Goal: Task Accomplishment & Management: Use online tool/utility

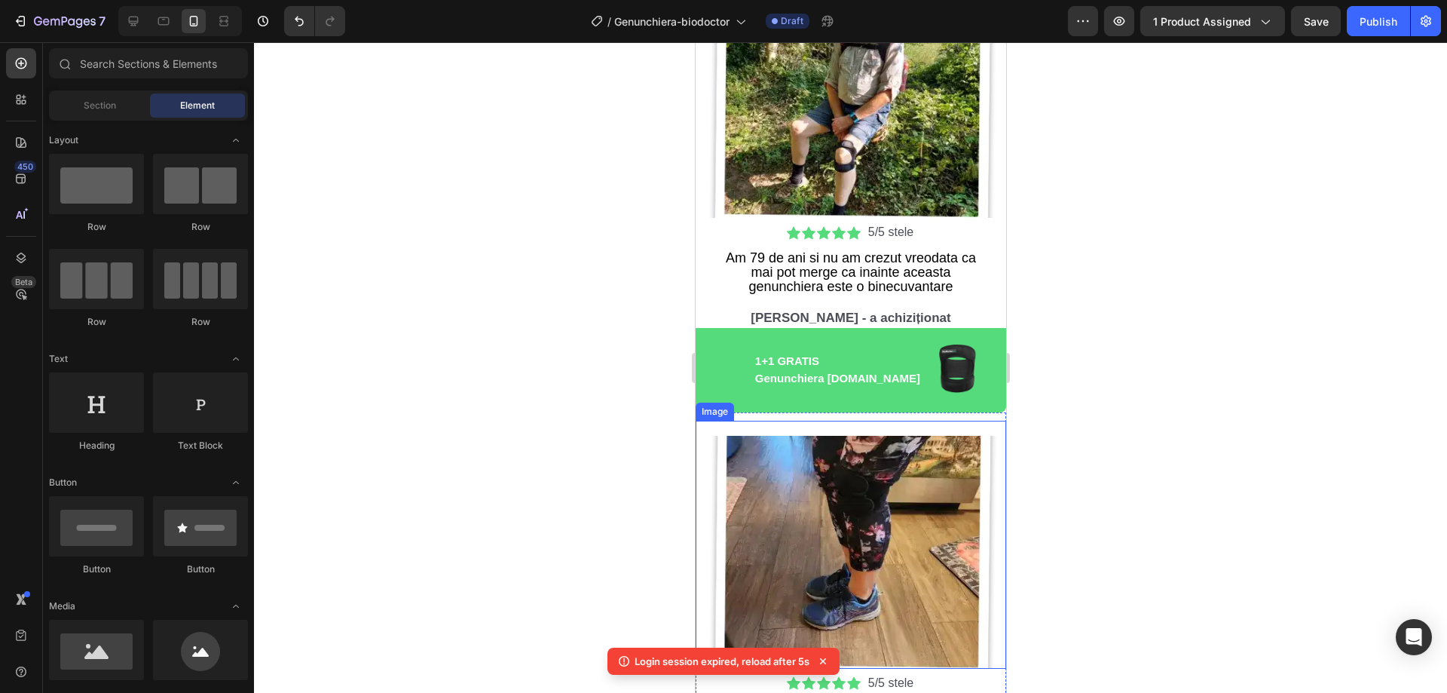
scroll to position [3702, 0]
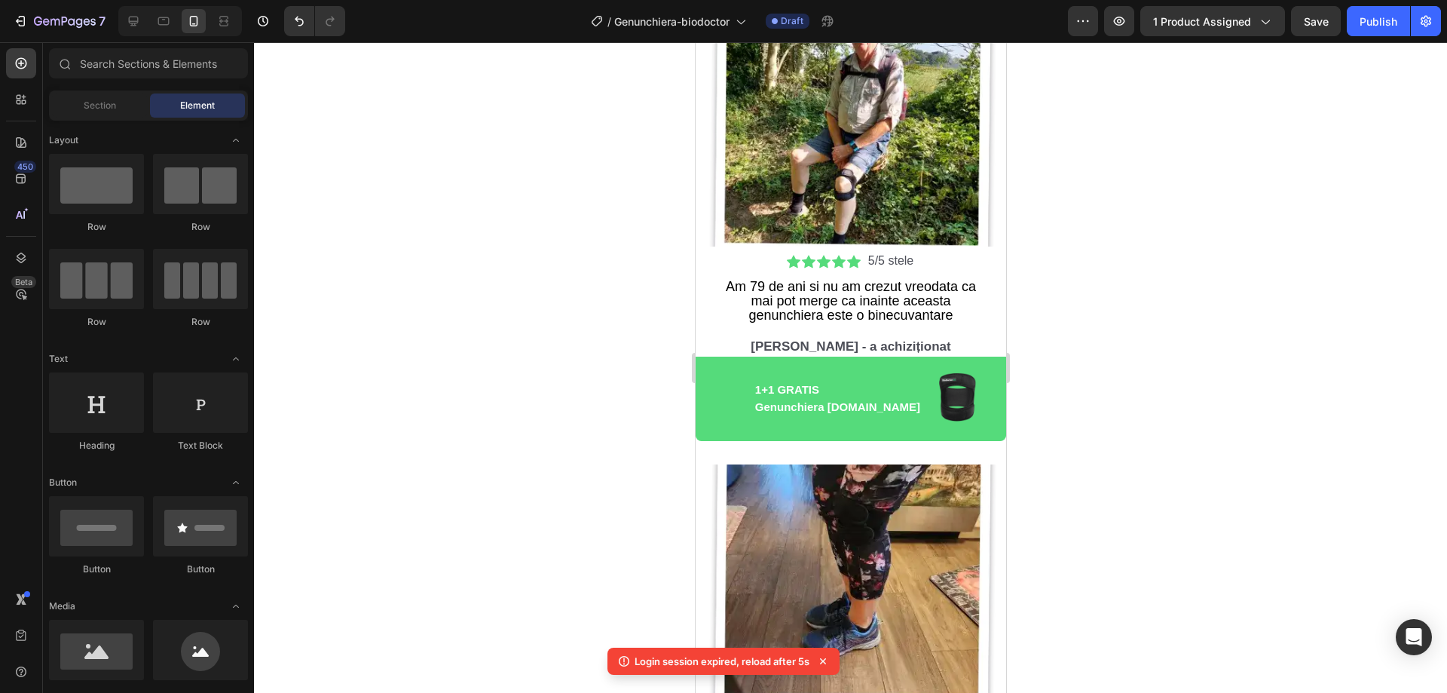
drag, startPoint x: 998, startPoint y: 516, endPoint x: 1704, endPoint y: 102, distance: 819.1
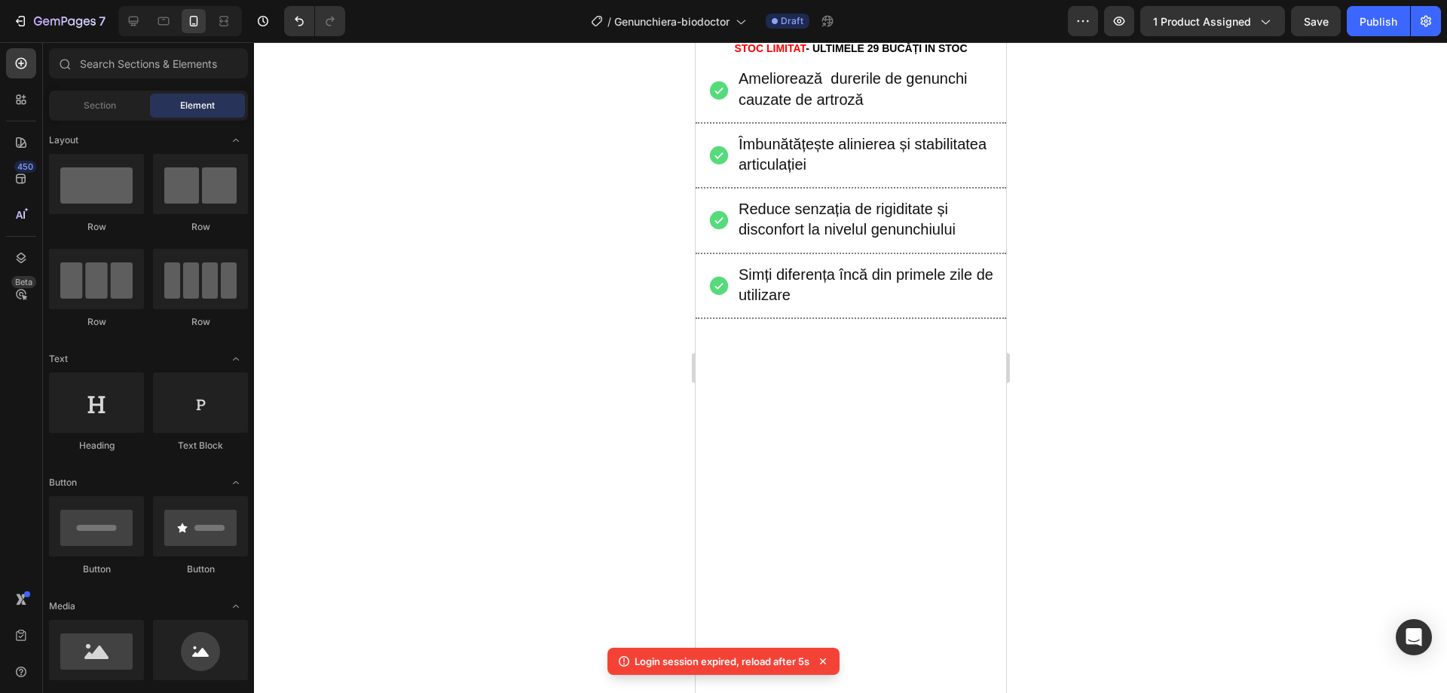
scroll to position [377, 0]
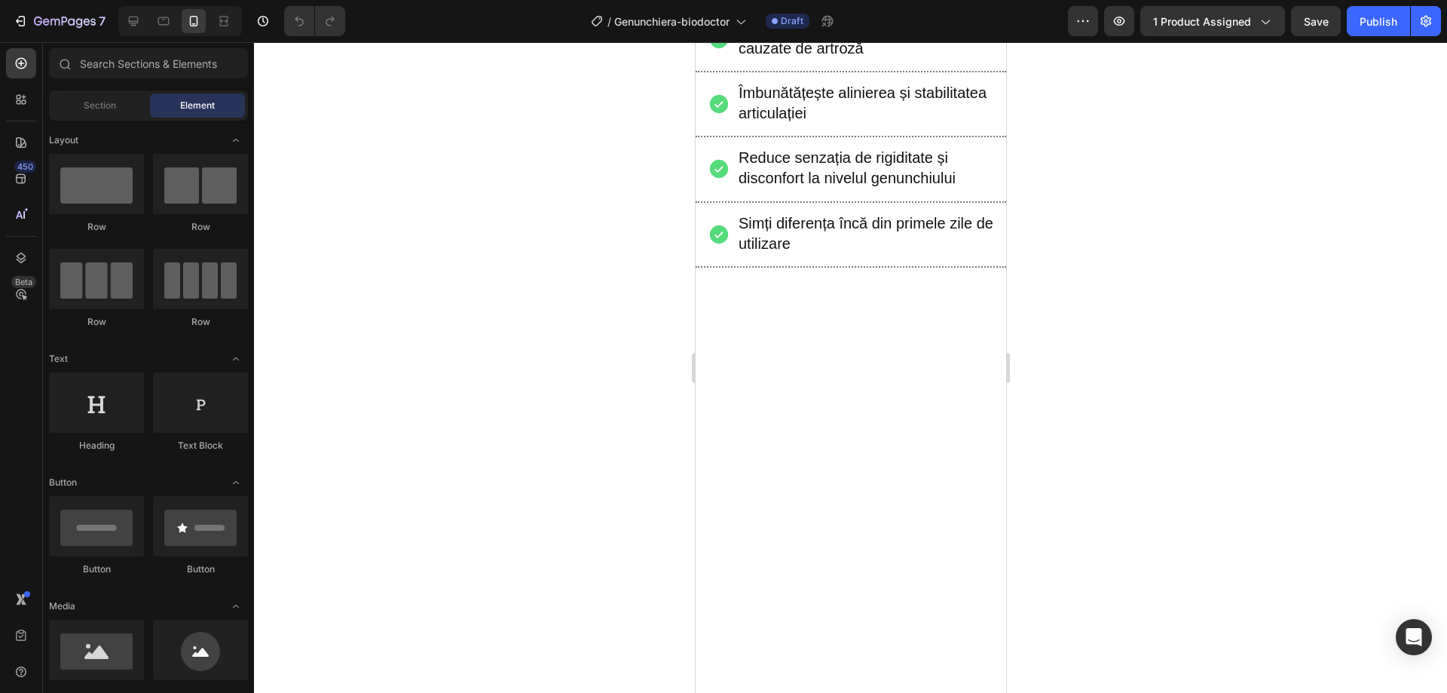
scroll to position [452, 0]
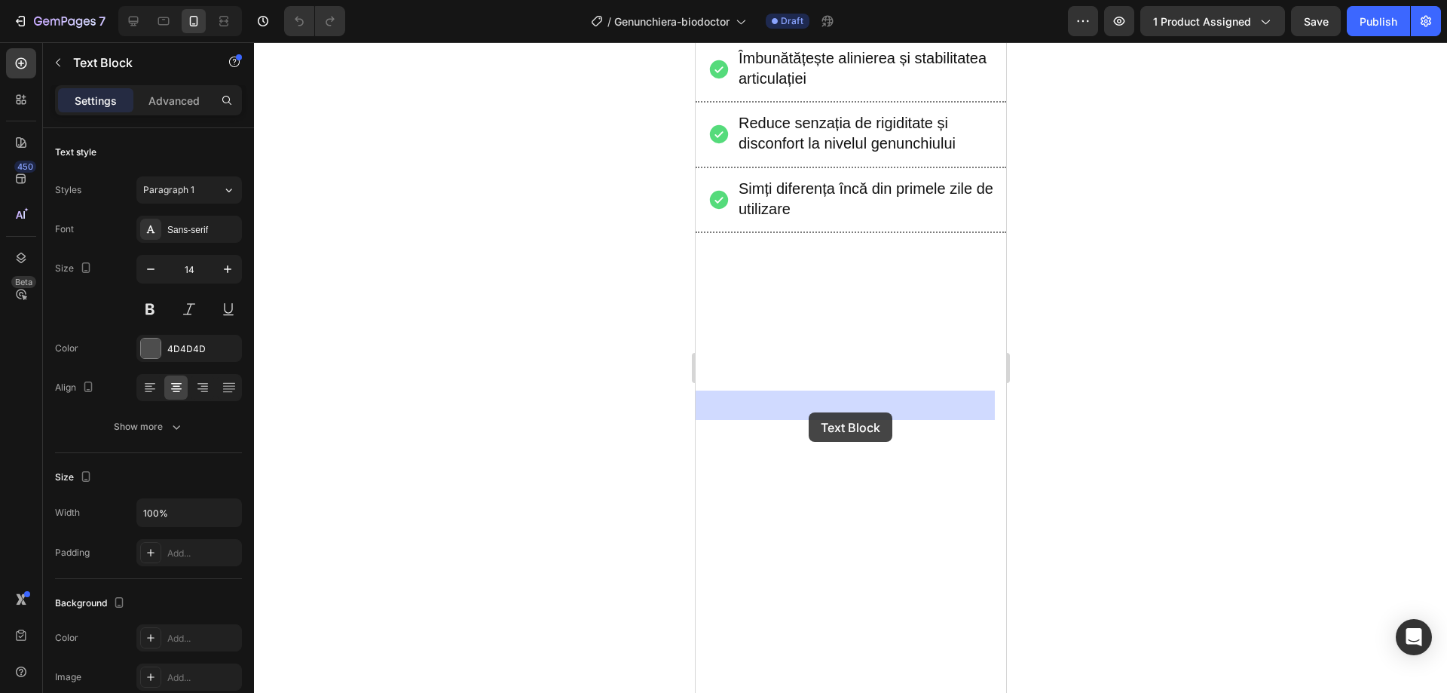
drag, startPoint x: 726, startPoint y: 407, endPoint x: 808, endPoint y: 412, distance: 82.3
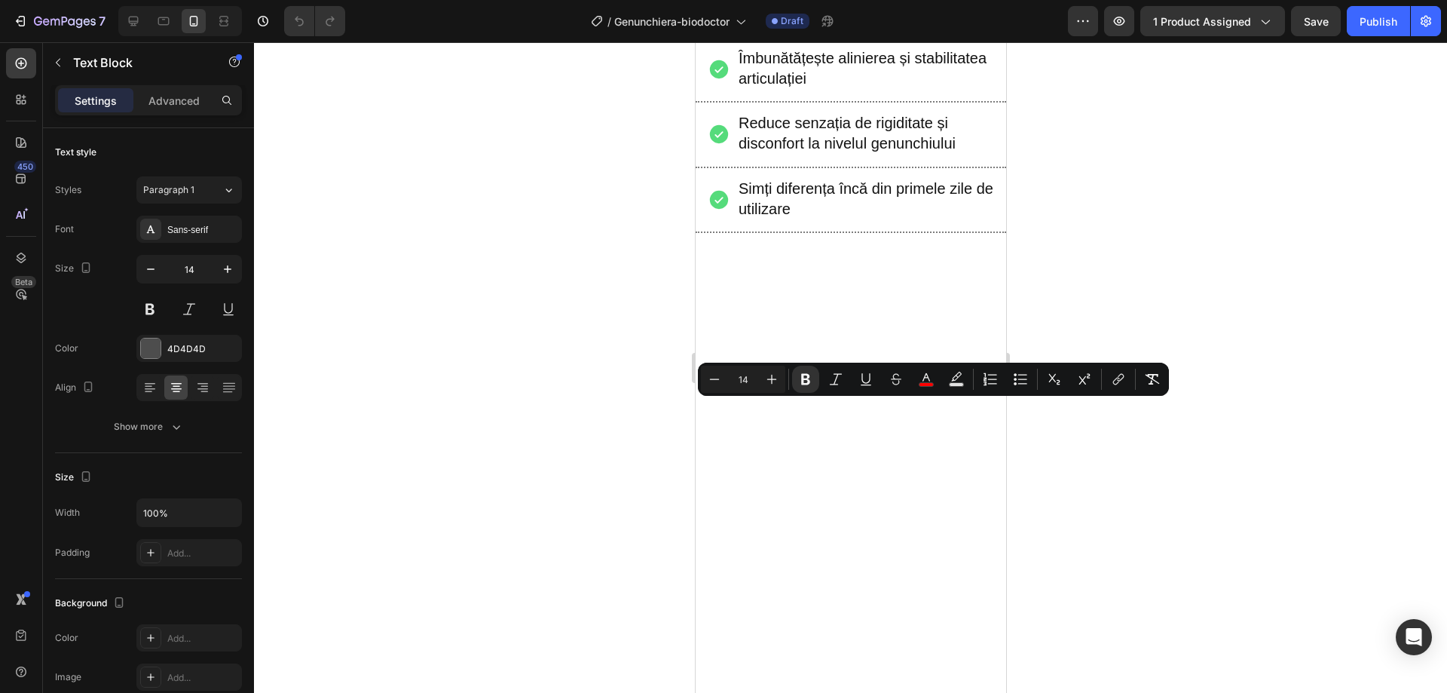
drag, startPoint x: 729, startPoint y: 411, endPoint x: 799, endPoint y: 411, distance: 70.1
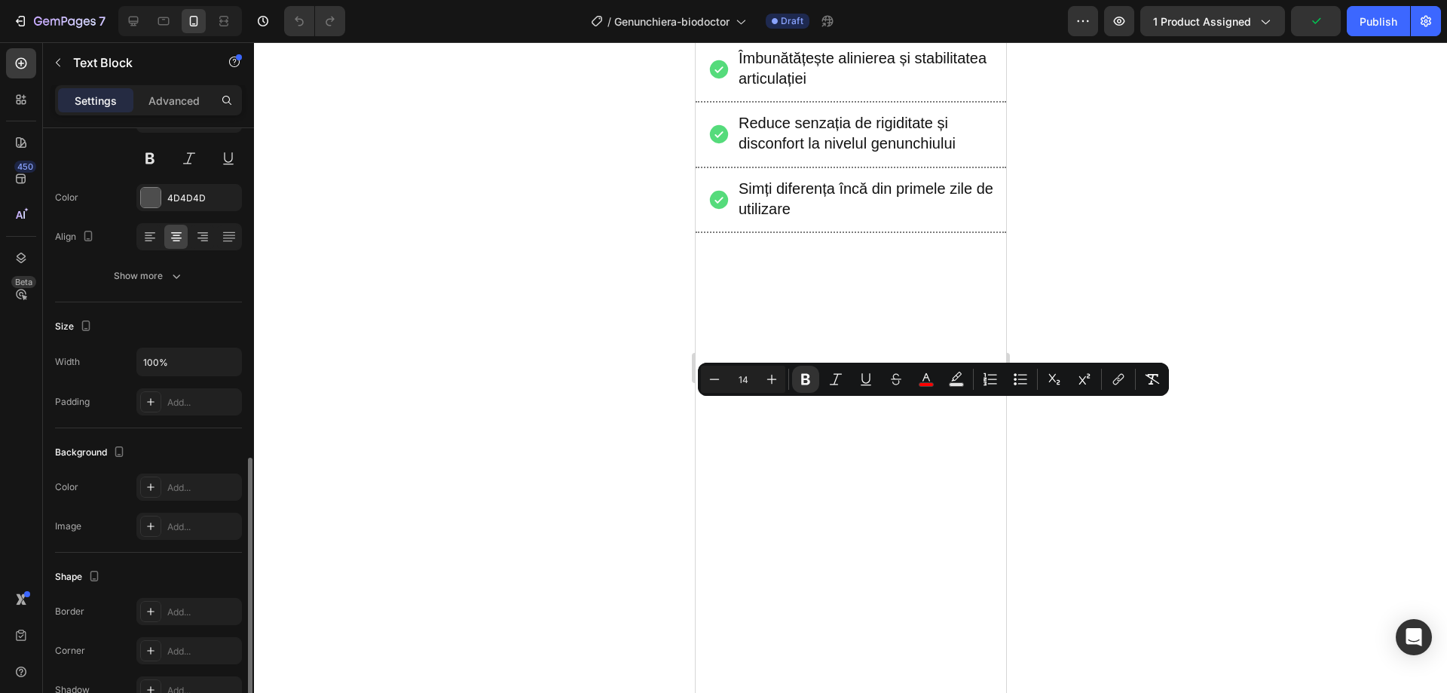
scroll to position [286, 0]
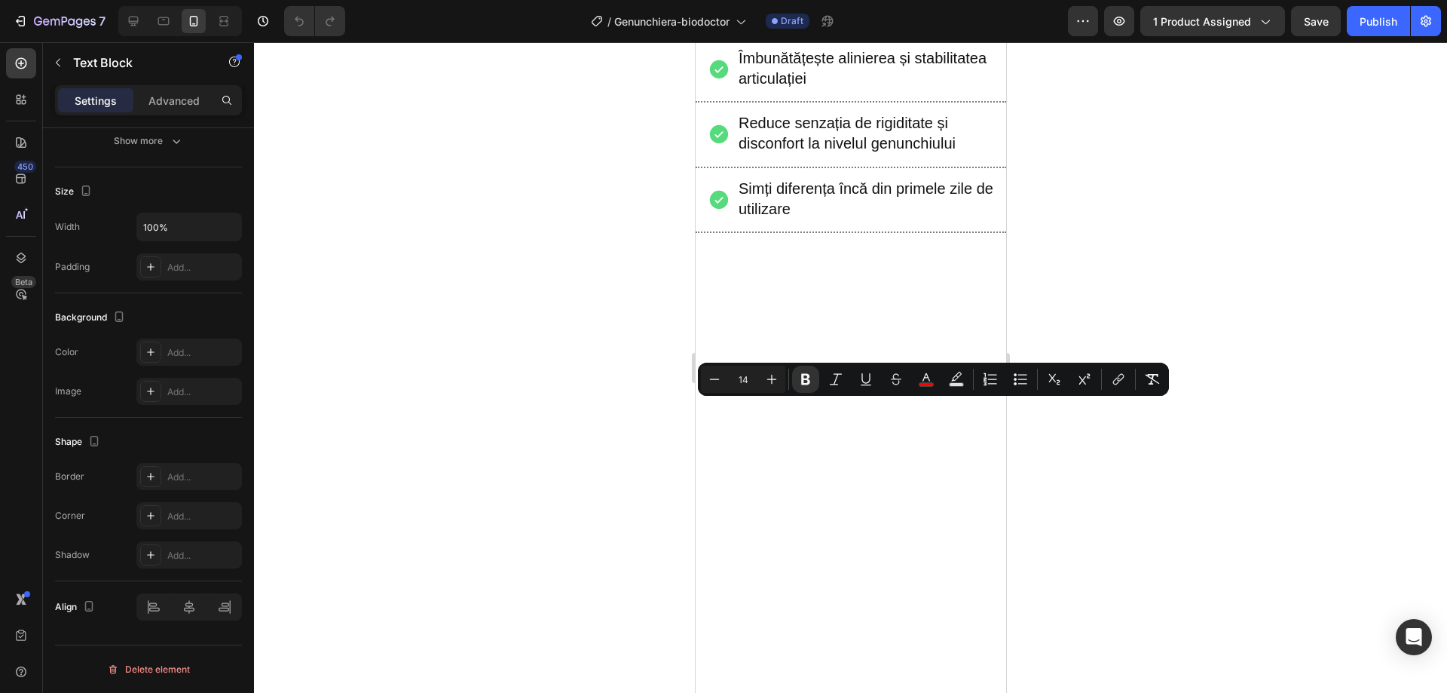
drag, startPoint x: 718, startPoint y: 407, endPoint x: 963, endPoint y: 419, distance: 244.5
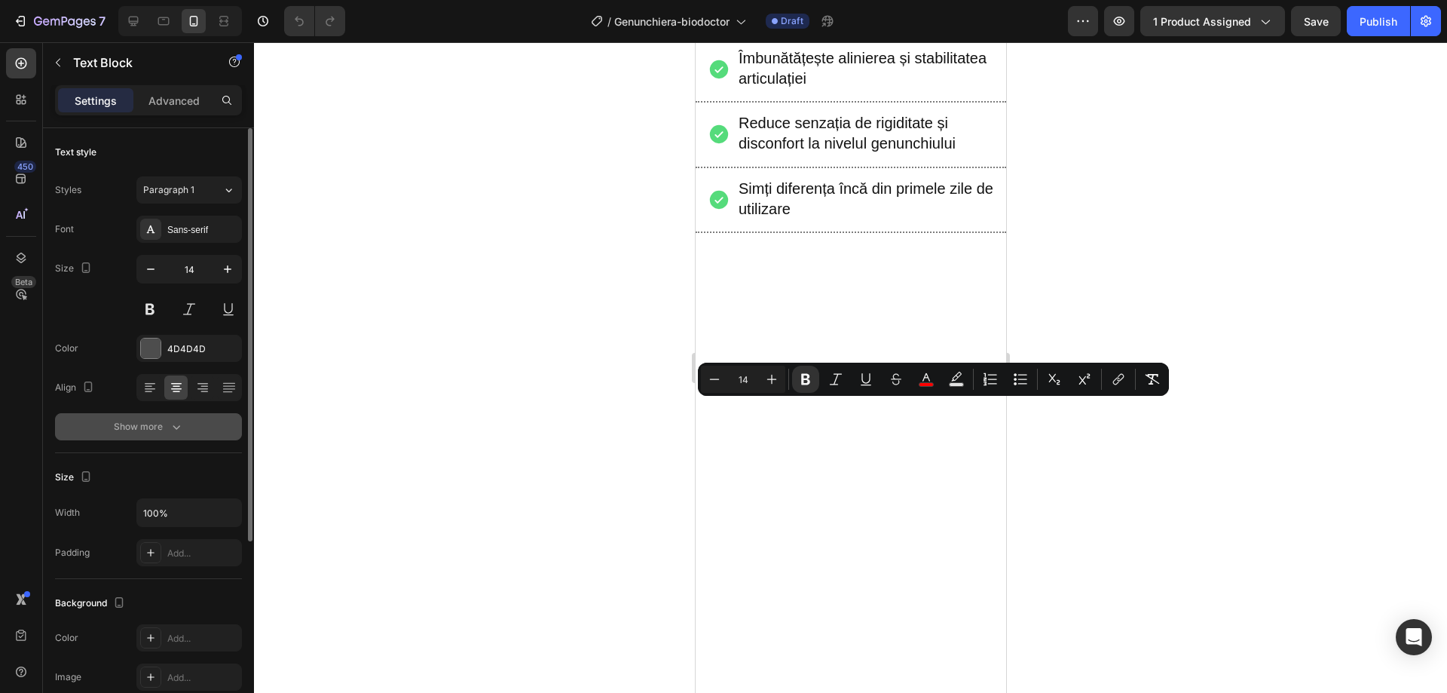
click at [170, 425] on icon "button" at bounding box center [176, 426] width 15 height 15
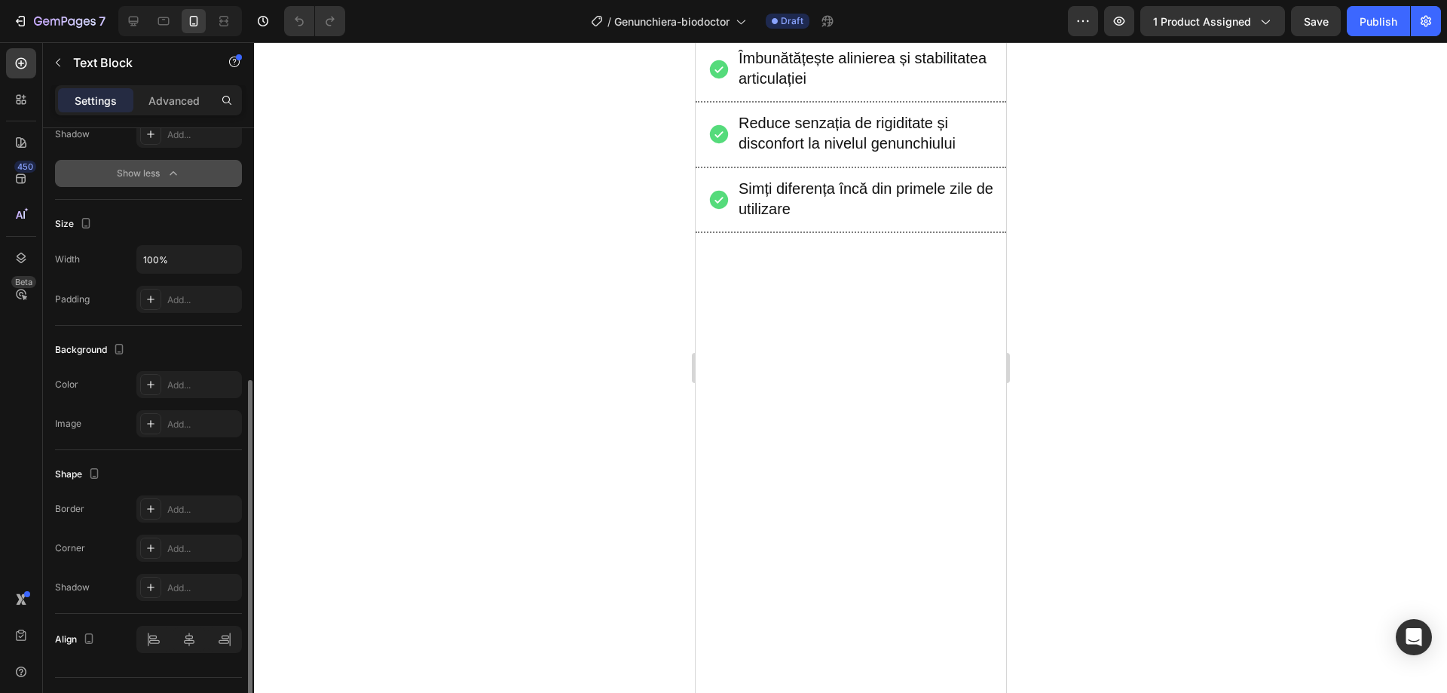
scroll to position [485, 0]
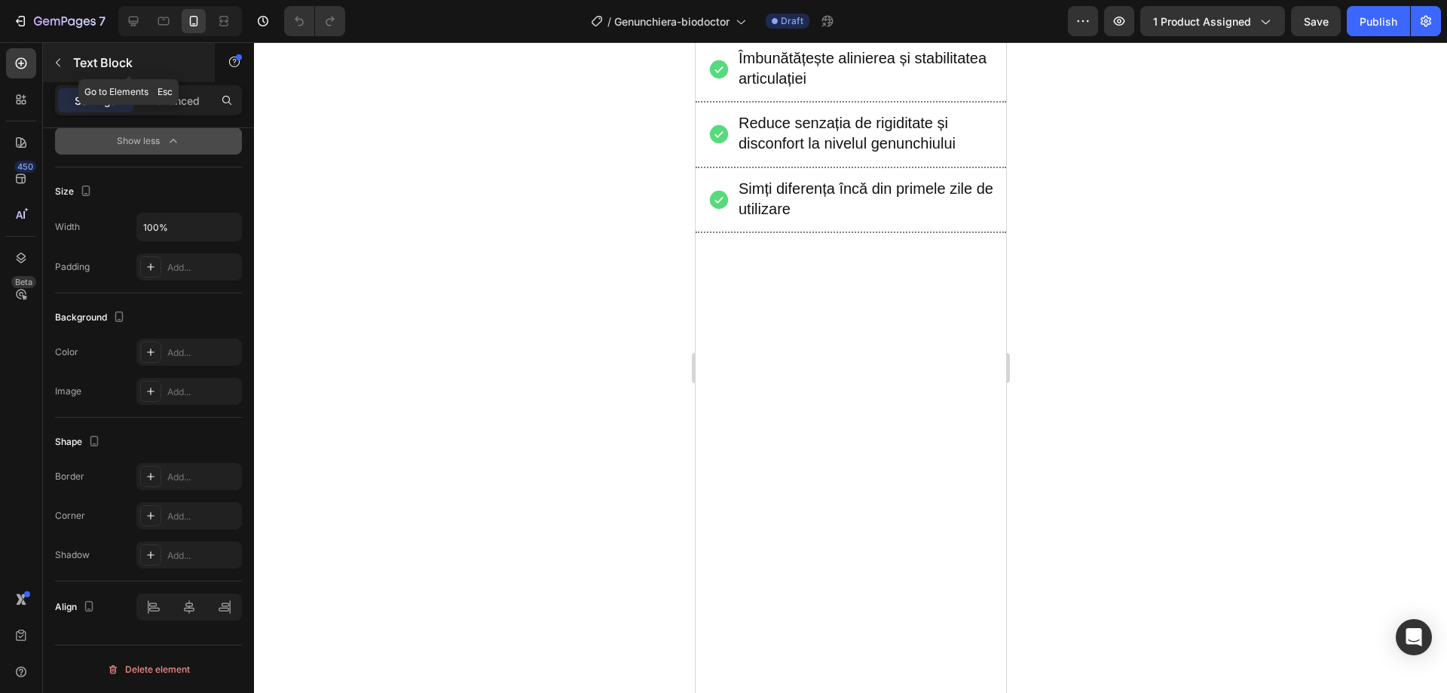
click at [68, 65] on button "button" at bounding box center [58, 63] width 24 height 24
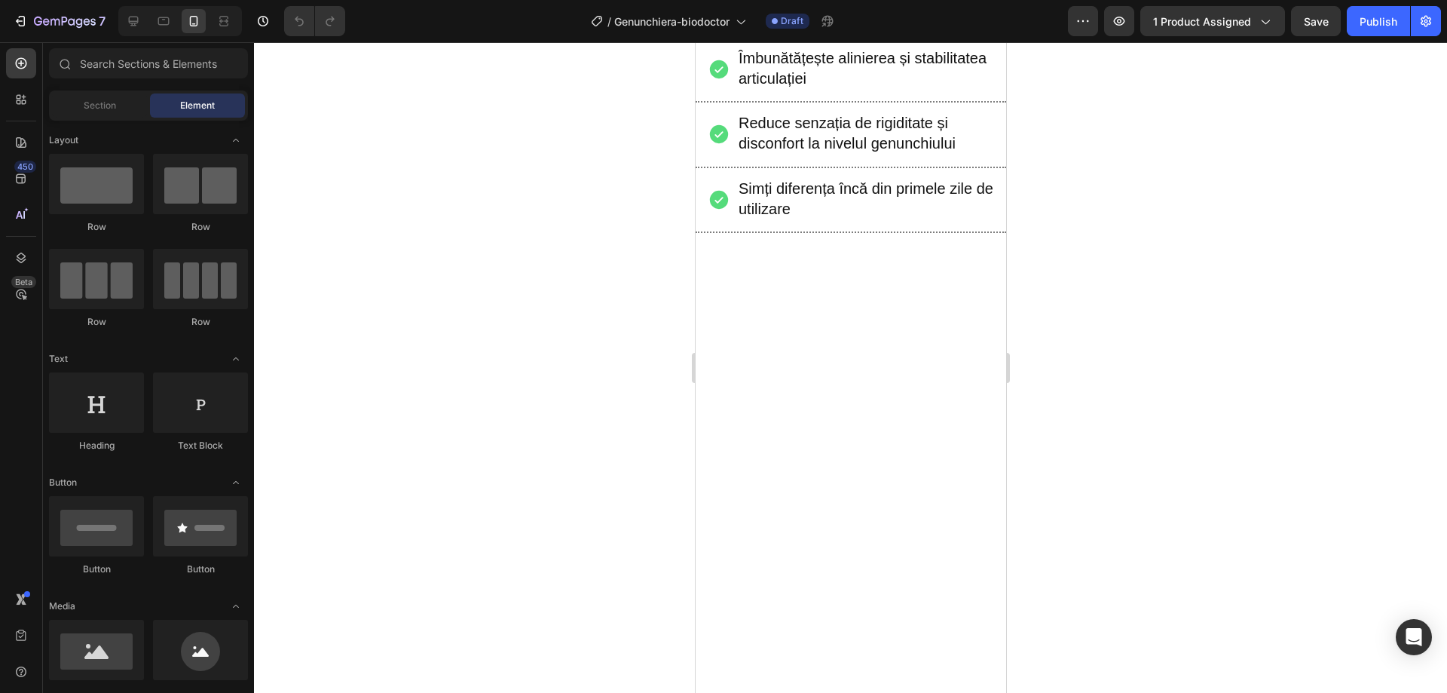
click at [603, 308] on div at bounding box center [850, 367] width 1193 height 651
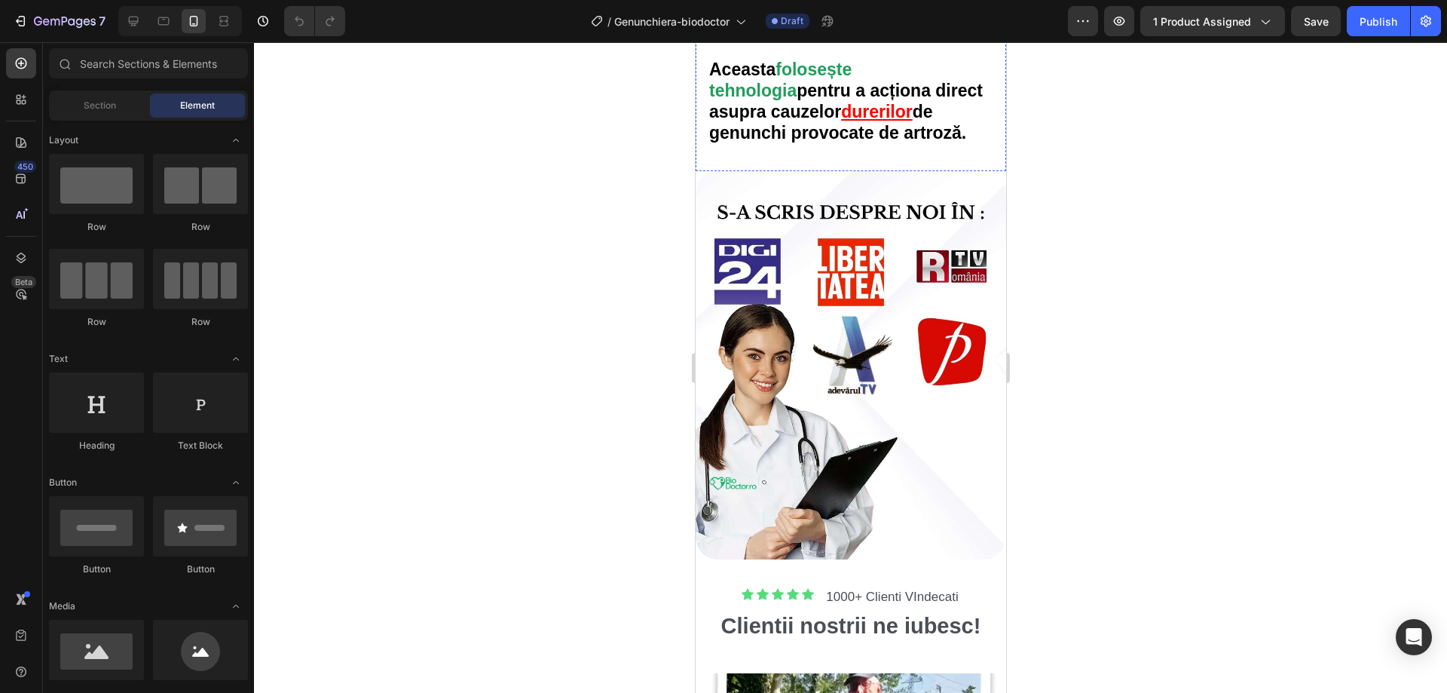
scroll to position [3468, 0]
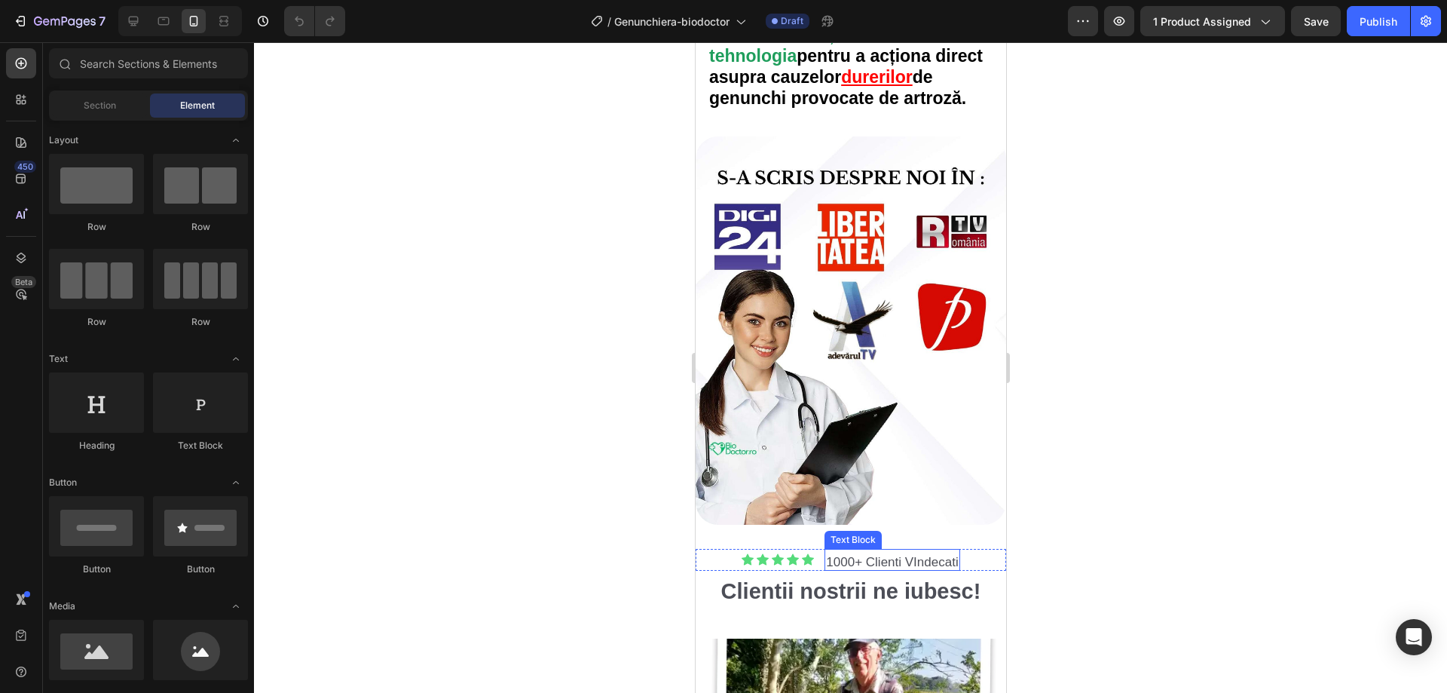
click at [951, 555] on span "1000+ Clienti VIndecati" at bounding box center [891, 562] width 132 height 14
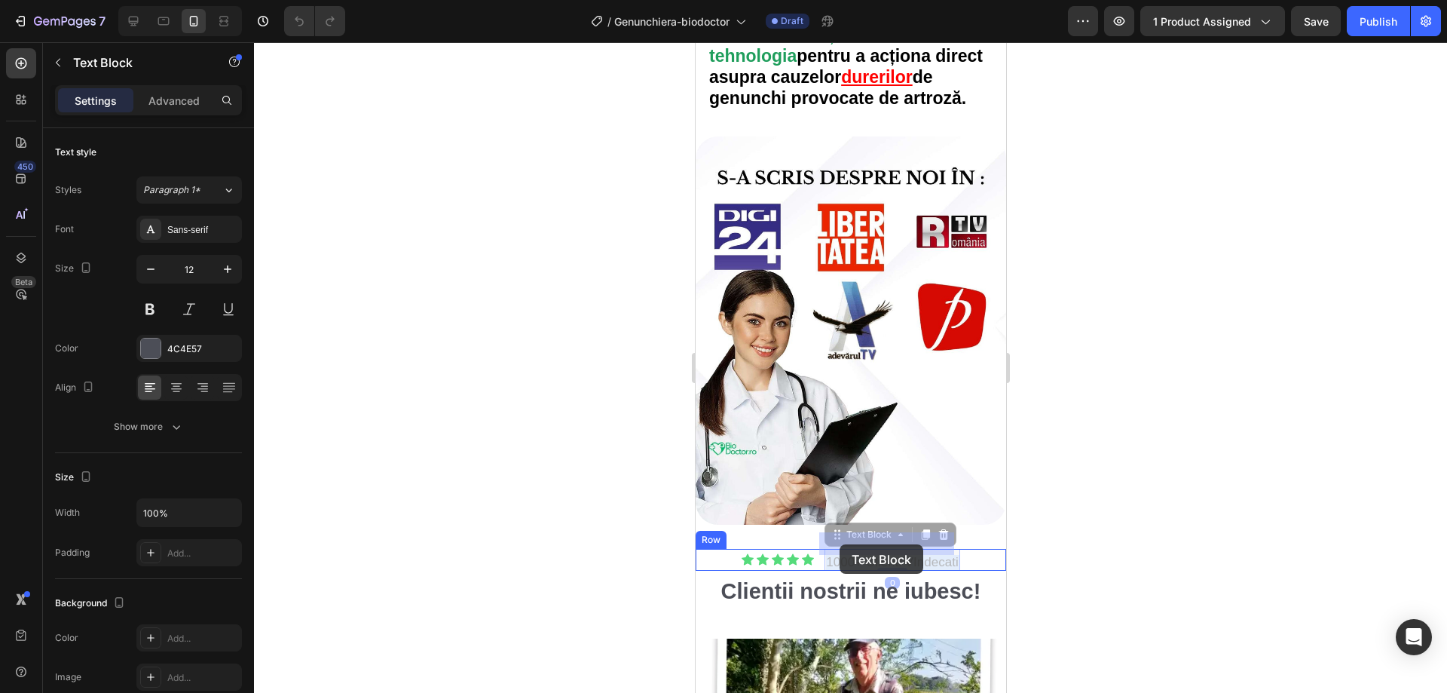
drag, startPoint x: 951, startPoint y: 541, endPoint x: 836, endPoint y: 544, distance: 114.6
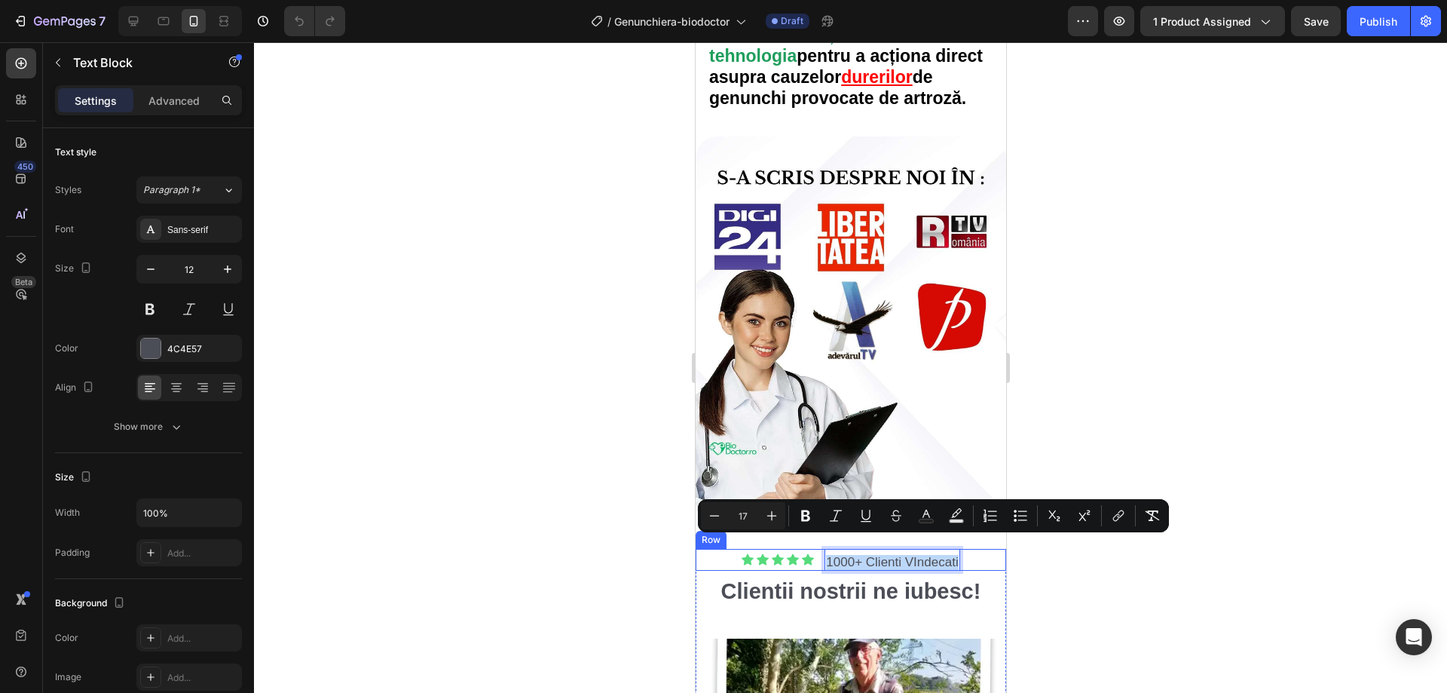
drag, startPoint x: 820, startPoint y: 545, endPoint x: 966, endPoint y: 538, distance: 146.4
click at [966, 549] on div "Icon Icon Icon Icon Icon Icon List 1000+ Clienti VIndecati Text Block 0 Row" at bounding box center [850, 560] width 311 height 23
click at [805, 517] on icon "Editor contextual toolbar" at bounding box center [805, 515] width 15 height 15
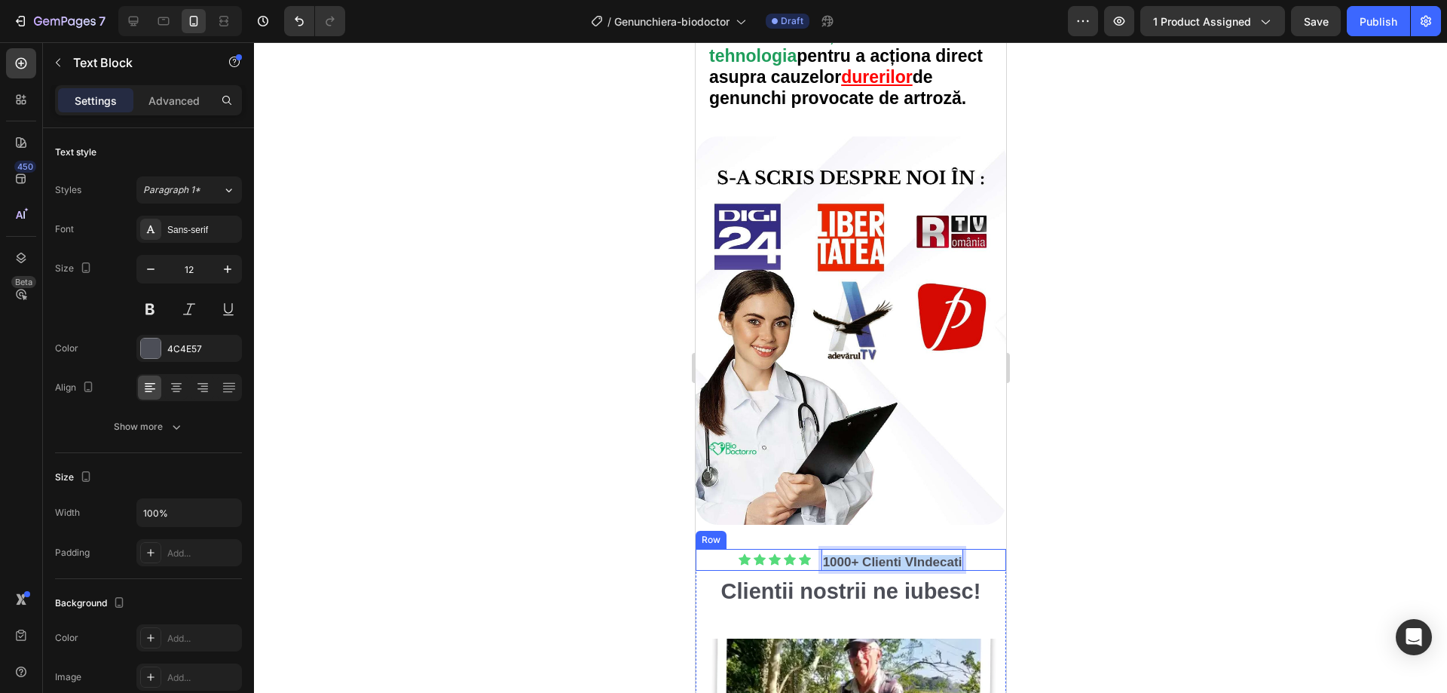
drag, startPoint x: 815, startPoint y: 546, endPoint x: 960, endPoint y: 541, distance: 144.8
click at [960, 549] on div "Icon Icon Icon Icon Icon Icon List 1000+ Clienti VIndecati Text Block 0 Row" at bounding box center [850, 560] width 311 height 23
click at [924, 555] on strong "1000+ Clienti VIndecati" at bounding box center [891, 562] width 139 height 14
drag, startPoint x: 816, startPoint y: 545, endPoint x: 975, endPoint y: 543, distance: 159.1
click at [945, 555] on strong "1000+ Clienti VIndecati" at bounding box center [891, 562] width 139 height 14
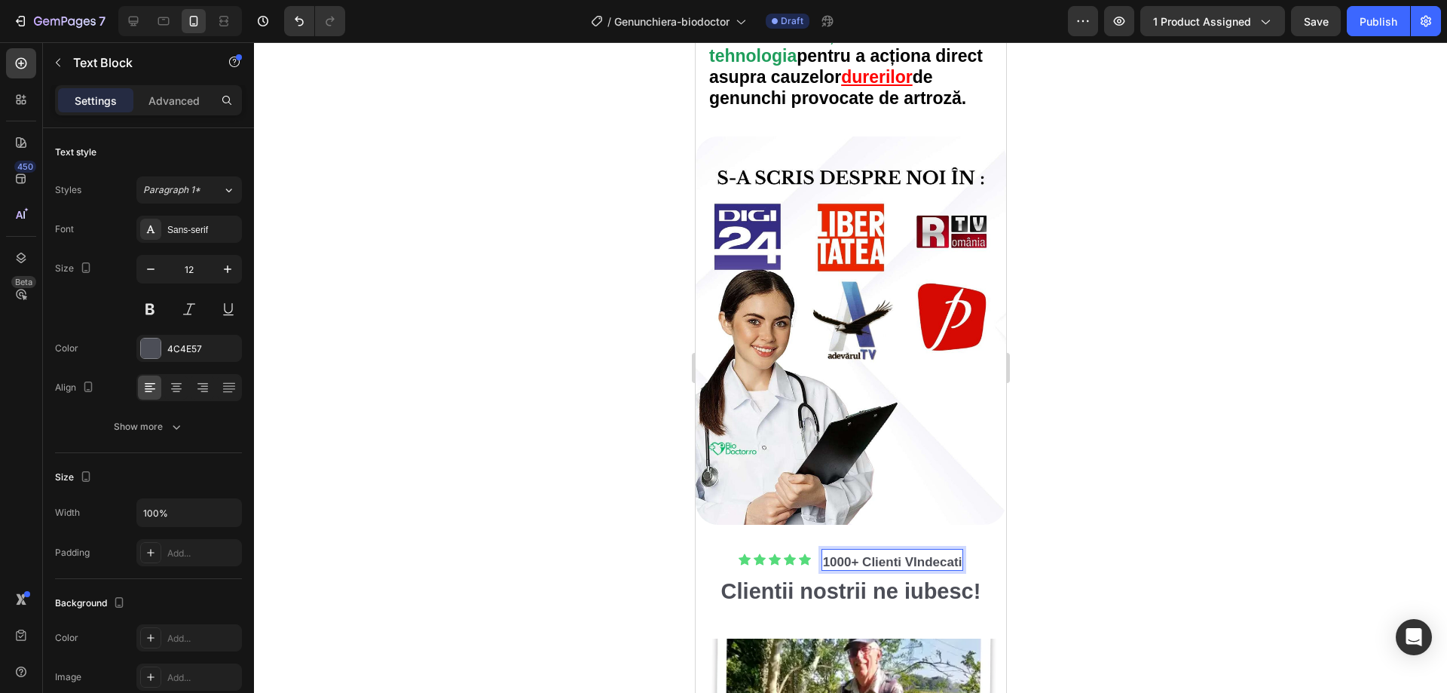
click at [946, 555] on strong "1000+ Clienti VIndecati" at bounding box center [891, 562] width 139 height 14
click at [950, 555] on strong "1000+ Clienti VIndecati" at bounding box center [891, 562] width 139 height 14
click at [225, 272] on icon "button" at bounding box center [227, 269] width 15 height 15
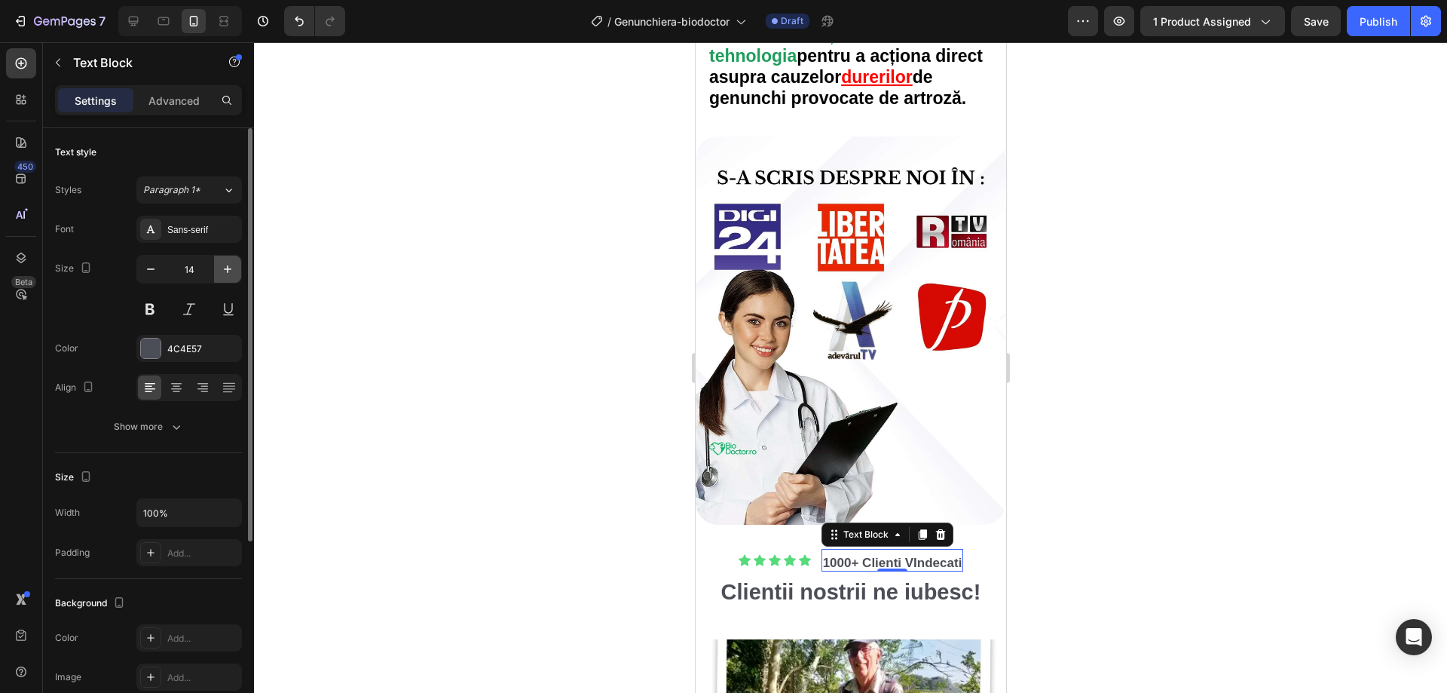
click at [225, 272] on icon "button" at bounding box center [227, 269] width 15 height 15
click at [152, 271] on icon "button" at bounding box center [150, 269] width 15 height 15
type input "13"
click at [876, 528] on div "Text Block" at bounding box center [865, 535] width 51 height 14
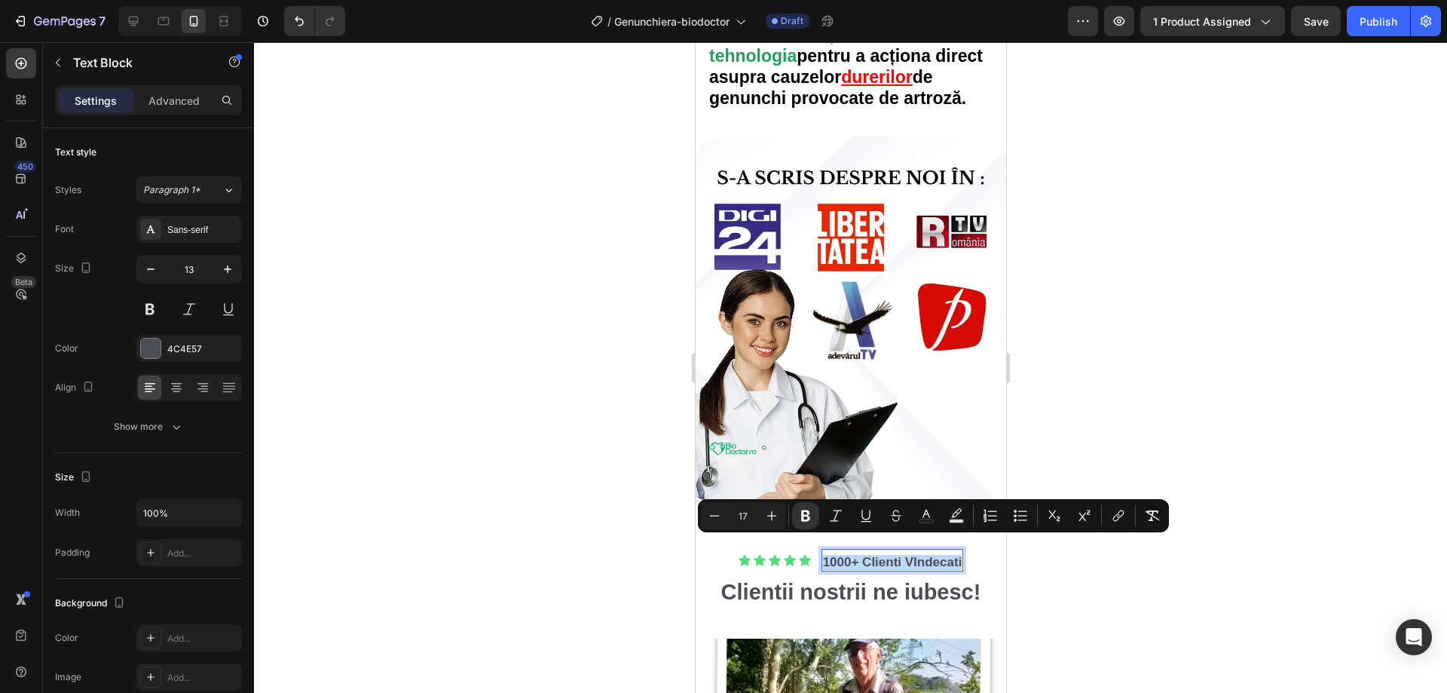
drag, startPoint x: 819, startPoint y: 545, endPoint x: 957, endPoint y: 544, distance: 138.0
click at [957, 555] on div "1000+ Clienti VIndecati" at bounding box center [892, 563] width 142 height 17
click at [767, 510] on icon "Editor contextual toolbar" at bounding box center [771, 515] width 15 height 15
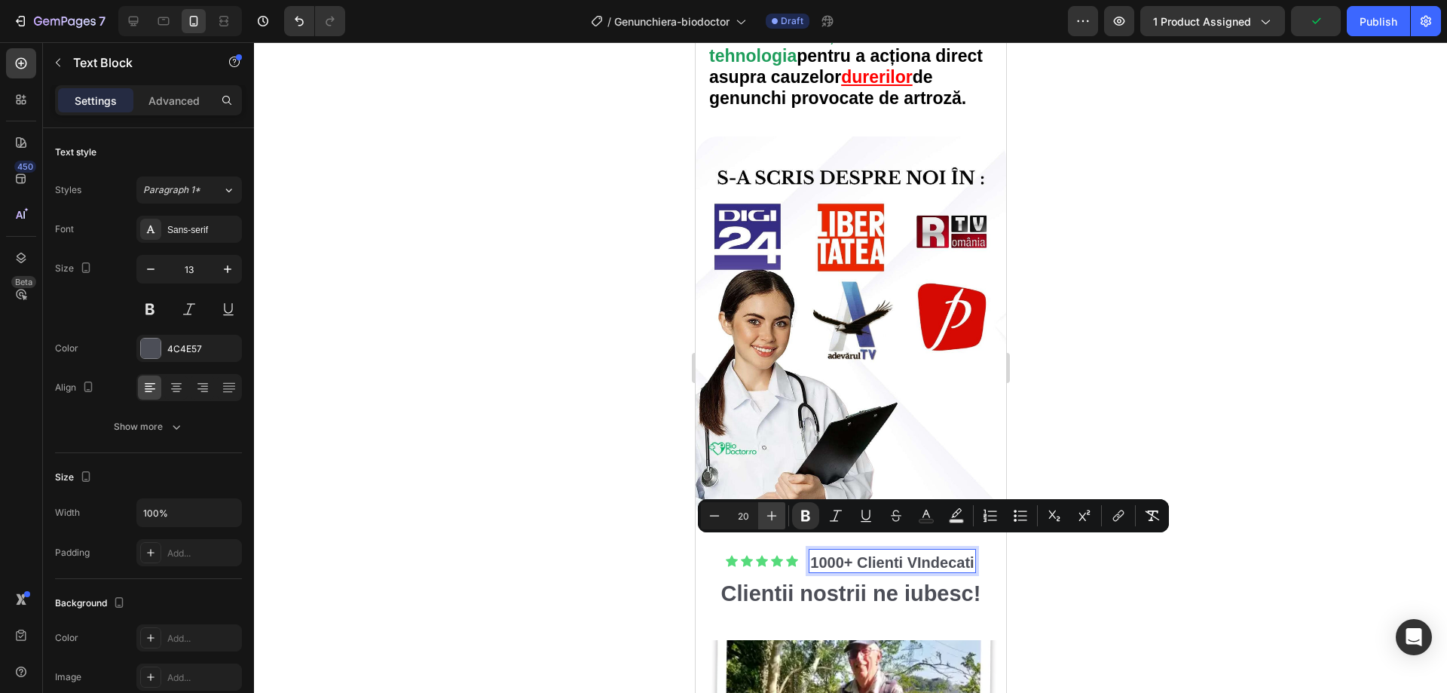
click at [767, 510] on icon "Editor contextual toolbar" at bounding box center [771, 515] width 15 height 15
type input "21"
click at [1266, 549] on div at bounding box center [850, 367] width 1193 height 651
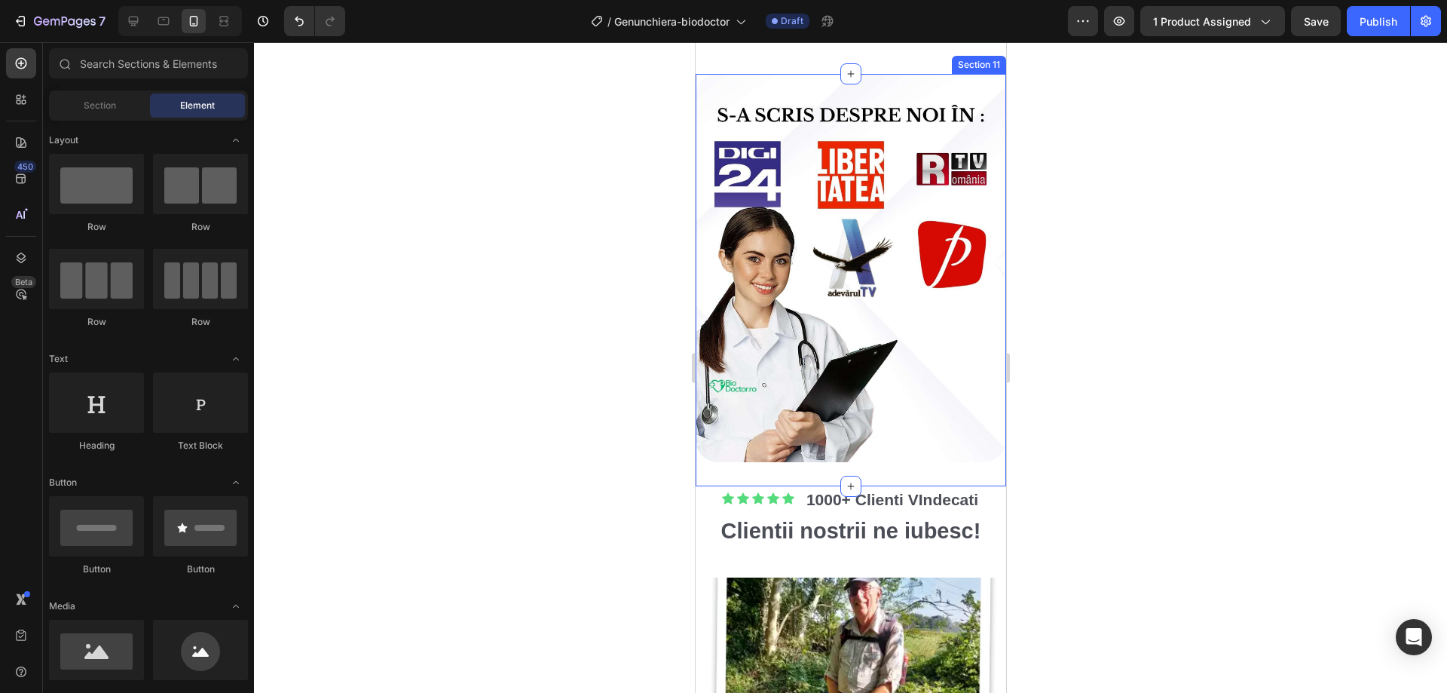
scroll to position [3619, 0]
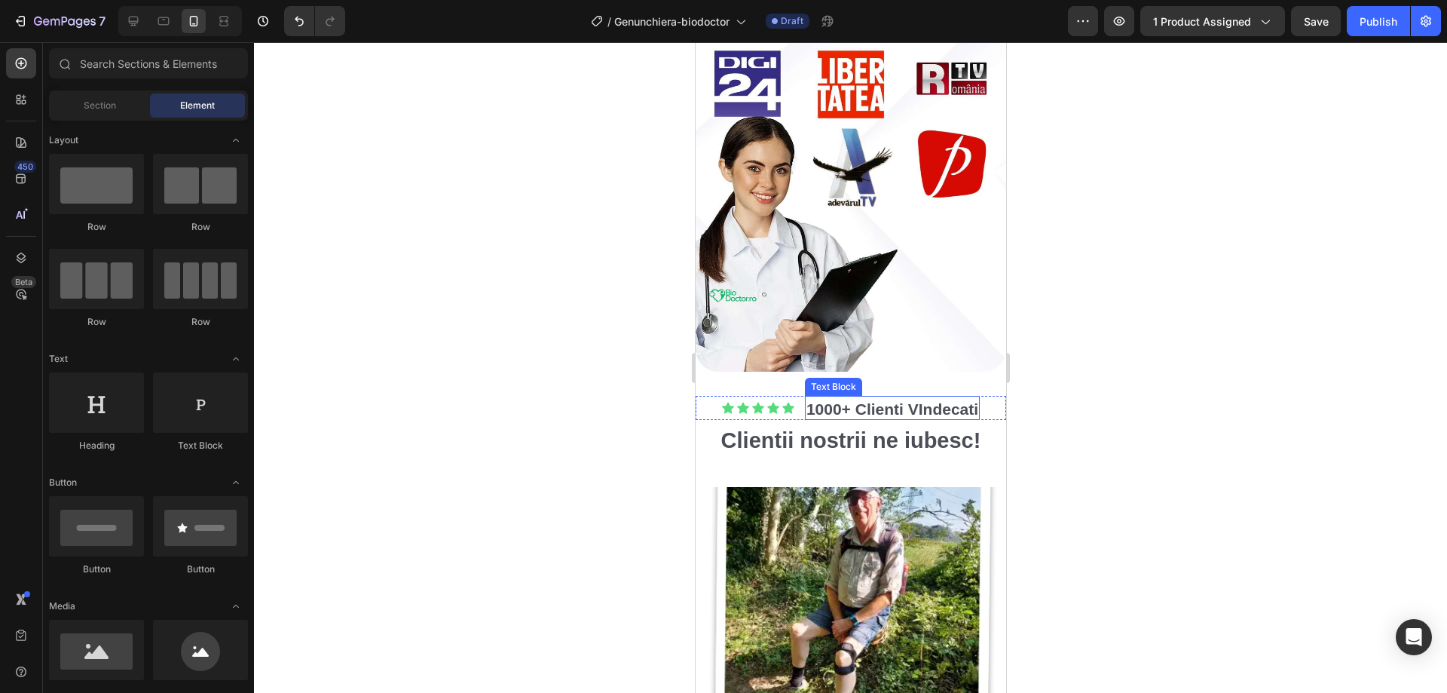
click at [894, 400] on strong "1000+ Clienti VIndecati" at bounding box center [892, 408] width 172 height 17
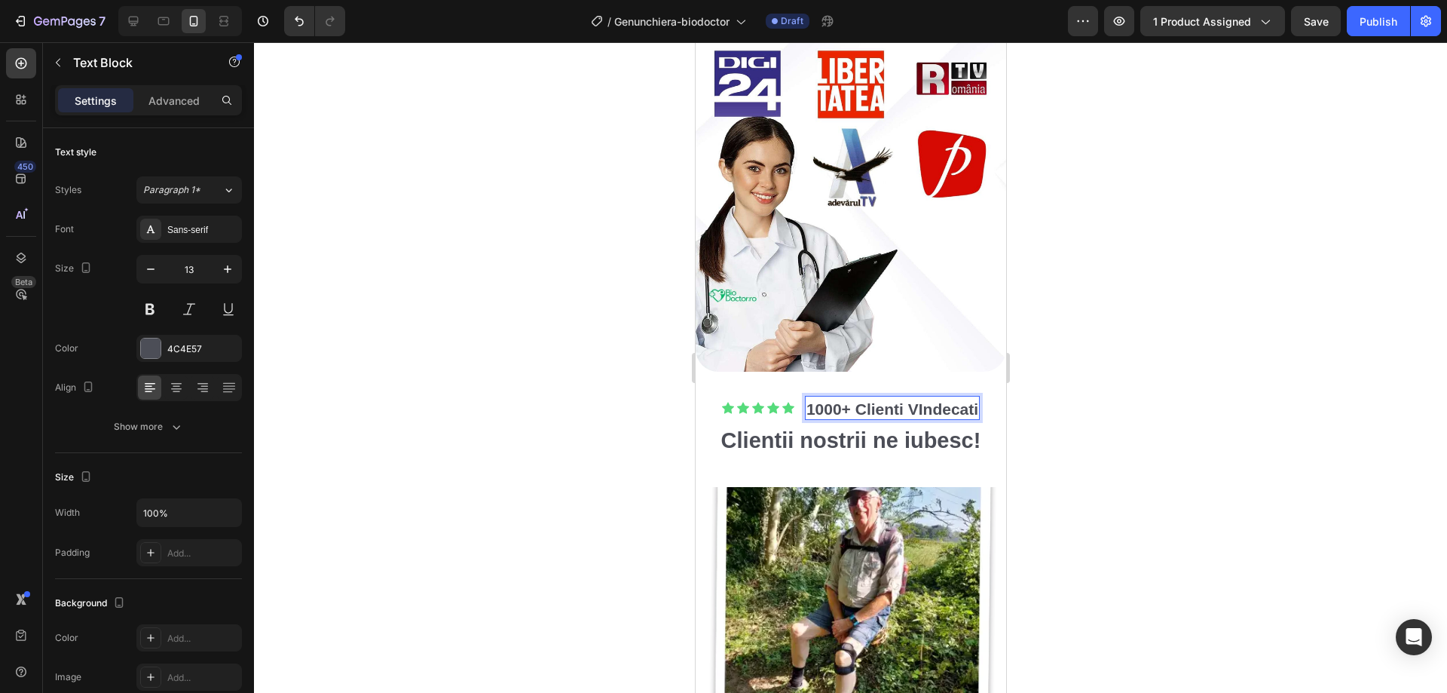
click at [894, 400] on strong "1000+ Clienti VIndecati" at bounding box center [892, 408] width 172 height 17
click at [917, 400] on strong "1000+ Clienți VIndecati" at bounding box center [892, 408] width 172 height 17
click at [968, 400] on strong "1000+ Clienți Vindecati" at bounding box center [892, 408] width 172 height 17
click at [1117, 413] on div at bounding box center [850, 367] width 1193 height 651
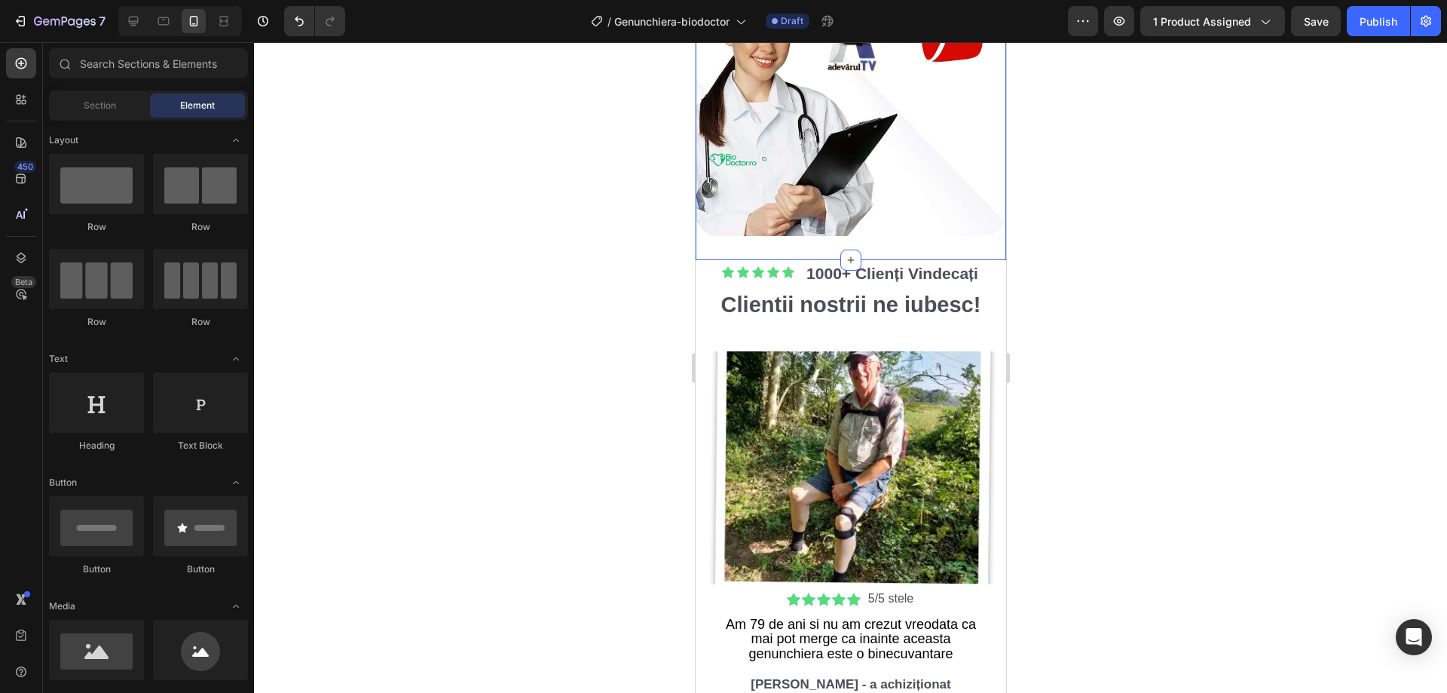
scroll to position [3769, 0]
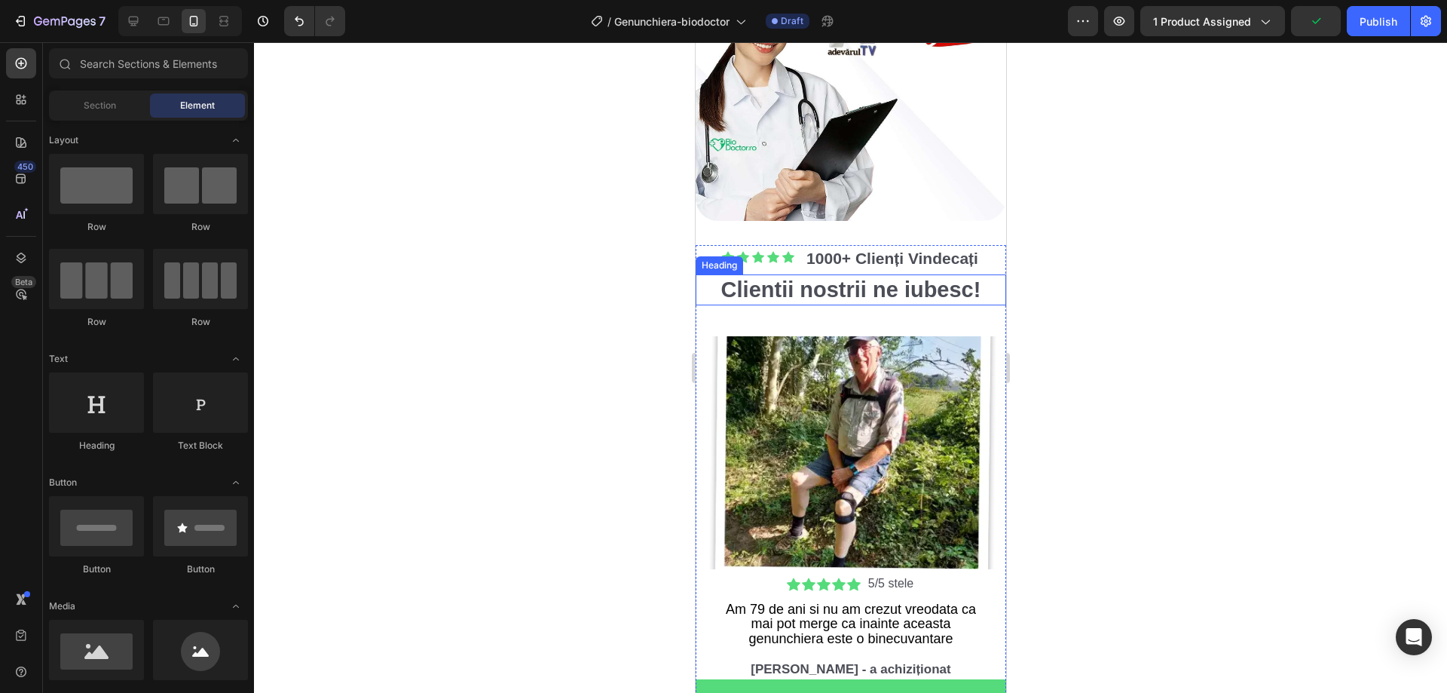
click at [775, 274] on h2 "Clientii nostrii ne iubesc!" at bounding box center [850, 290] width 311 height 32
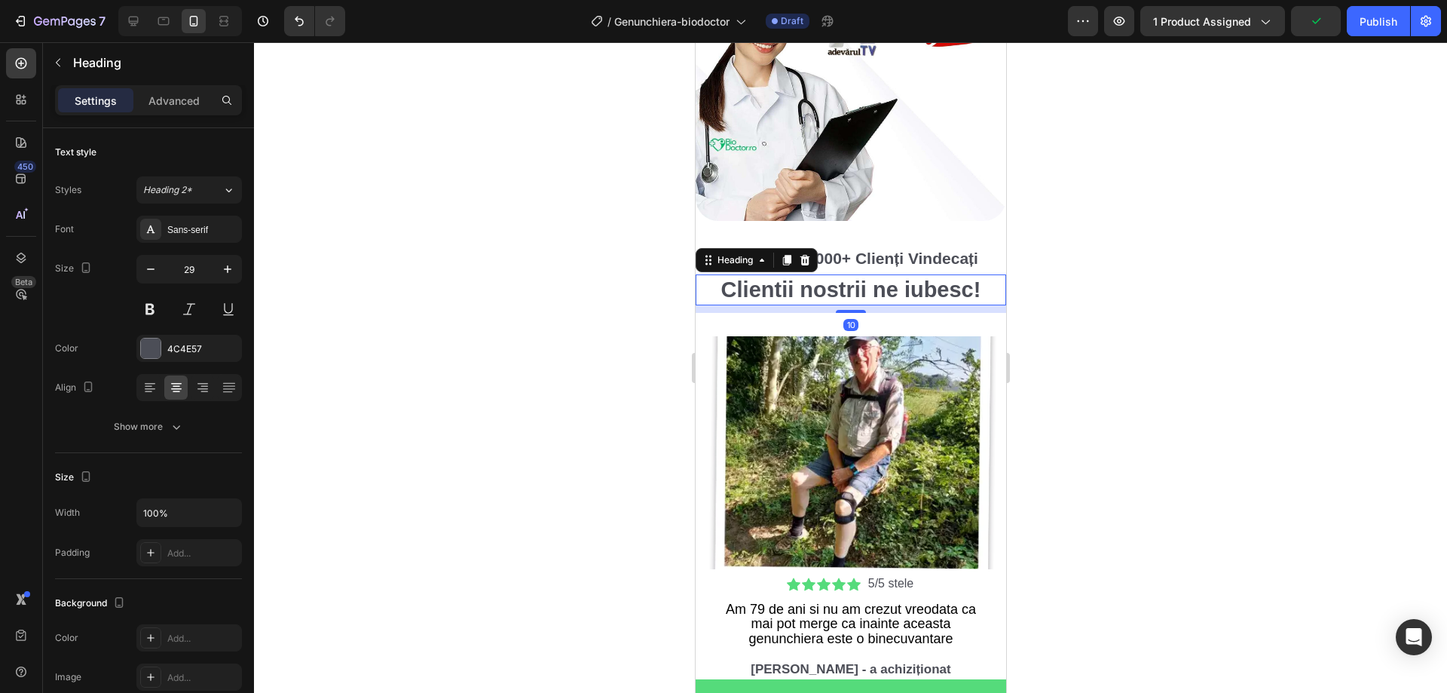
click at [775, 274] on h2 "Clientii nostrii ne iubesc!" at bounding box center [850, 290] width 311 height 32
click at [828, 276] on p "Clienții nostrii ne iubesc!" at bounding box center [851, 290] width 308 height 29
click at [1118, 326] on div at bounding box center [850, 367] width 1193 height 651
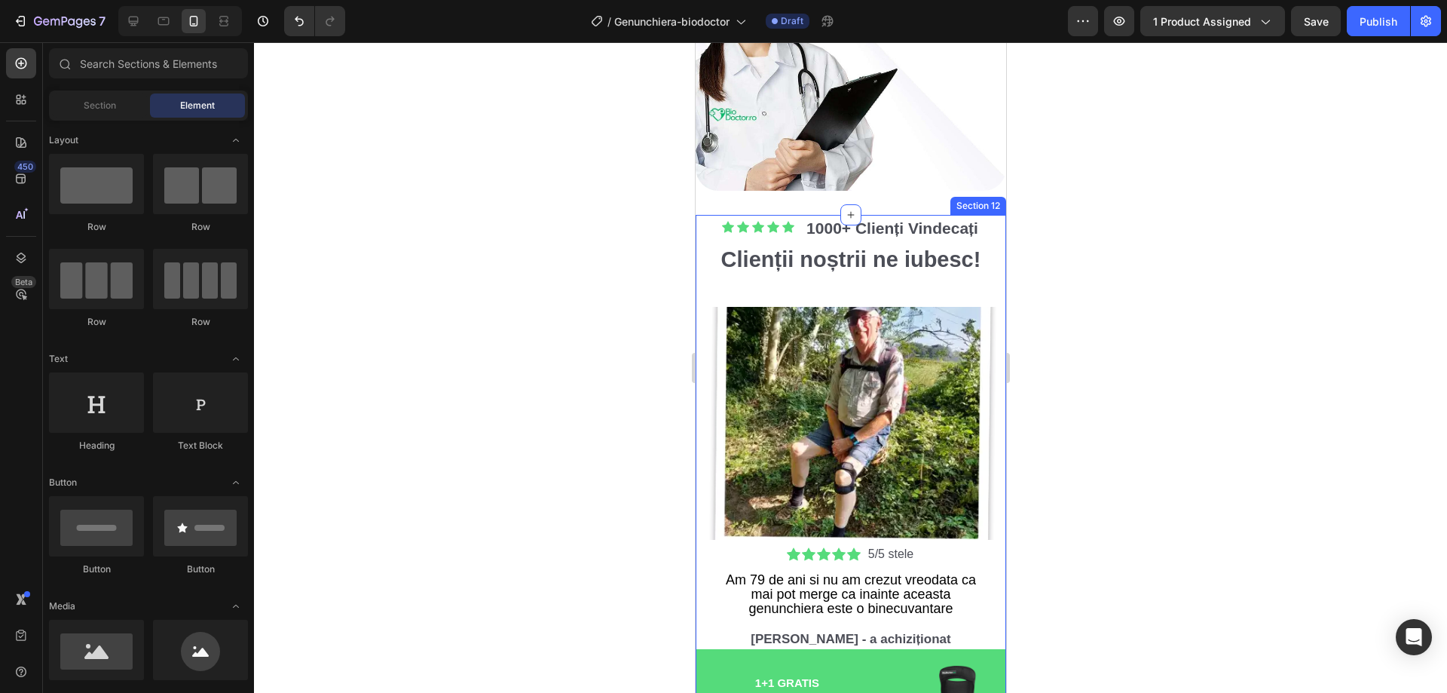
scroll to position [3317, 0]
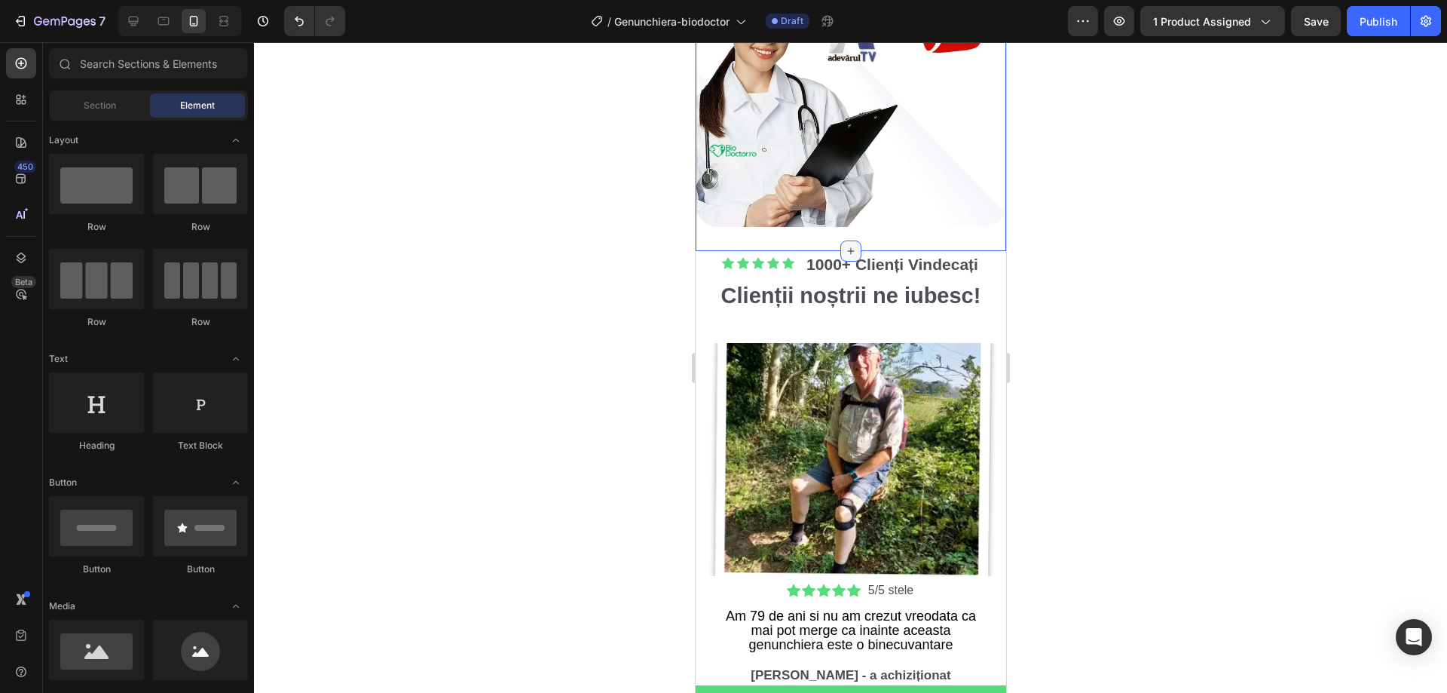
click at [846, 245] on icon at bounding box center [850, 251] width 12 height 12
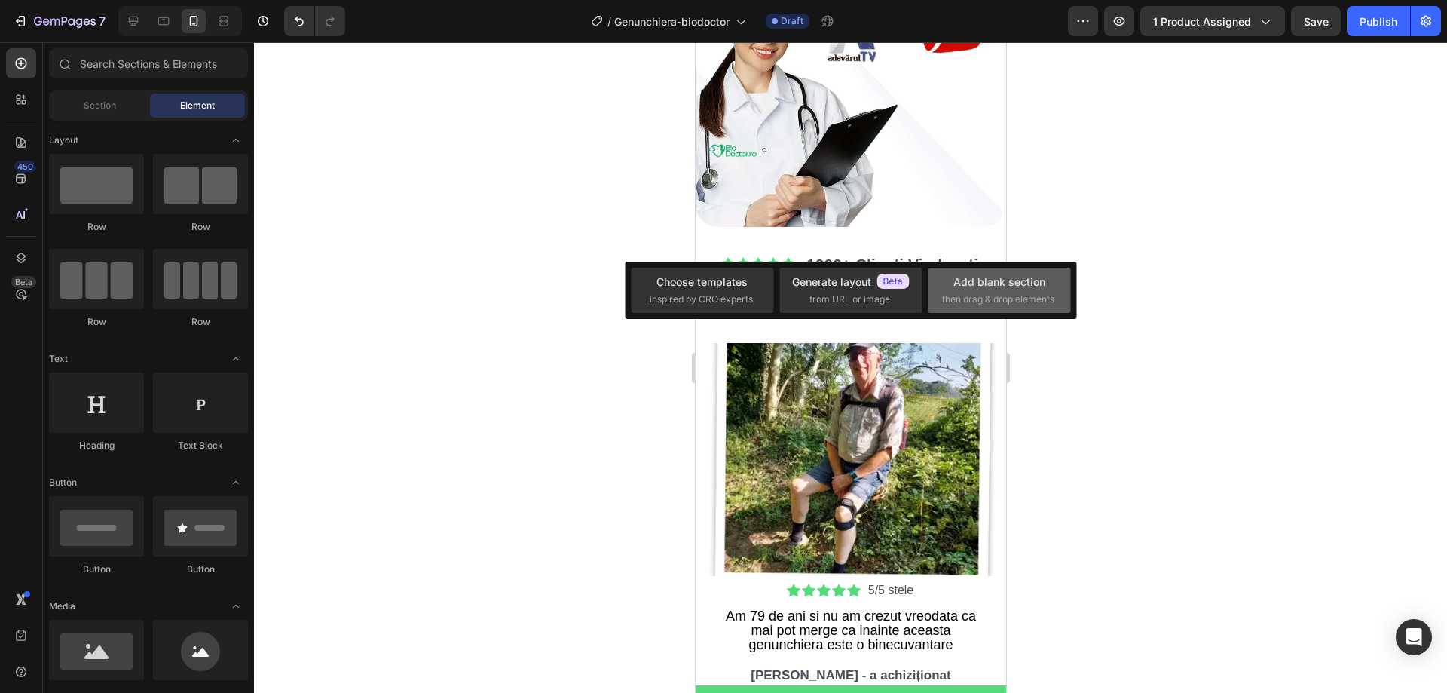
click at [982, 278] on div "Add blank section" at bounding box center [1000, 282] width 92 height 16
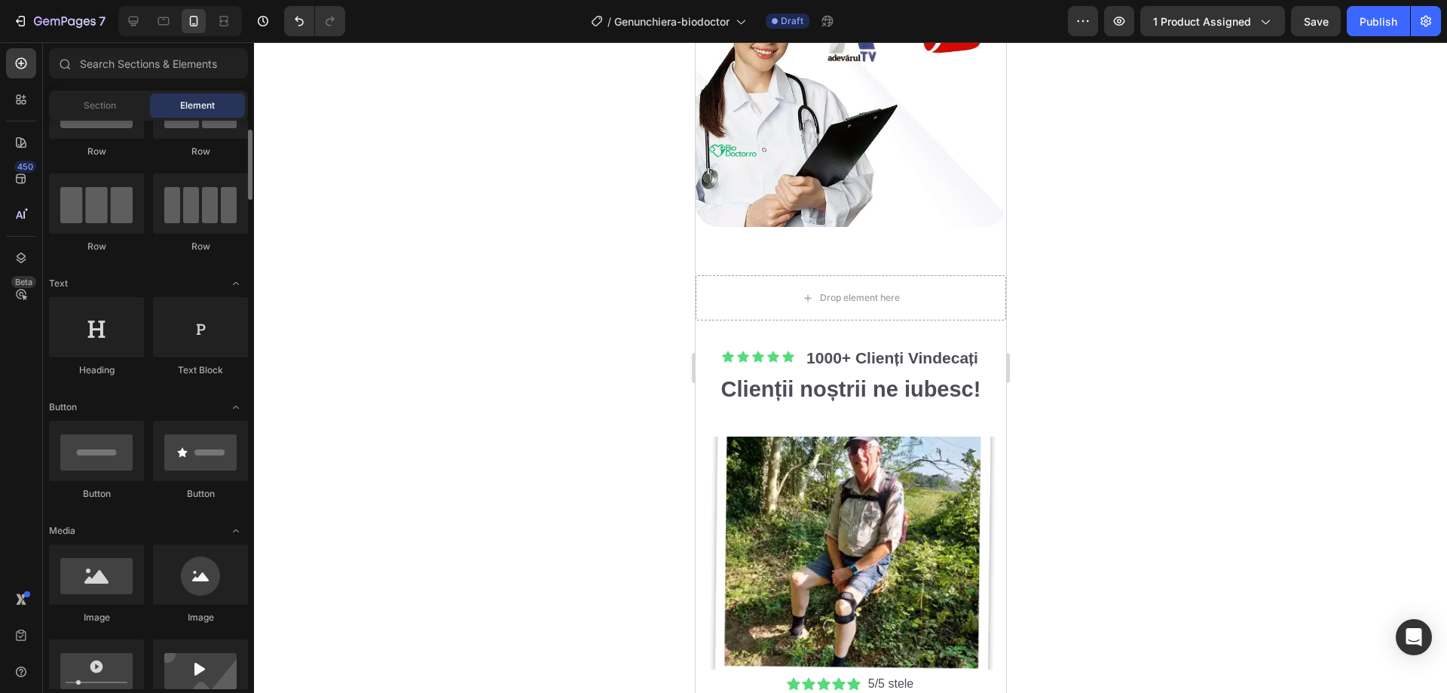
scroll to position [226, 0]
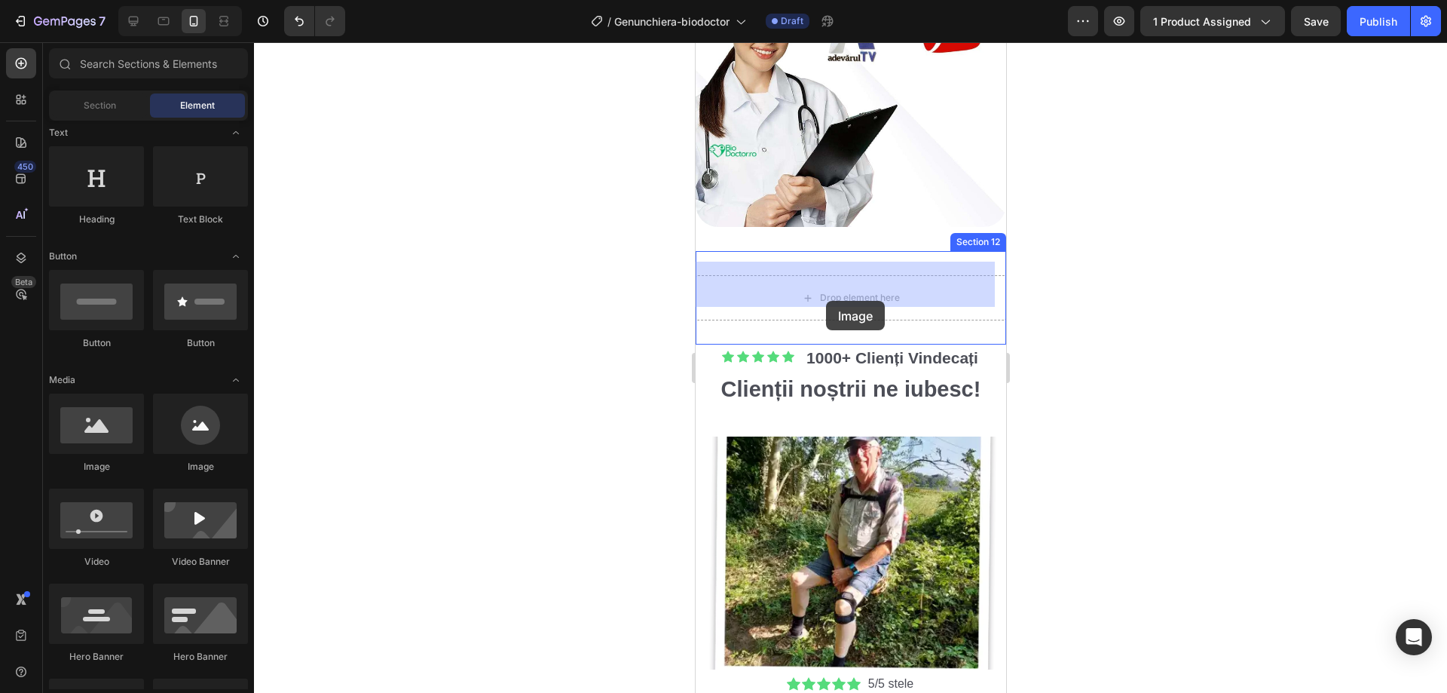
drag, startPoint x: 783, startPoint y: 483, endPoint x: 802, endPoint y: 302, distance: 182.7
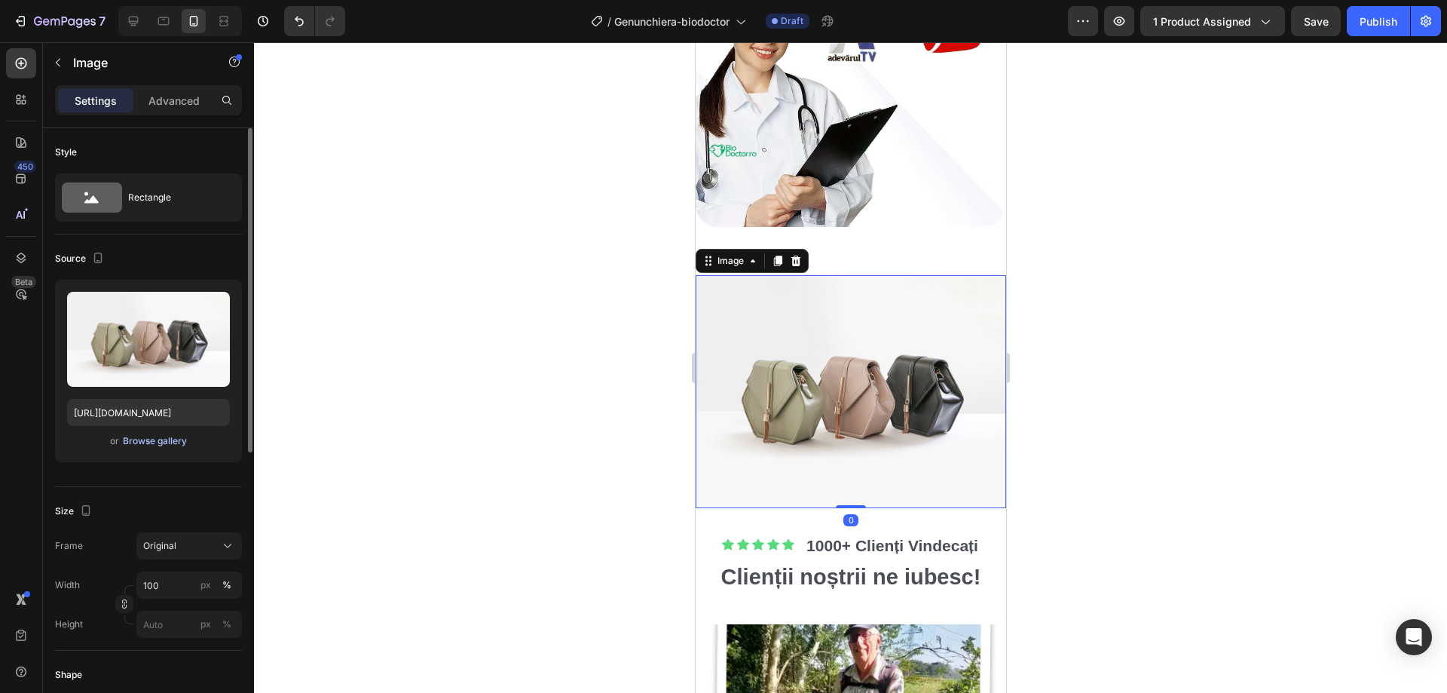
click at [160, 440] on div "Browse gallery" at bounding box center [155, 441] width 64 height 14
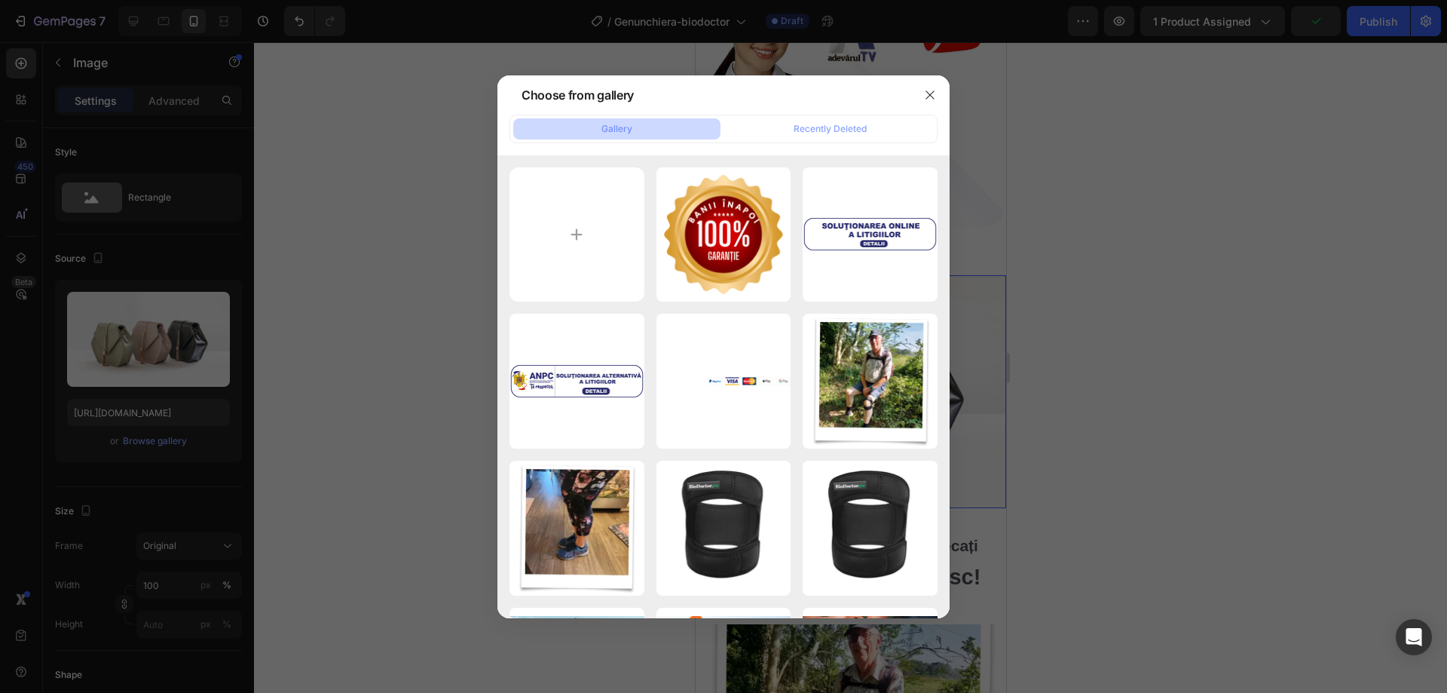
type input "C:\fakepath\garantie.jpg"
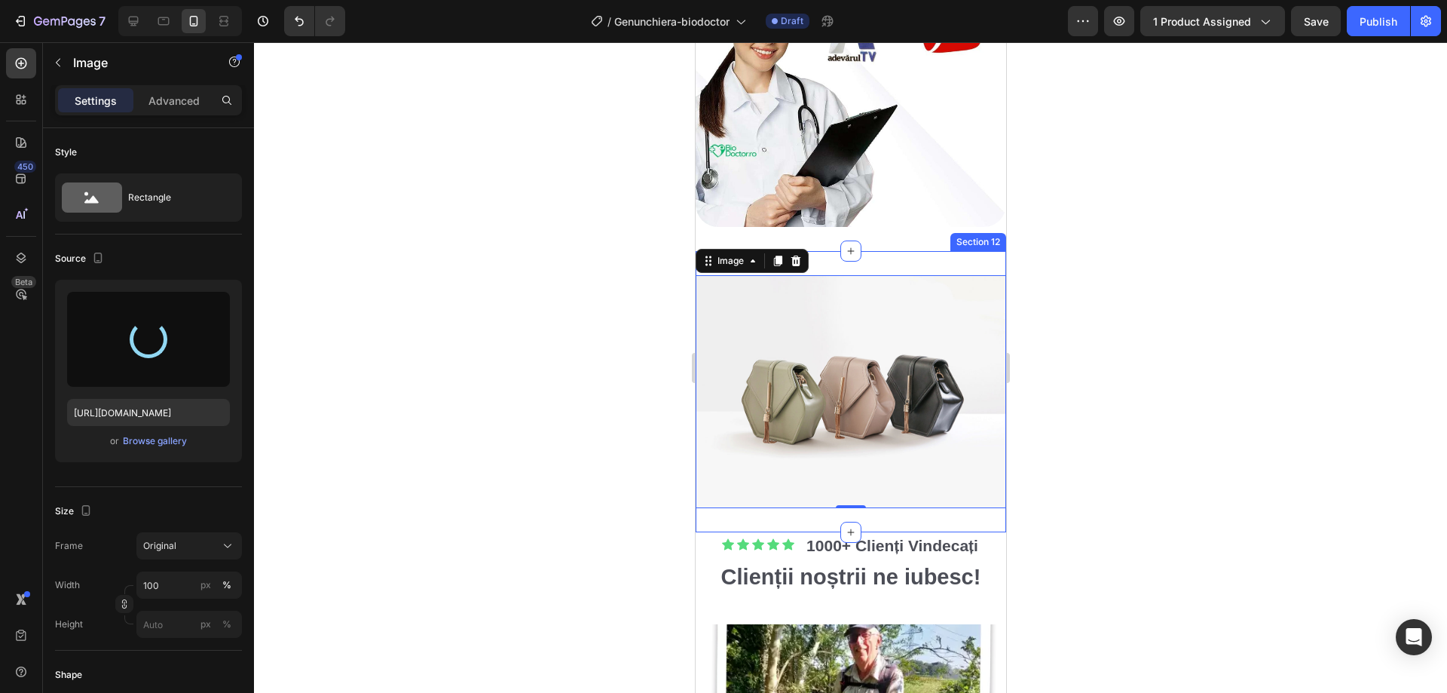
type input "https://cdn.shopify.com/s/files/1/0916/7011/8780/files/gempages_566733422693712…"
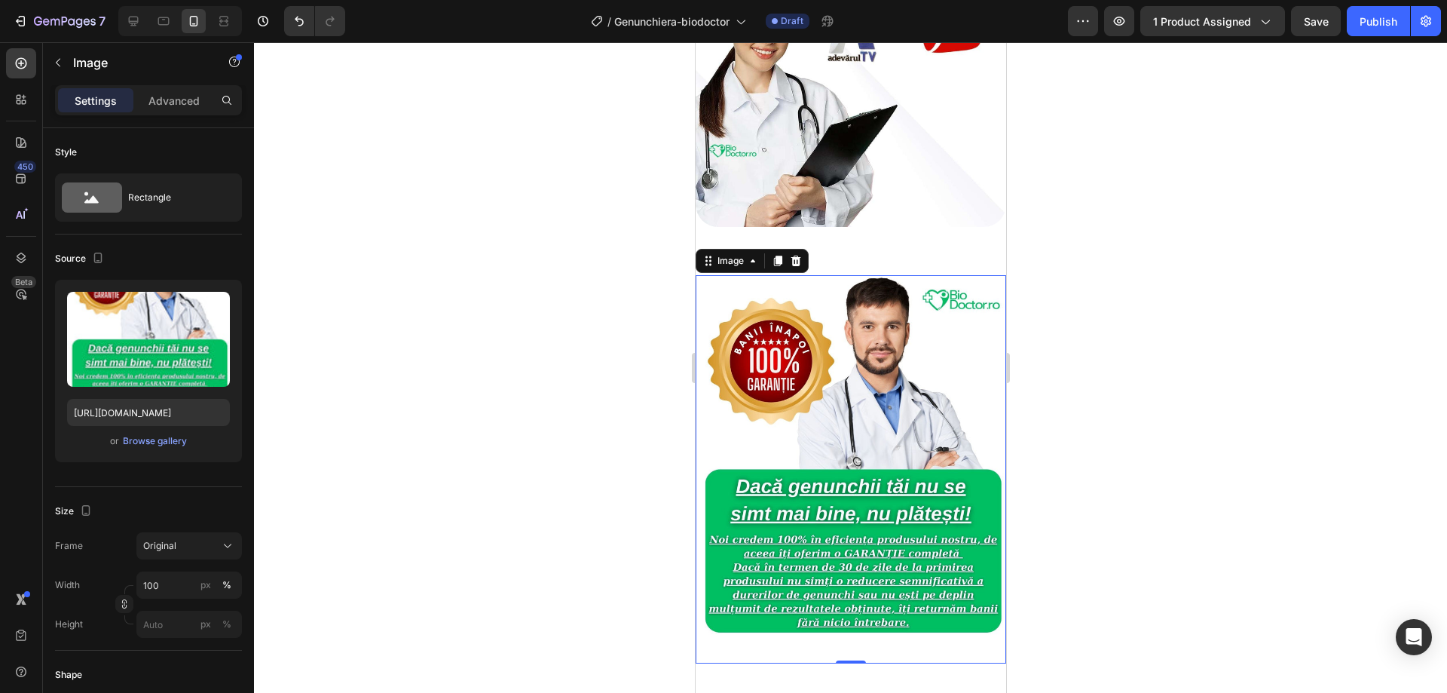
click at [1083, 271] on div at bounding box center [850, 367] width 1193 height 651
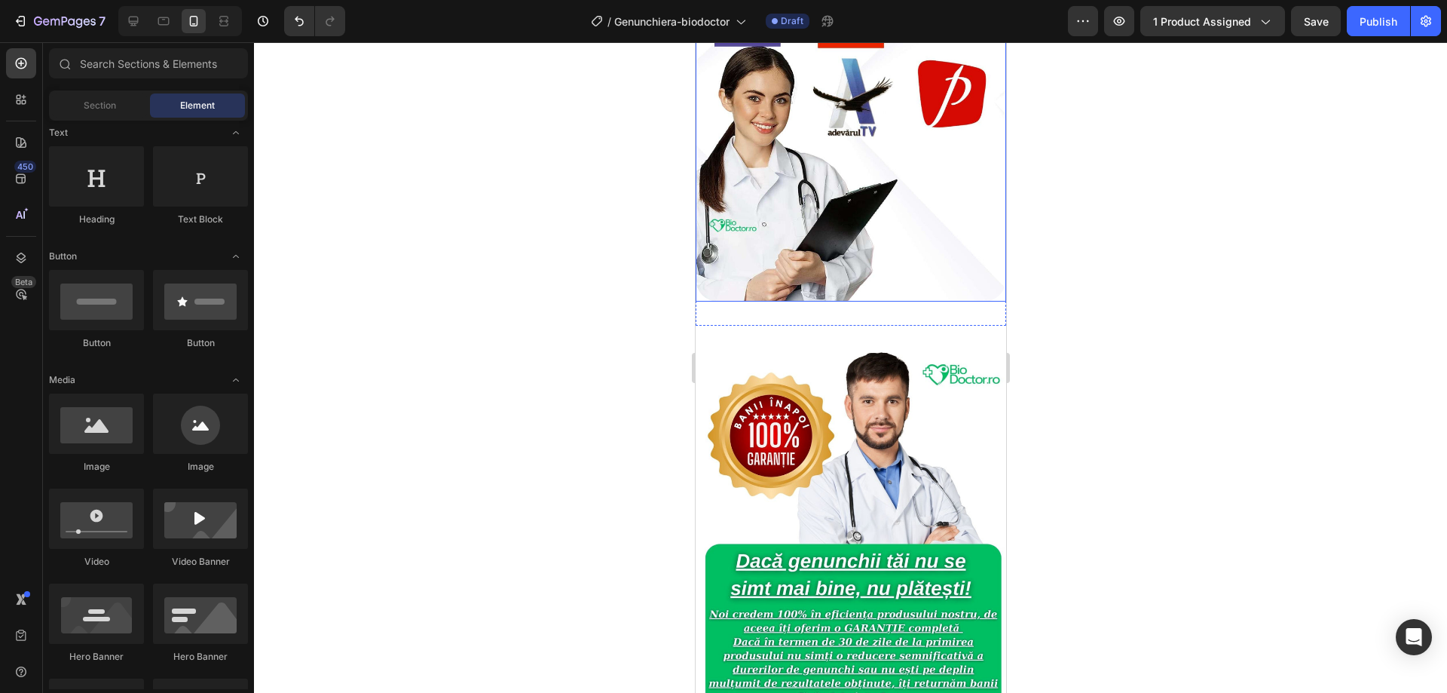
scroll to position [3242, 0]
click at [747, 326] on div "Image Section 12" at bounding box center [850, 544] width 311 height 436
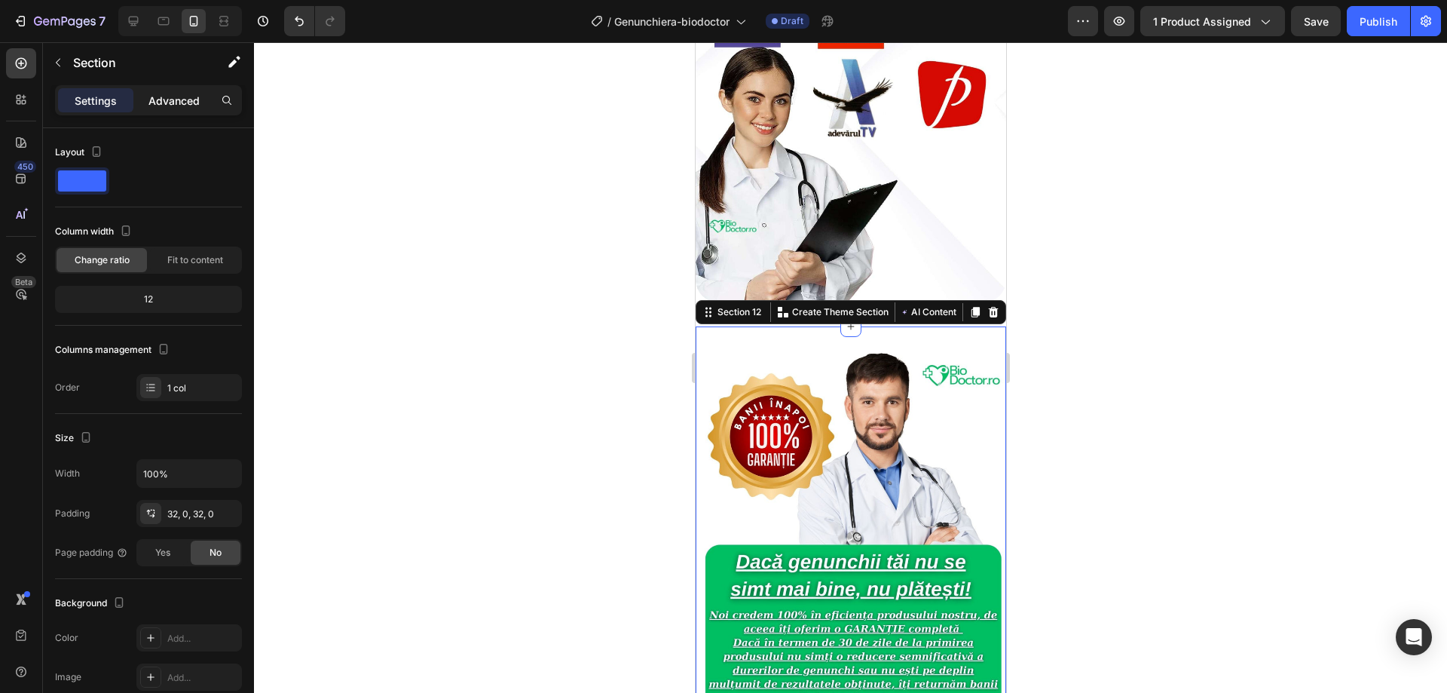
click at [191, 103] on p "Advanced" at bounding box center [174, 101] width 51 height 16
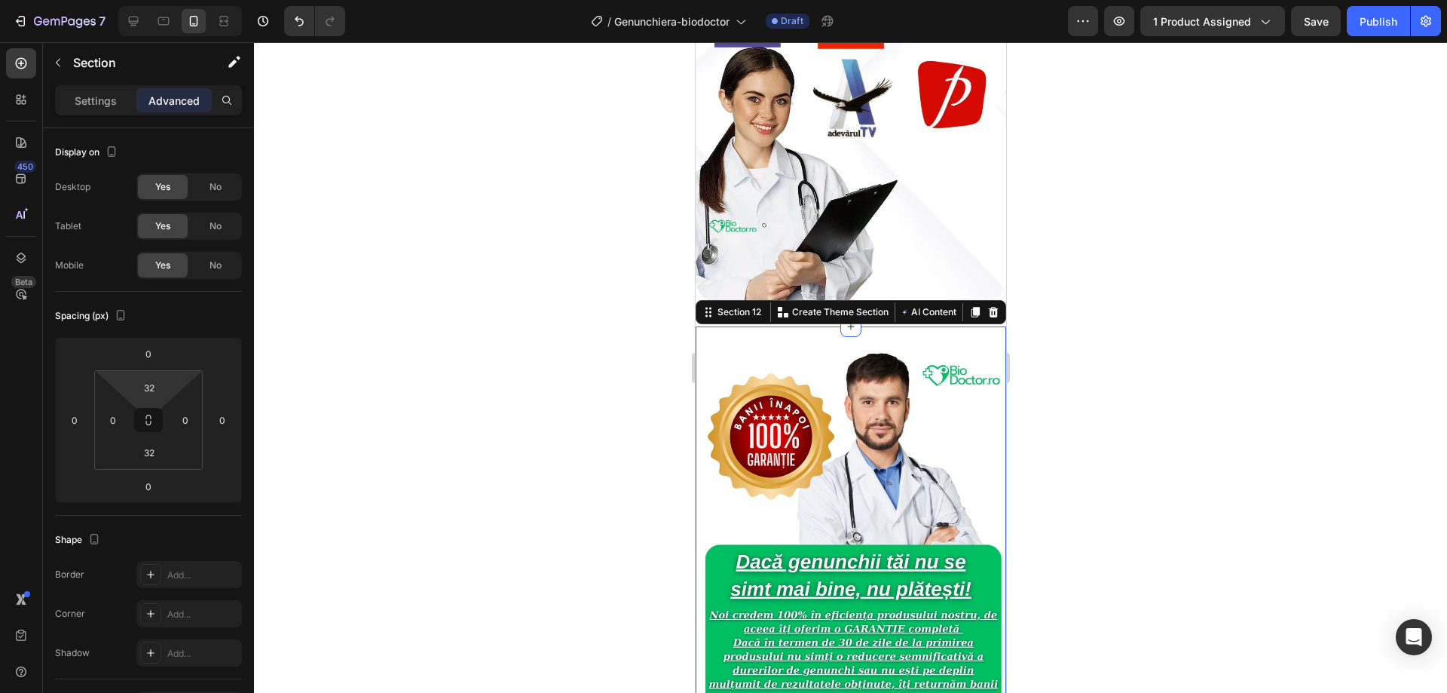
type input "0"
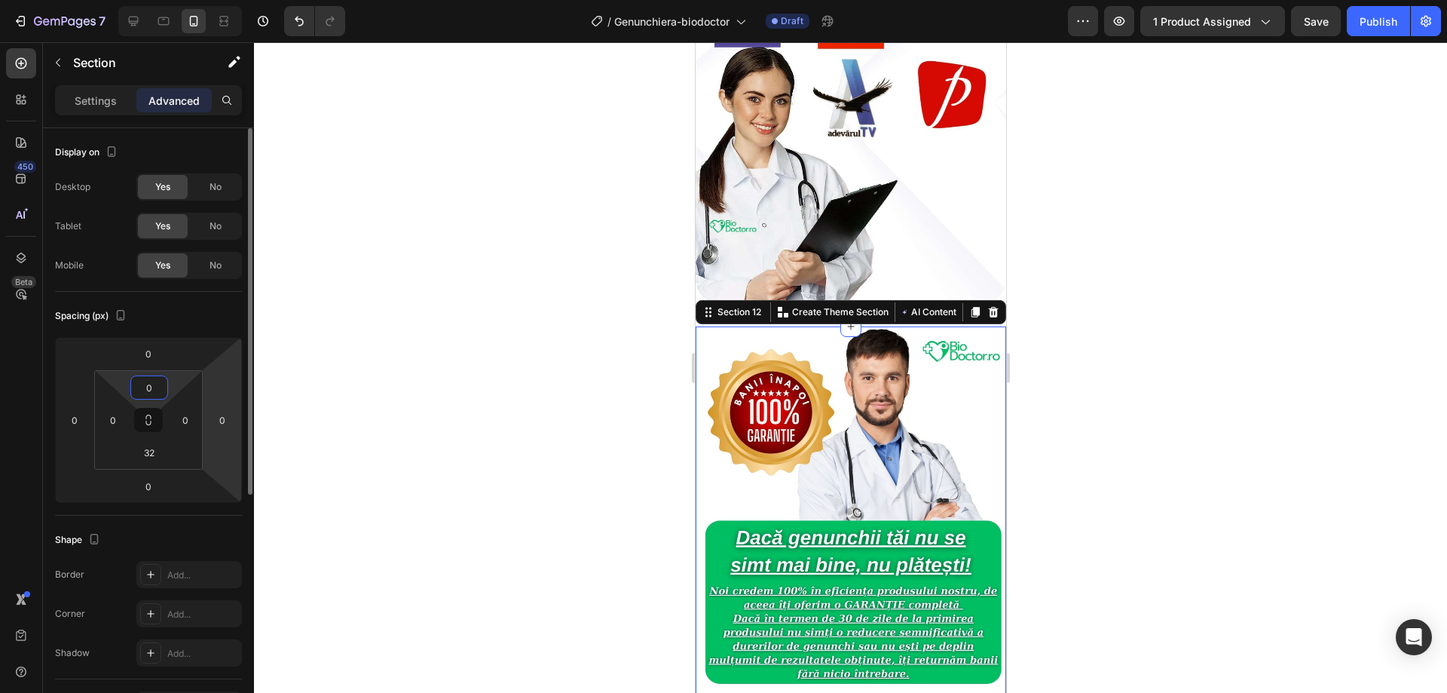
drag, startPoint x: 182, startPoint y: 399, endPoint x: 216, endPoint y: 372, distance: 43.4
click at [181, 0] on html "7 Version history / Genunchiera-biodoctor Draft Preview 1 product assigned Save…" at bounding box center [723, 0] width 1447 height 0
click at [386, 280] on div at bounding box center [850, 367] width 1193 height 651
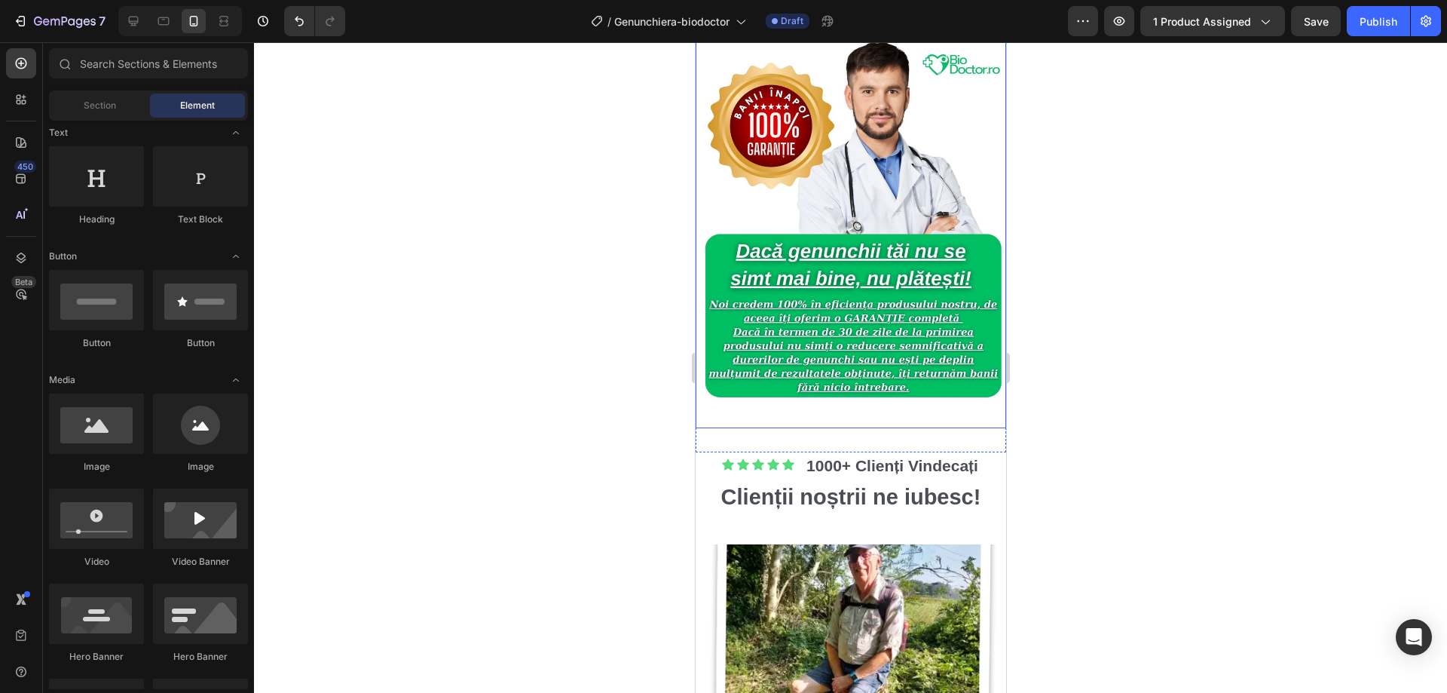
scroll to position [3543, 0]
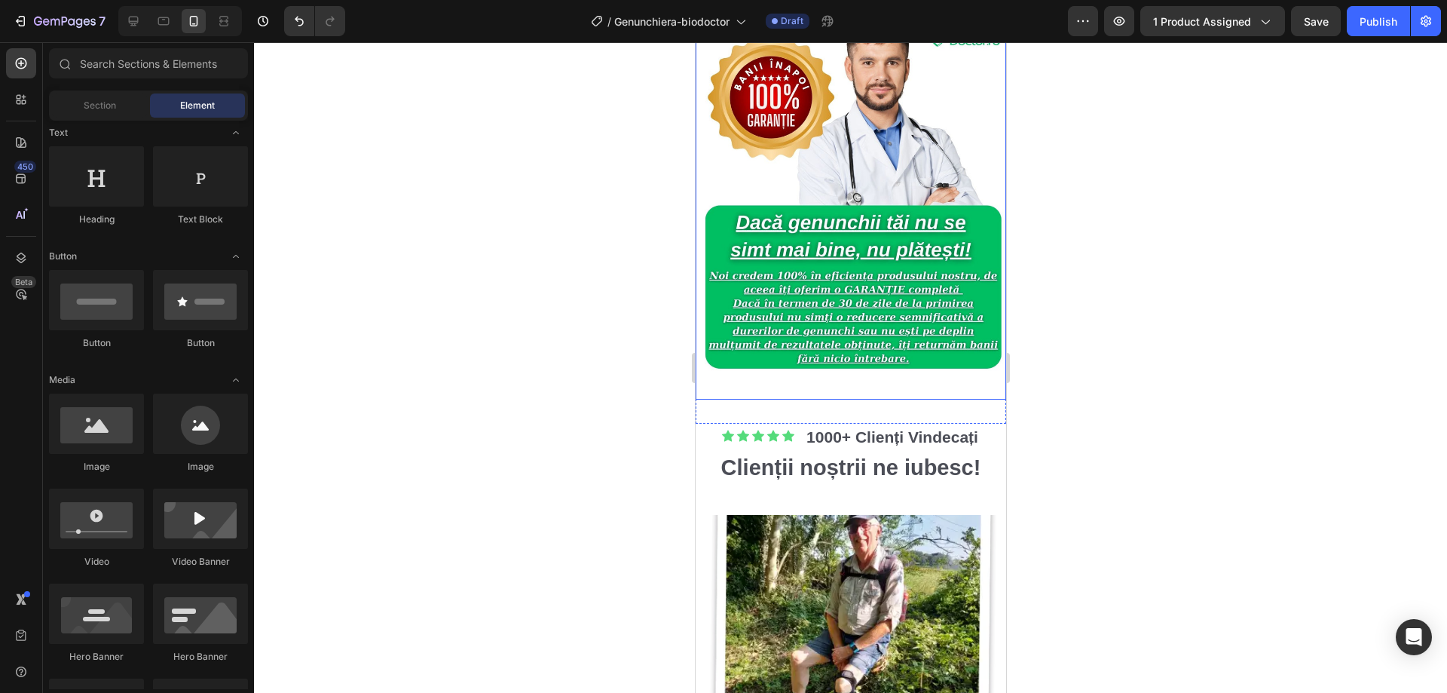
click at [1077, 340] on div at bounding box center [850, 367] width 1193 height 651
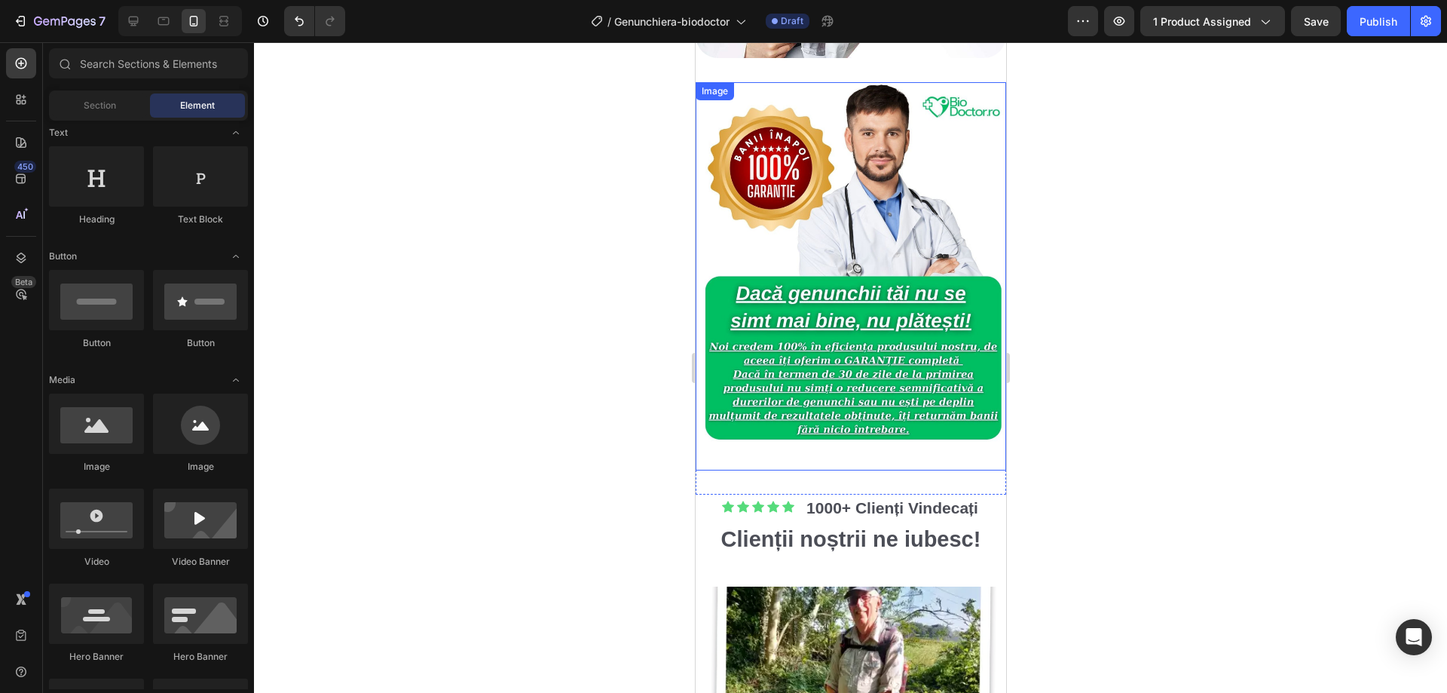
scroll to position [3392, 0]
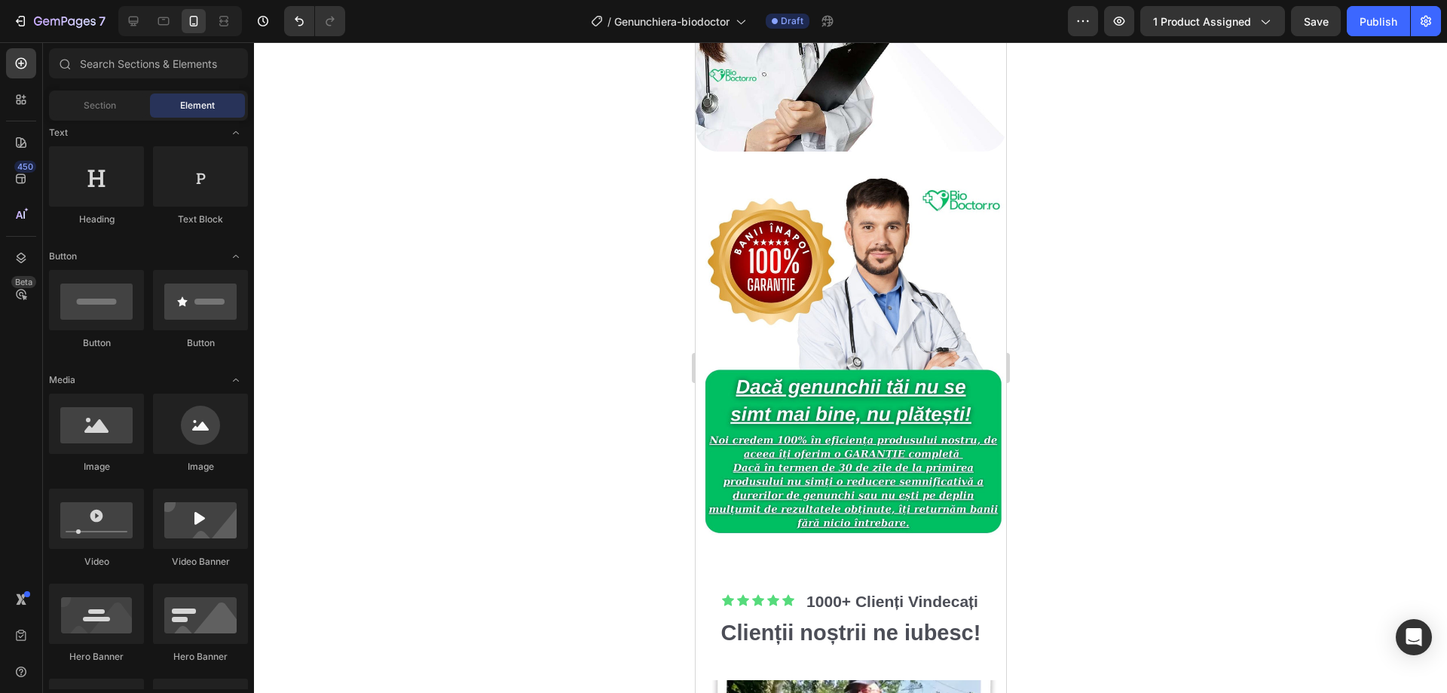
click at [540, 349] on div at bounding box center [850, 367] width 1193 height 651
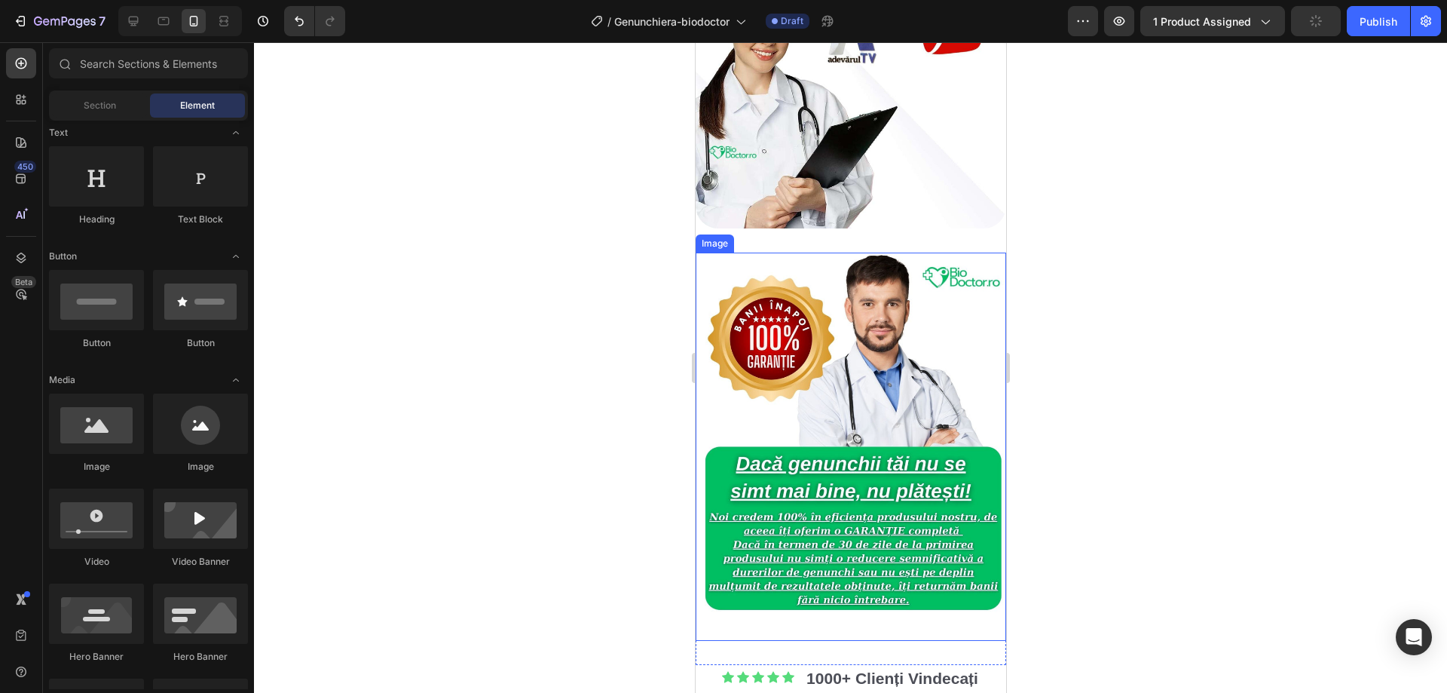
scroll to position [3317, 0]
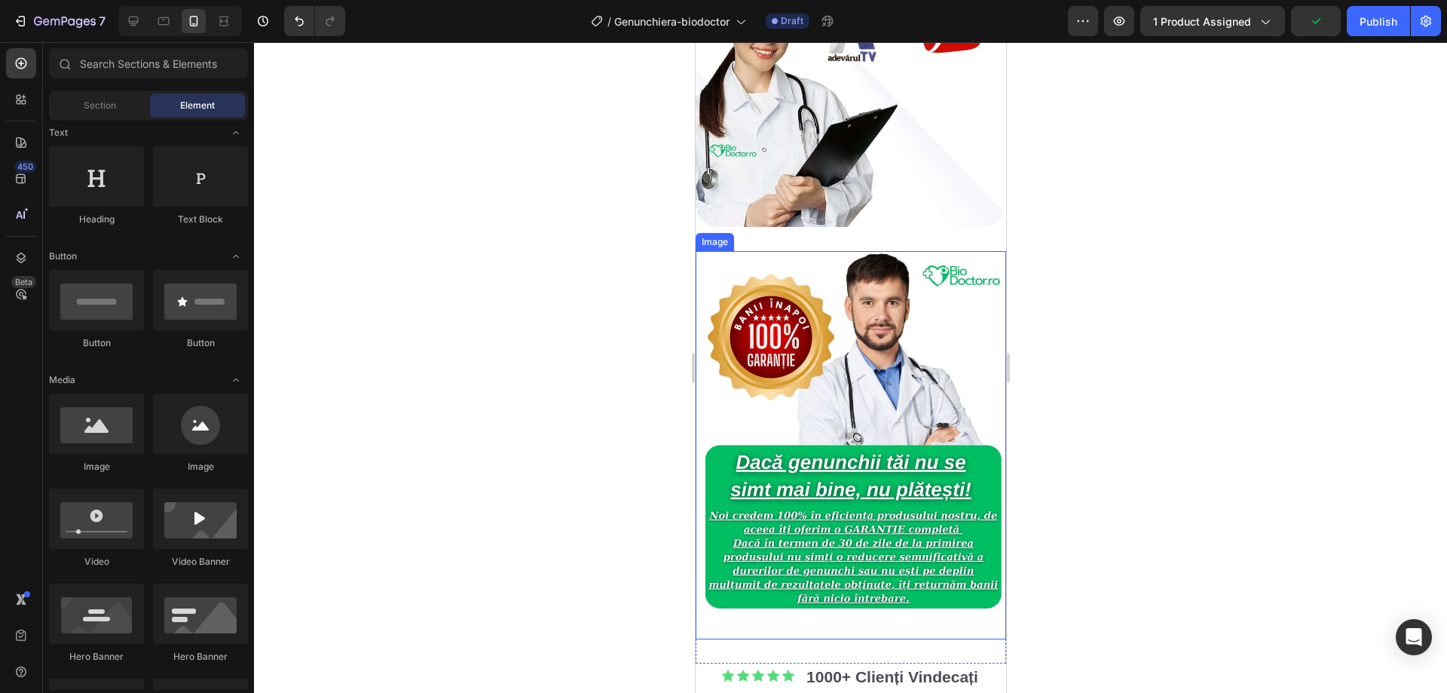
click at [1141, 351] on div at bounding box center [850, 367] width 1193 height 651
click at [1069, 427] on div at bounding box center [850, 367] width 1193 height 651
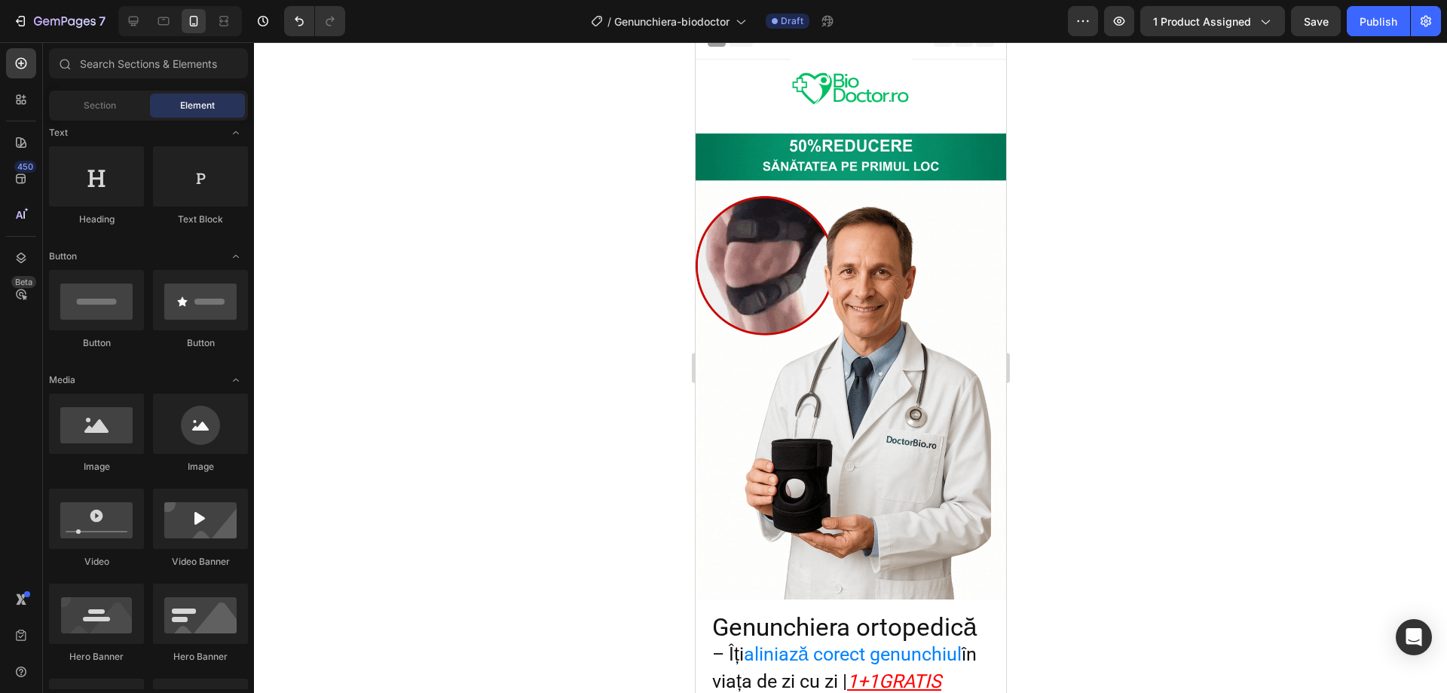
scroll to position [0, 0]
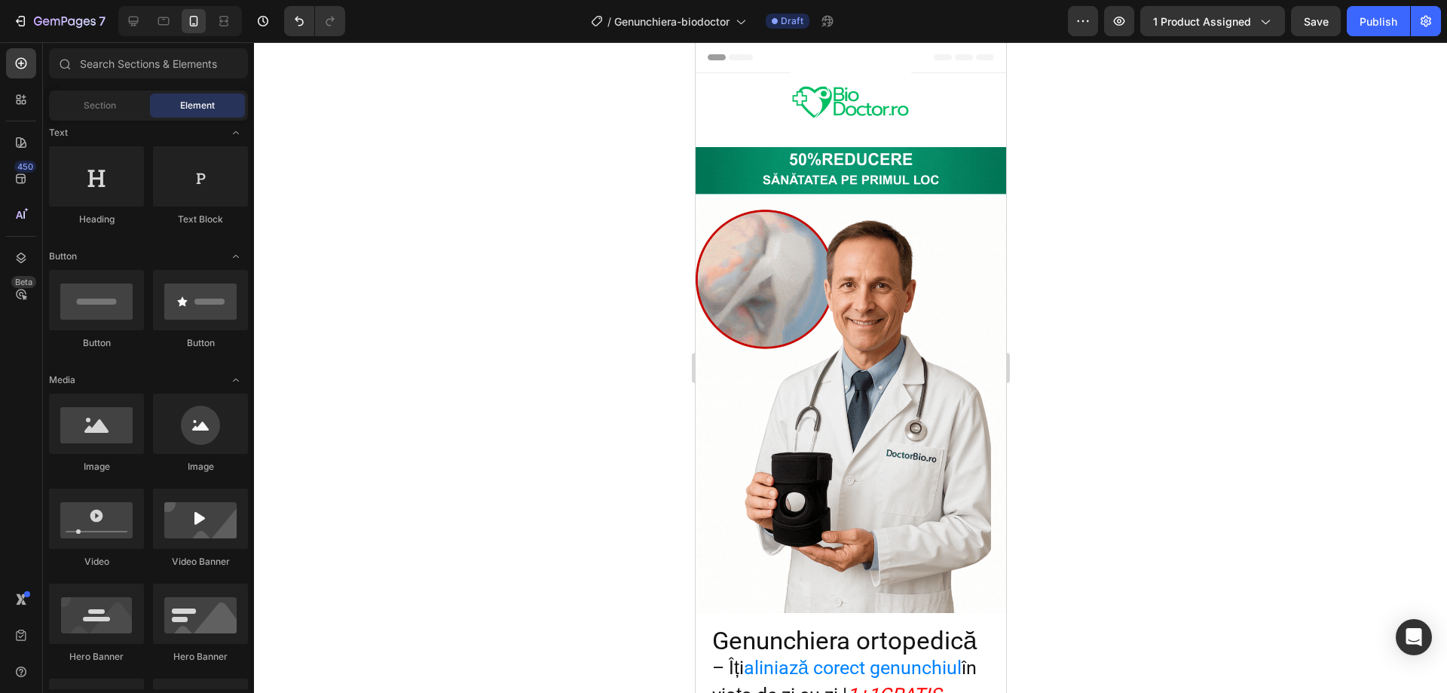
drag, startPoint x: 1002, startPoint y: 446, endPoint x: 1739, endPoint y: 88, distance: 819.6
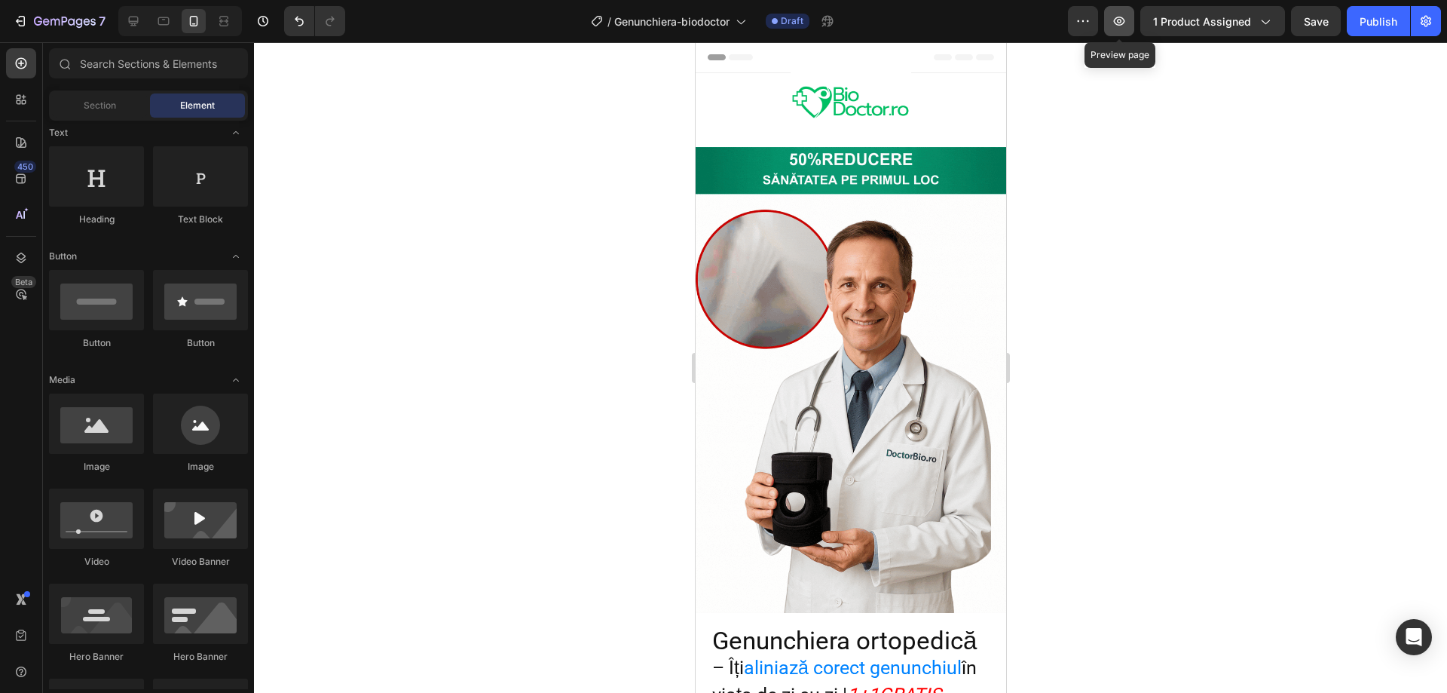
click at [1117, 26] on icon "button" at bounding box center [1119, 21] width 15 height 15
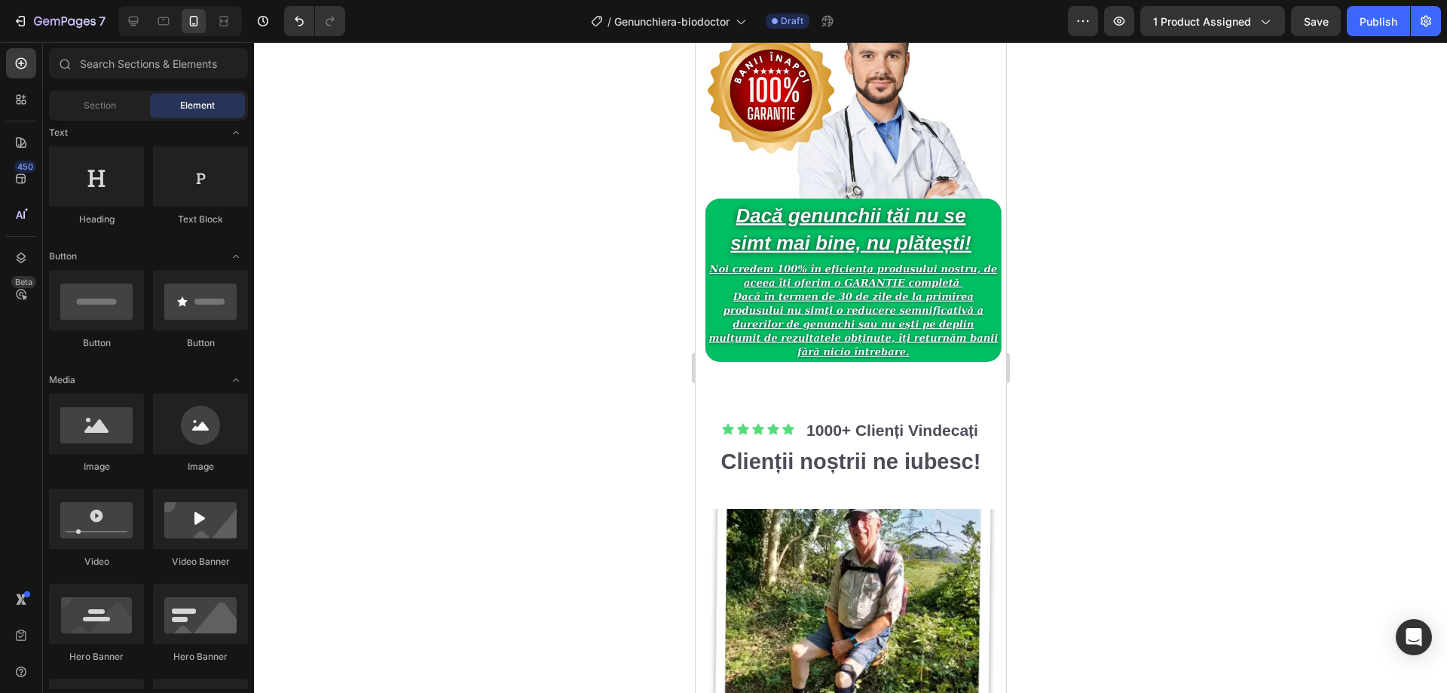
scroll to position [3845, 0]
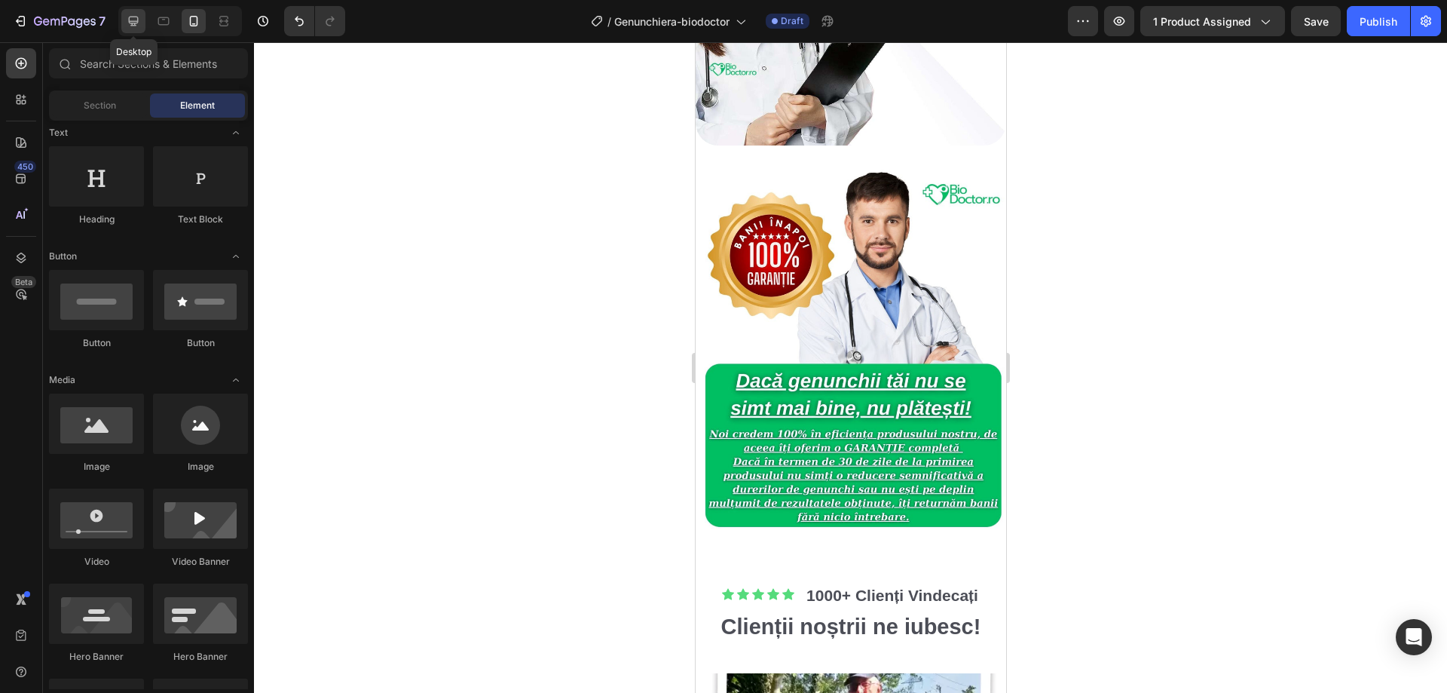
click at [139, 26] on icon at bounding box center [133, 21] width 15 height 15
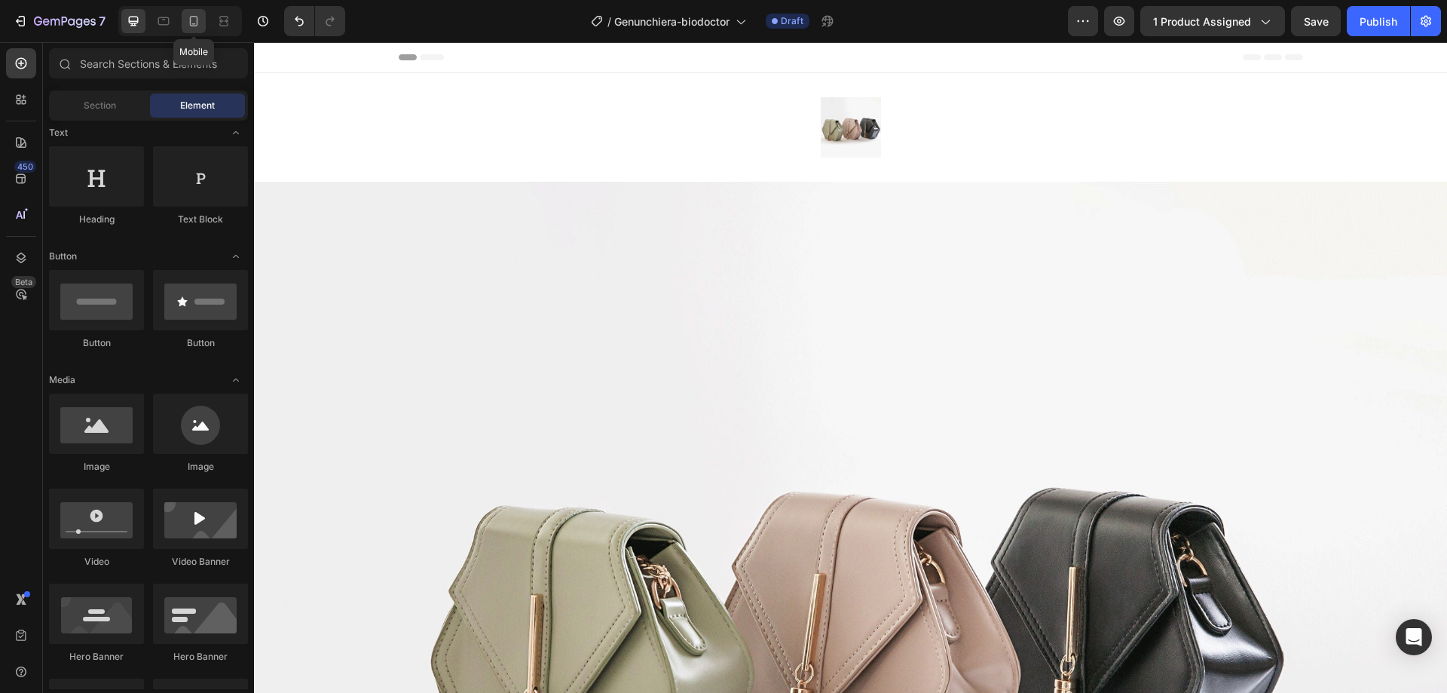
click at [194, 30] on div at bounding box center [194, 21] width 24 height 24
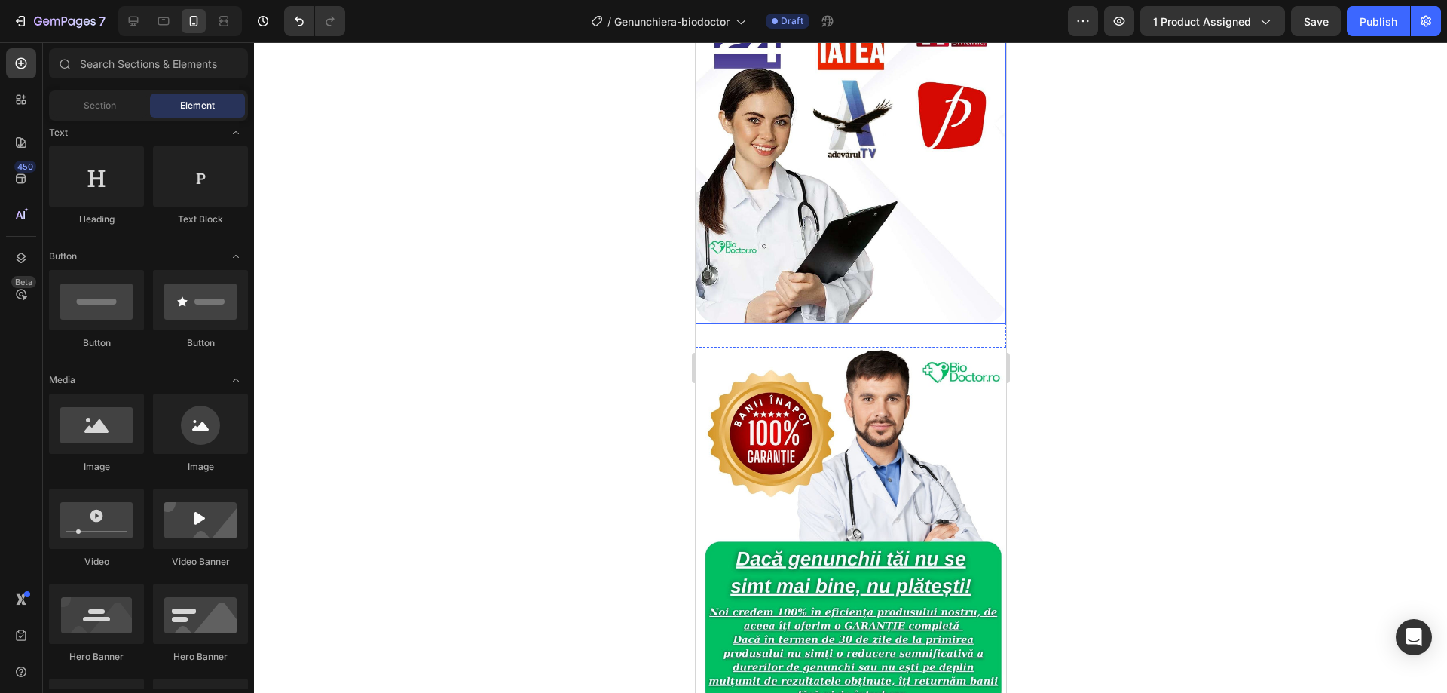
scroll to position [3769, 0]
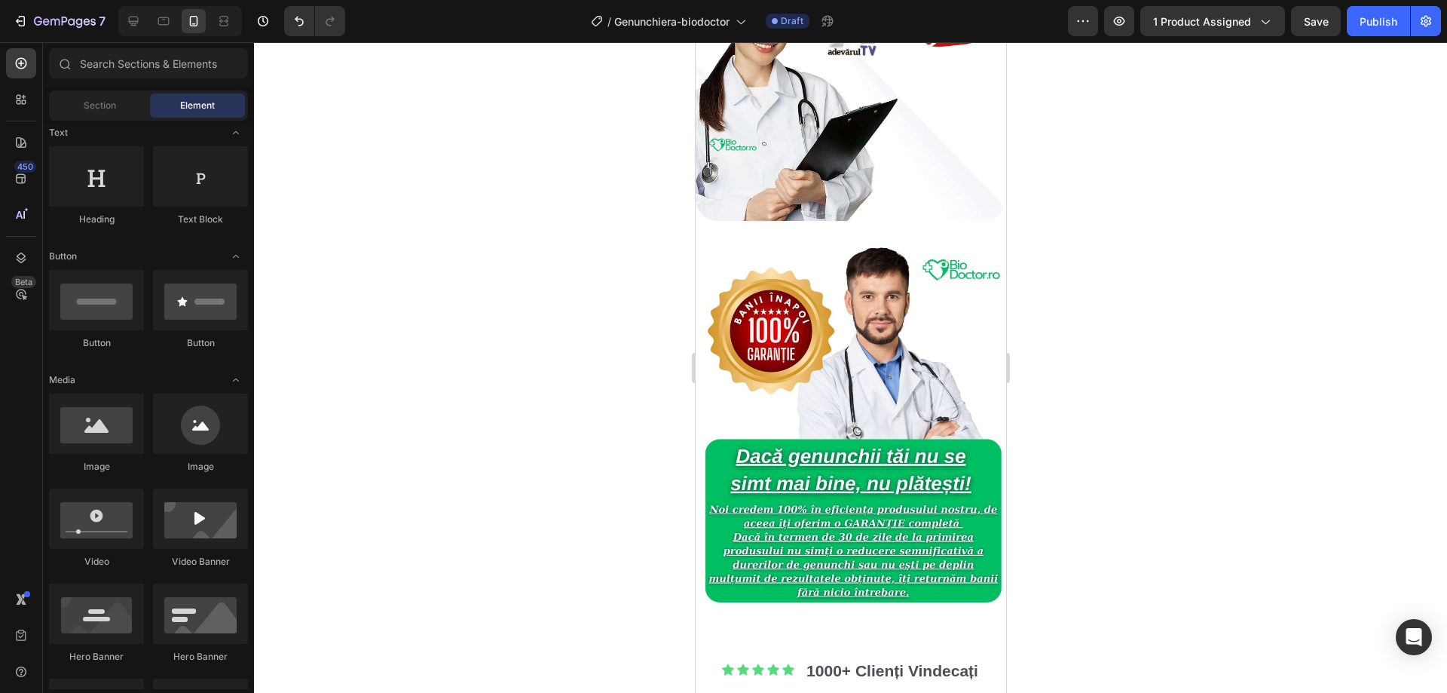
click at [1098, 286] on div at bounding box center [850, 367] width 1193 height 651
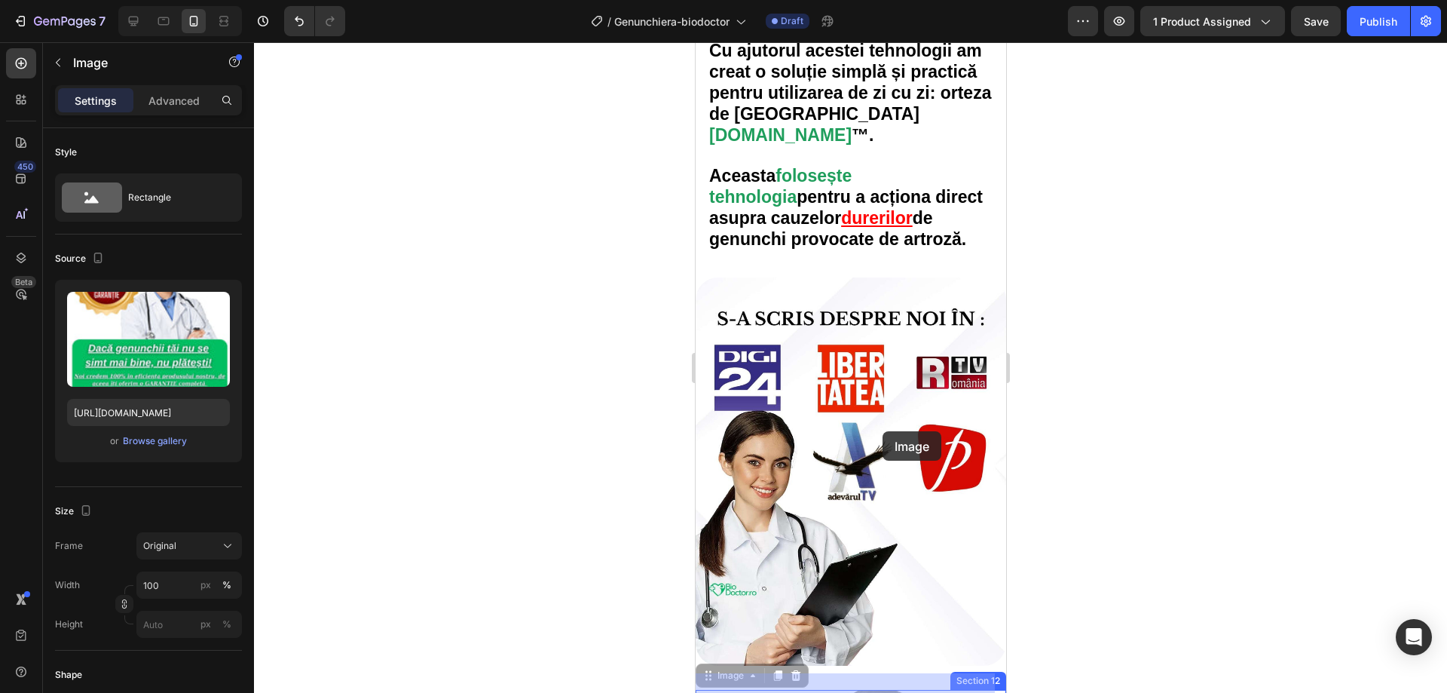
scroll to position [3317, 0]
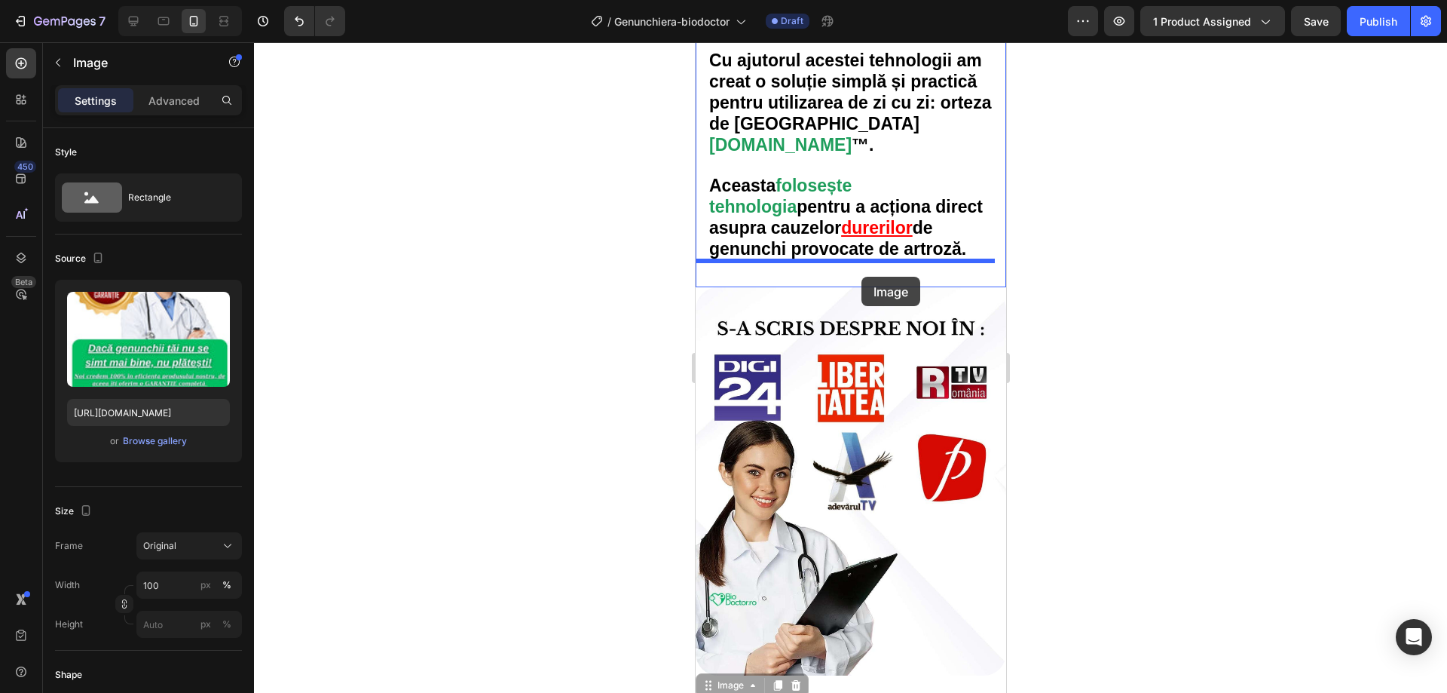
drag, startPoint x: 887, startPoint y: 443, endPoint x: 861, endPoint y: 276, distance: 168.7
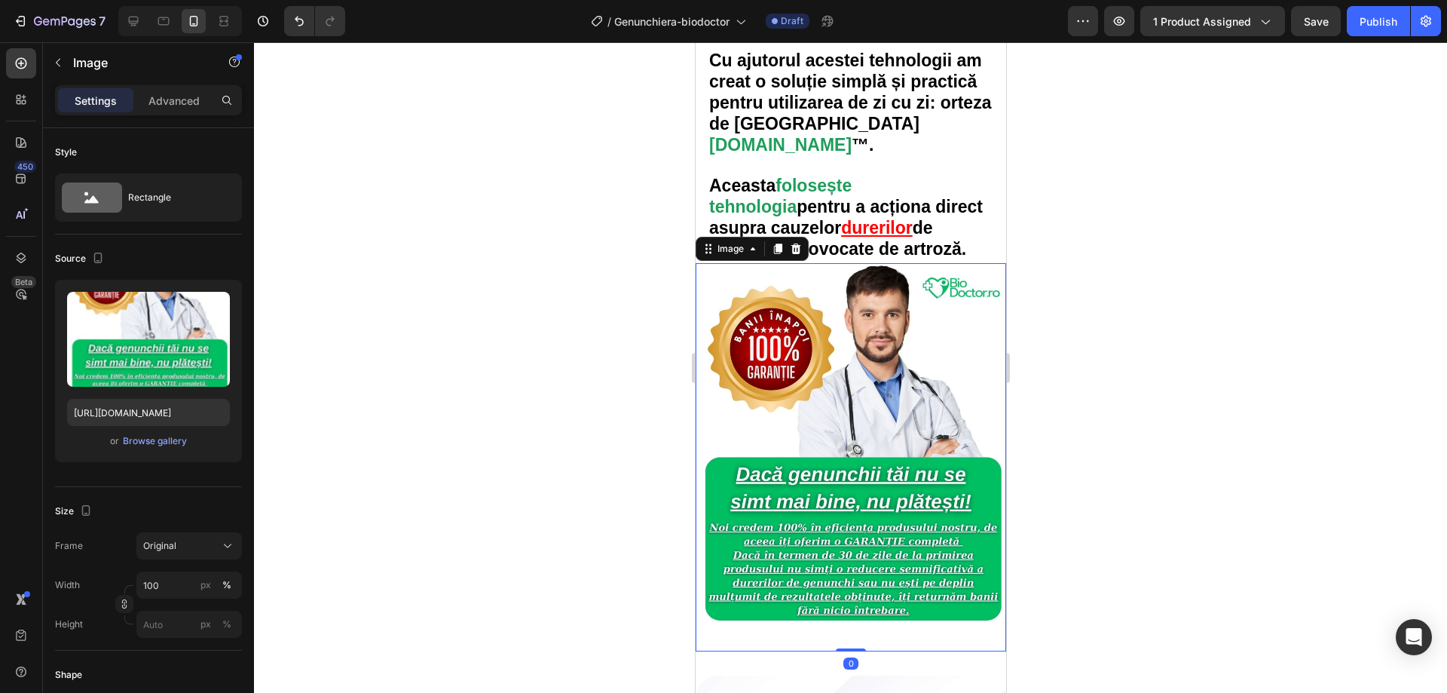
click at [1104, 417] on div at bounding box center [850, 367] width 1193 height 651
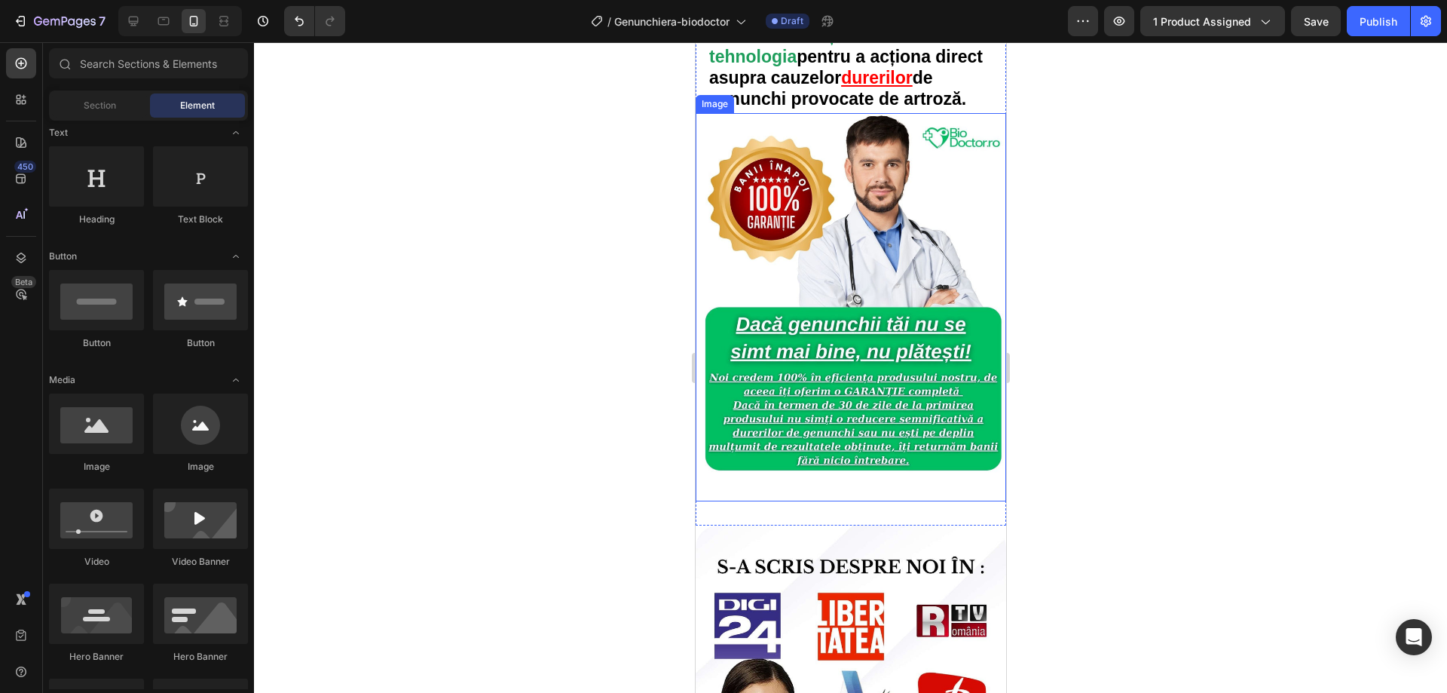
scroll to position [3468, 0]
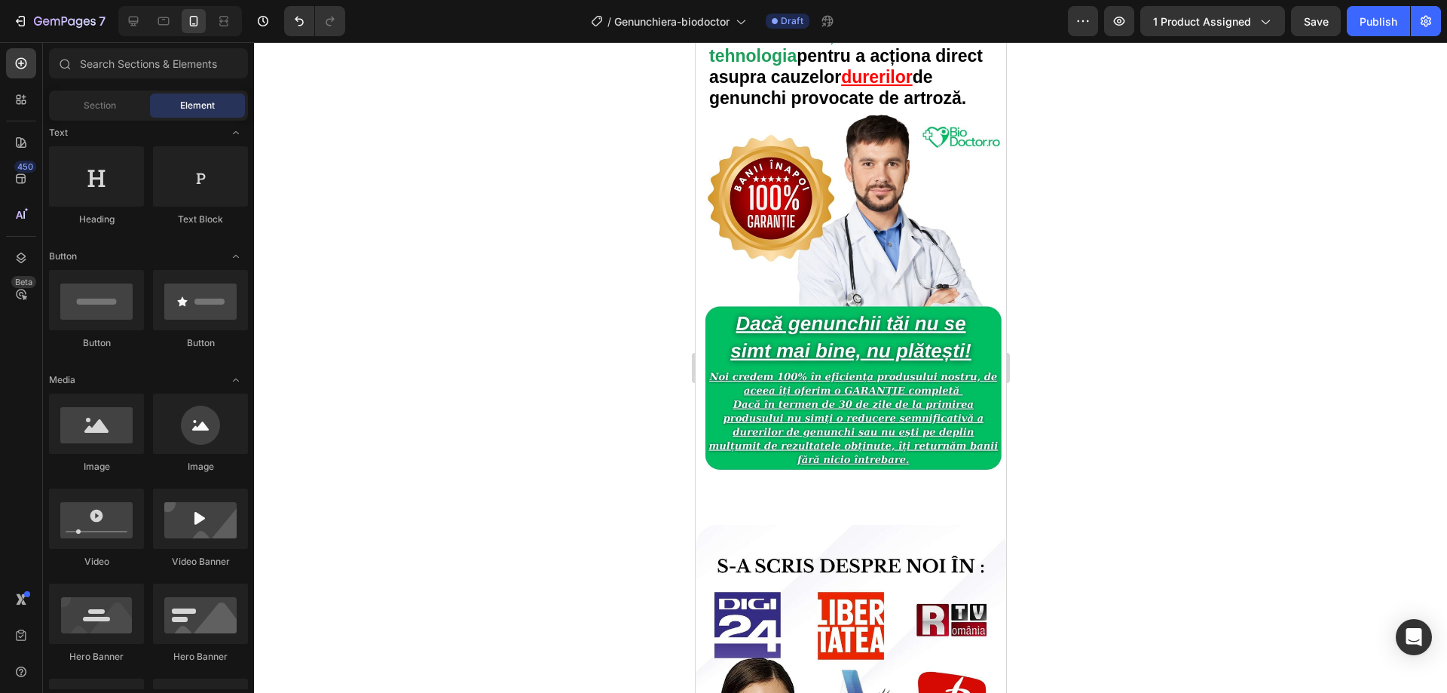
click at [1165, 426] on div at bounding box center [850, 367] width 1193 height 651
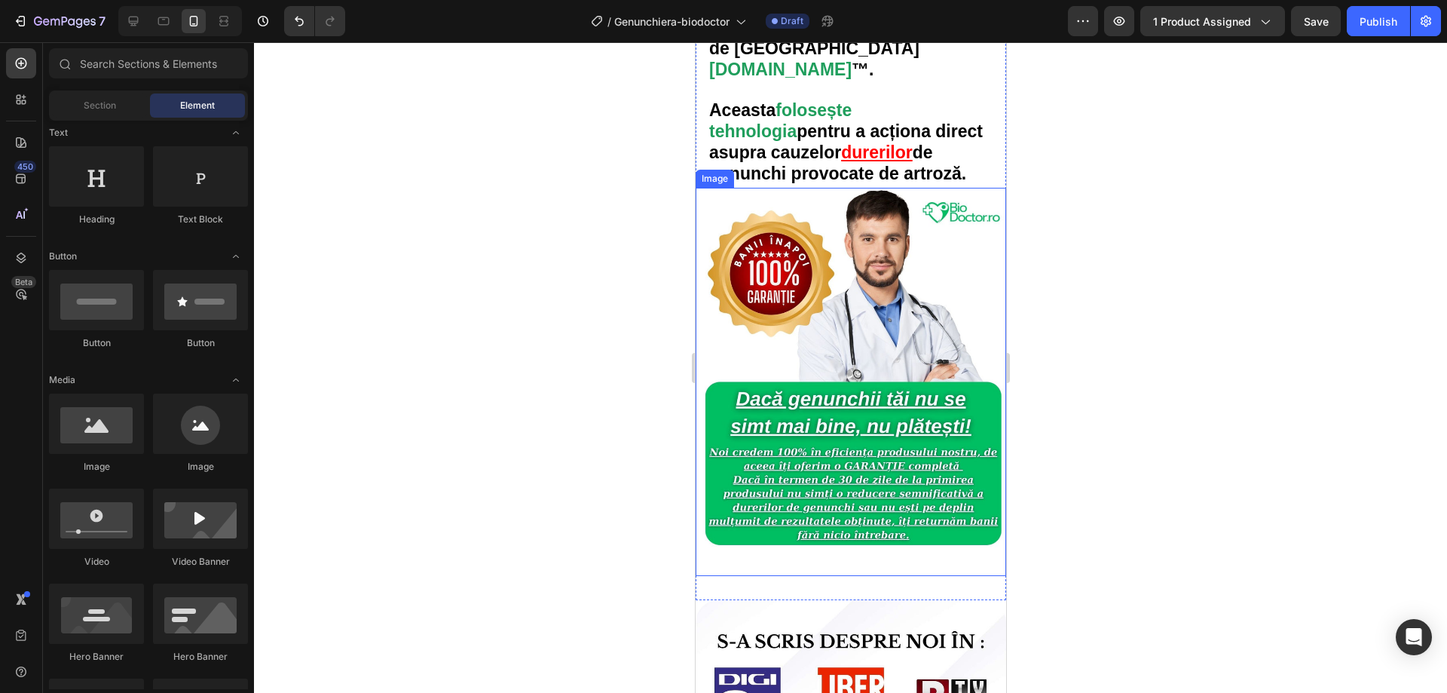
click at [1217, 369] on div at bounding box center [850, 367] width 1193 height 651
click at [457, 243] on div at bounding box center [850, 367] width 1193 height 651
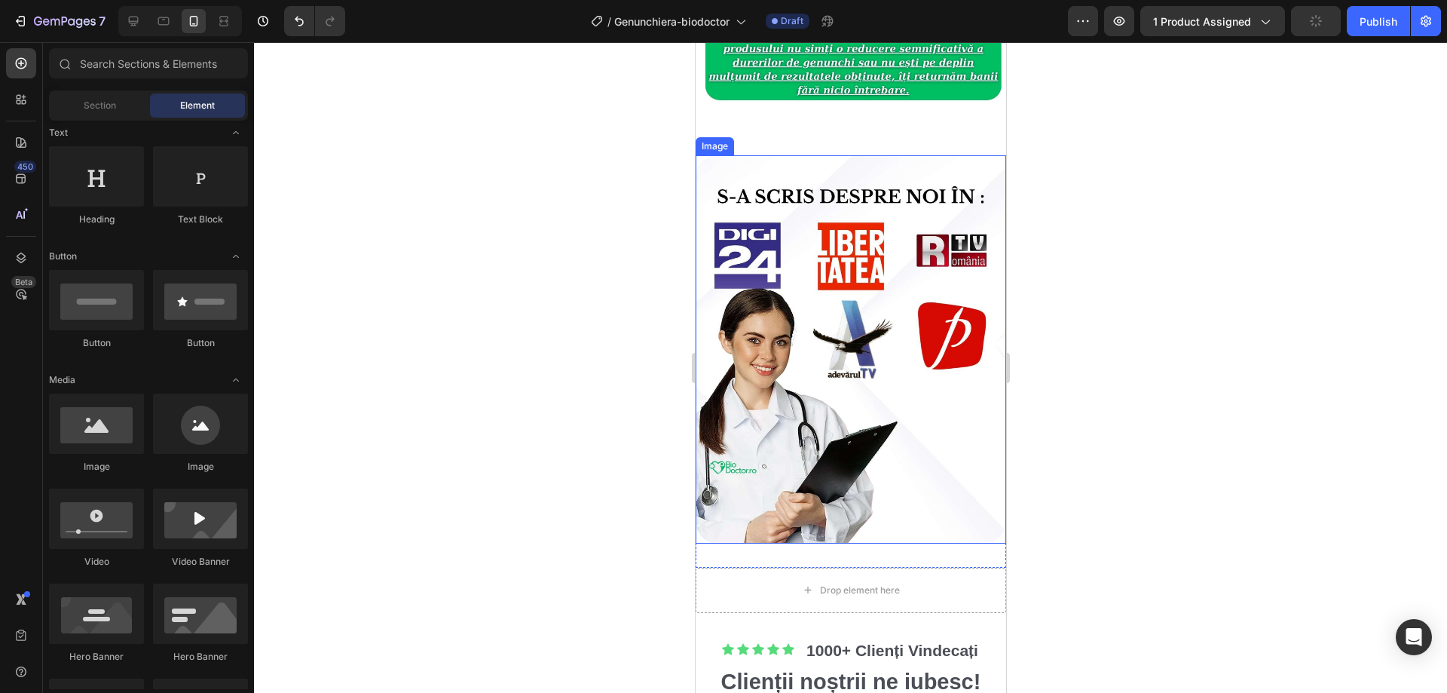
scroll to position [3920, 0]
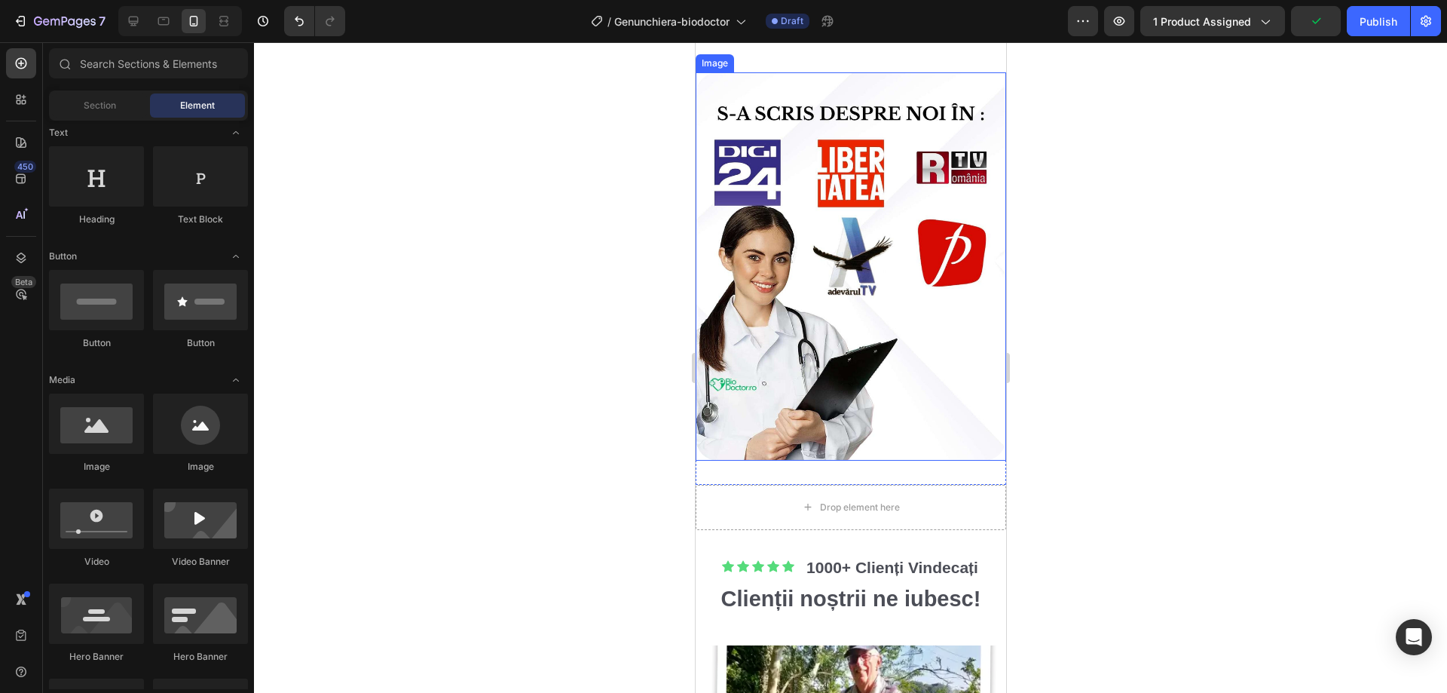
click at [1143, 351] on div at bounding box center [850, 367] width 1193 height 651
click at [588, 311] on div at bounding box center [850, 367] width 1193 height 651
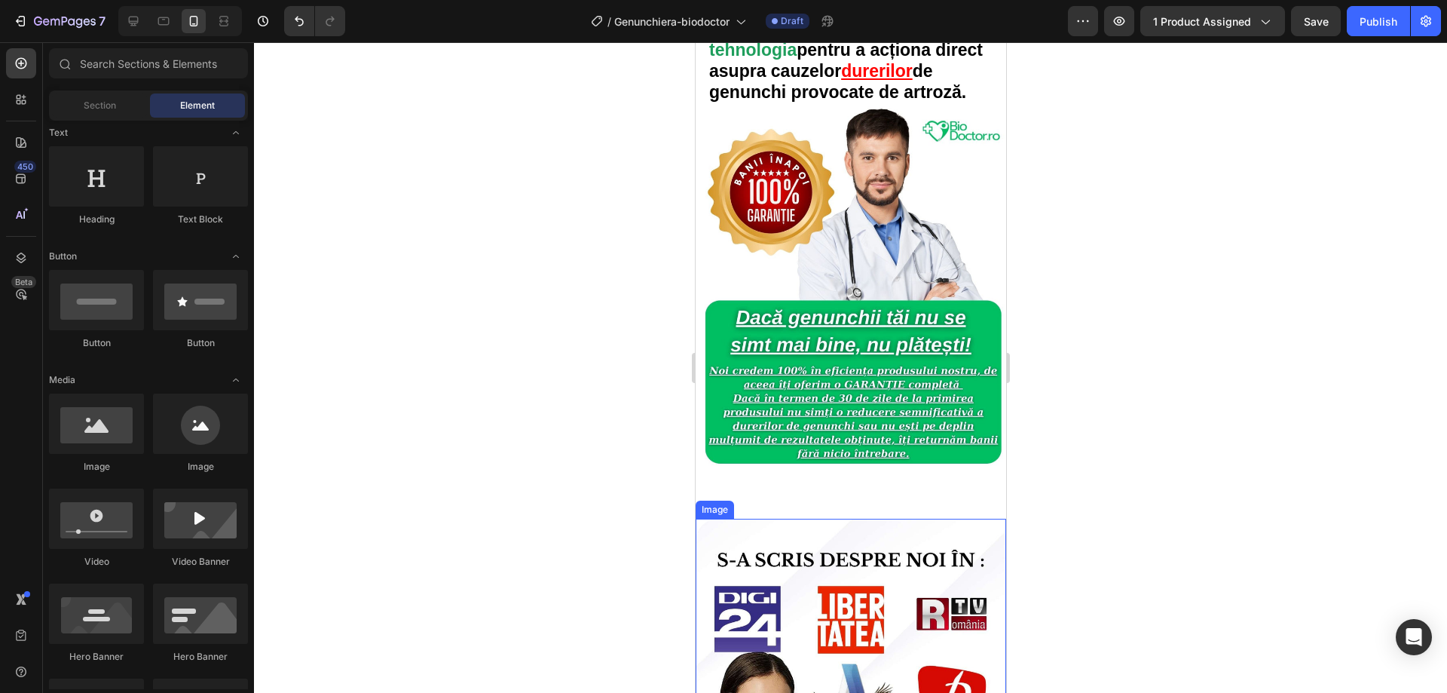
scroll to position [3468, 0]
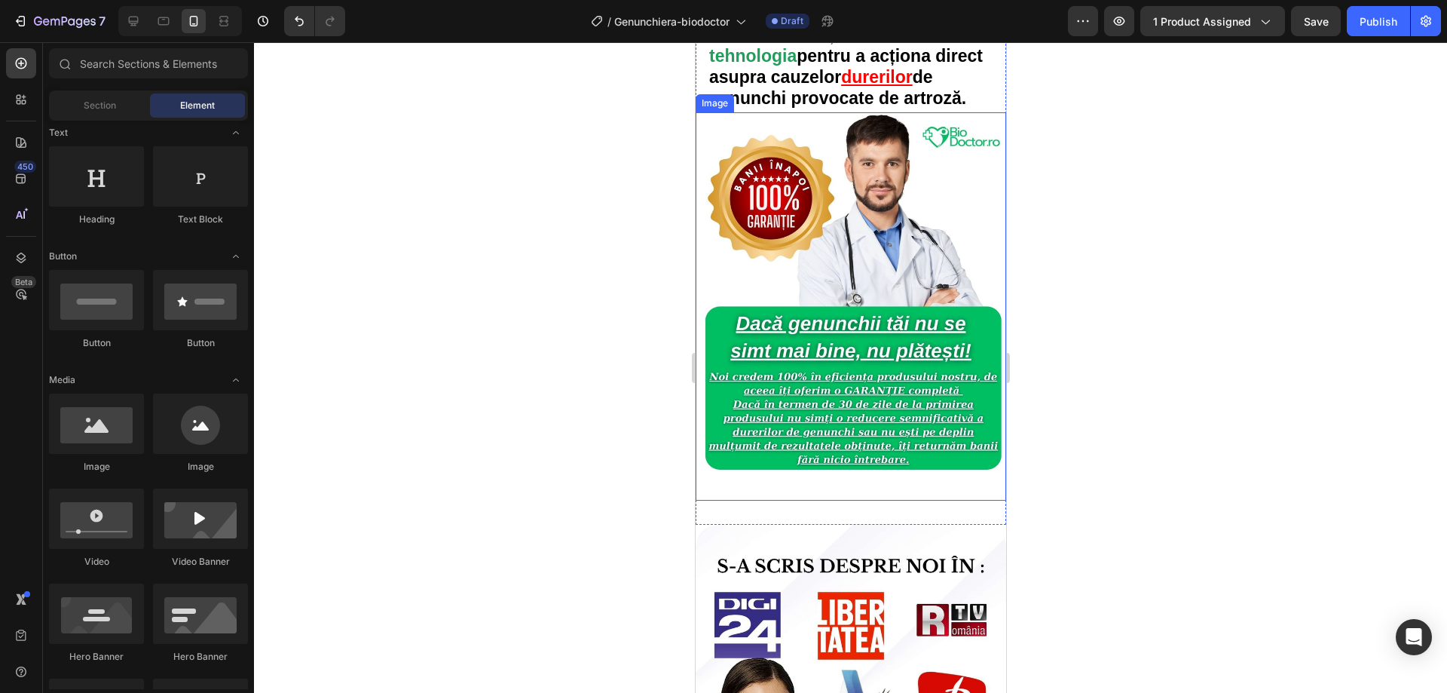
click at [869, 307] on img at bounding box center [850, 306] width 311 height 388
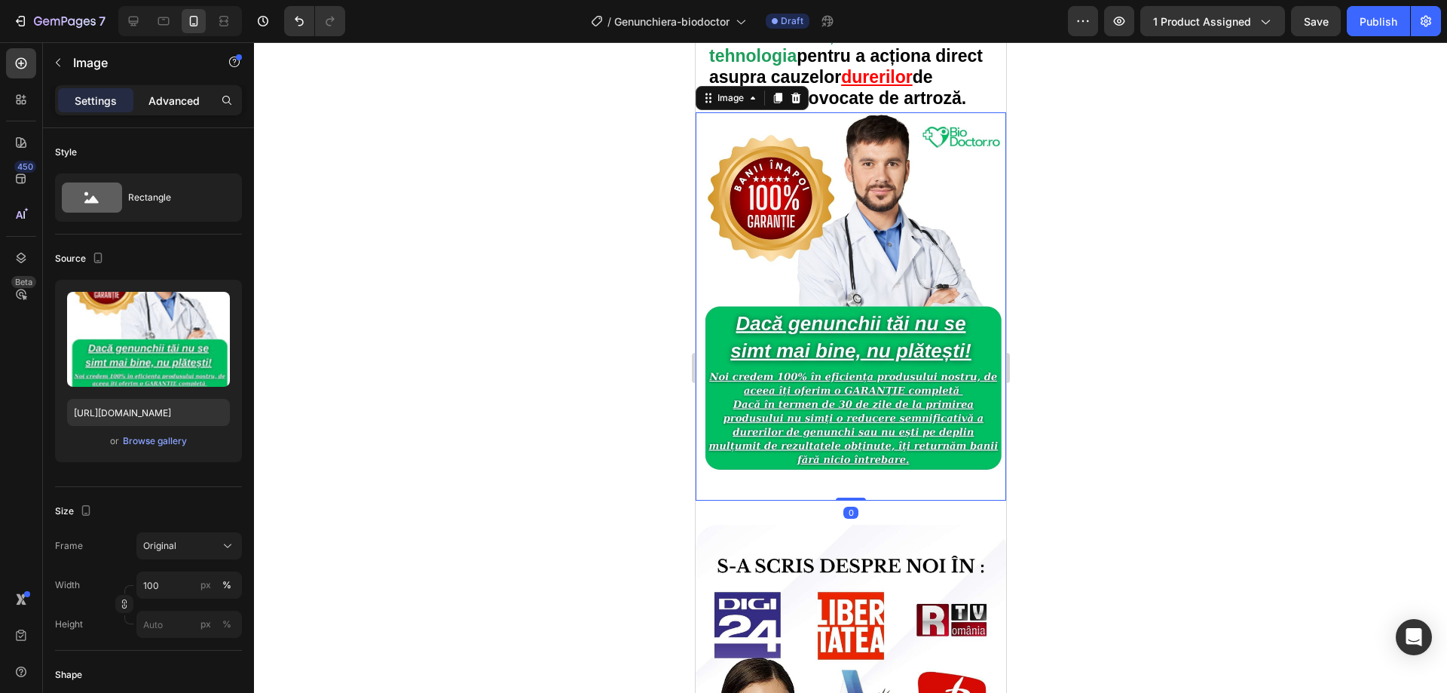
click at [170, 106] on p "Advanced" at bounding box center [174, 101] width 51 height 16
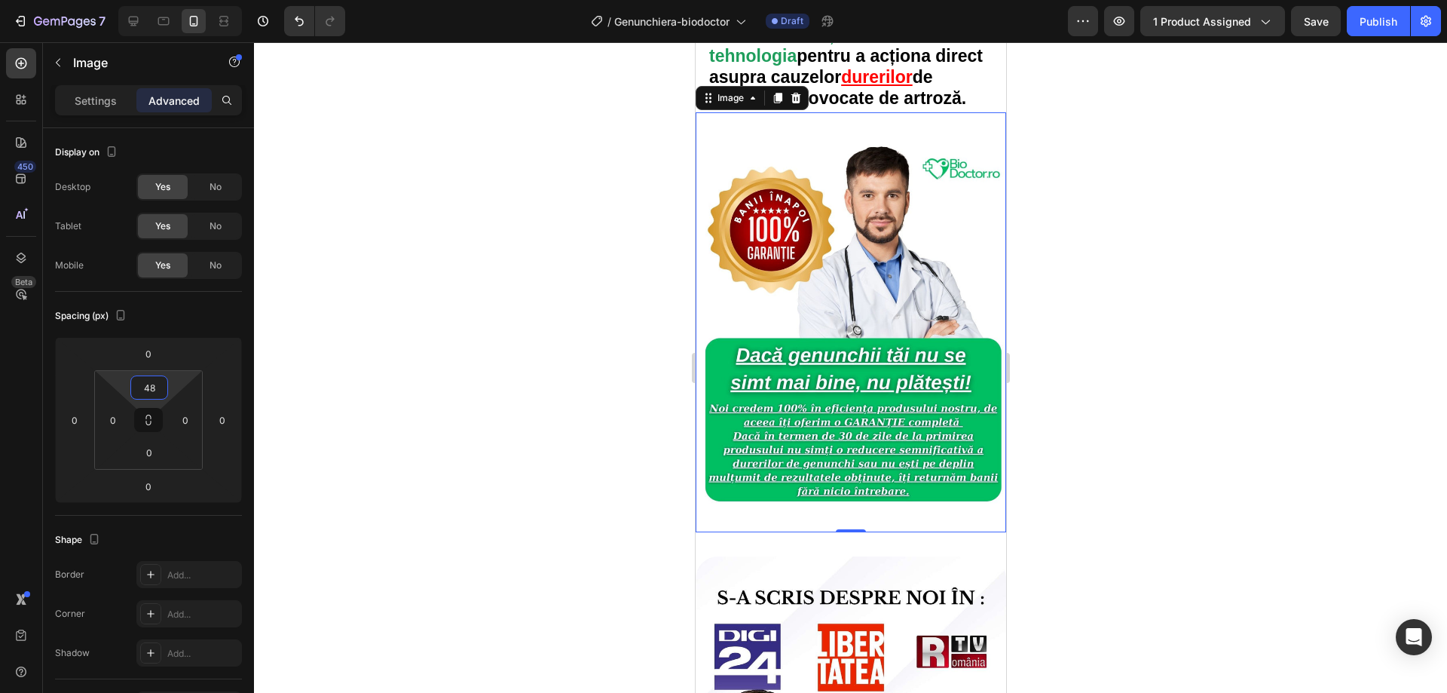
type input "50"
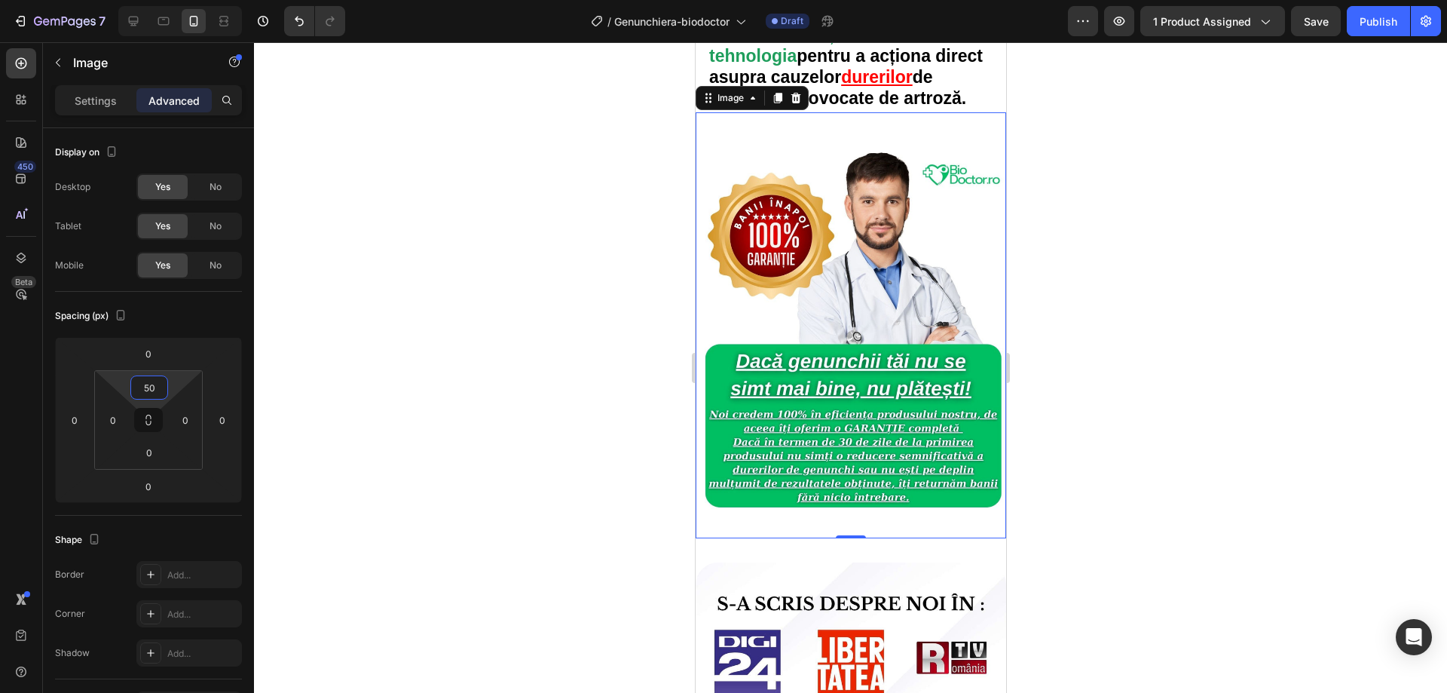
drag, startPoint x: 168, startPoint y: 388, endPoint x: 168, endPoint y: 369, distance: 18.8
click at [168, 0] on html "7 Version history / Genunchiera-biodoctor Draft Preview 1 product assigned Save…" at bounding box center [723, 0] width 1447 height 0
click at [496, 268] on div at bounding box center [850, 367] width 1193 height 651
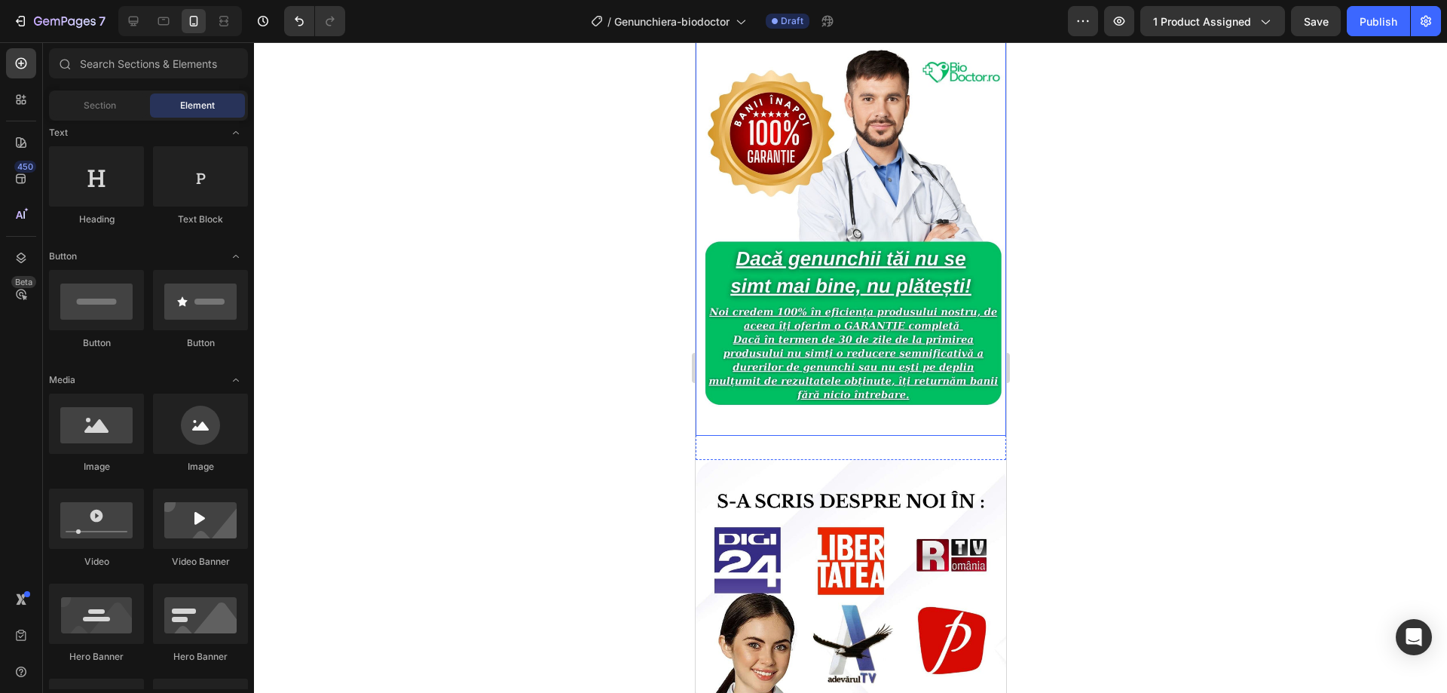
scroll to position [3619, 0]
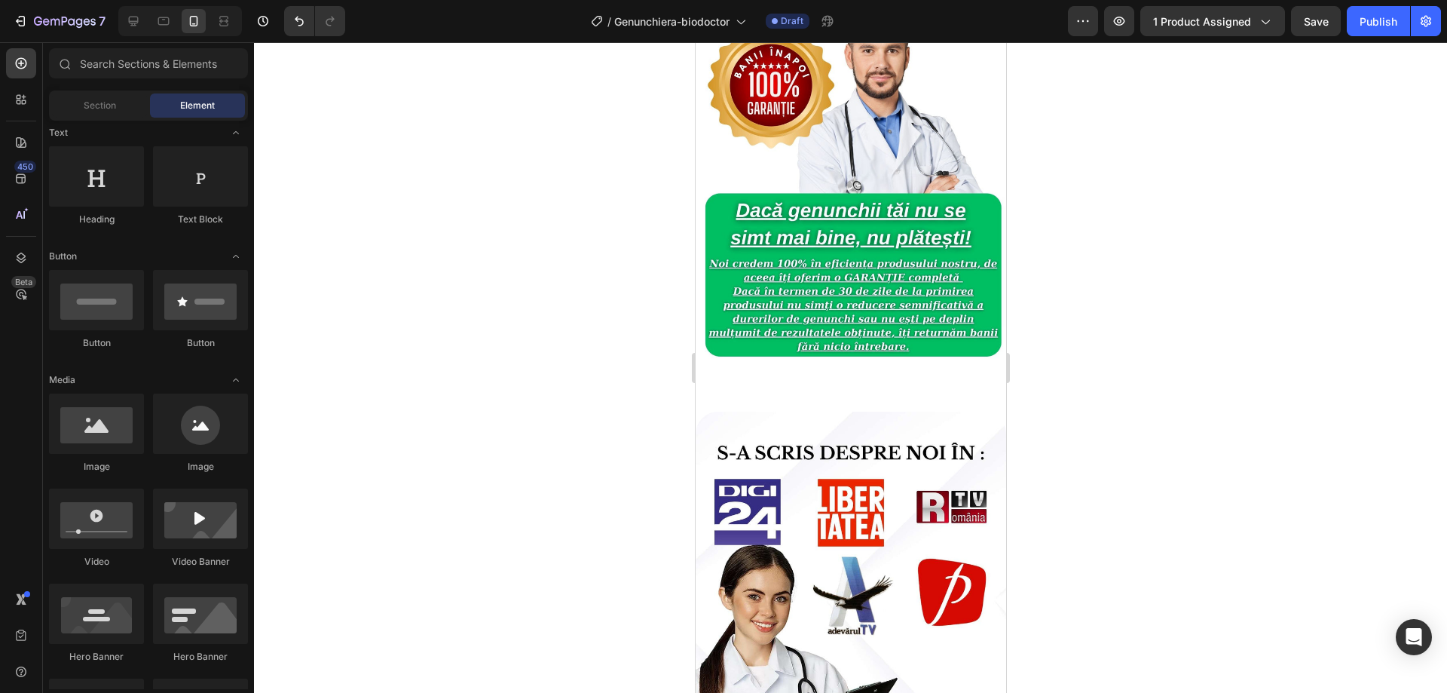
click at [518, 383] on div at bounding box center [850, 367] width 1193 height 651
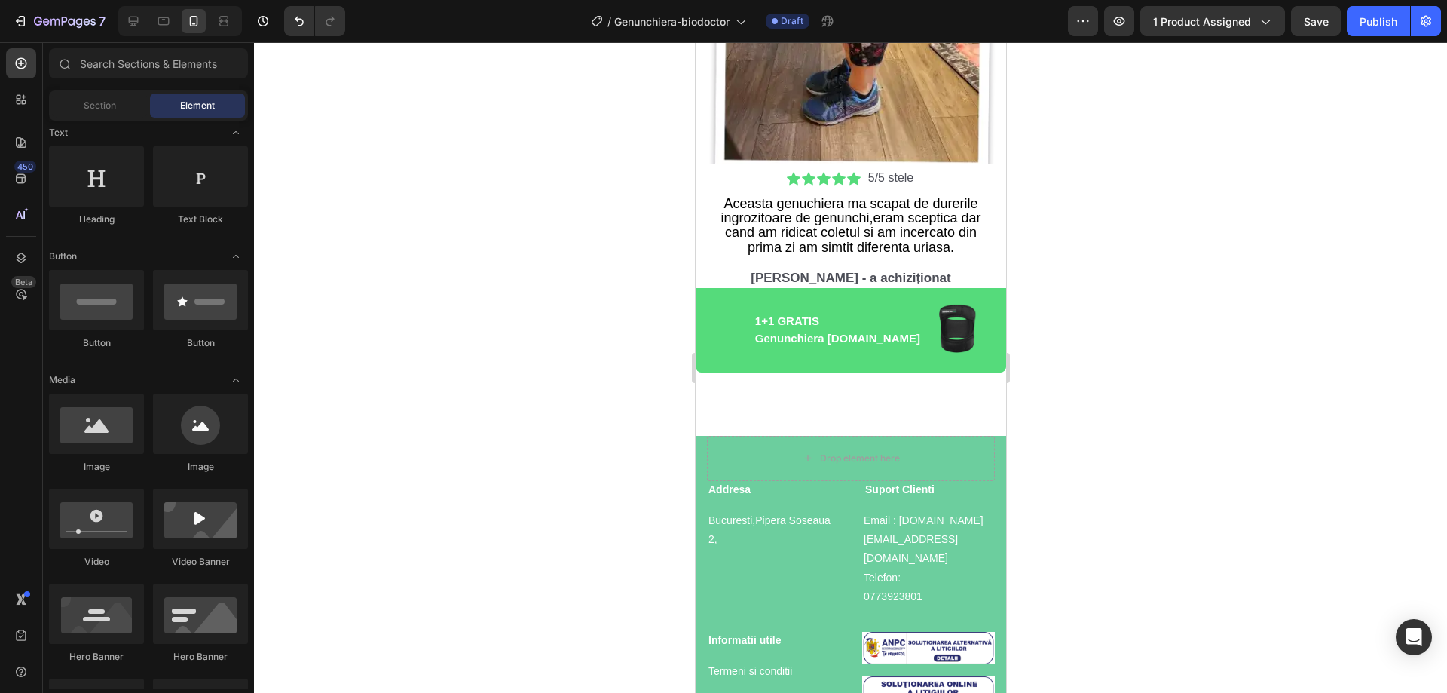
scroll to position [5254, 0]
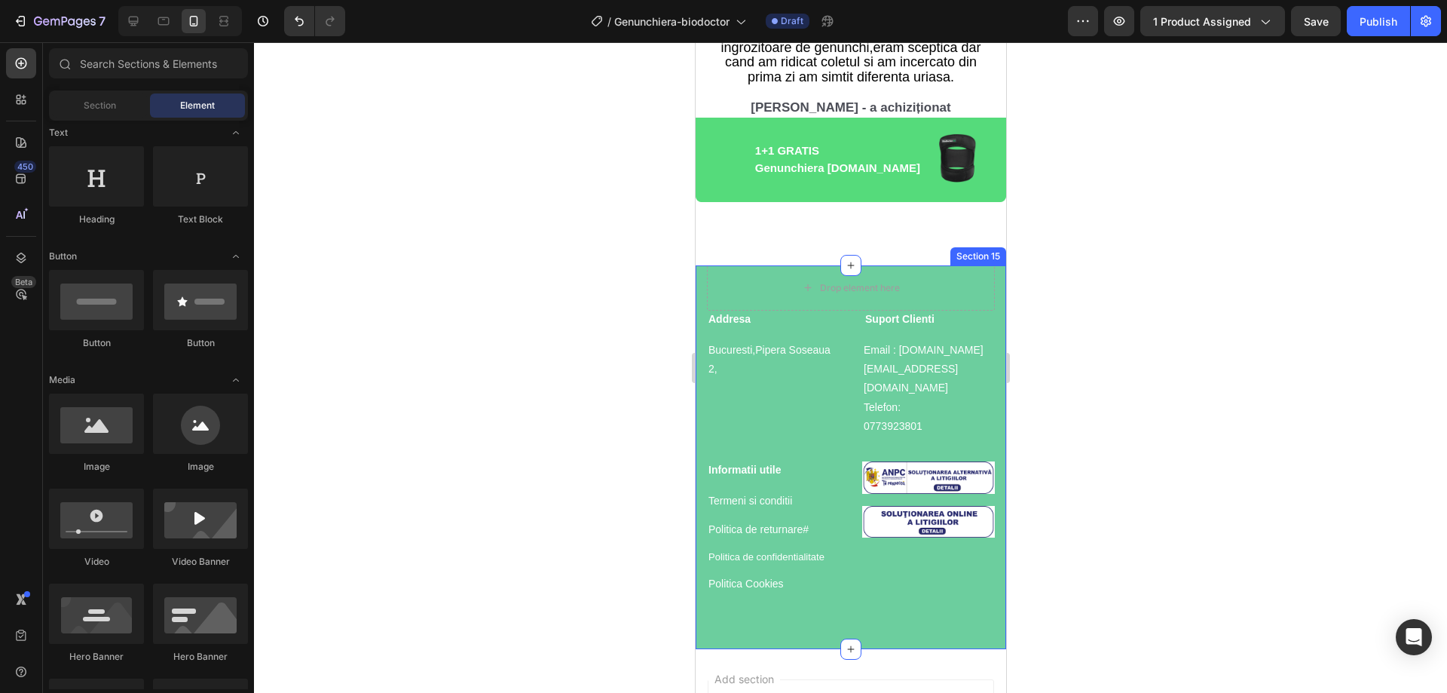
click at [934, 577] on div "Drop element here Addresa Heading Bucuresti,Pipera Soseaua 2, Text block Suport…" at bounding box center [850, 448] width 288 height 366
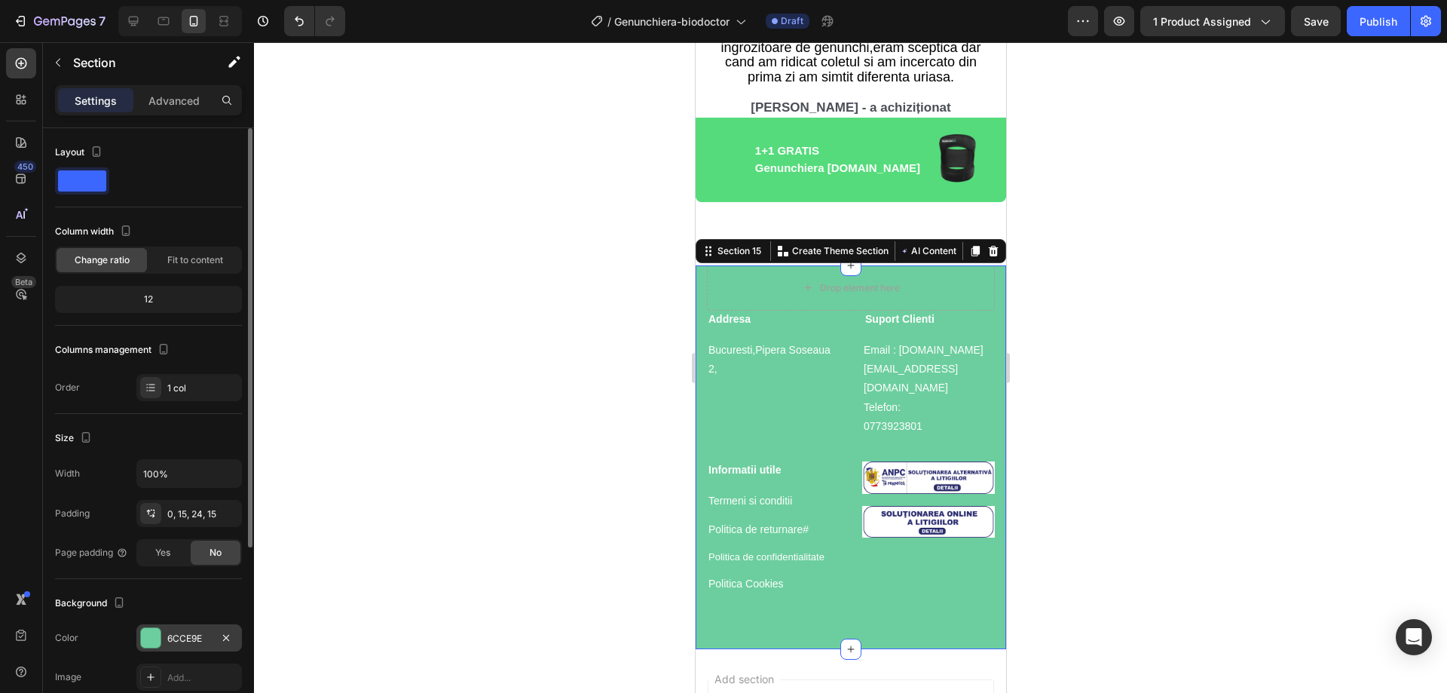
click at [156, 638] on div at bounding box center [151, 638] width 20 height 20
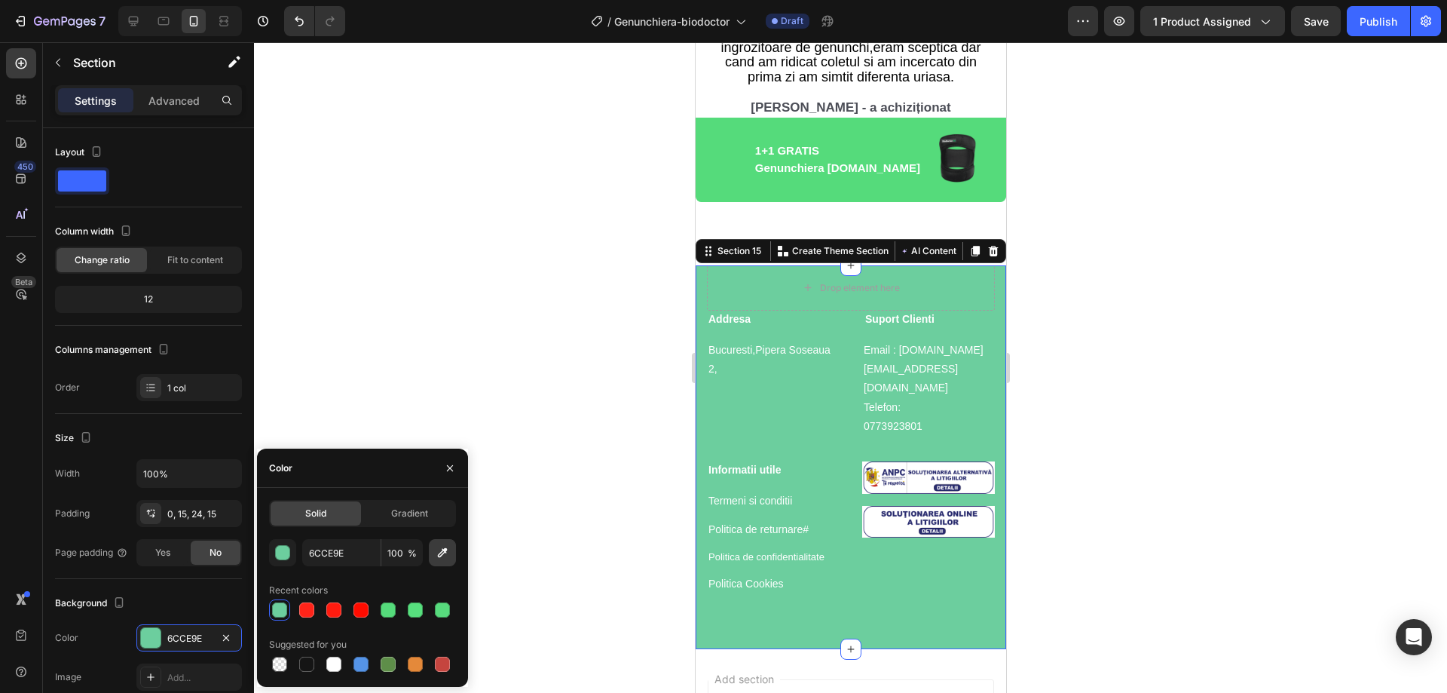
click at [440, 553] on icon "button" at bounding box center [442, 552] width 15 height 15
type input "55DB7B"
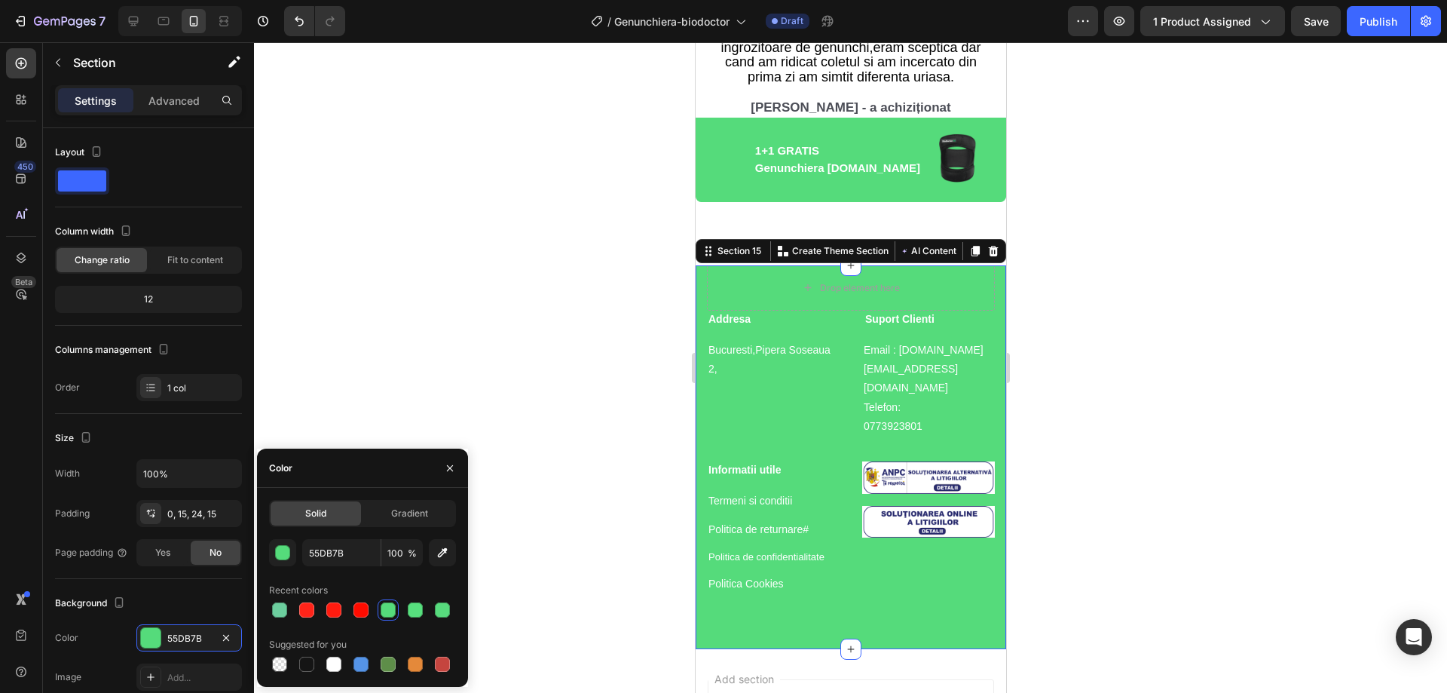
click at [1157, 267] on div at bounding box center [850, 367] width 1193 height 651
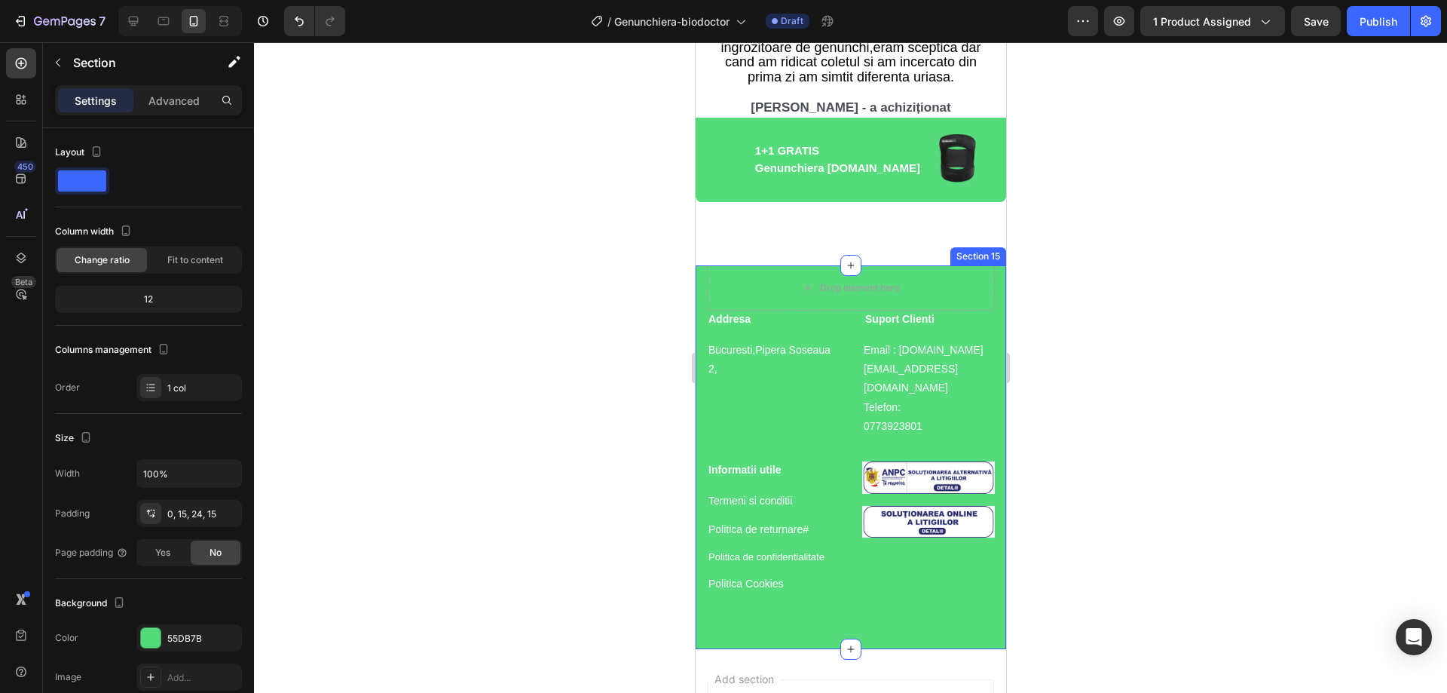
click at [936, 596] on div "Drop element here Addresa Heading Bucuresti,Pipera Soseaua 2, Text block Suport…" at bounding box center [850, 448] width 288 height 366
click at [1088, 490] on div at bounding box center [850, 367] width 1193 height 651
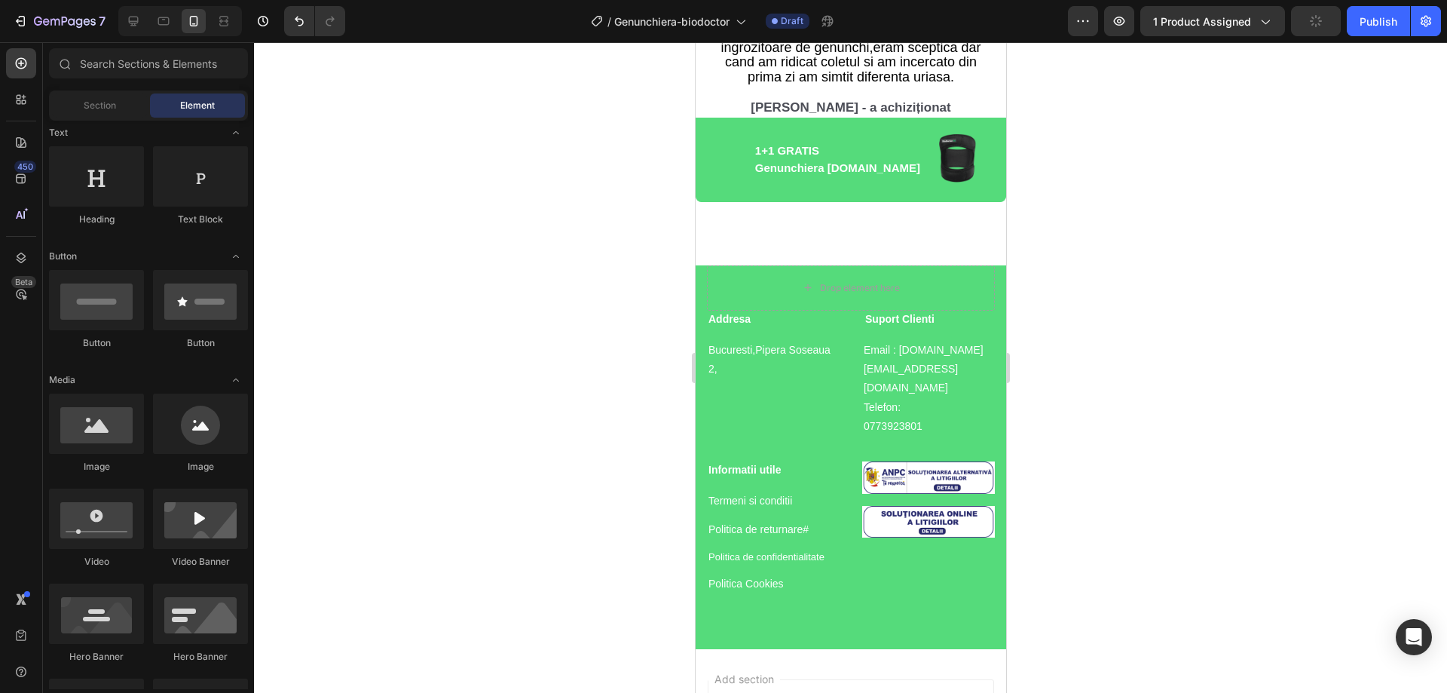
click at [1087, 488] on div at bounding box center [850, 367] width 1193 height 651
click at [571, 326] on div at bounding box center [850, 367] width 1193 height 651
click at [484, 427] on div at bounding box center [850, 367] width 1193 height 651
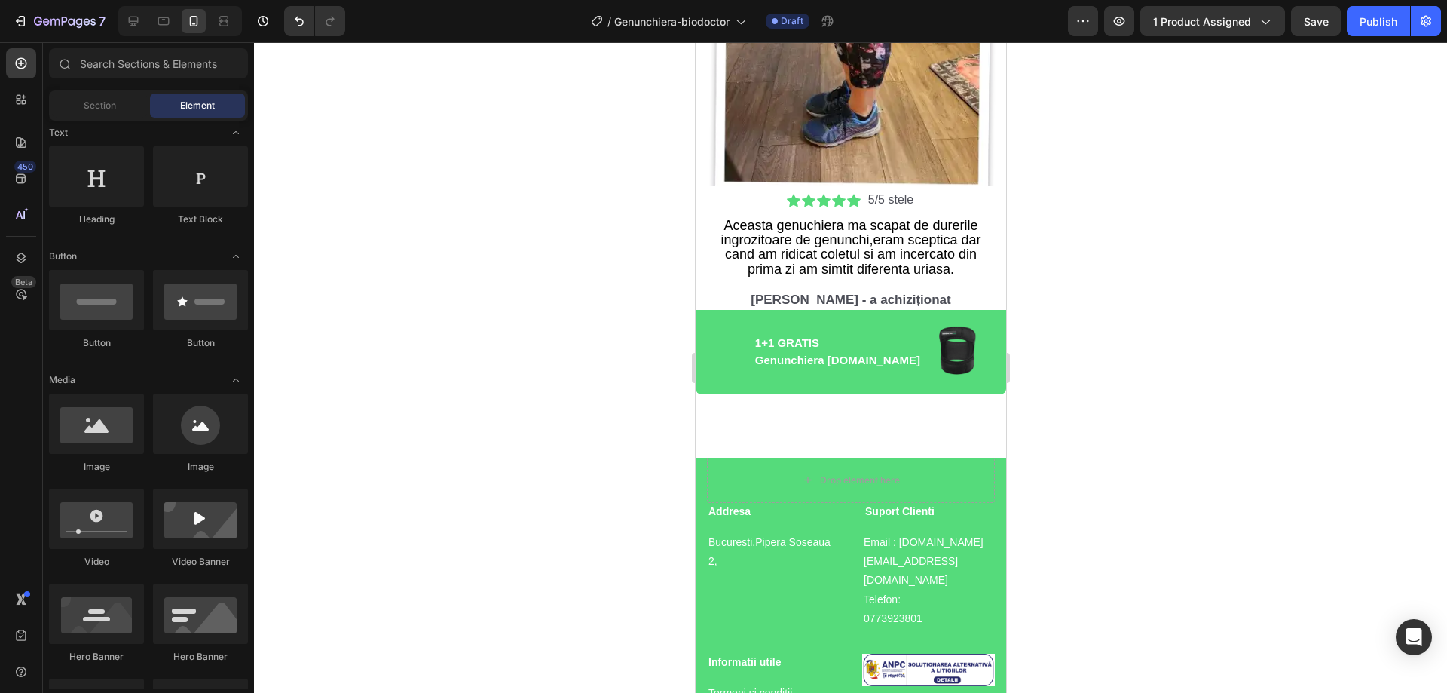
scroll to position [5047, 0]
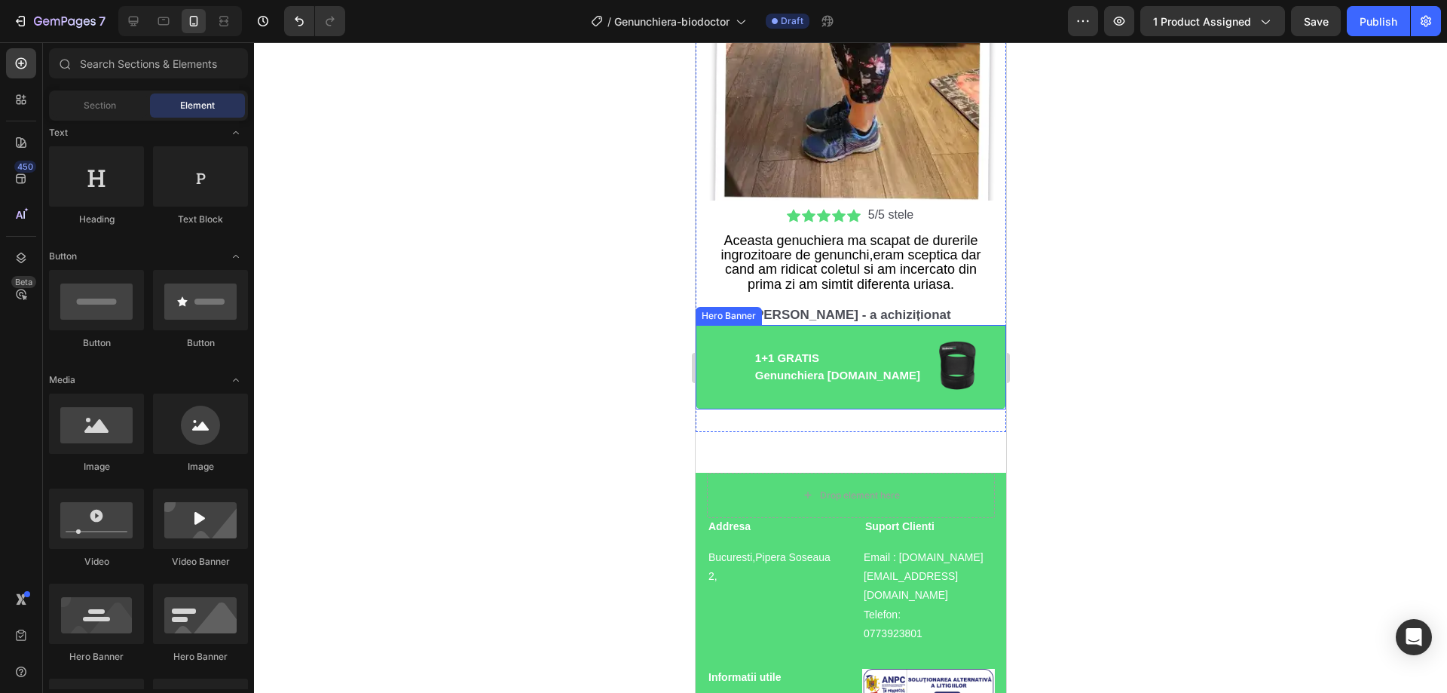
click at [706, 340] on div "Image 1+1 GRATIS Genunchiera BioDoctor.ro Text Block Row" at bounding box center [850, 367] width 311 height 84
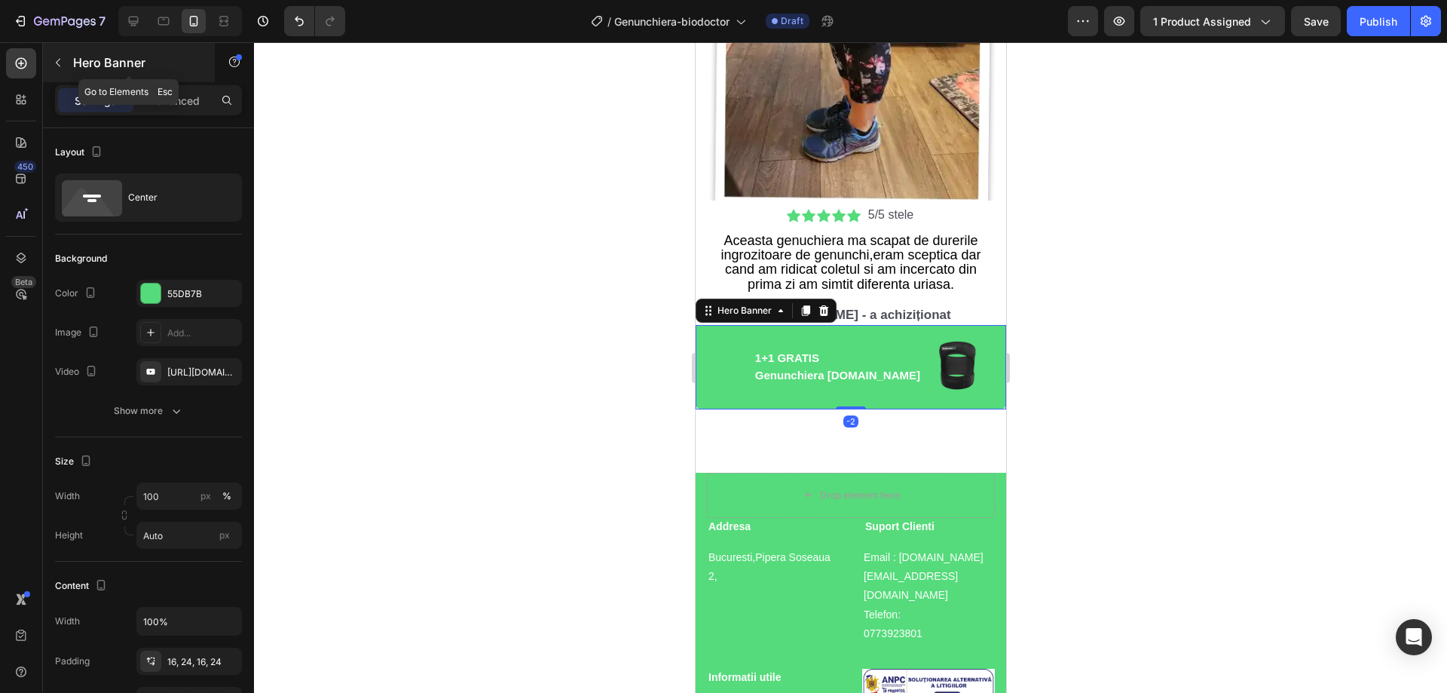
click at [60, 61] on icon "button" at bounding box center [58, 63] width 12 height 12
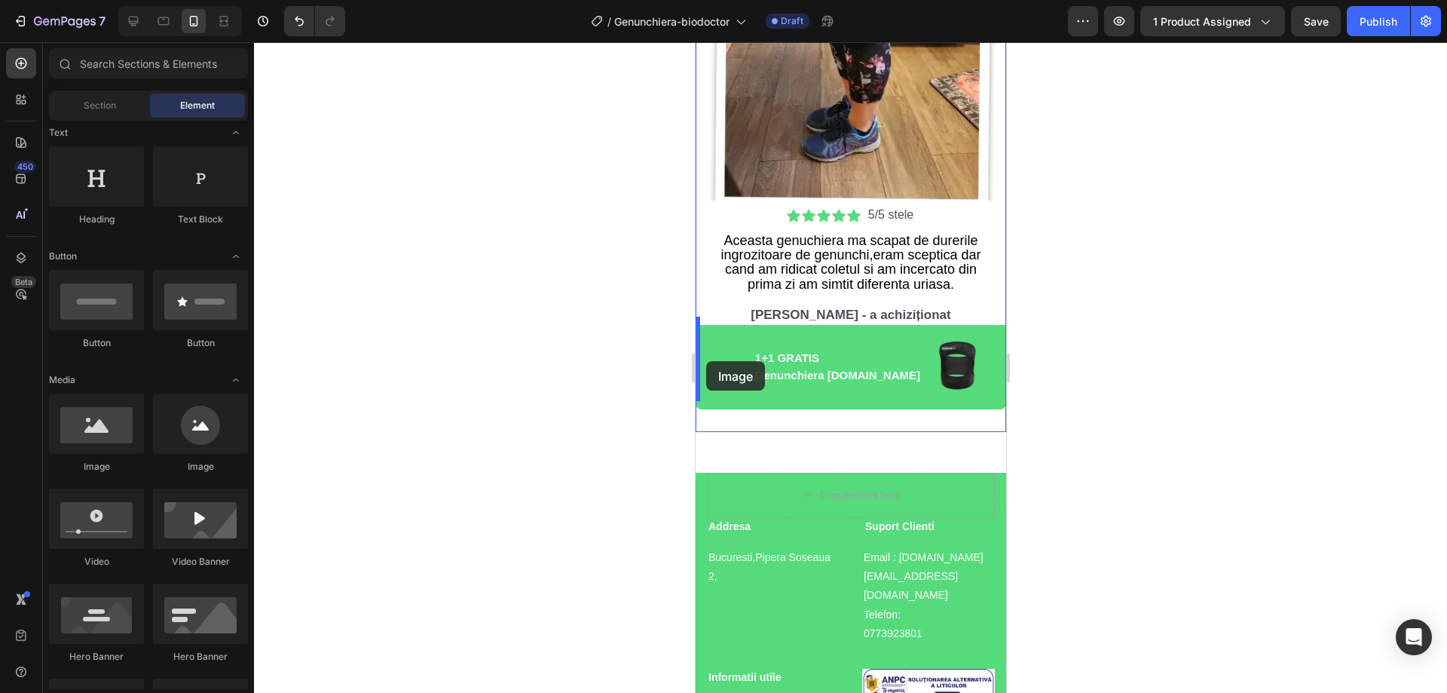
drag, startPoint x: 884, startPoint y: 473, endPoint x: 706, endPoint y: 361, distance: 210.6
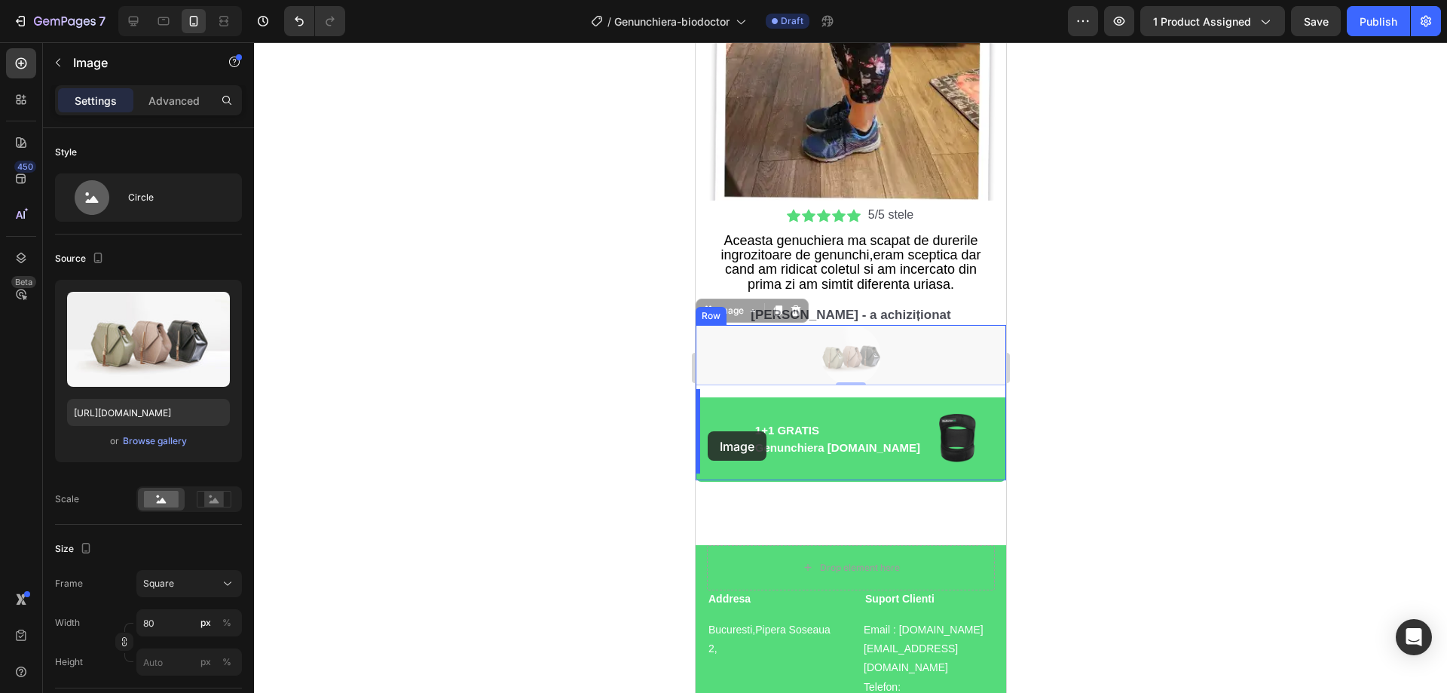
drag, startPoint x: 804, startPoint y: 385, endPoint x: 707, endPoint y: 431, distance: 107.6
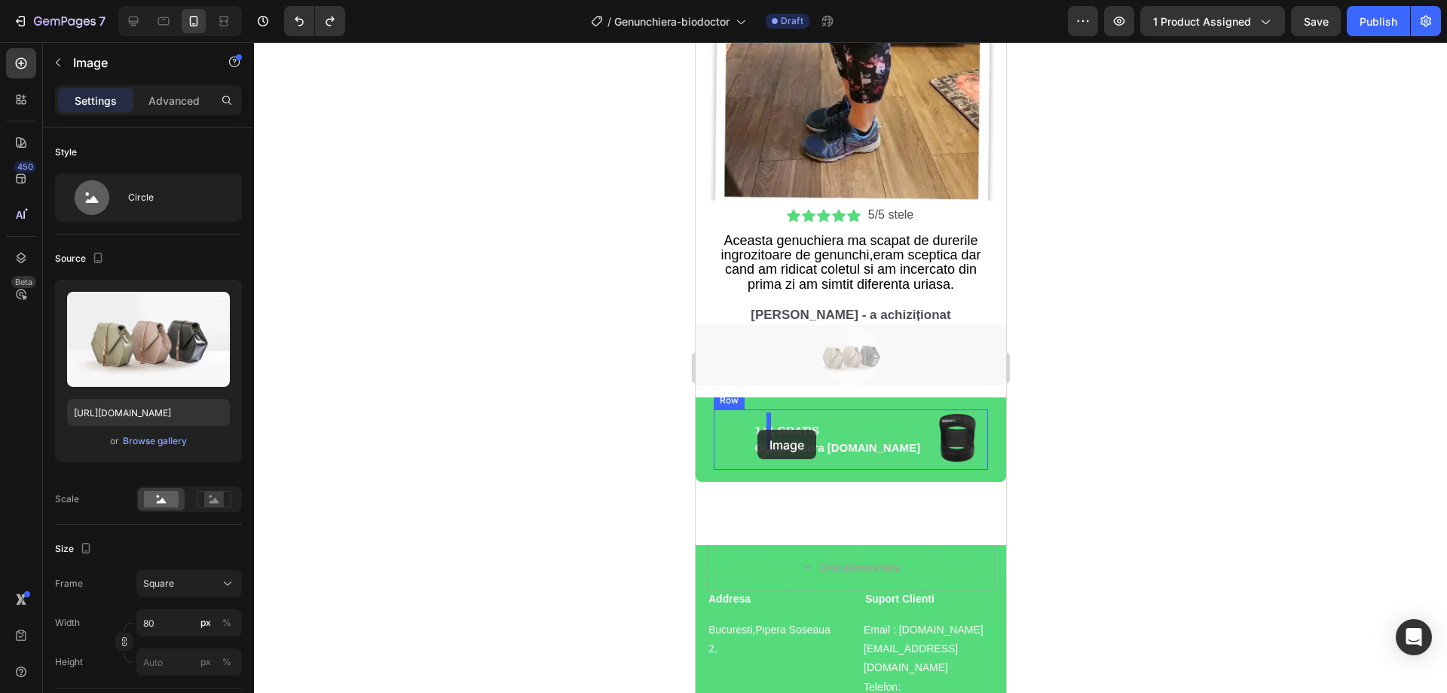
drag, startPoint x: 832, startPoint y: 357, endPoint x: 757, endPoint y: 430, distance: 105.0
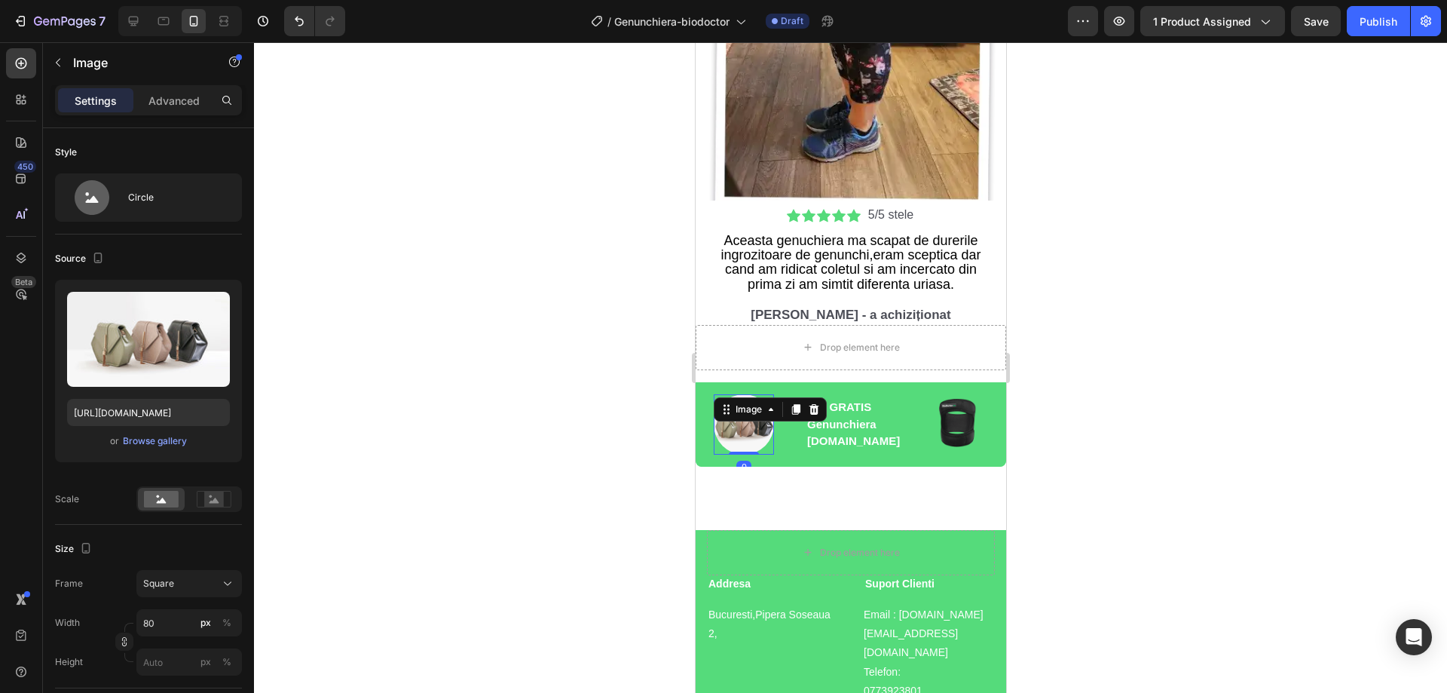
click at [1104, 407] on div at bounding box center [850, 367] width 1193 height 651
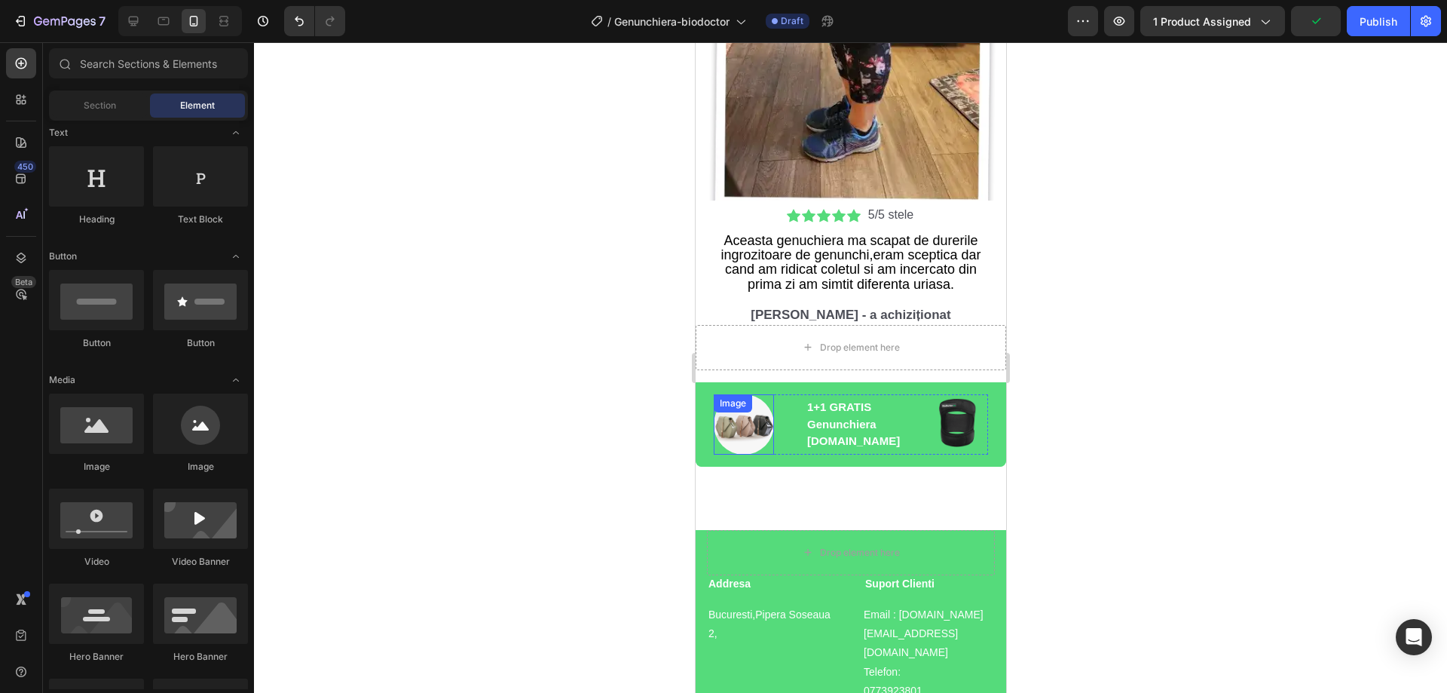
click at [750, 420] on img at bounding box center [743, 424] width 60 height 60
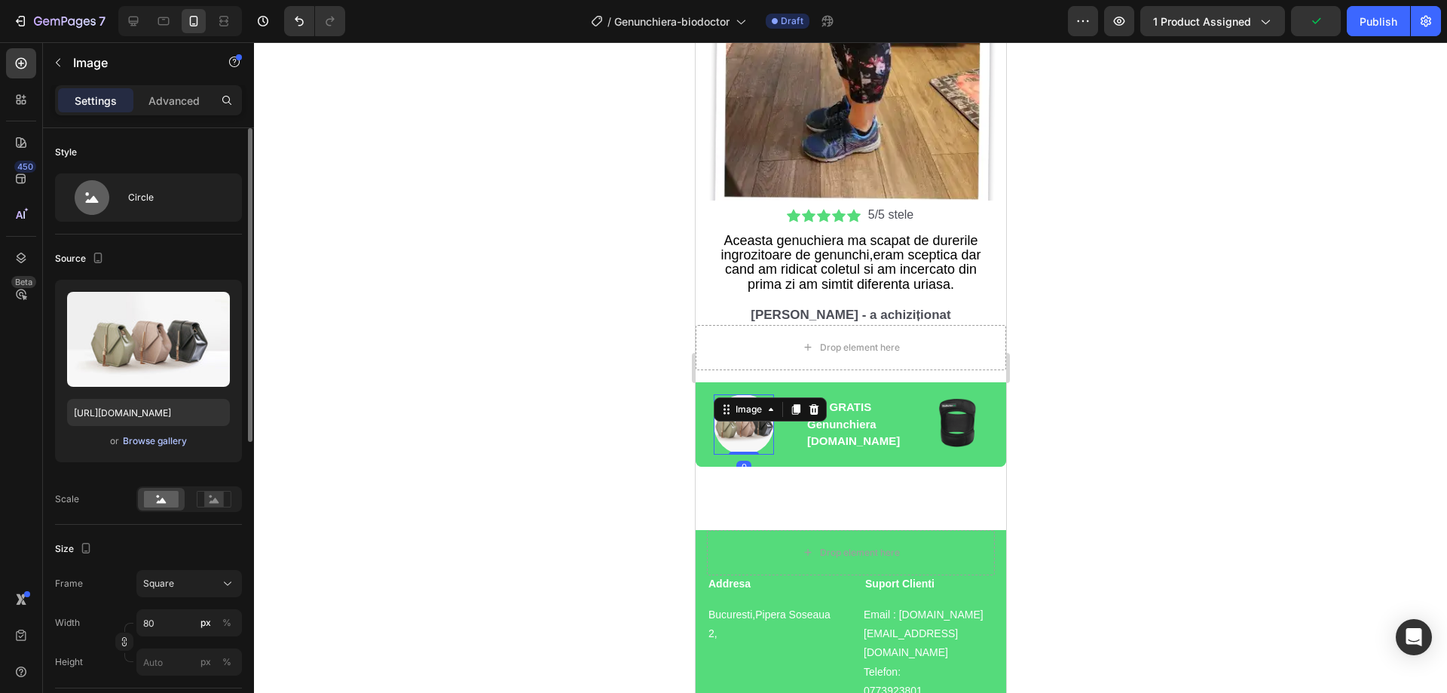
click at [160, 443] on div "Browse gallery" at bounding box center [155, 441] width 64 height 14
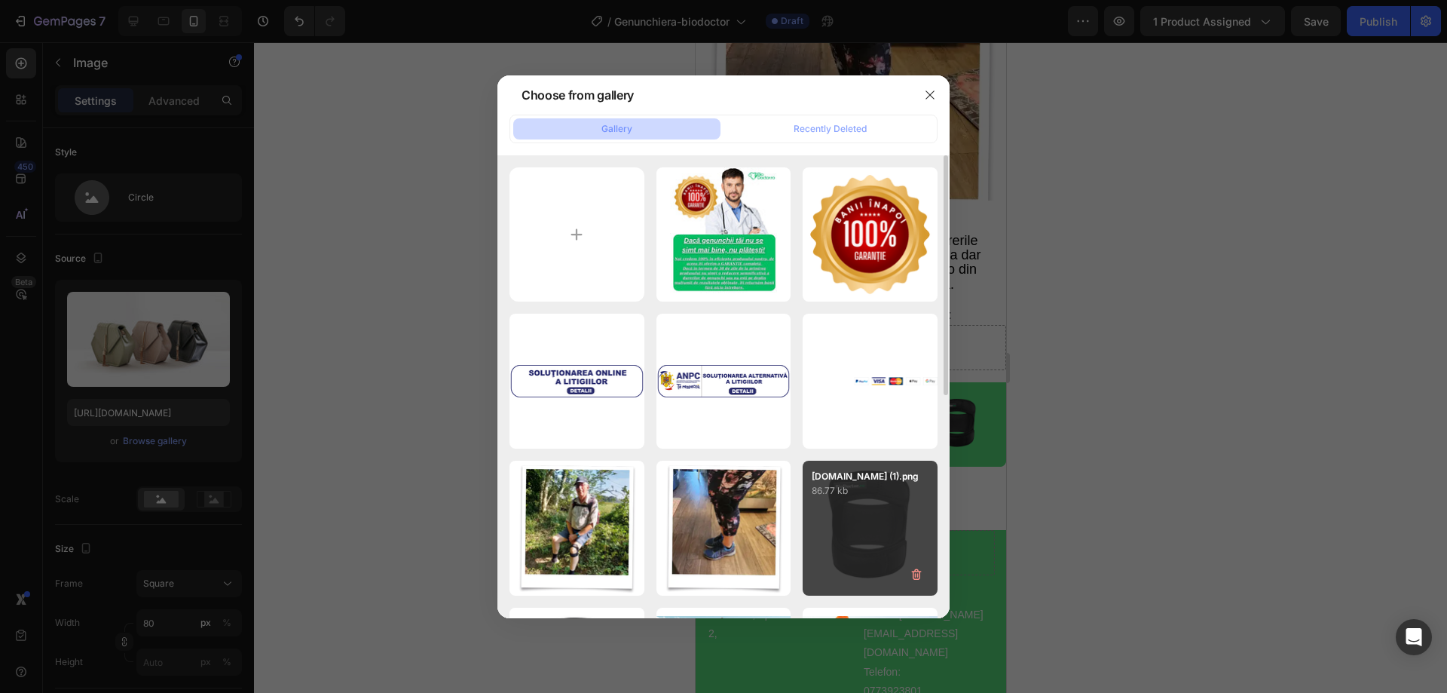
click at [823, 501] on div "BioDoctor.ro (1).png 86.77 kb" at bounding box center [870, 528] width 135 height 135
type input "https://cdn.shopify.com/s/files/1/0916/7011/8780/files/gempages_566733422693712…"
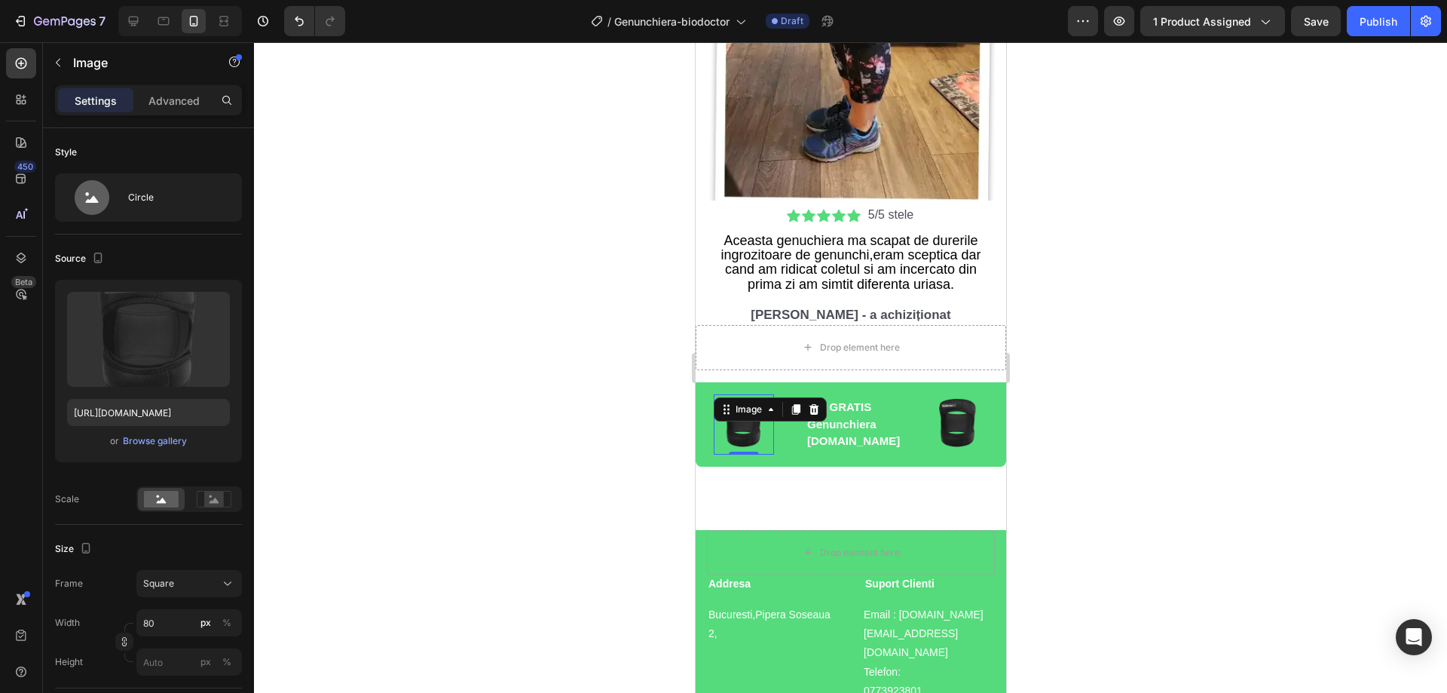
click at [528, 480] on div at bounding box center [850, 367] width 1193 height 651
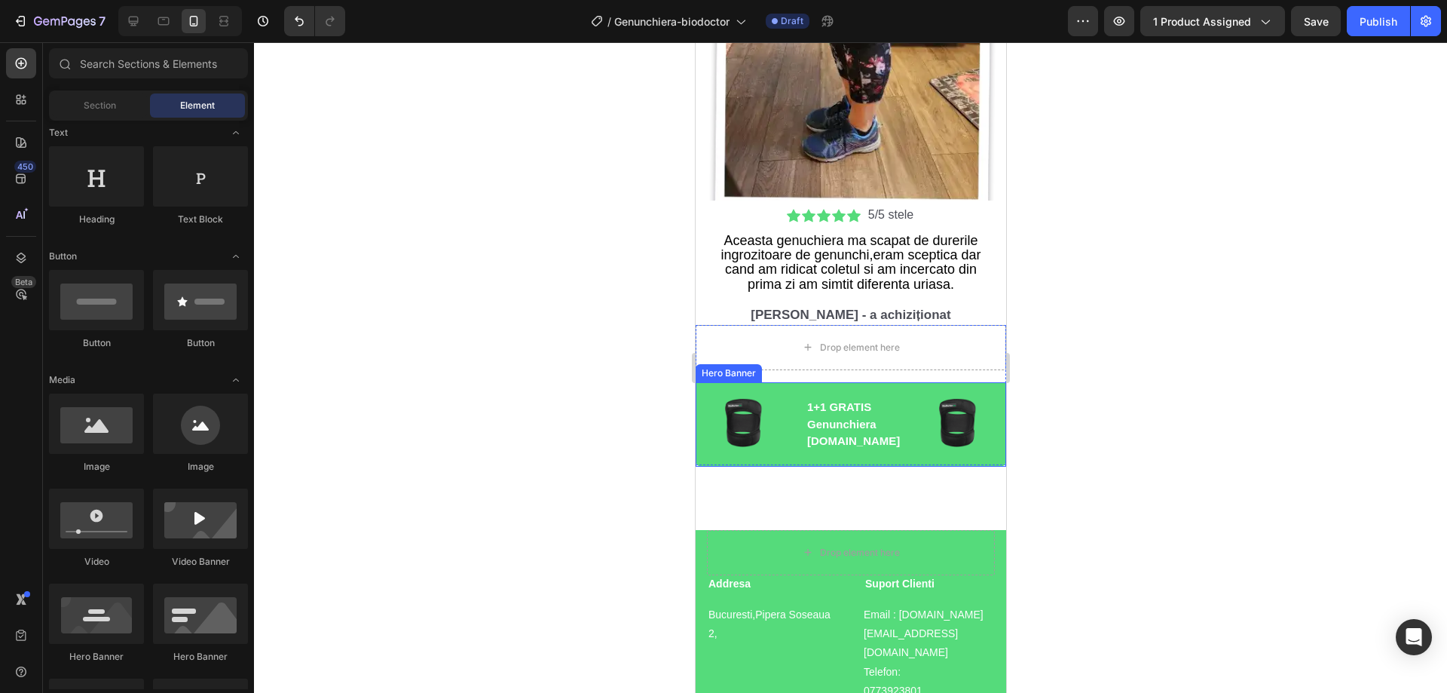
click at [633, 428] on div at bounding box center [850, 367] width 1193 height 651
click at [749, 414] on img at bounding box center [743, 424] width 60 height 60
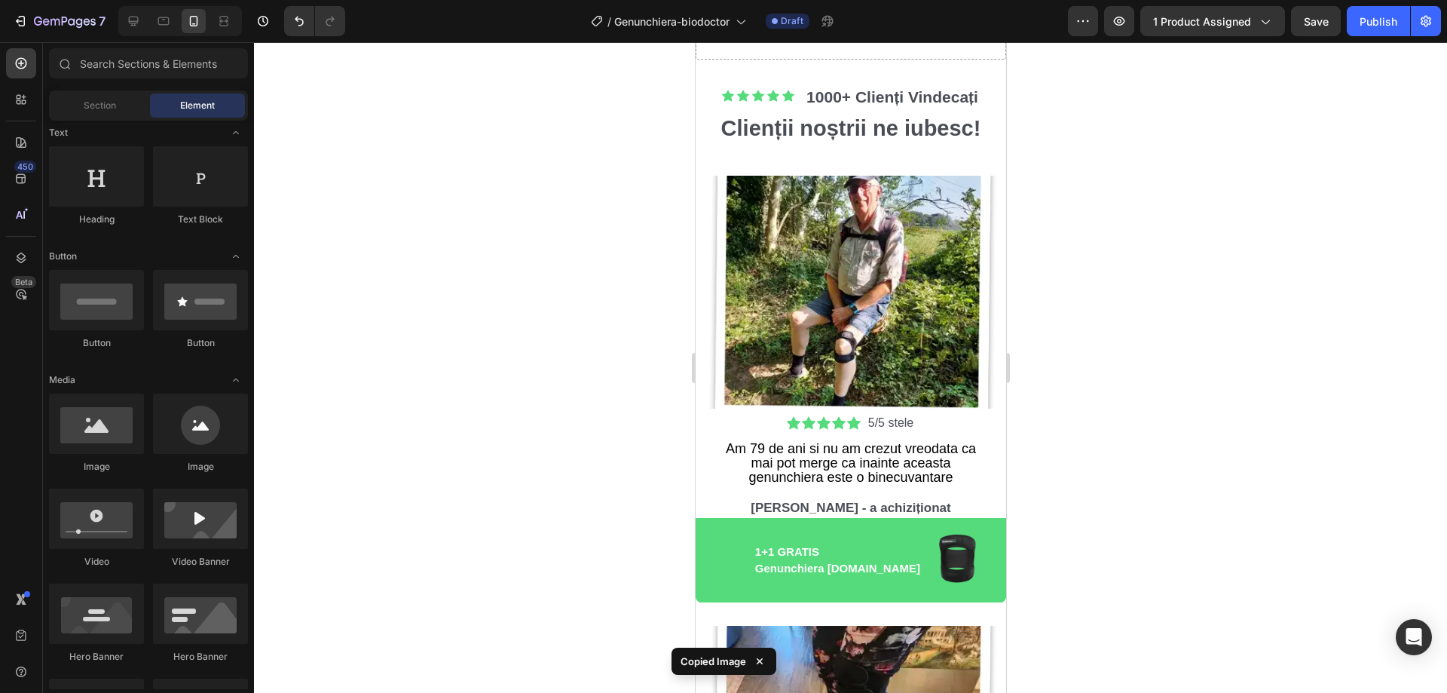
scroll to position [4390, 0]
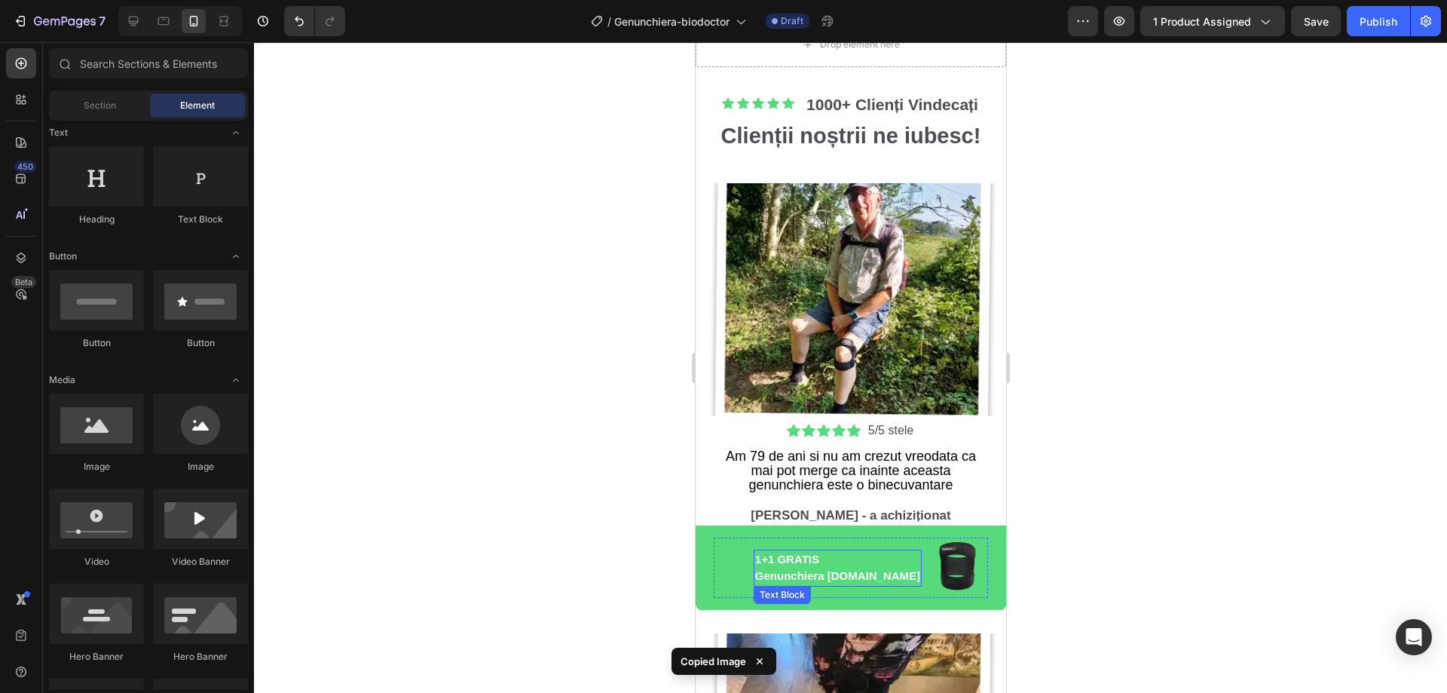
click at [758, 560] on div "1+1 GRATIS Genunchiera BioDoctor.ro Text Block" at bounding box center [824, 568] width 194 height 60
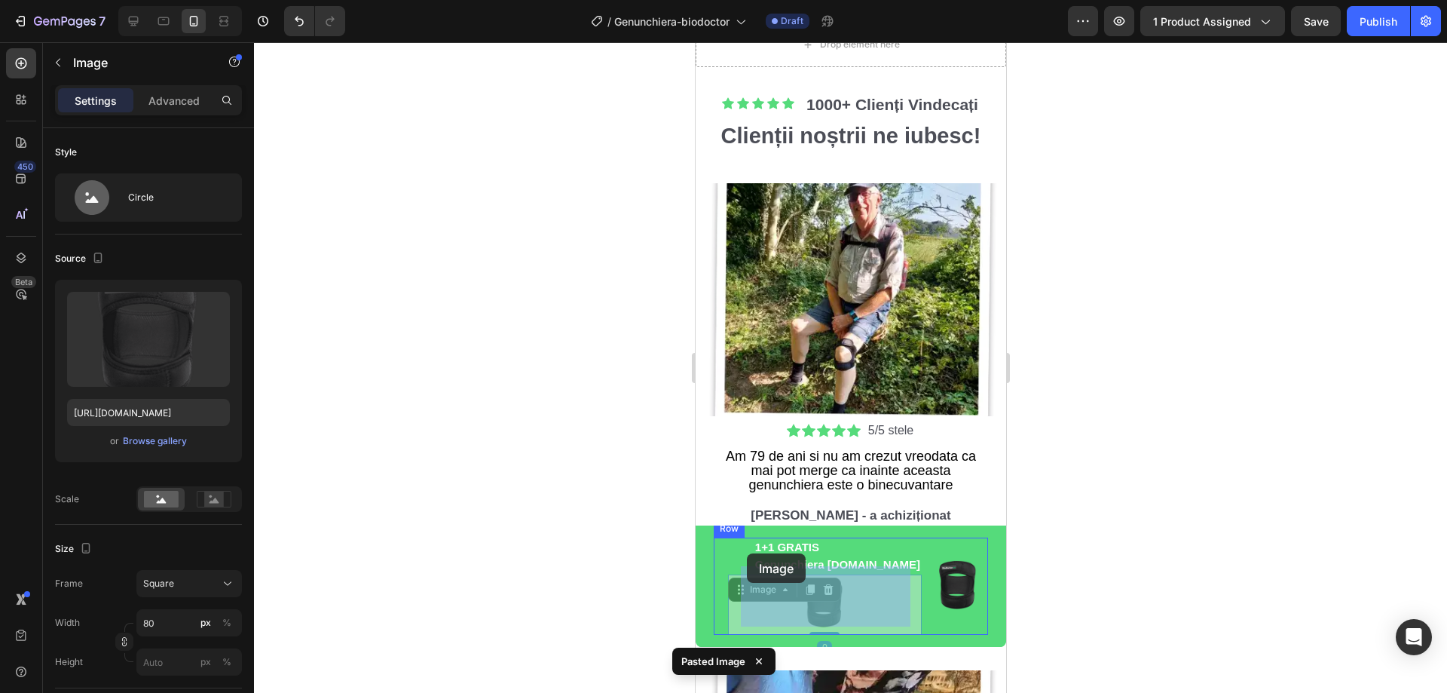
drag, startPoint x: 825, startPoint y: 604, endPoint x: 746, endPoint y: 553, distance: 93.3
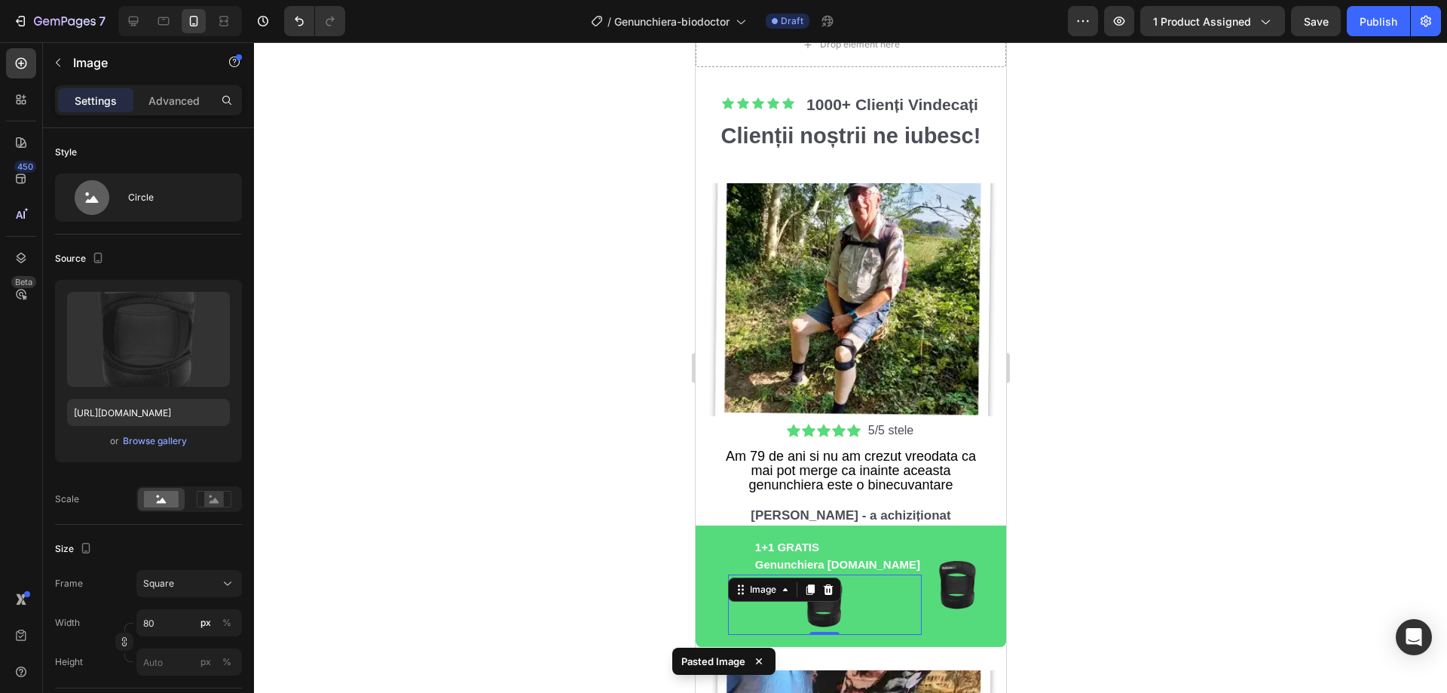
click at [1132, 547] on div at bounding box center [850, 367] width 1193 height 651
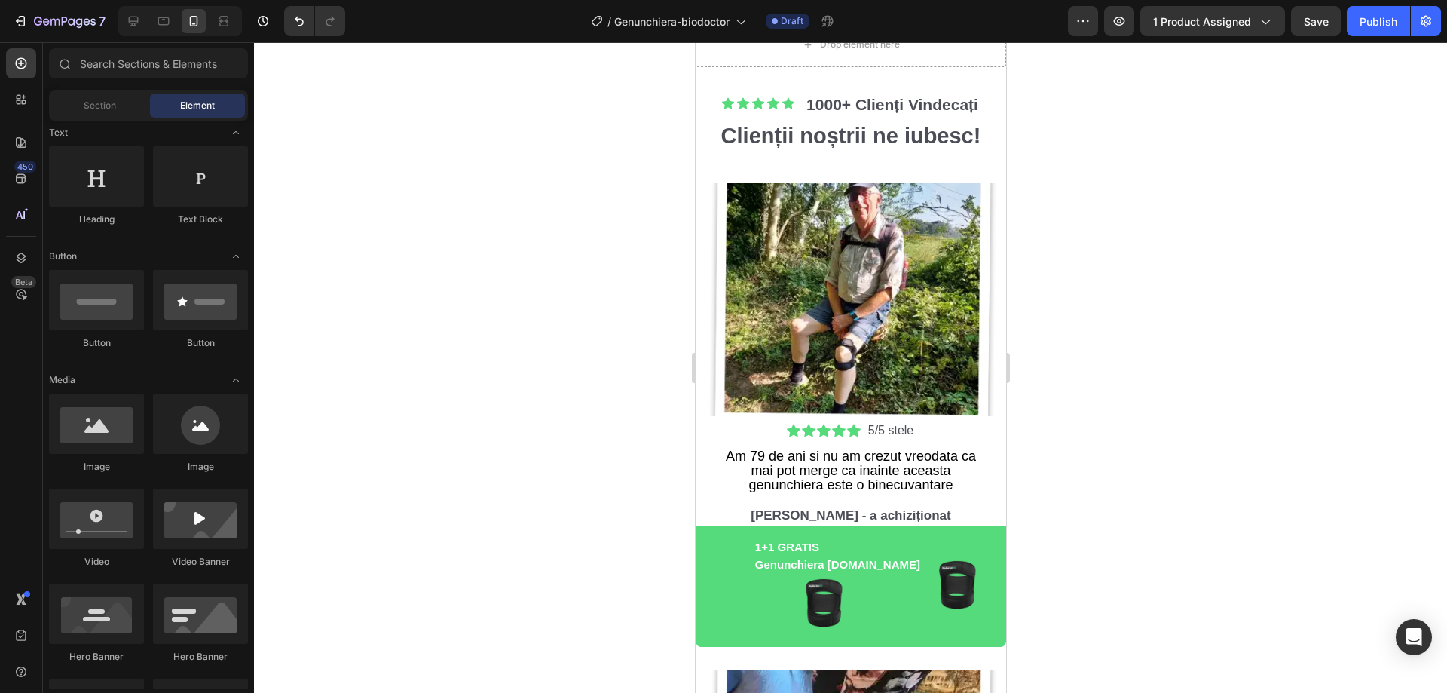
click at [1077, 553] on div at bounding box center [850, 367] width 1193 height 651
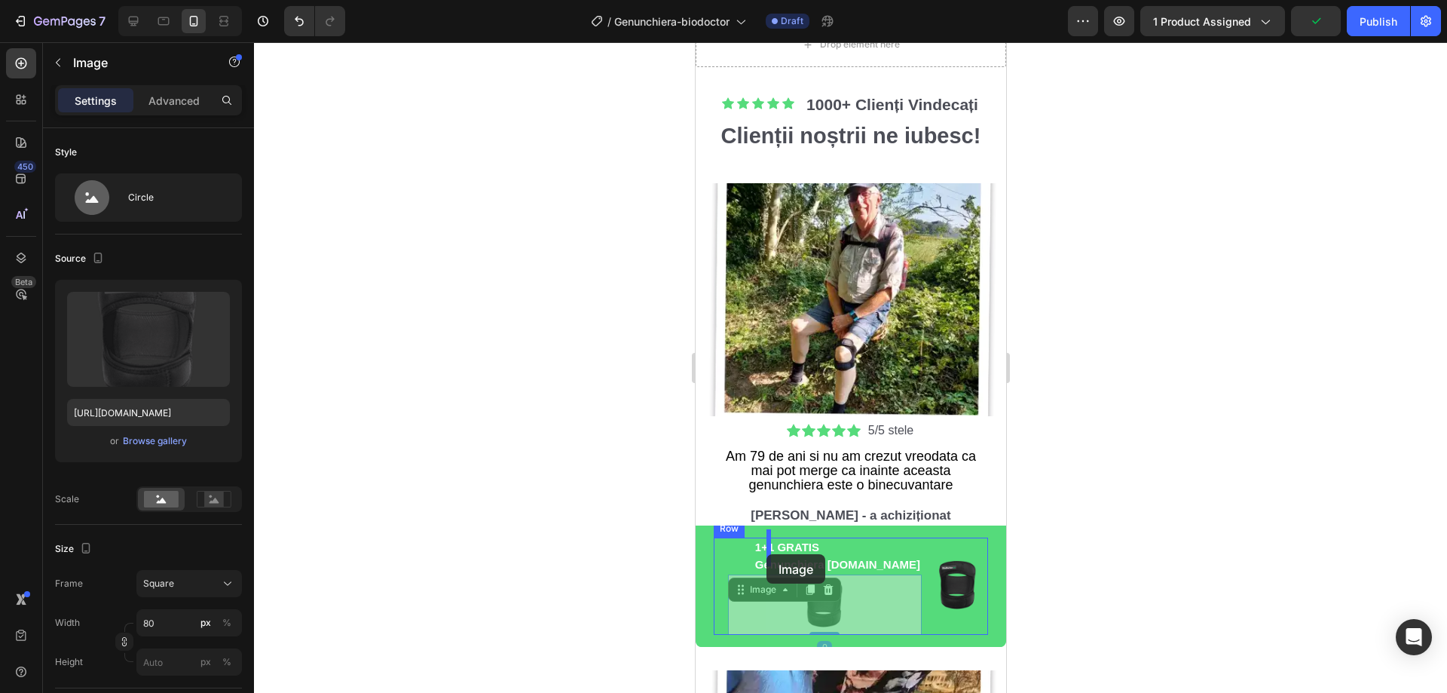
drag, startPoint x: 834, startPoint y: 607, endPoint x: 766, endPoint y: 554, distance: 86.0
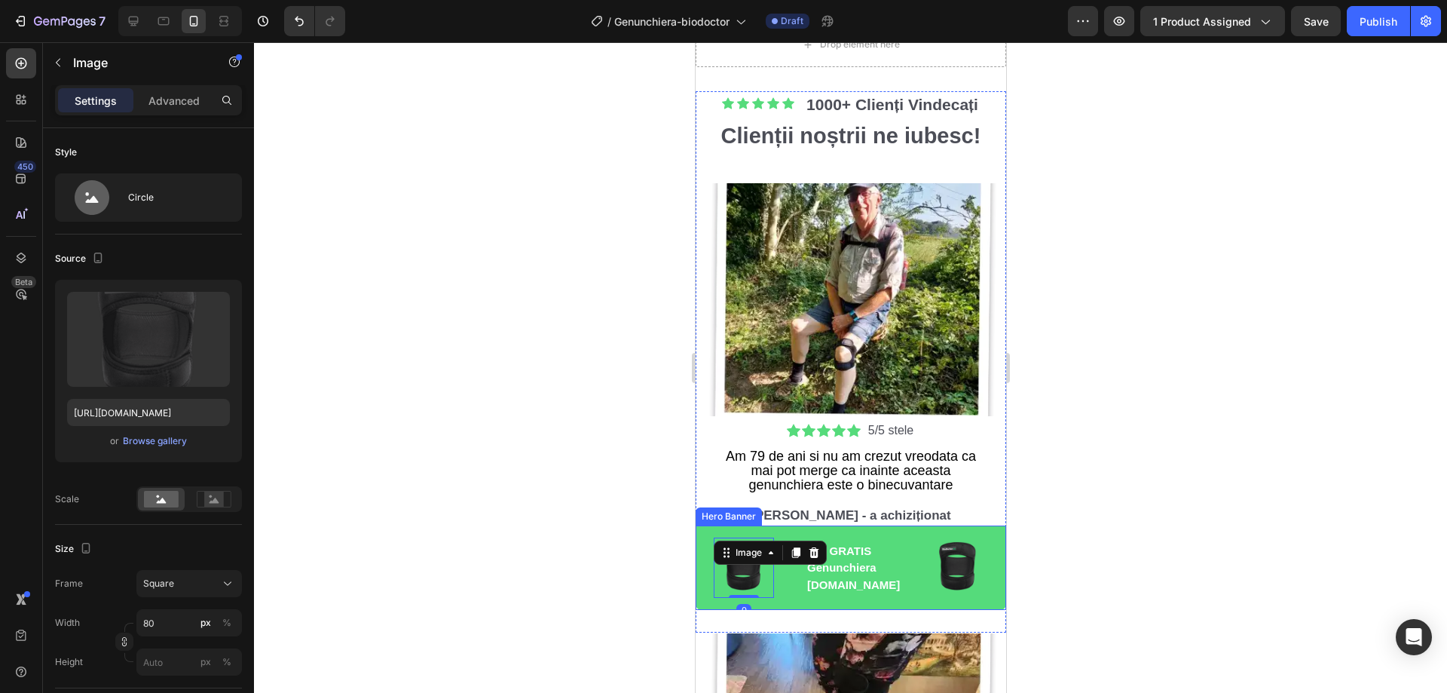
click at [1144, 522] on div at bounding box center [850, 367] width 1193 height 651
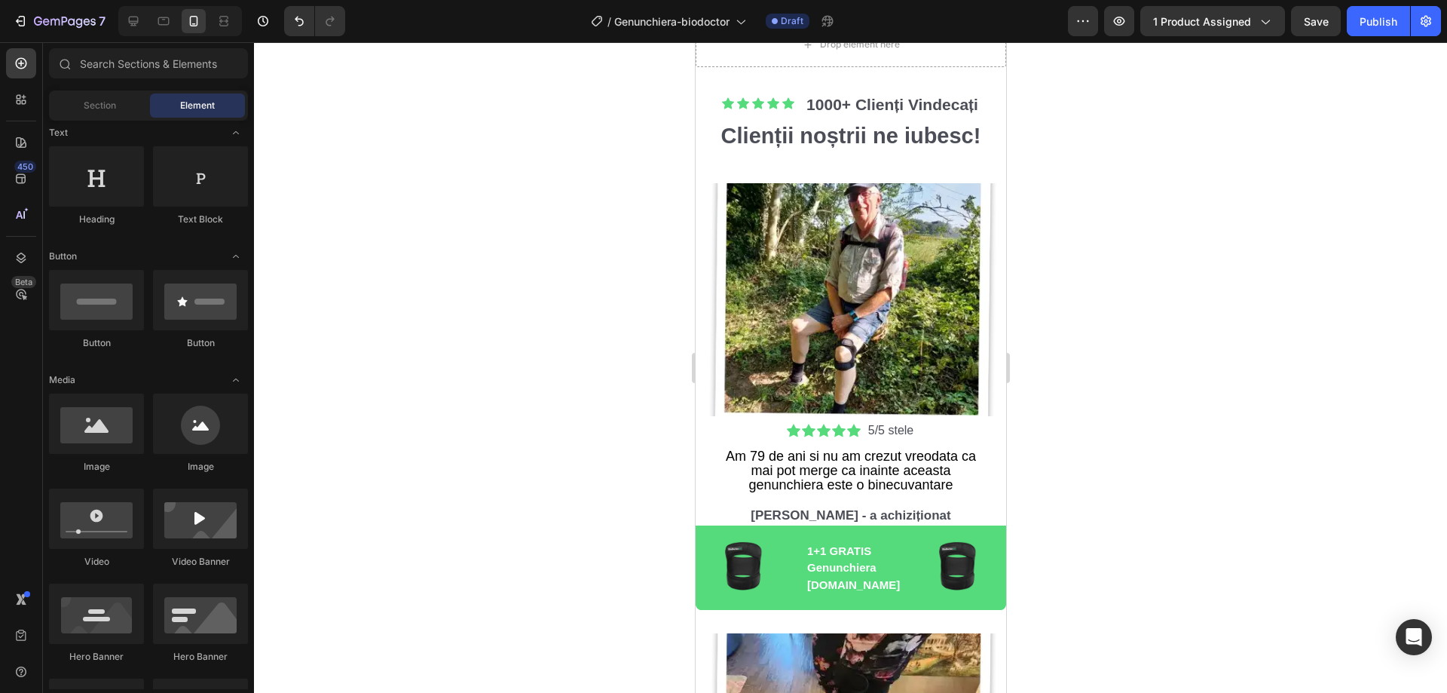
click at [1228, 537] on div at bounding box center [850, 367] width 1193 height 651
click at [871, 562] on p "Genunchiera [DOMAIN_NAME]" at bounding box center [863, 576] width 113 height 34
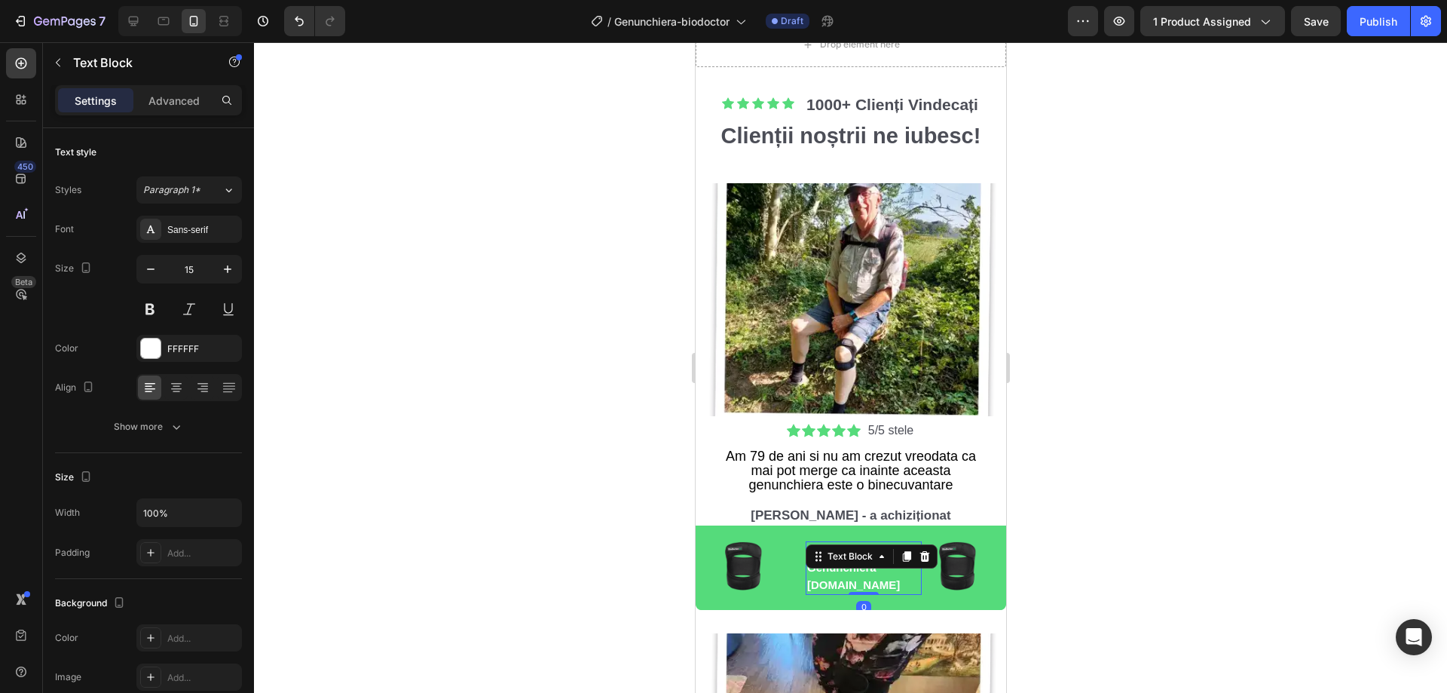
click at [883, 568] on p "Genunchiera [DOMAIN_NAME]" at bounding box center [863, 576] width 113 height 34
click at [887, 559] on p "Genunchiera [DOMAIN_NAME]" at bounding box center [863, 576] width 113 height 34
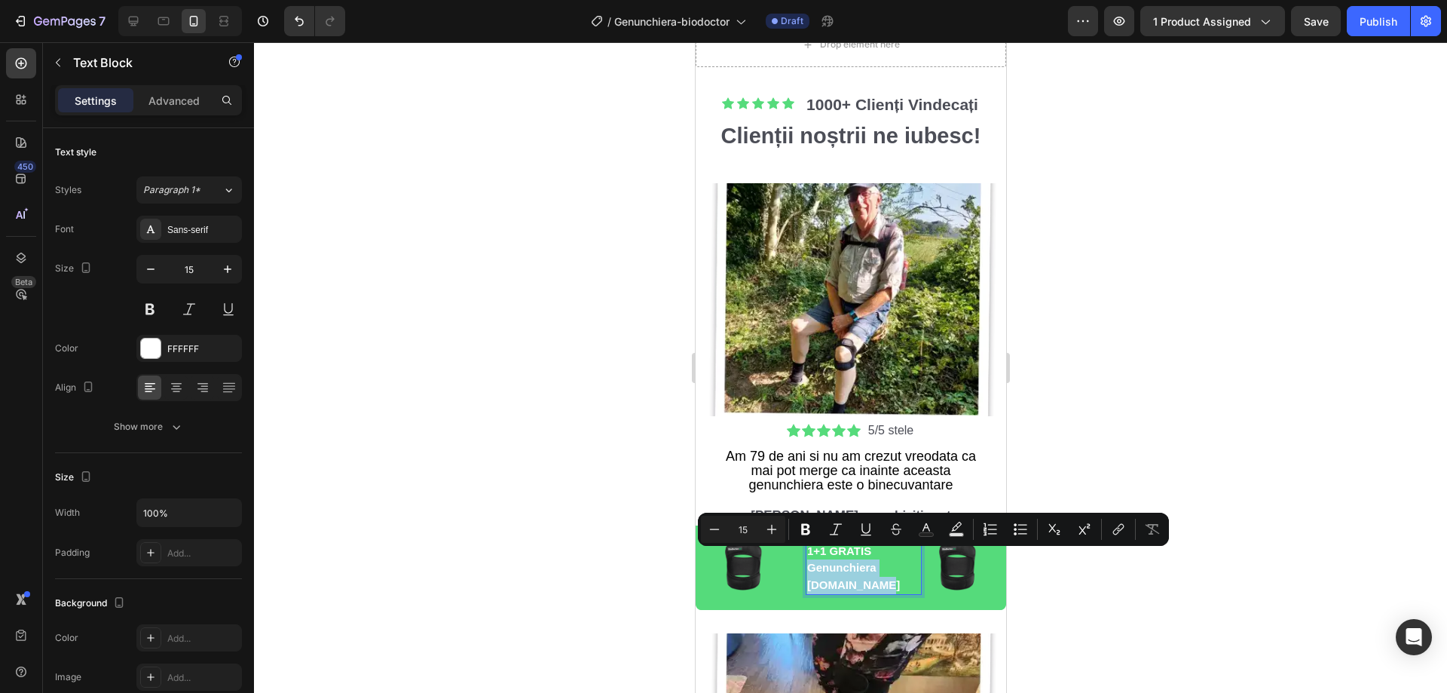
drag, startPoint x: 884, startPoint y: 578, endPoint x: 810, endPoint y: 558, distance: 76.6
click at [810, 559] on p "Genunchiera [DOMAIN_NAME]" at bounding box center [863, 576] width 113 height 34
click at [711, 534] on icon "Editor contextual toolbar" at bounding box center [714, 529] width 15 height 15
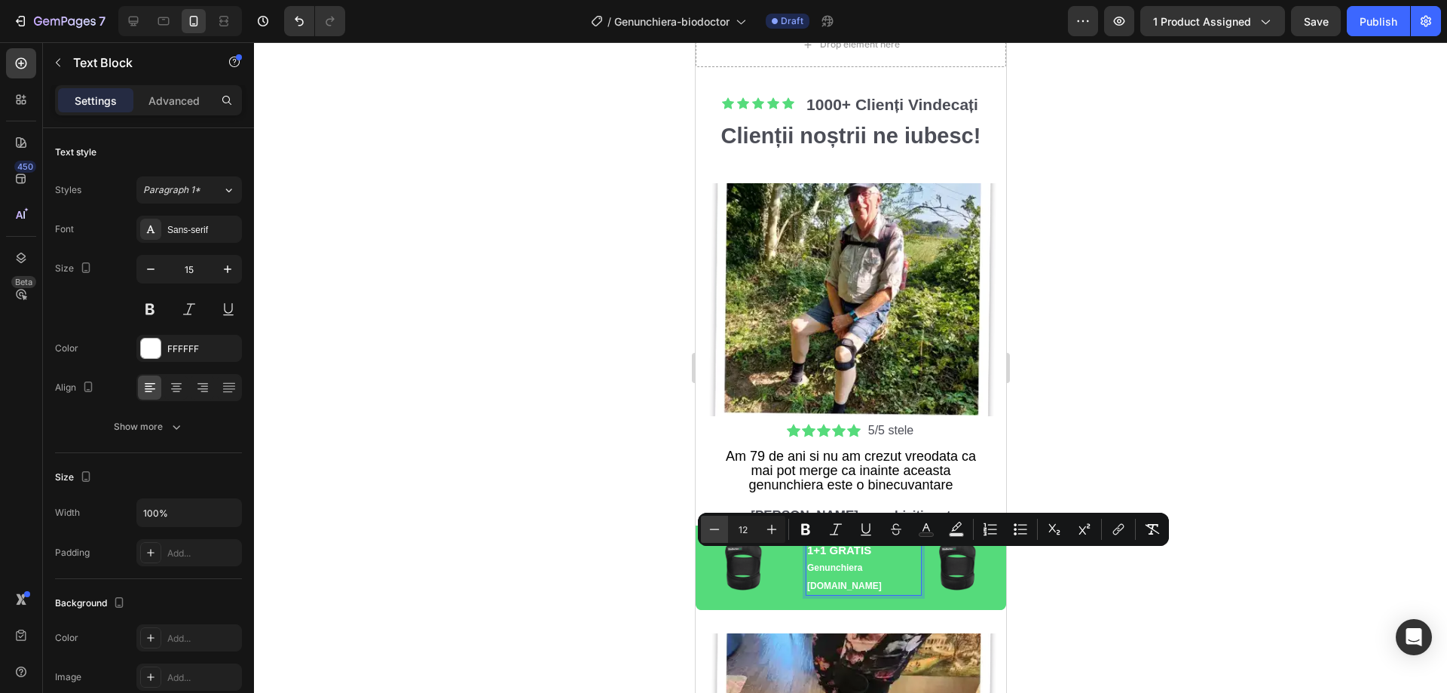
click at [711, 534] on icon "Editor contextual toolbar" at bounding box center [714, 529] width 15 height 15
click at [762, 528] on button "Plus" at bounding box center [771, 529] width 27 height 27
click at [766, 528] on icon "Editor contextual toolbar" at bounding box center [771, 529] width 15 height 15
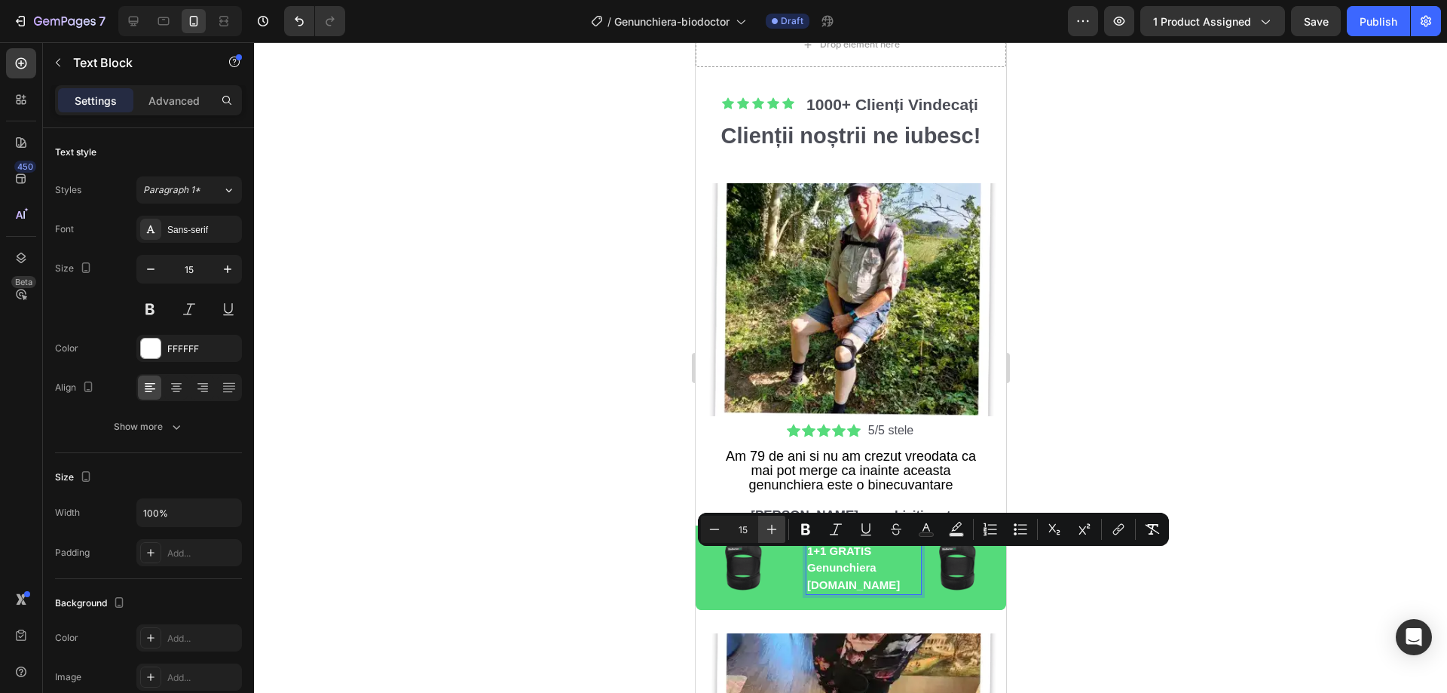
click at [766, 528] on icon "Editor contextual toolbar" at bounding box center [771, 529] width 15 height 15
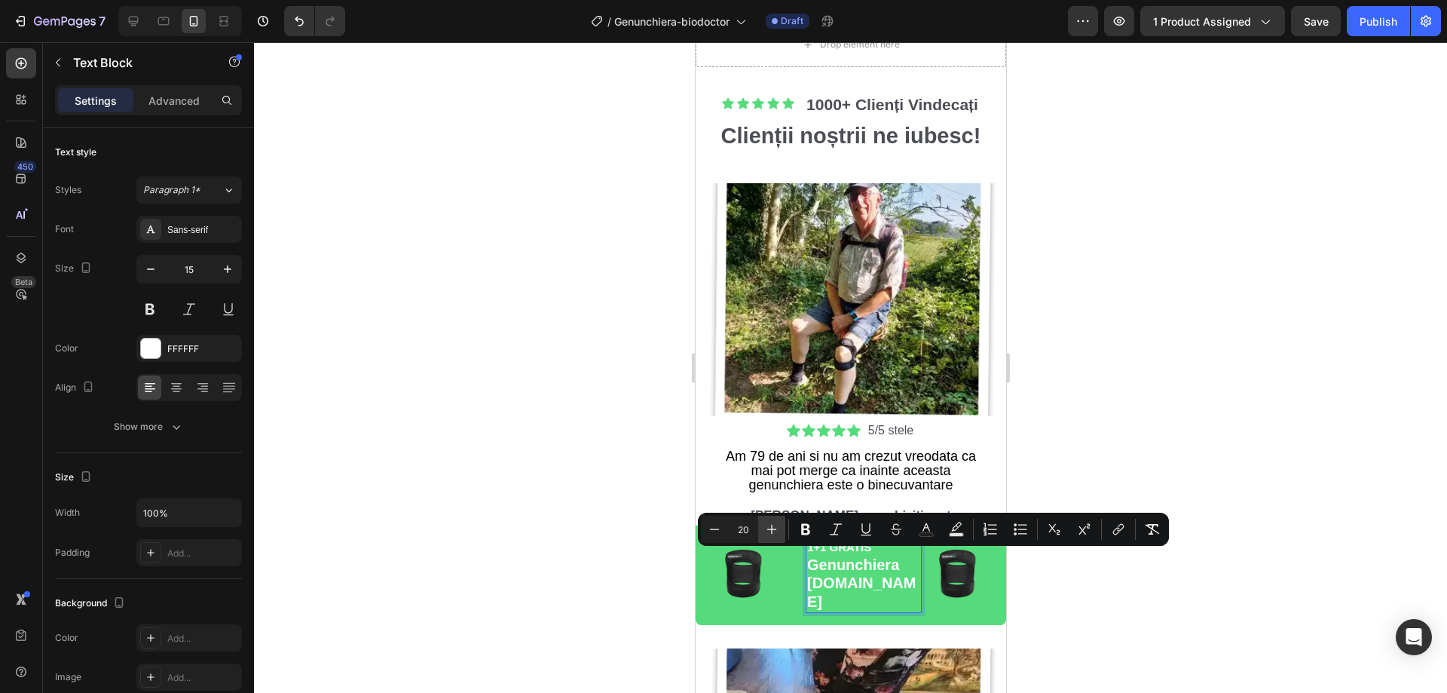
click at [766, 528] on icon "Editor contextual toolbar" at bounding box center [771, 529] width 15 height 15
click at [709, 531] on icon "Editor contextual toolbar" at bounding box center [714, 529] width 15 height 15
type input "20"
click at [662, 529] on div at bounding box center [850, 367] width 1193 height 651
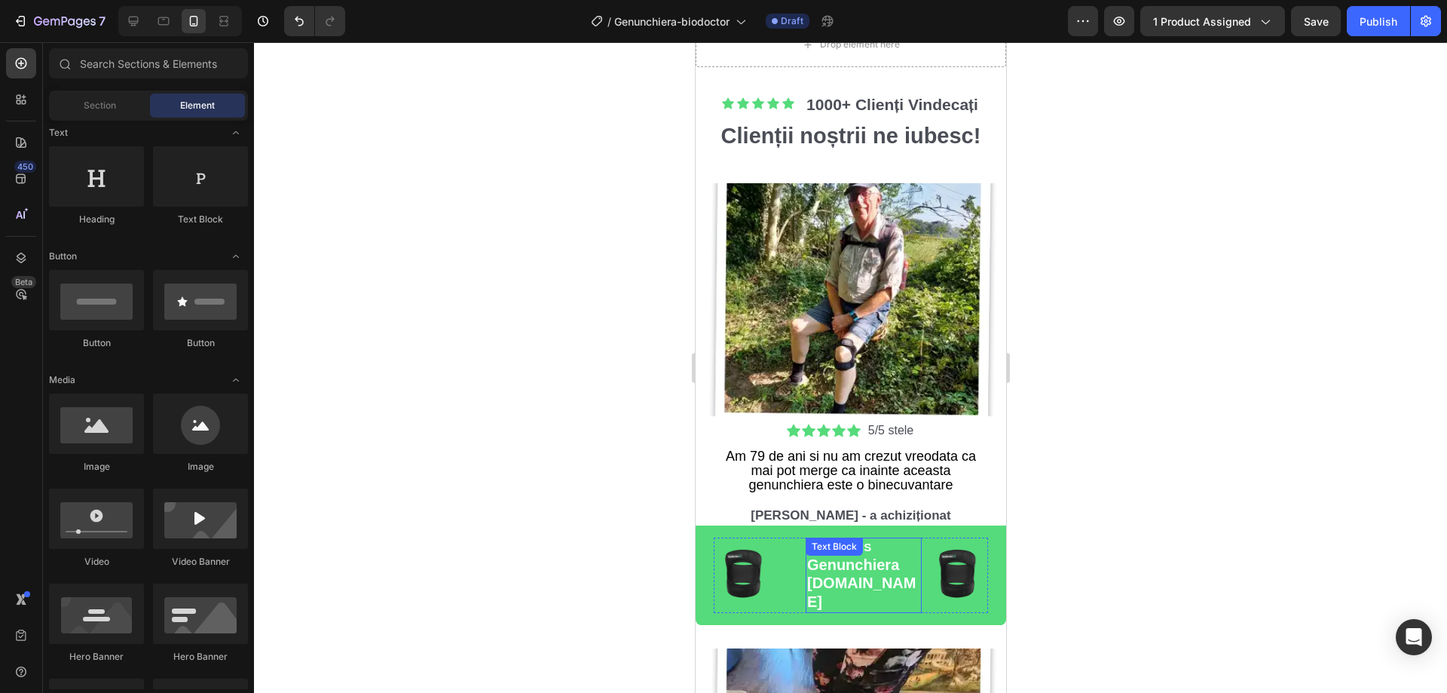
click at [874, 538] on div "1+1 GRATIS Genunchiera BioDoctor.ro Text Block" at bounding box center [863, 575] width 116 height 75
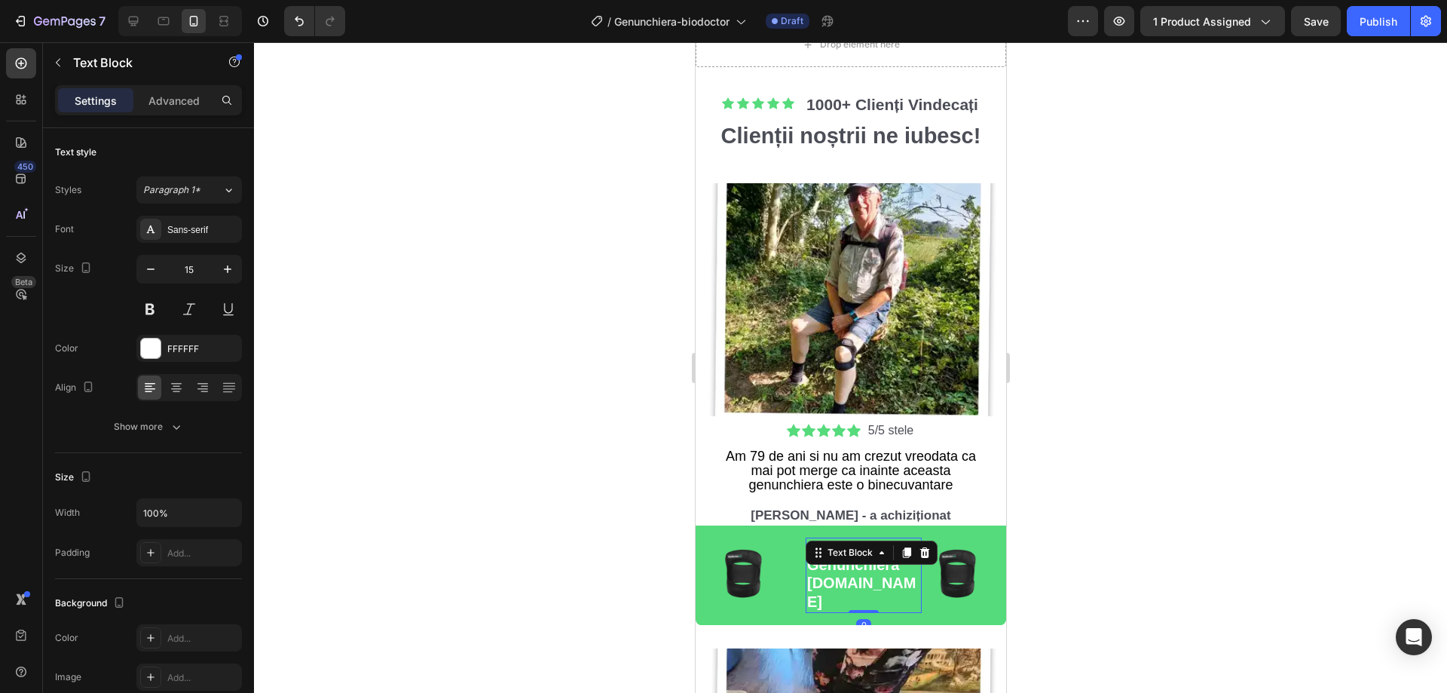
click at [648, 526] on div at bounding box center [850, 367] width 1193 height 651
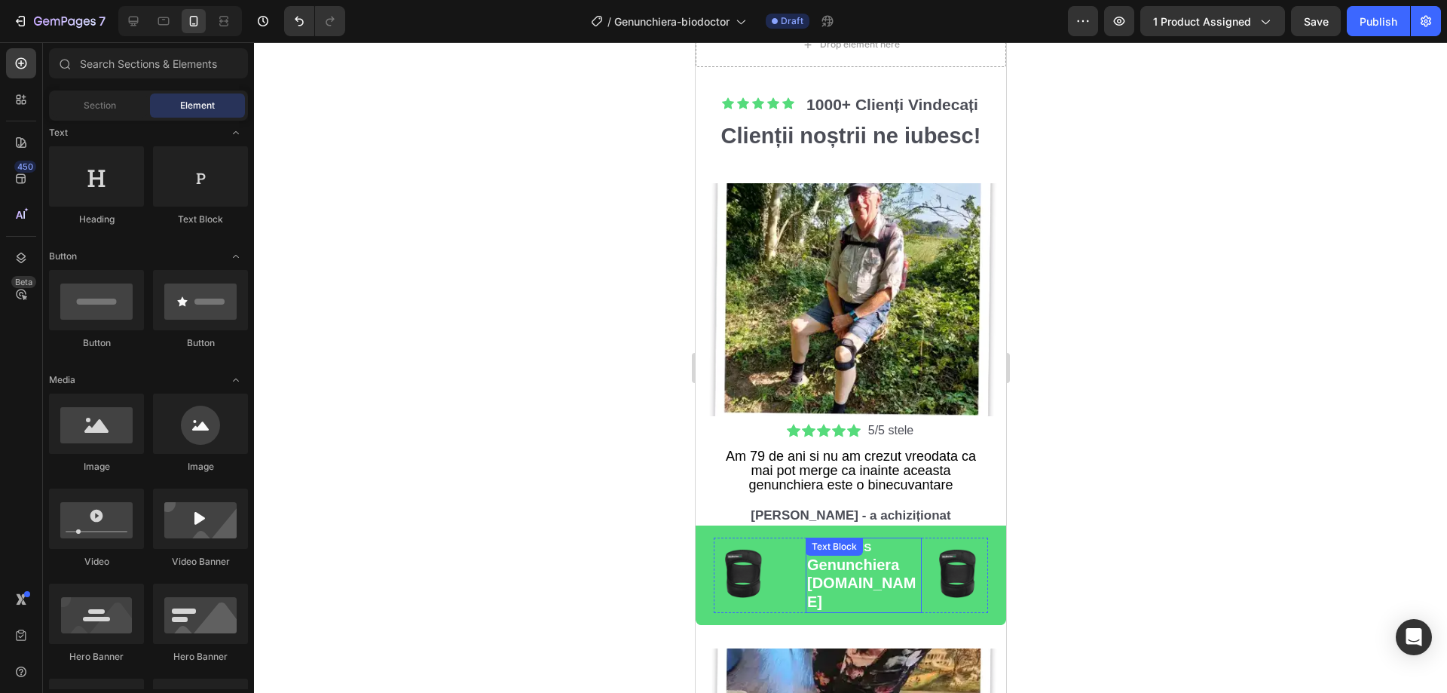
click at [879, 542] on p "1+1 GRATIS" at bounding box center [863, 547] width 113 height 17
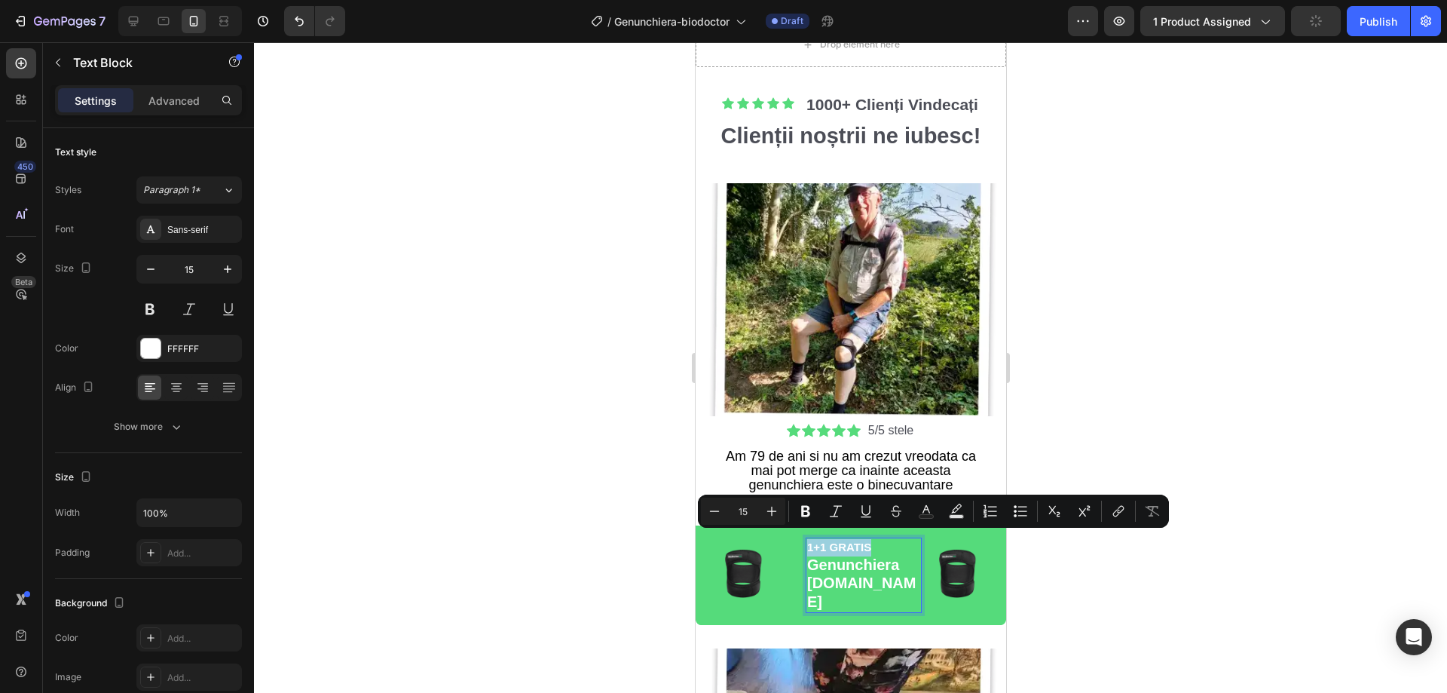
drag, startPoint x: 876, startPoint y: 544, endPoint x: 808, endPoint y: 544, distance: 67.8
click at [808, 544] on p "1+1 GRATIS" at bounding box center [863, 547] width 113 height 17
click at [770, 515] on icon "Editor contextual toolbar" at bounding box center [771, 511] width 15 height 15
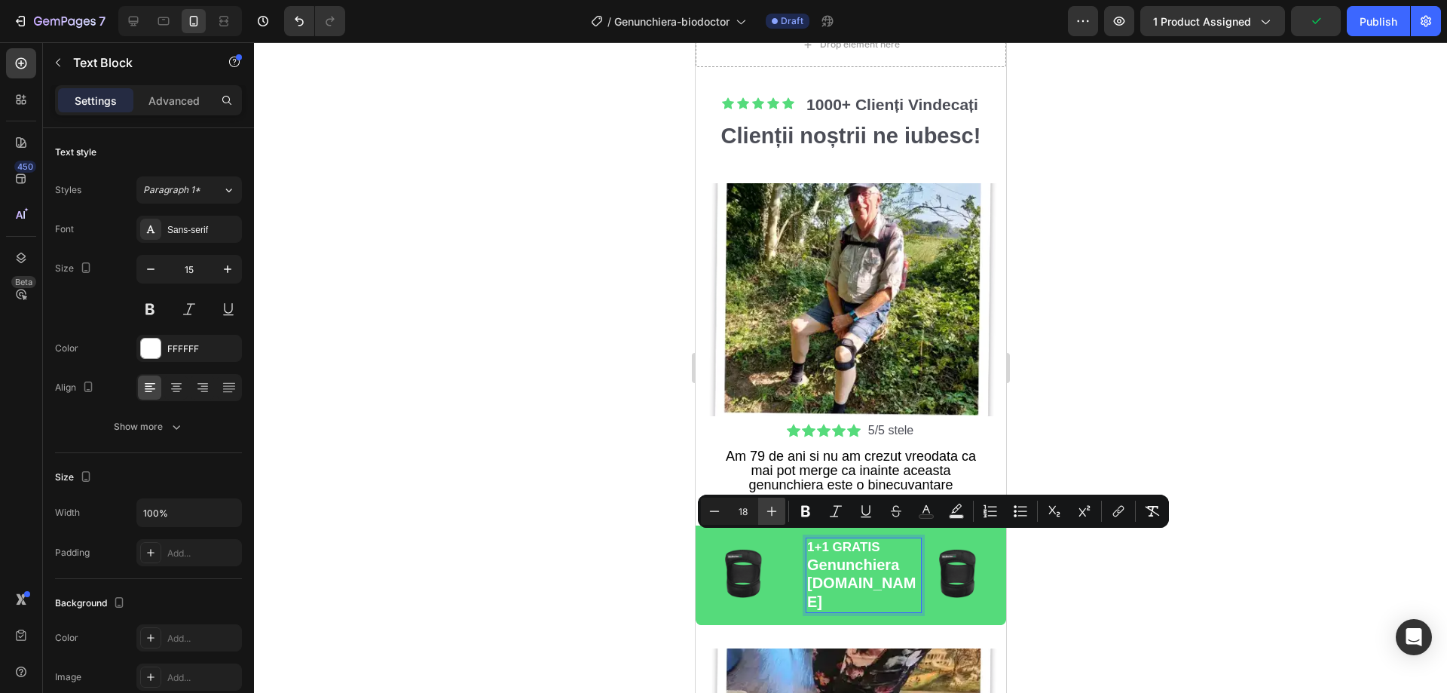
click at [770, 515] on icon "Editor contextual toolbar" at bounding box center [771, 511] width 15 height 15
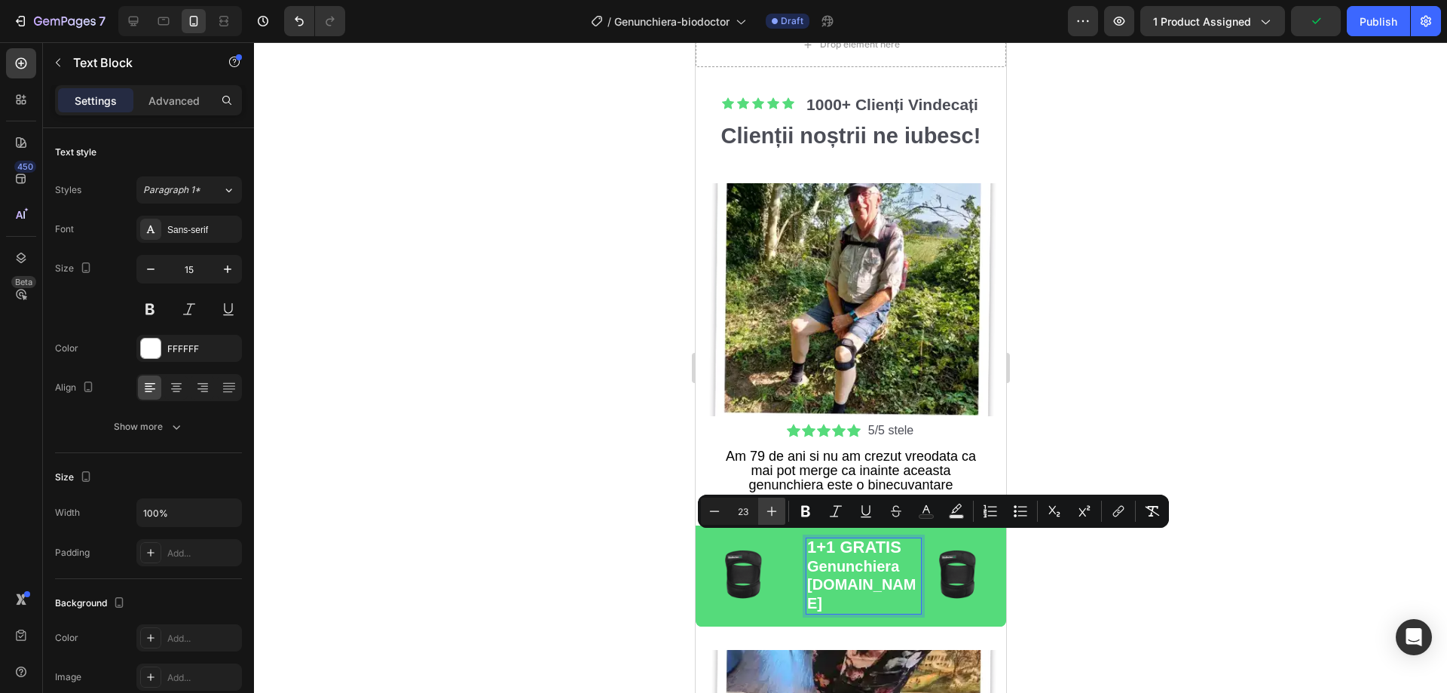
click at [770, 515] on icon "Editor contextual toolbar" at bounding box center [771, 511] width 15 height 15
click at [715, 513] on icon "Editor contextual toolbar" at bounding box center [714, 511] width 15 height 15
type input "20"
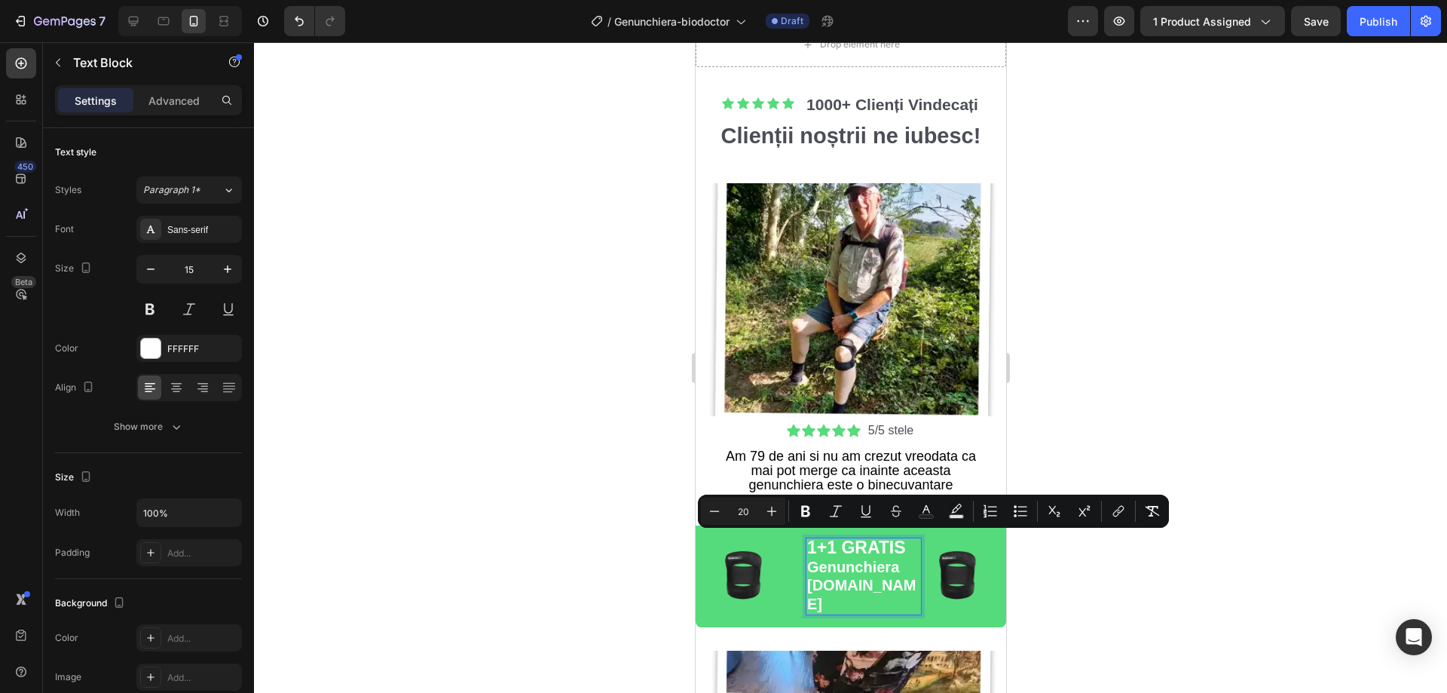
click at [899, 580] on p "Genunchiera [DOMAIN_NAME]" at bounding box center [863, 587] width 113 height 56
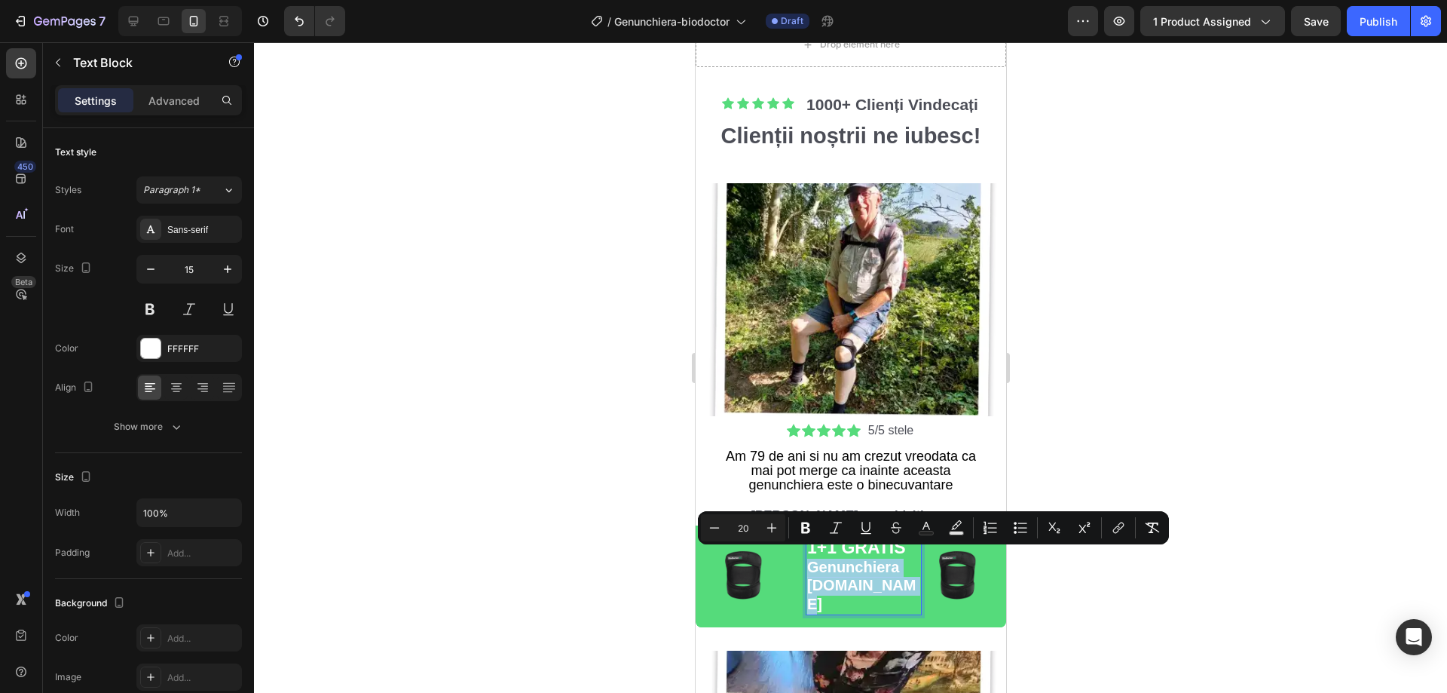
drag, startPoint x: 899, startPoint y: 580, endPoint x: 812, endPoint y: 559, distance: 89.1
click at [812, 559] on p "Genunchiera [DOMAIN_NAME]" at bounding box center [863, 587] width 113 height 56
click at [721, 531] on icon "Editor contextual toolbar" at bounding box center [714, 527] width 15 height 15
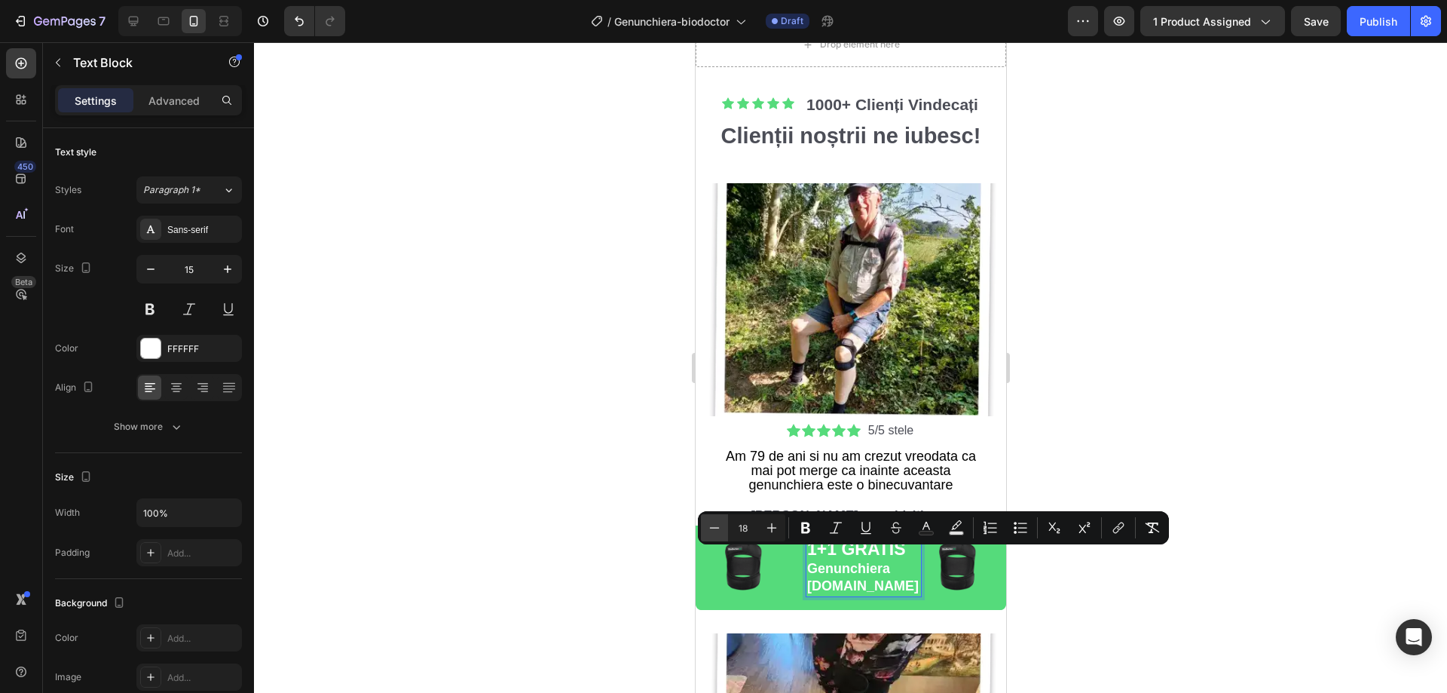
click at [721, 531] on icon "Editor contextual toolbar" at bounding box center [714, 527] width 15 height 15
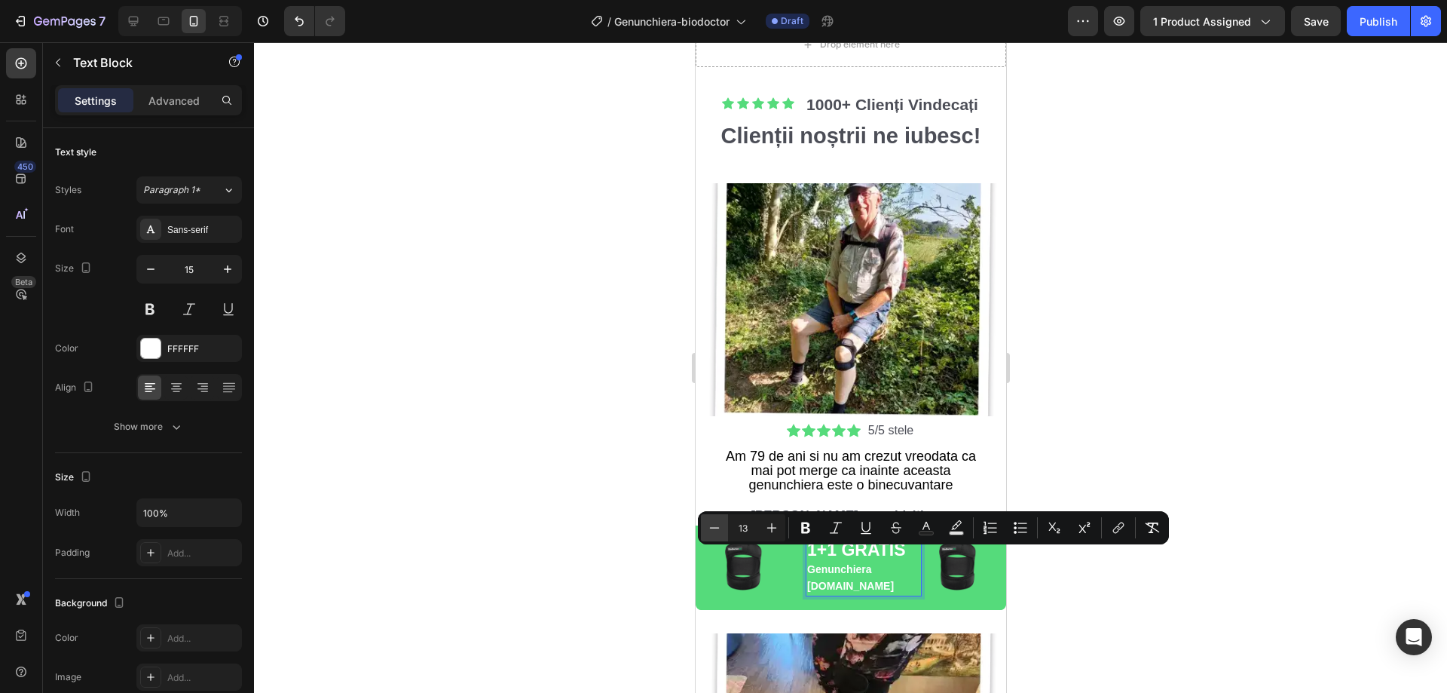
click at [721, 531] on icon "Editor contextual toolbar" at bounding box center [714, 527] width 15 height 15
click at [769, 531] on icon "Editor contextual toolbar" at bounding box center [771, 527] width 15 height 15
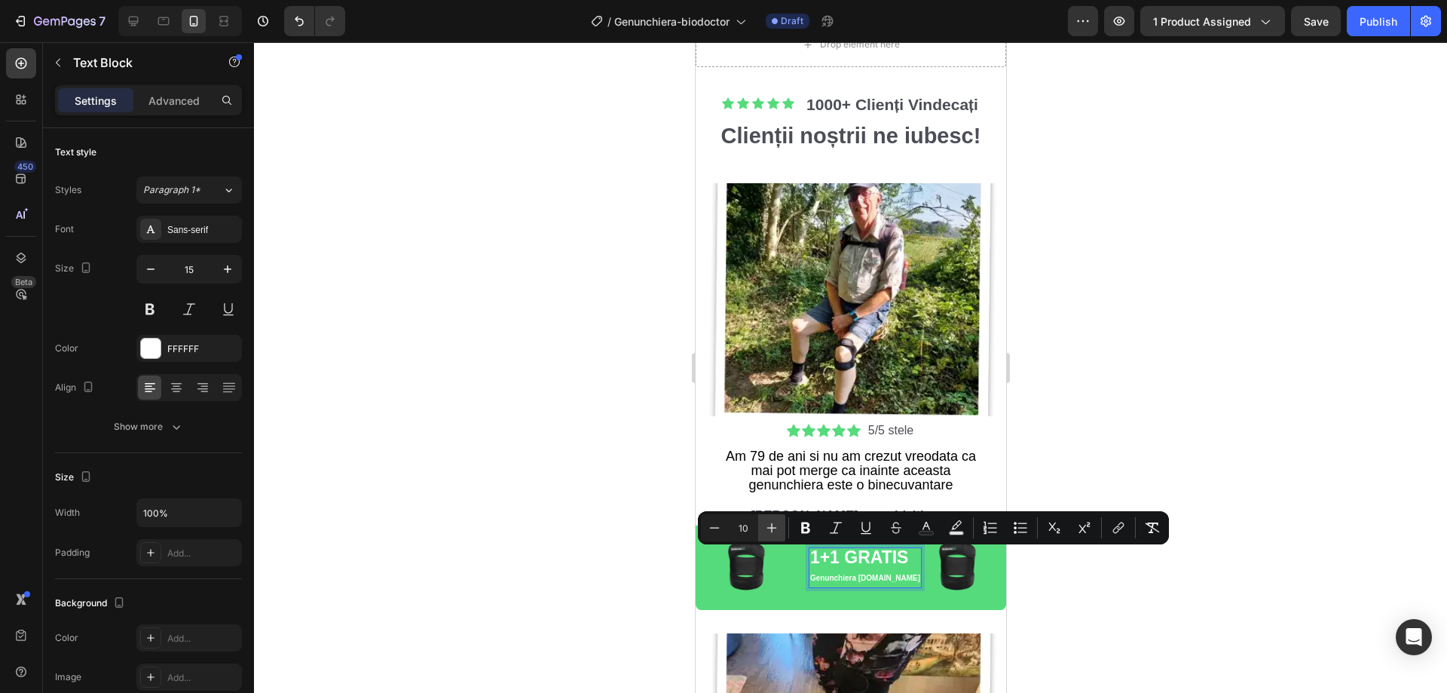
click at [769, 531] on icon "Editor contextual toolbar" at bounding box center [771, 527] width 15 height 15
click at [725, 527] on button "Minus" at bounding box center [714, 527] width 27 height 27
type input "10"
click at [231, 271] on icon "button" at bounding box center [227, 269] width 15 height 15
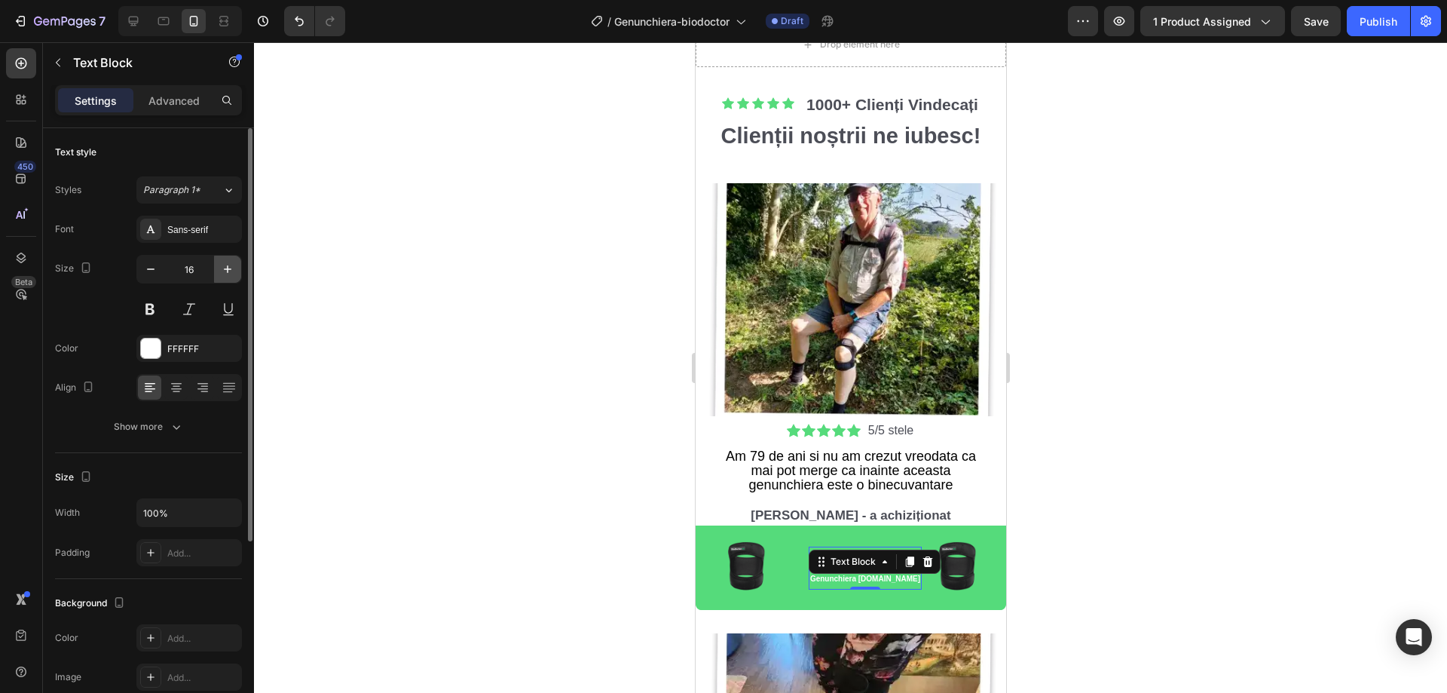
click at [231, 271] on icon "button" at bounding box center [227, 269] width 15 height 15
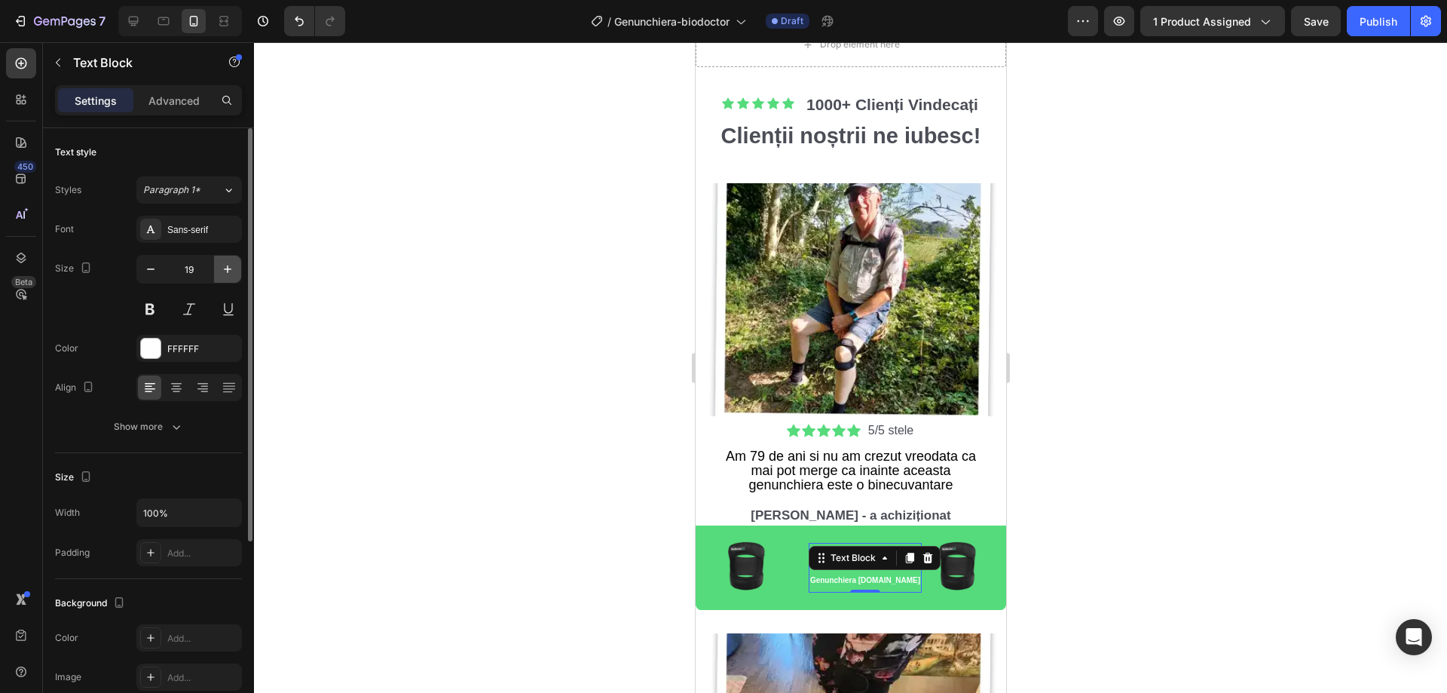
click at [231, 271] on icon "button" at bounding box center [227, 269] width 15 height 15
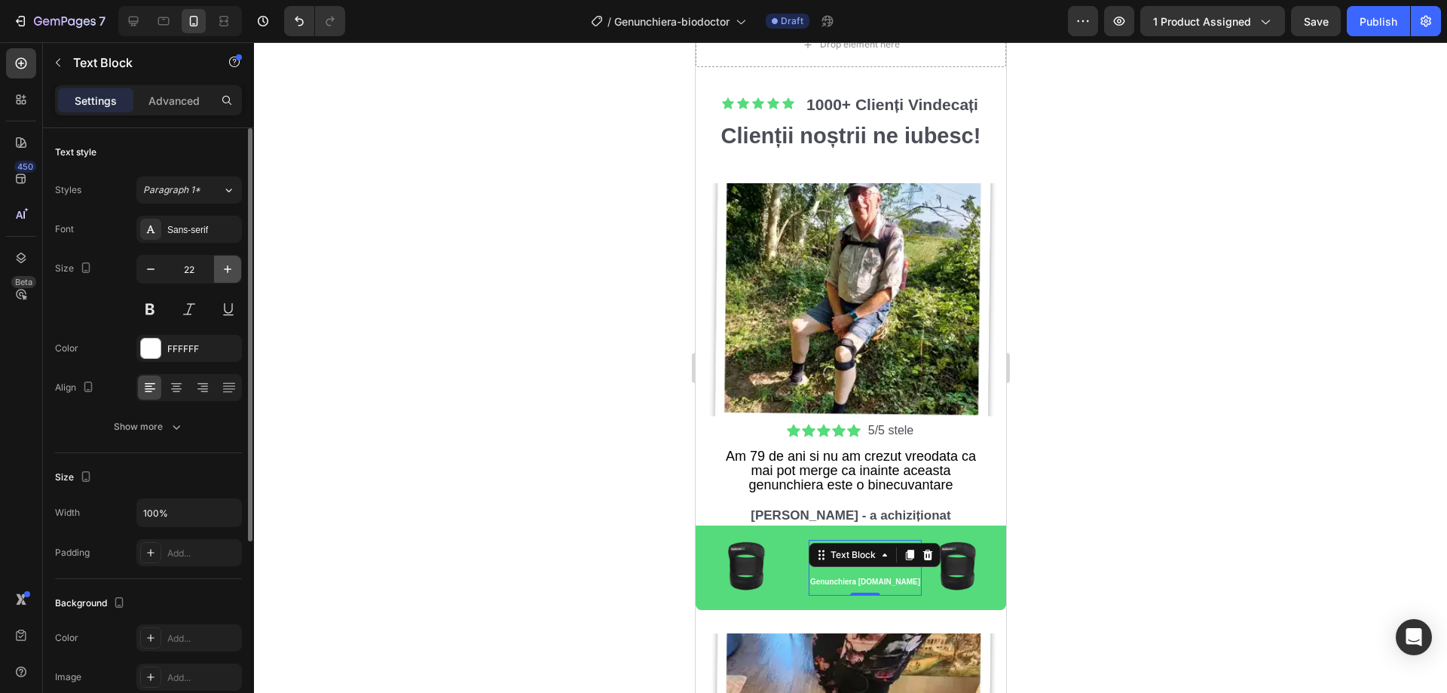
click at [231, 271] on icon "button" at bounding box center [227, 269] width 15 height 15
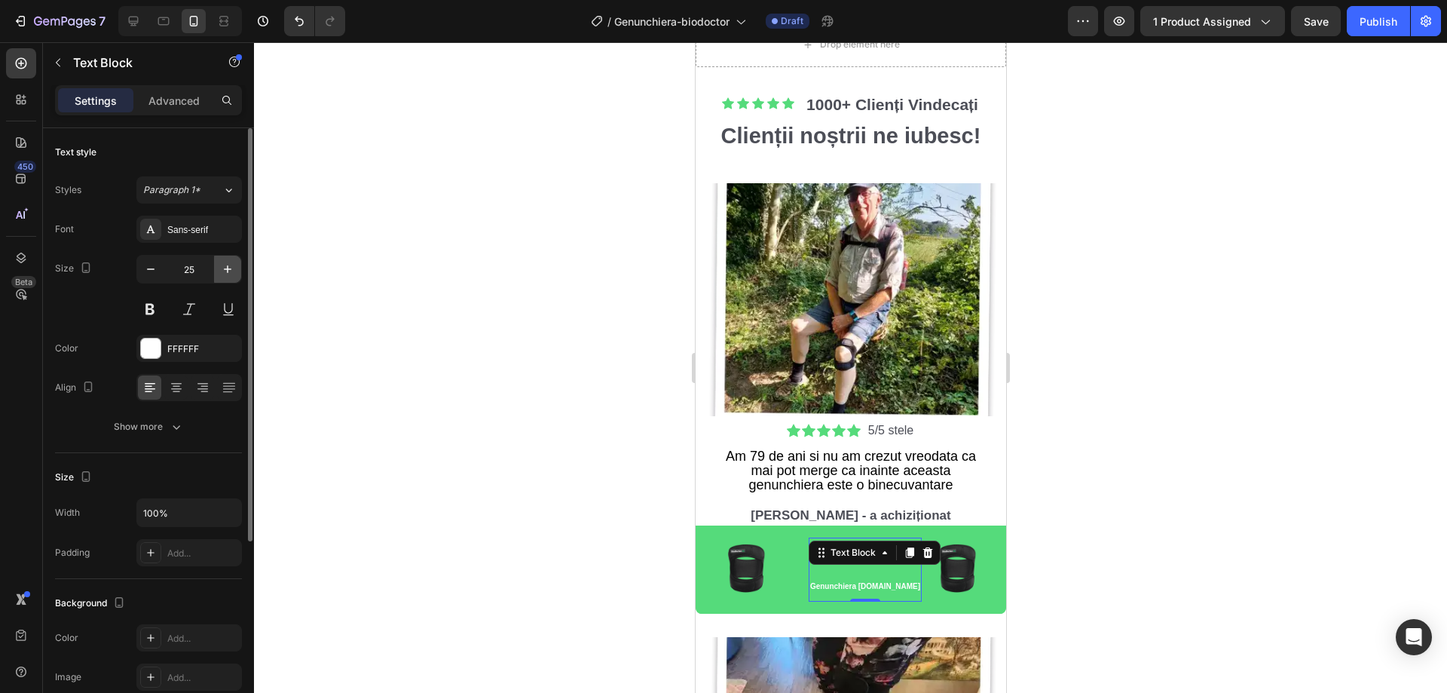
click at [231, 271] on icon "button" at bounding box center [227, 269] width 15 height 15
type input "27"
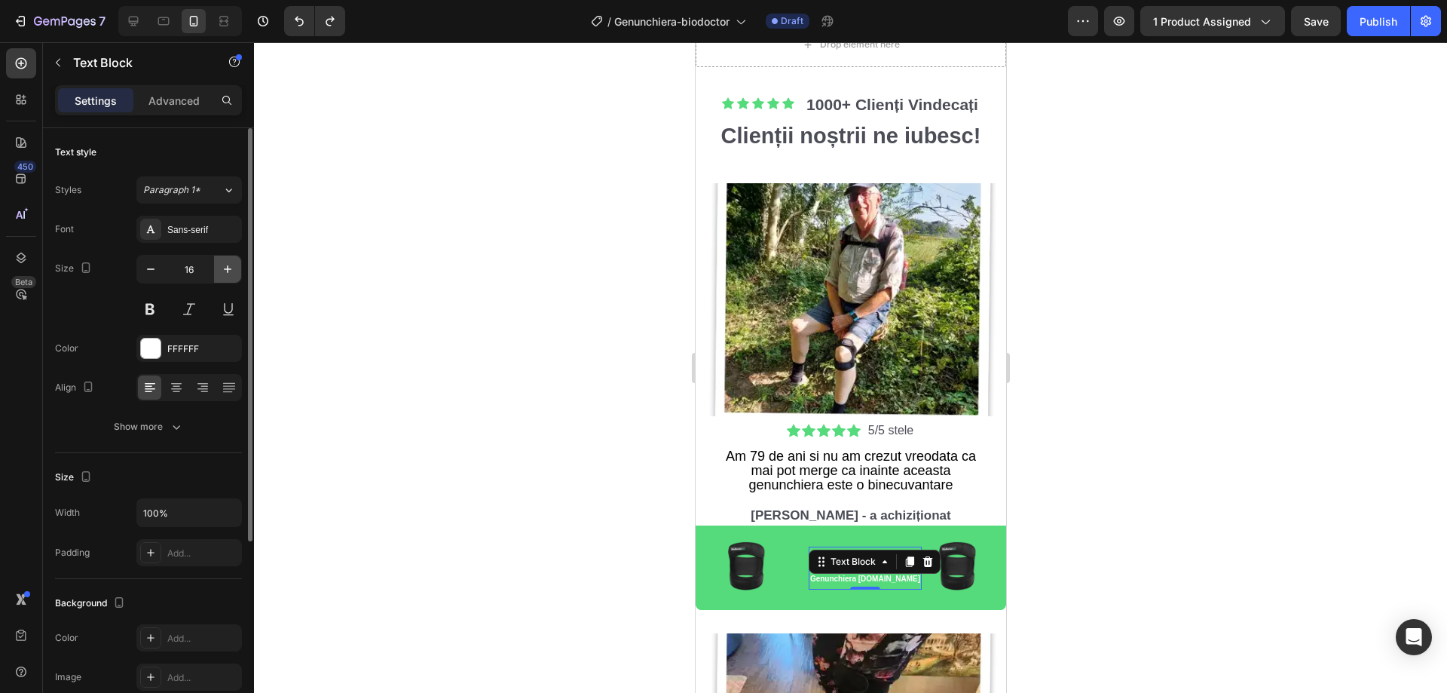
type input "15"
click at [1055, 394] on div at bounding box center [850, 367] width 1193 height 651
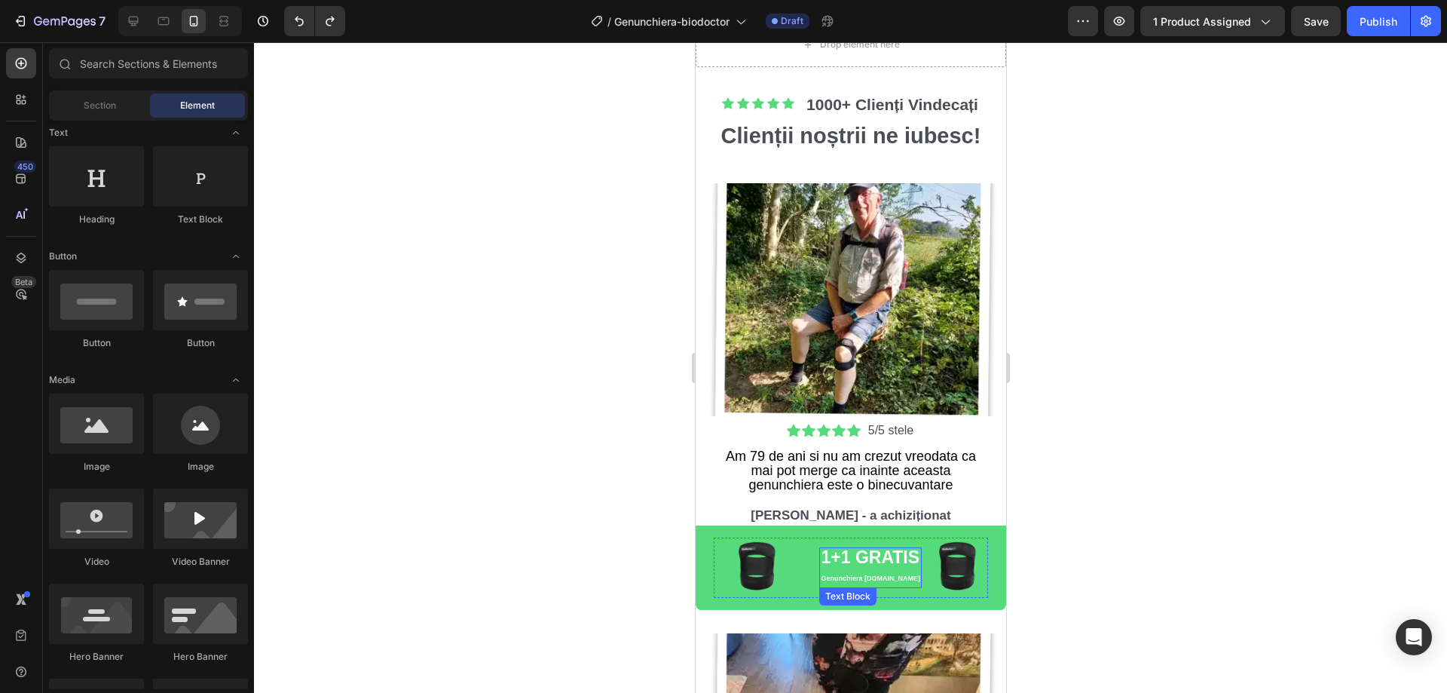
click at [887, 574] on span "Genunchiera [DOMAIN_NAME]" at bounding box center [870, 578] width 100 height 8
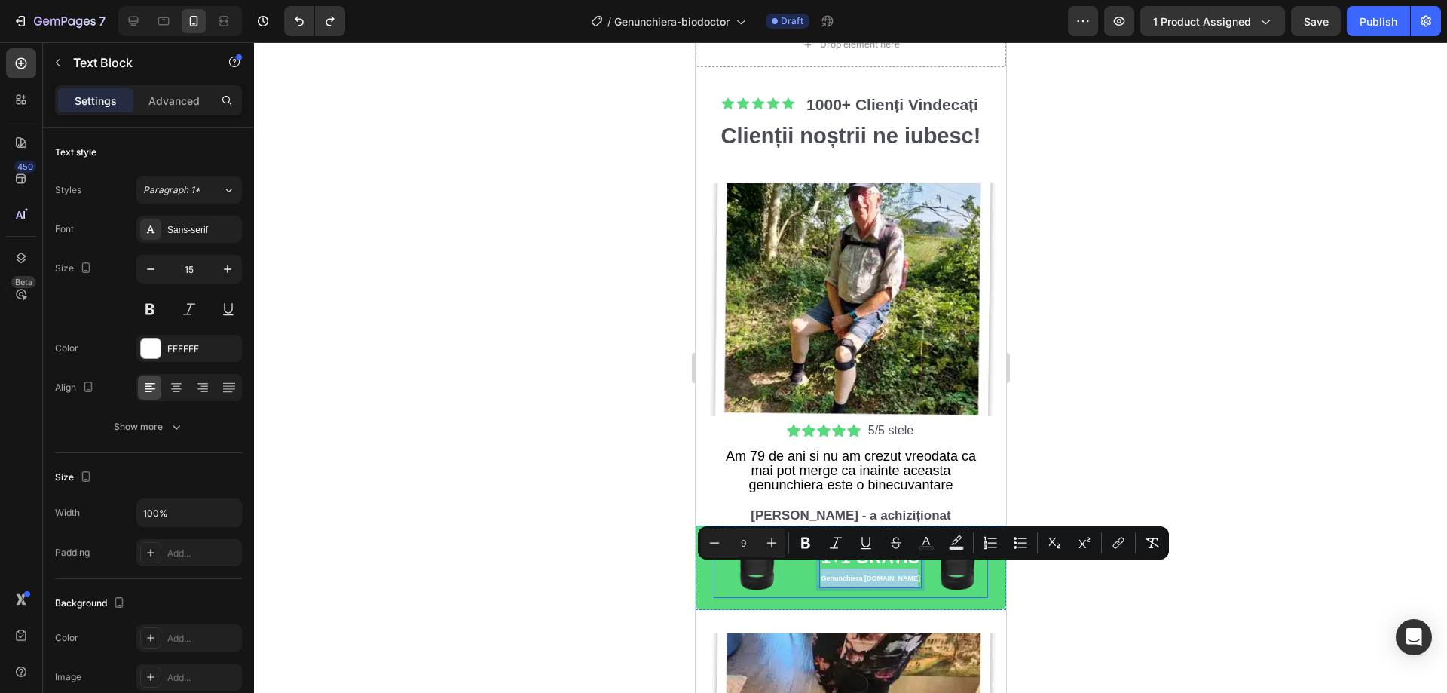
drag, startPoint x: 896, startPoint y: 571, endPoint x: 795, endPoint y: 568, distance: 101.1
click at [795, 568] on div "1+1 GRATIS Genunchiera BioDoctor.ro Text Block 0" at bounding box center [857, 568] width 128 height 60
click at [775, 545] on icon "Editor contextual toolbar" at bounding box center [771, 542] width 15 height 15
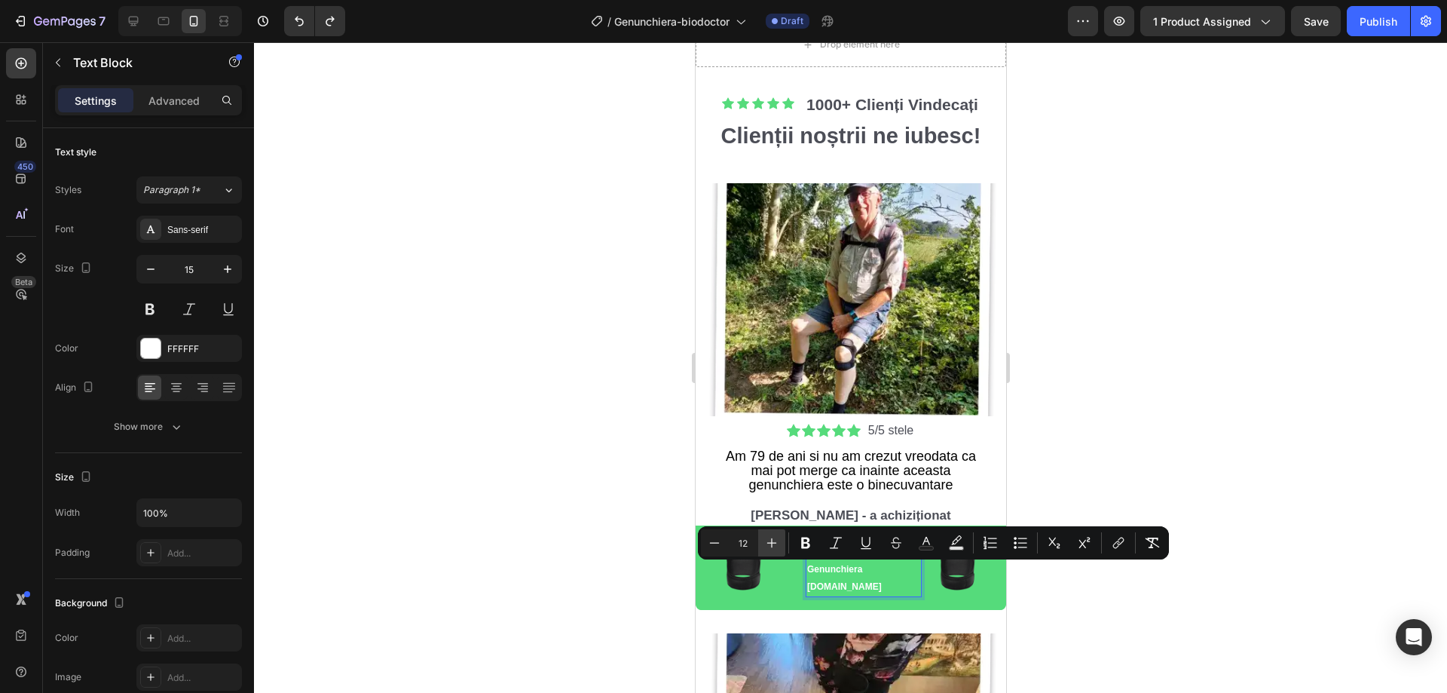
click at [775, 545] on icon "Editor contextual toolbar" at bounding box center [771, 542] width 15 height 15
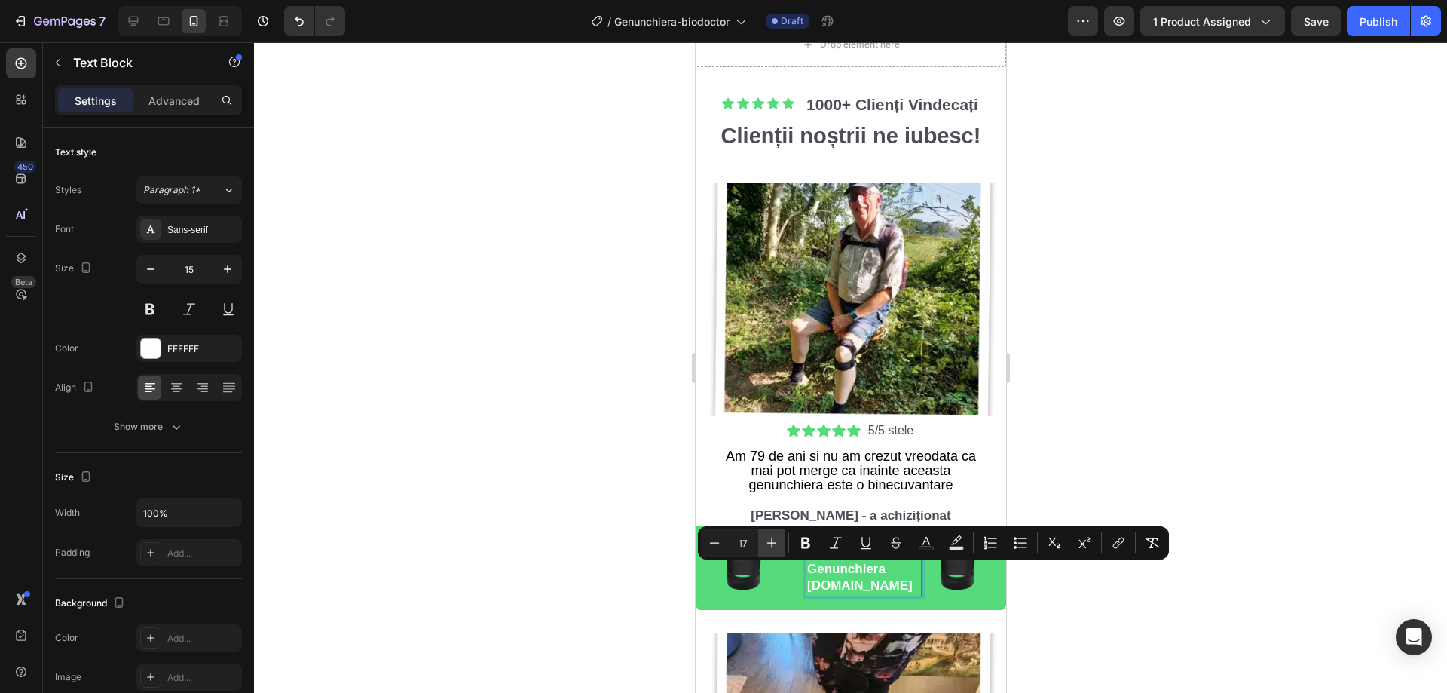
click at [775, 545] on icon "Editor contextual toolbar" at bounding box center [771, 542] width 15 height 15
type input "19"
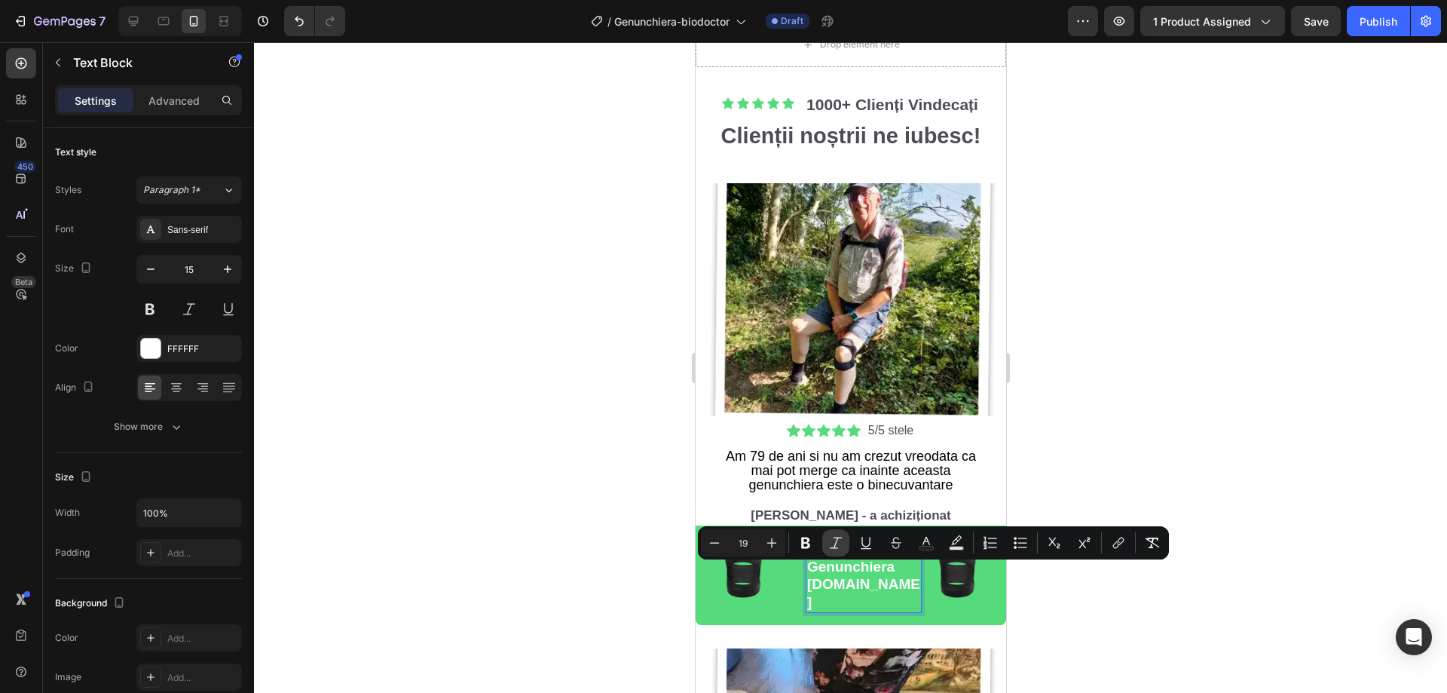
click at [840, 546] on icon "Editor contextual toolbar" at bounding box center [835, 542] width 15 height 15
click at [1092, 437] on div at bounding box center [850, 367] width 1193 height 651
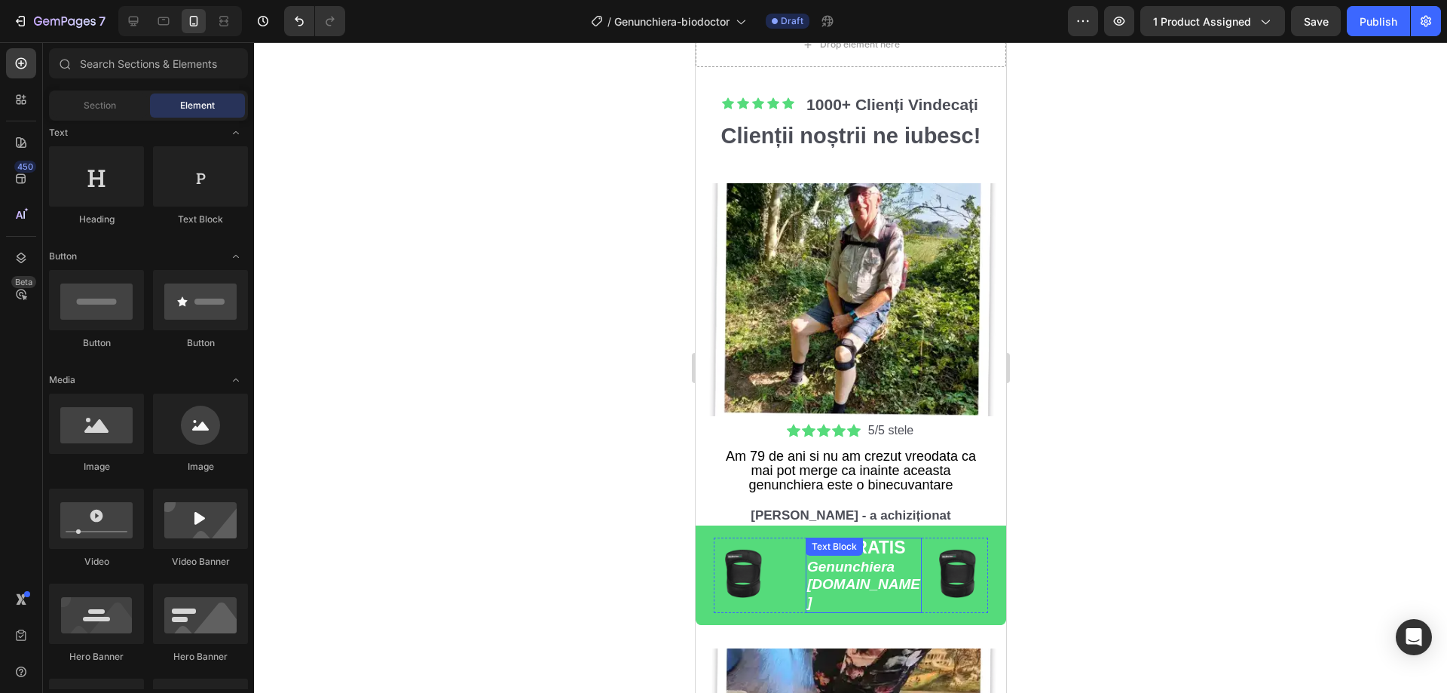
click at [885, 567] on icon "Genunchiera [DOMAIN_NAME]" at bounding box center [863, 584] width 113 height 51
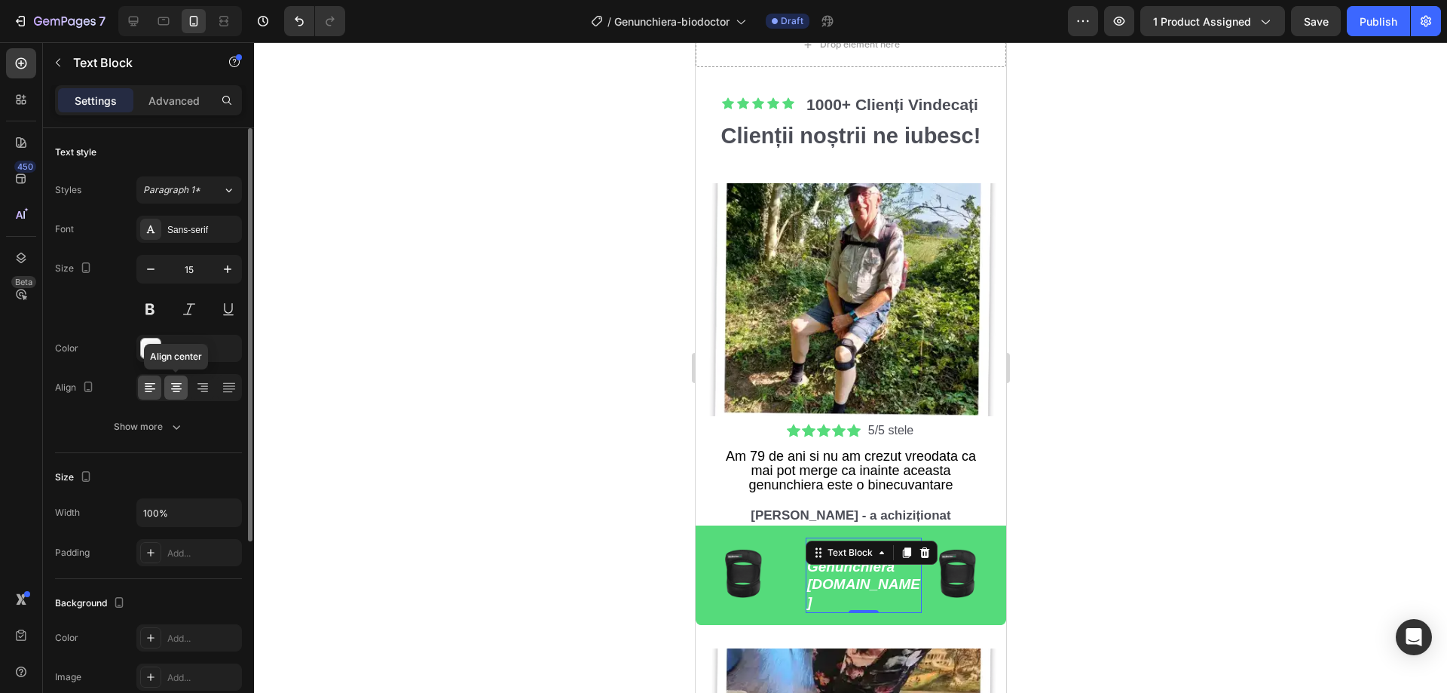
click at [173, 387] on icon at bounding box center [176, 387] width 15 height 15
click at [409, 362] on div at bounding box center [850, 367] width 1193 height 651
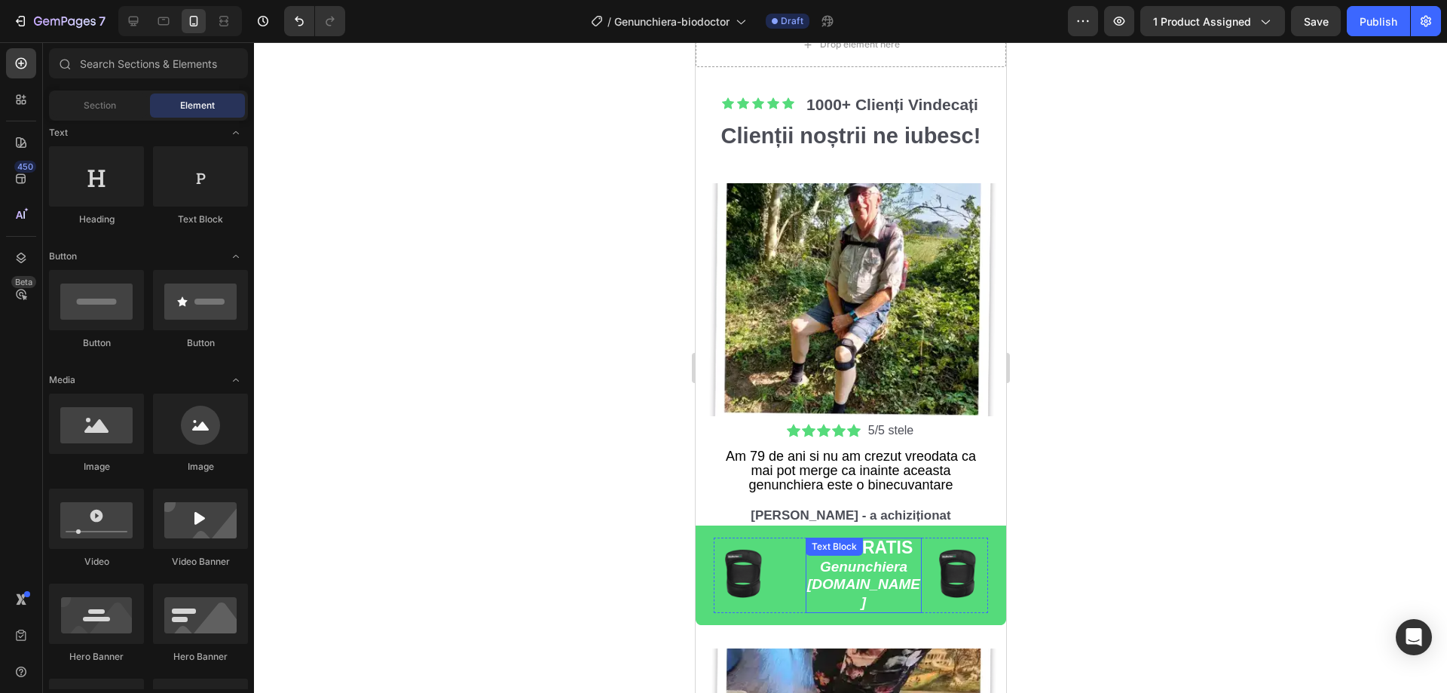
click at [884, 538] on span "1+1 GRATIS" at bounding box center [863, 548] width 99 height 20
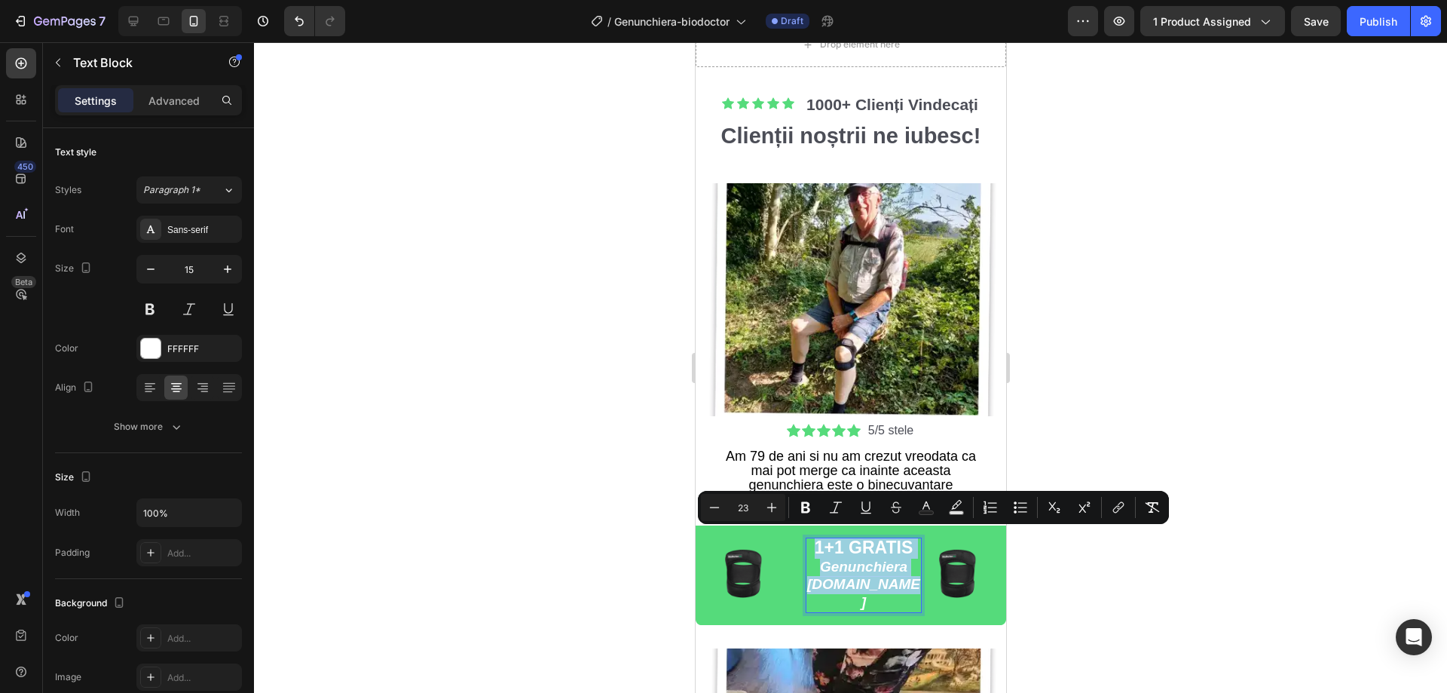
drag, startPoint x: 902, startPoint y: 580, endPoint x: 808, endPoint y: 539, distance: 102.0
click at [808, 539] on div "1+1 GRATIS Genunchiera BioDoctor.ro" at bounding box center [863, 575] width 116 height 75
click at [809, 513] on icon "Editor contextual toolbar" at bounding box center [805, 507] width 15 height 15
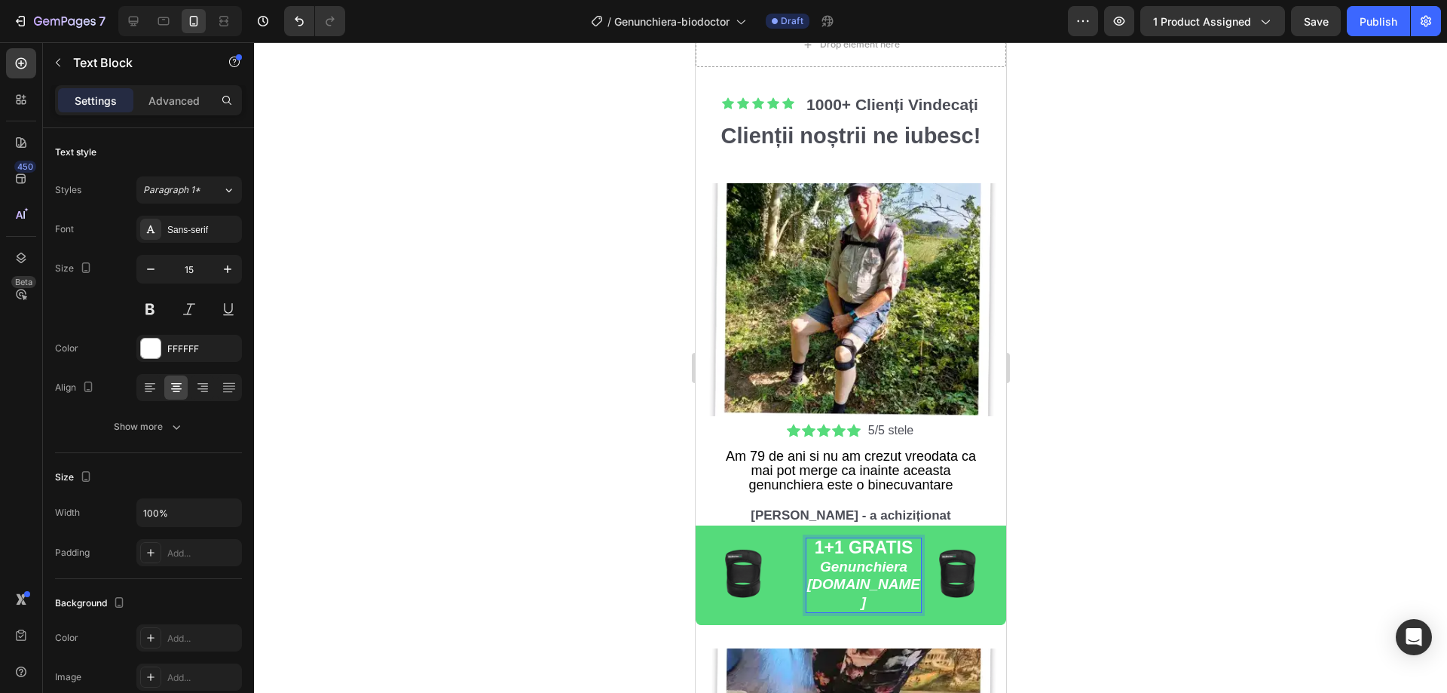
click at [904, 545] on strong "1+1 GRATIS" at bounding box center [863, 548] width 99 height 20
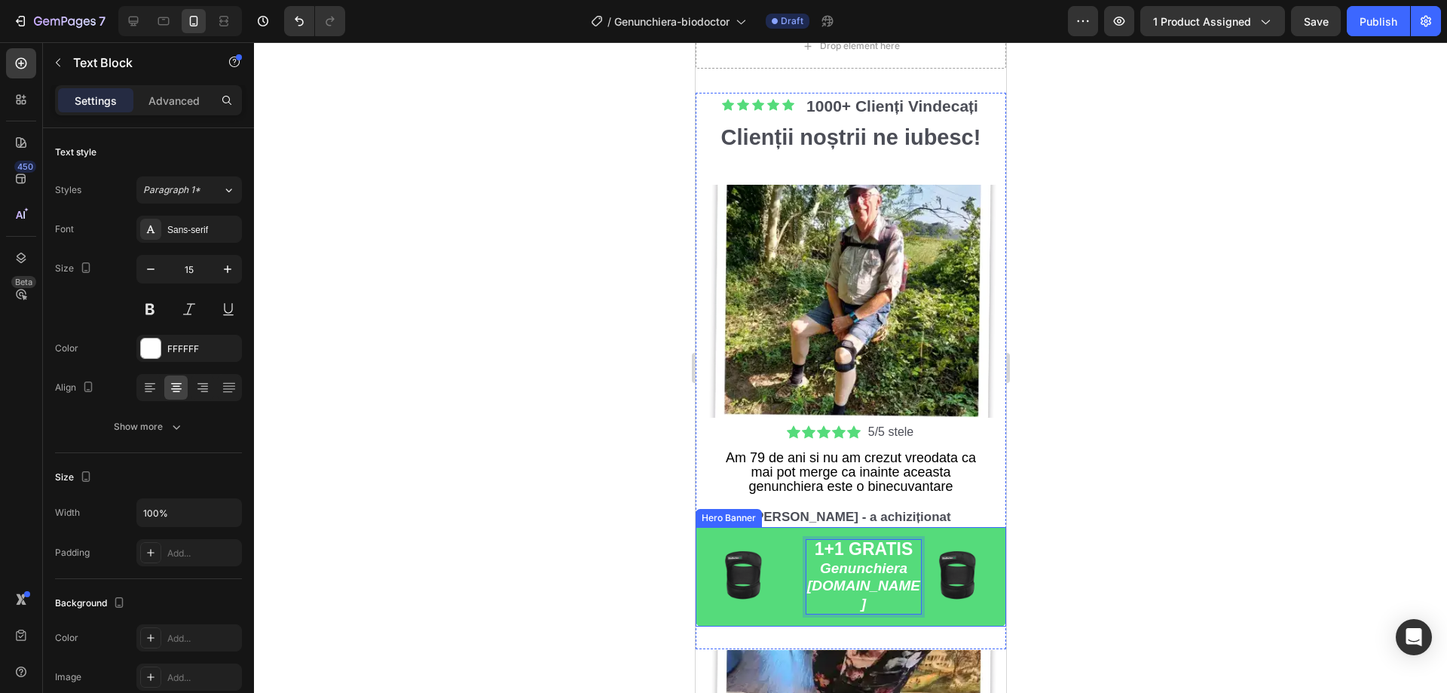
click at [1070, 498] on div at bounding box center [850, 367] width 1193 height 651
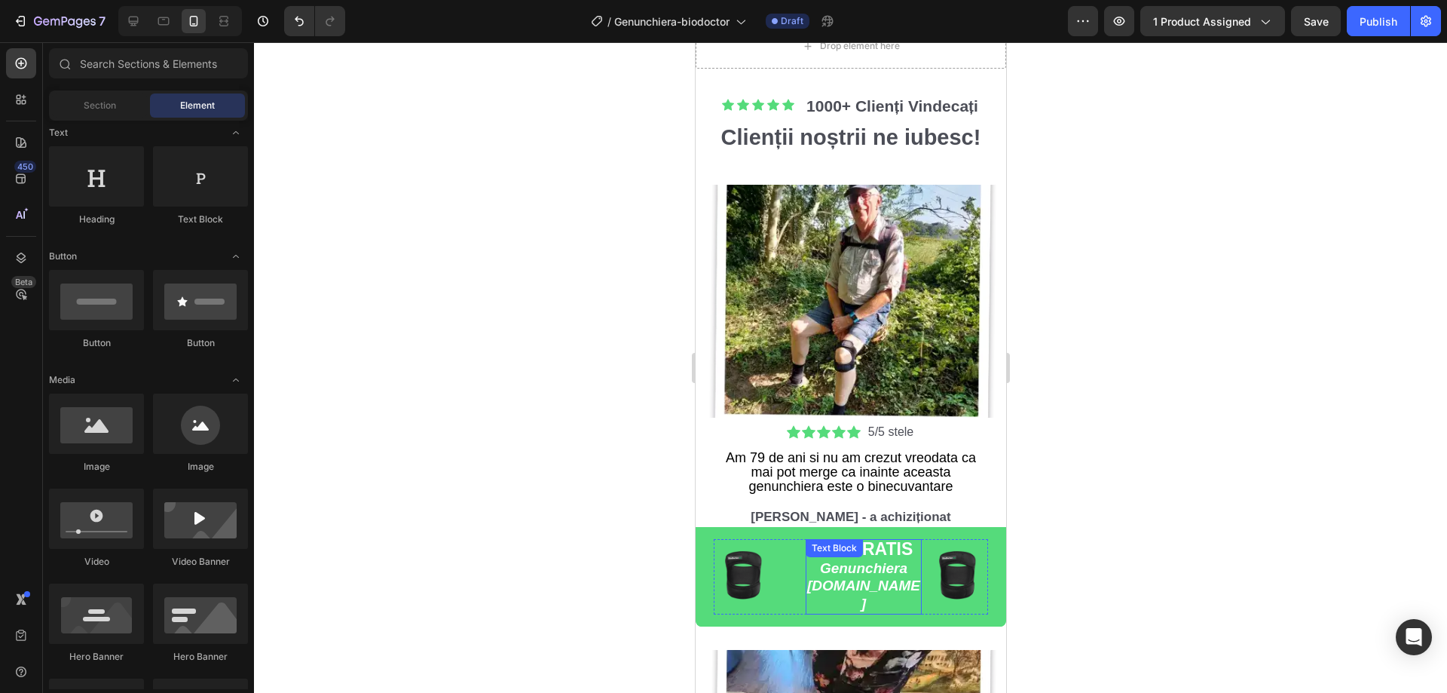
click at [866, 559] on strong "1+1 GRATIS" at bounding box center [863, 549] width 99 height 20
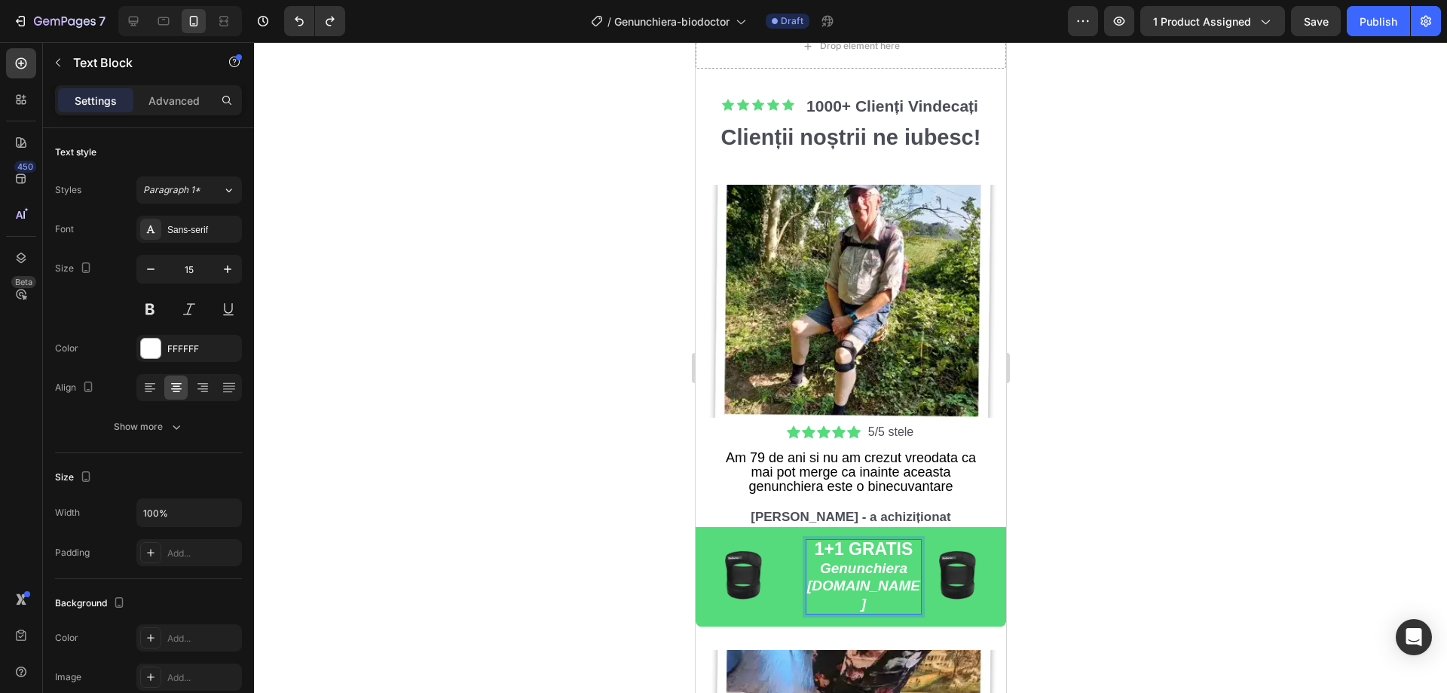
click at [819, 561] on strong "Genunchiera [DOMAIN_NAME]" at bounding box center [863, 585] width 113 height 51
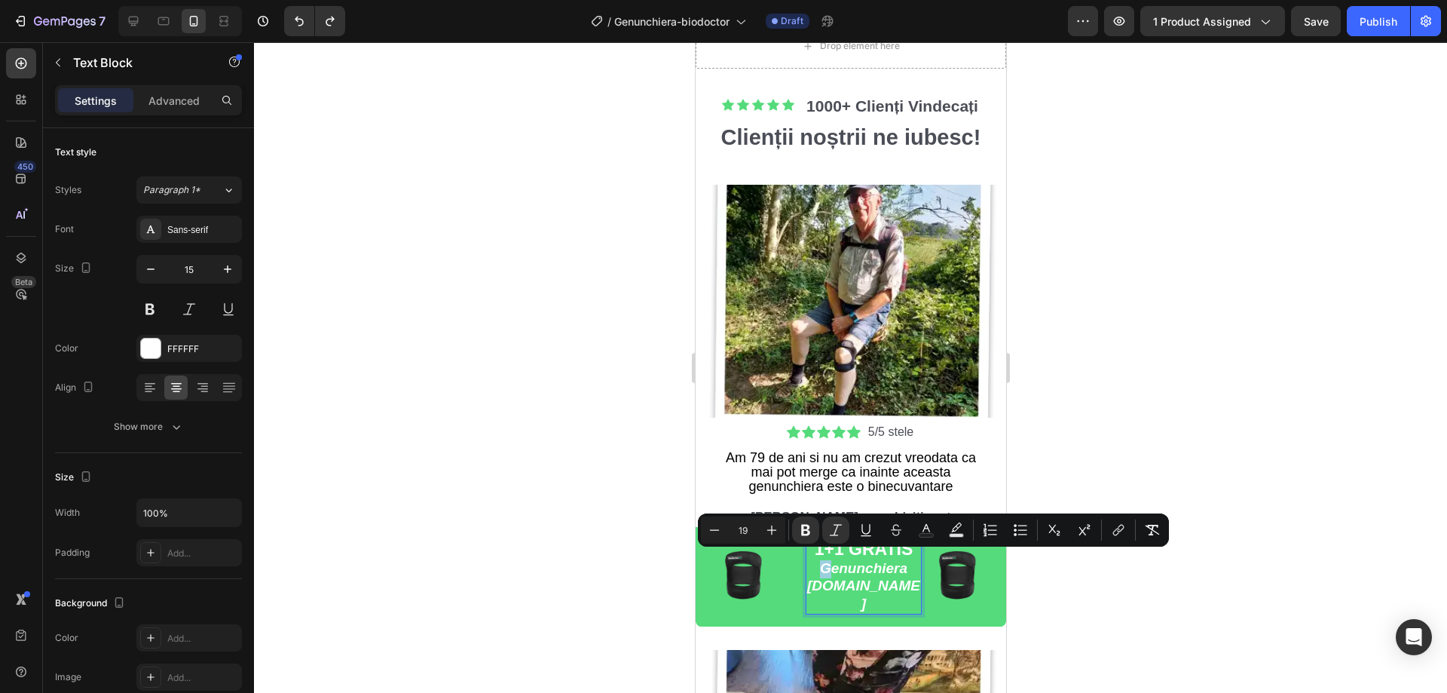
click at [813, 562] on strong "Genunchiera [DOMAIN_NAME]" at bounding box center [863, 585] width 113 height 51
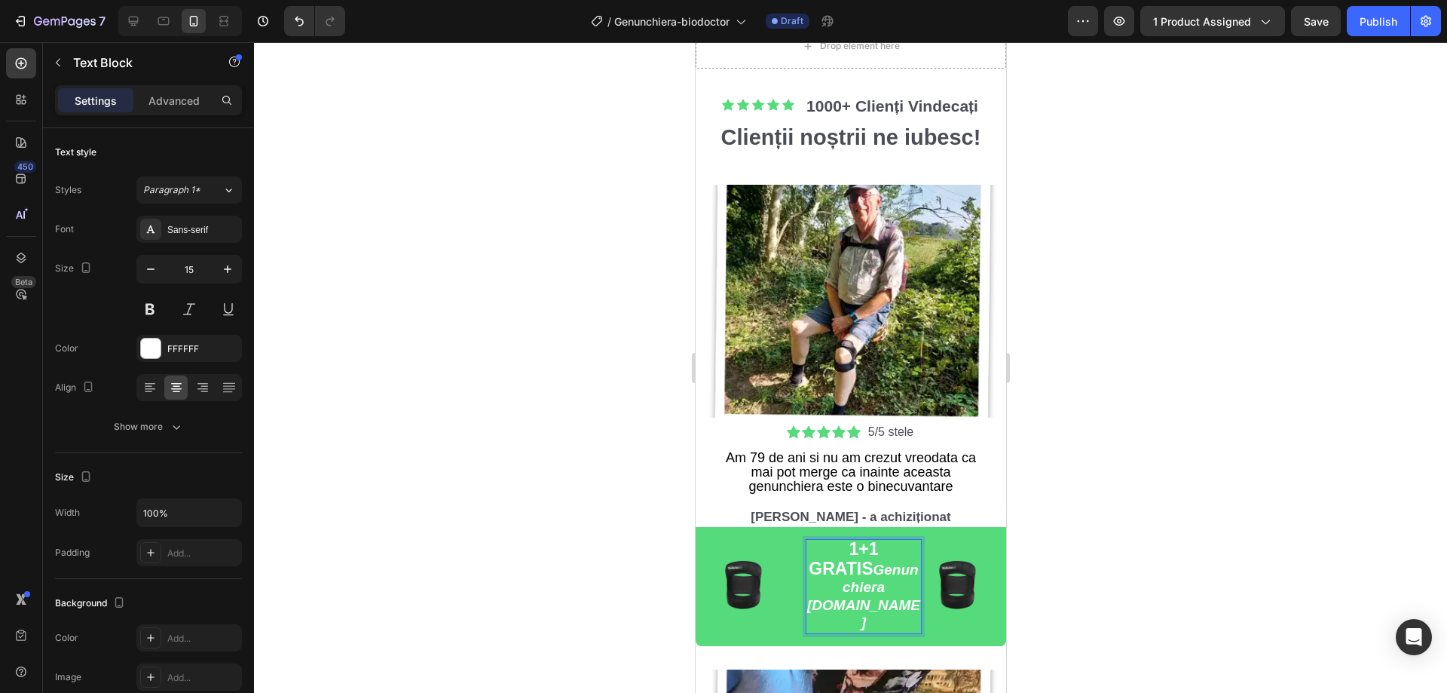
click at [1192, 522] on div at bounding box center [850, 367] width 1193 height 651
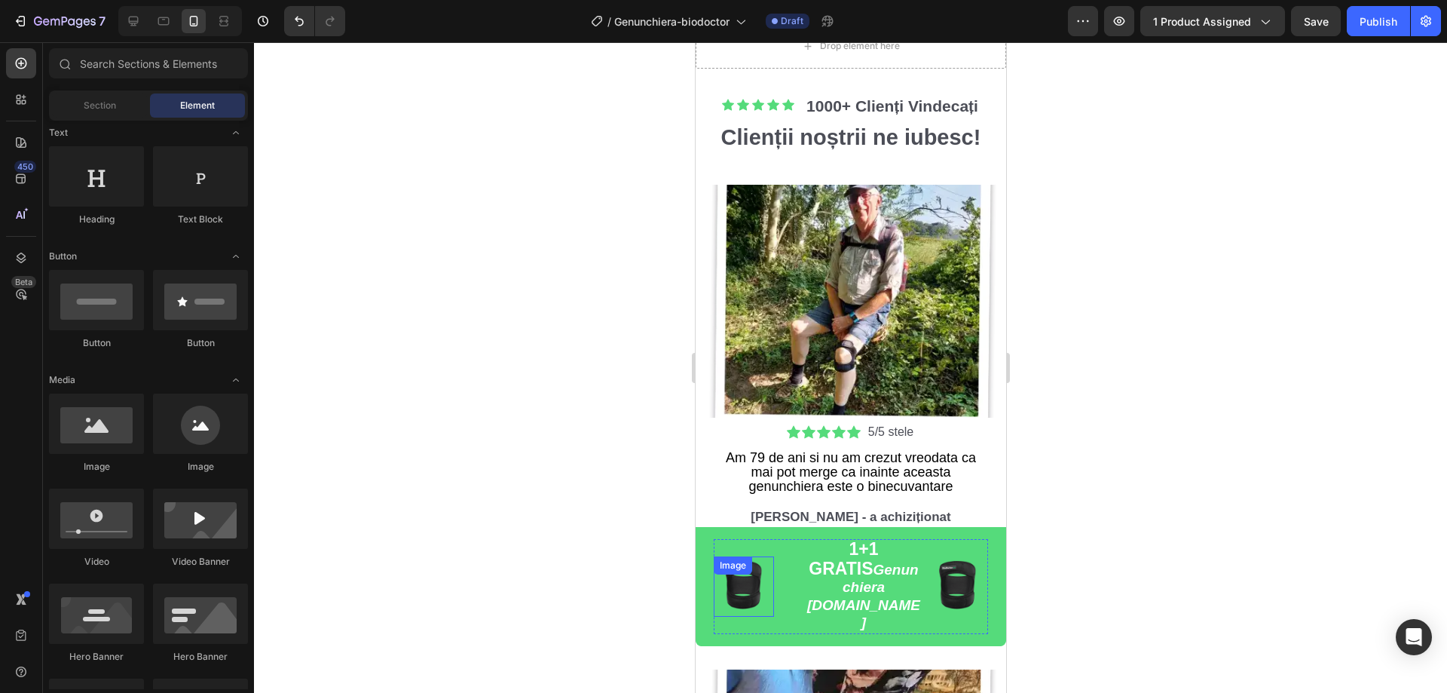
click at [758, 564] on img at bounding box center [743, 586] width 60 height 60
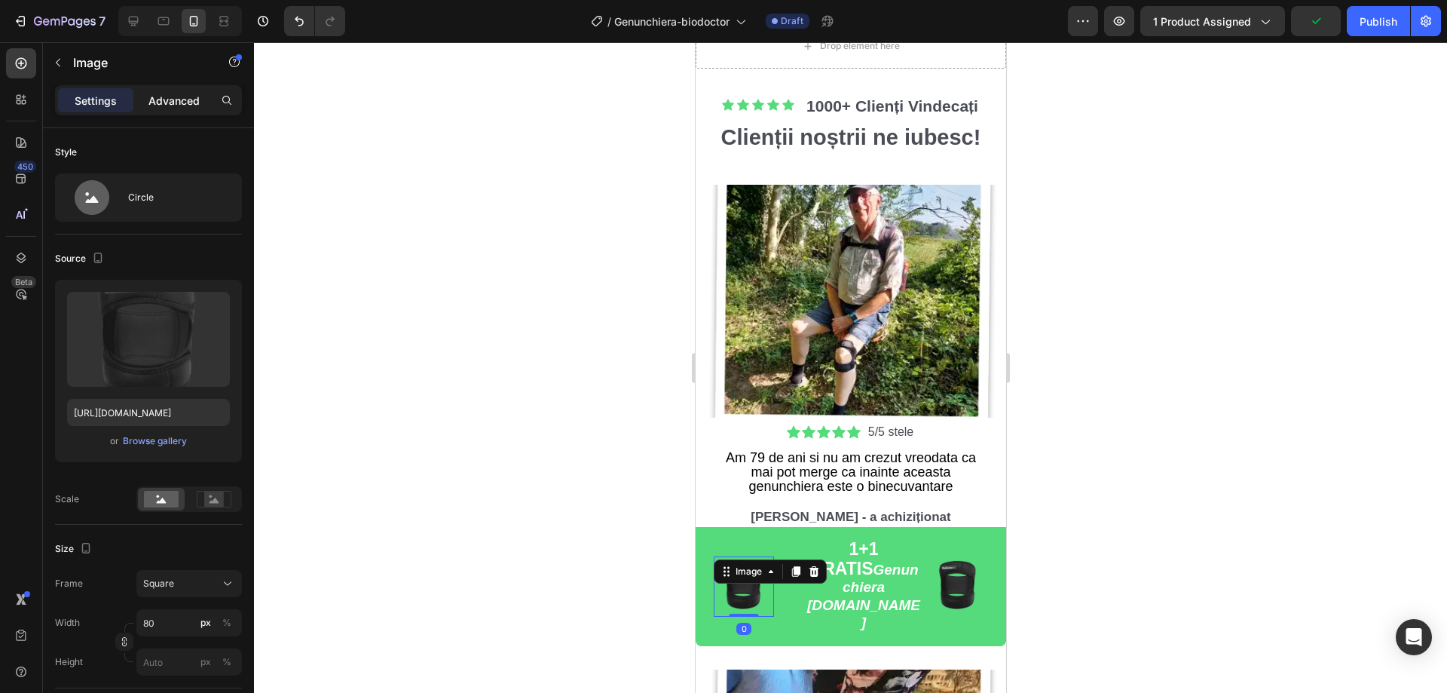
click at [179, 106] on p "Advanced" at bounding box center [174, 101] width 51 height 16
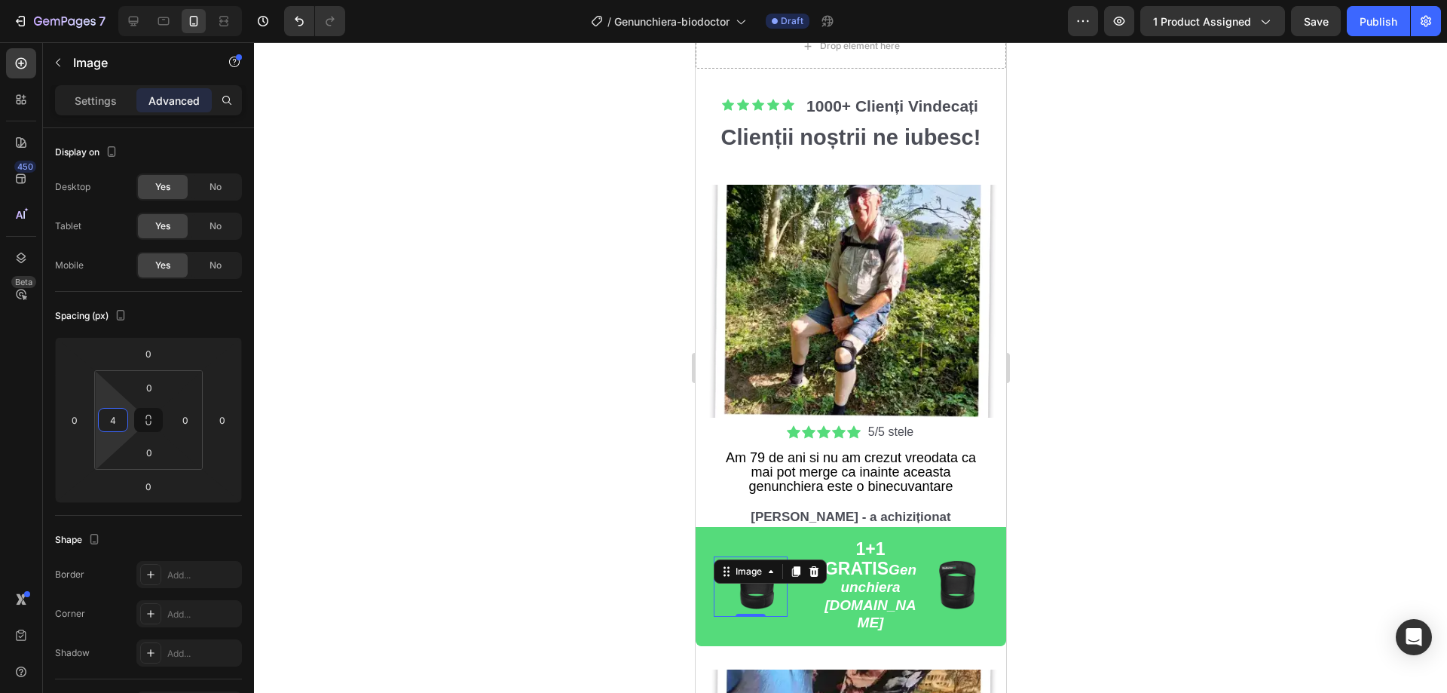
type input "0"
drag, startPoint x: 116, startPoint y: 393, endPoint x: 116, endPoint y: 411, distance: 18.1
click at [116, 0] on html "7 Version history / Genunchiera-biodoctor Draft Preview 1 product assigned Save…" at bounding box center [723, 0] width 1447 height 0
type input "4"
drag, startPoint x: 85, startPoint y: 397, endPoint x: 93, endPoint y: 396, distance: 8.4
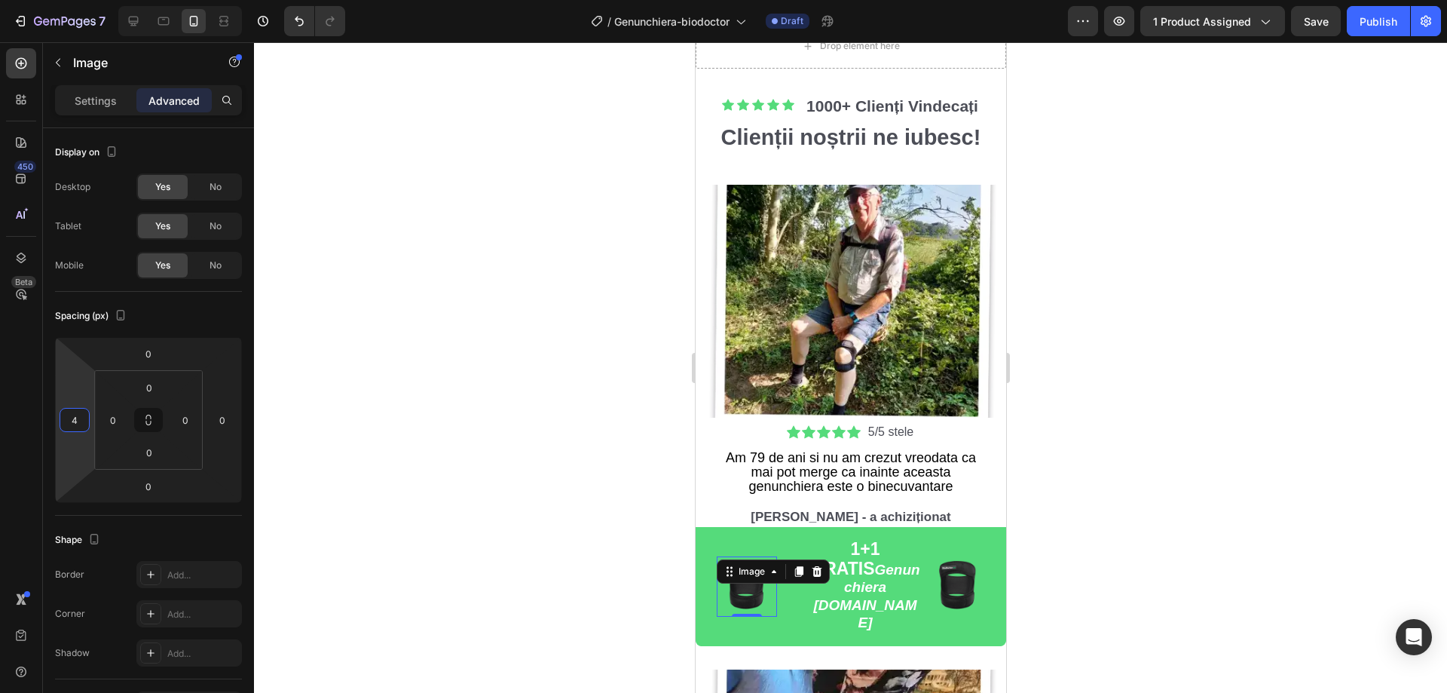
click at [93, 0] on html "7 Version history / Genunchiera-biodoctor Draft Preview 1 product assigned Save…" at bounding box center [723, 0] width 1447 height 0
click at [415, 394] on div at bounding box center [850, 367] width 1193 height 651
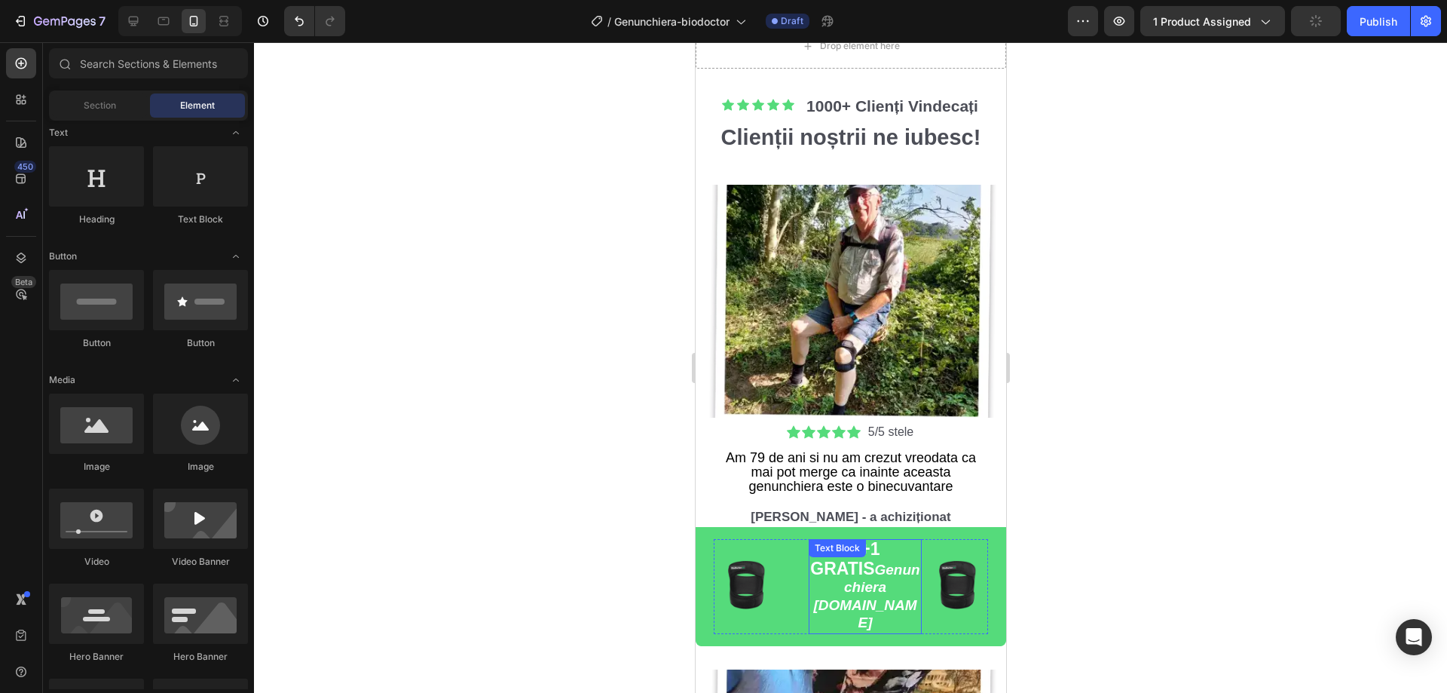
click at [824, 559] on div "1+1 GRATIS Genunchiera BioDoctor.ro Text Block" at bounding box center [864, 586] width 113 height 95
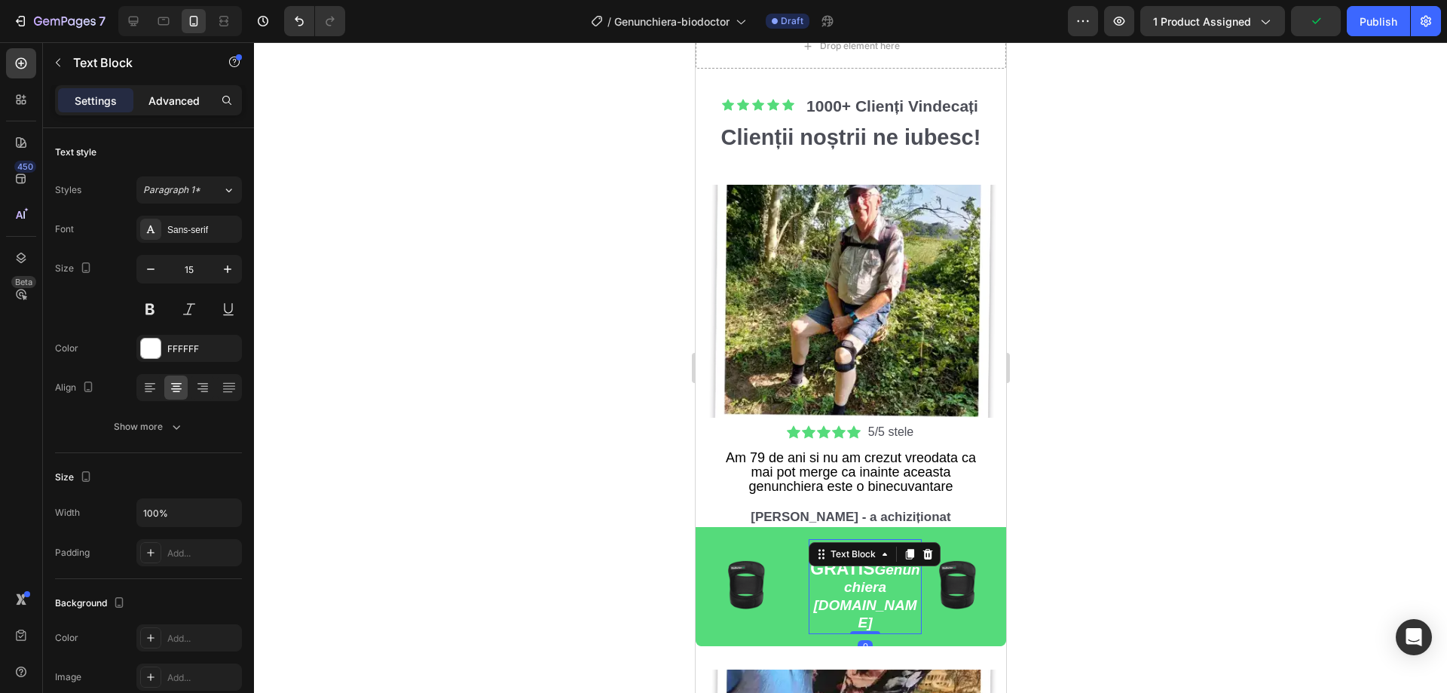
click at [170, 93] on p "Advanced" at bounding box center [174, 101] width 51 height 16
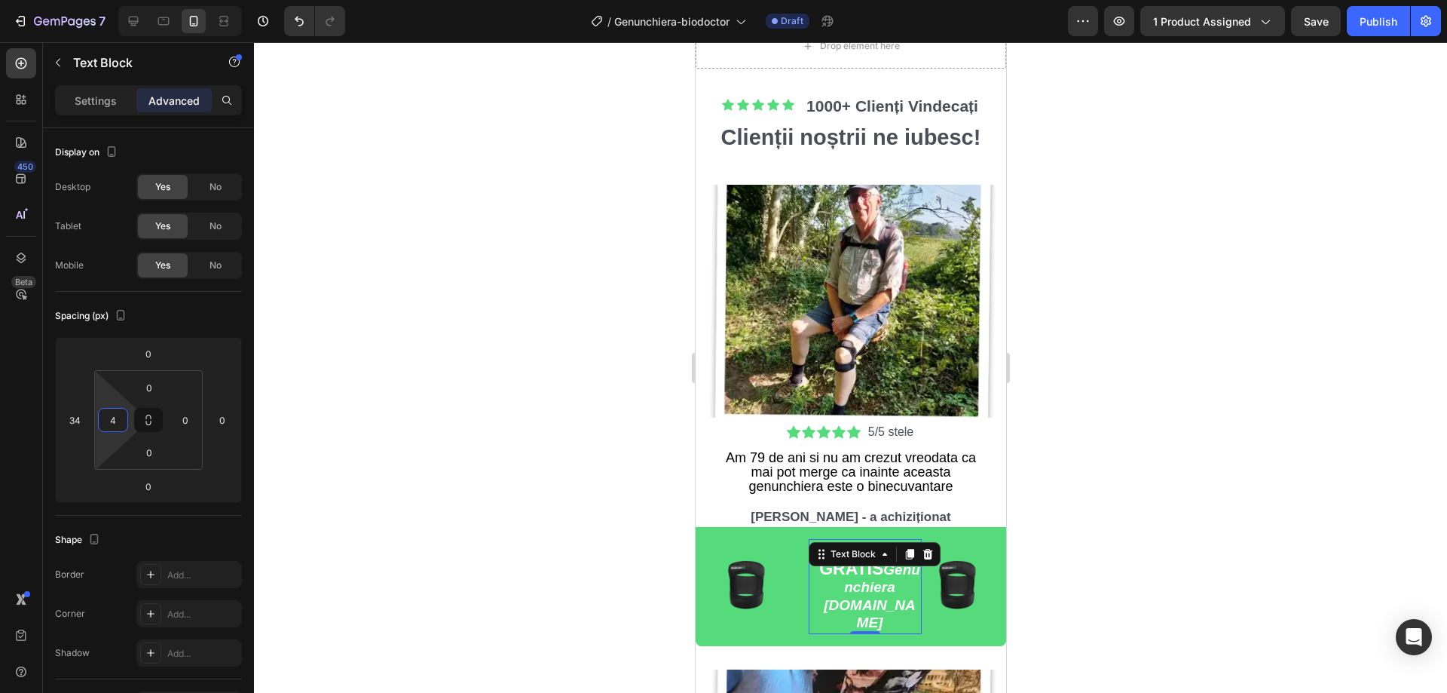
type input "0"
drag, startPoint x: 109, startPoint y: 398, endPoint x: 111, endPoint y: 418, distance: 19.7
click at [111, 0] on html "7 Version history / Genunchiera-biodoctor Draft Preview 1 product assigned Save…" at bounding box center [723, 0] width 1447 height 0
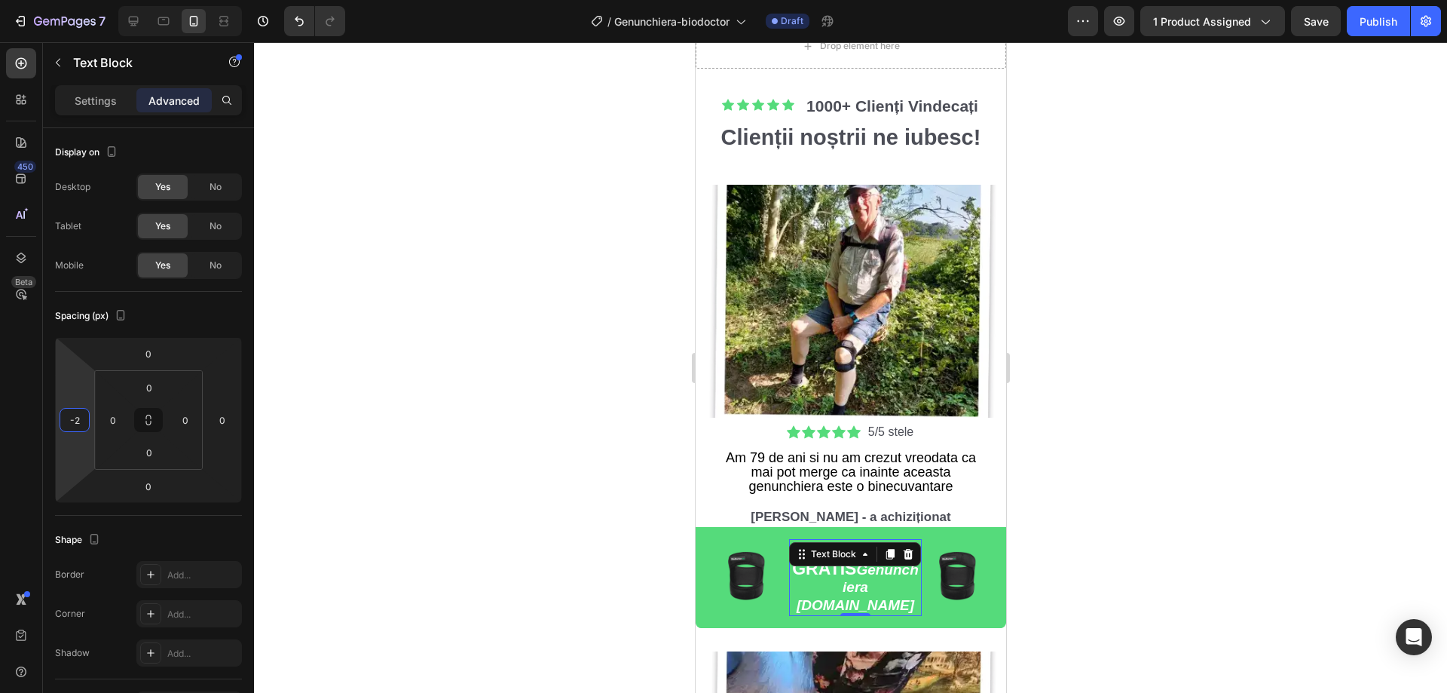
type input "-4"
drag, startPoint x: 71, startPoint y: 376, endPoint x: 73, endPoint y: 391, distance: 14.5
click at [73, 0] on html "7 Version history / Genunchiera-biodoctor Draft Preview 1 product assigned Save…" at bounding box center [723, 0] width 1447 height 0
click at [387, 369] on div at bounding box center [850, 367] width 1193 height 651
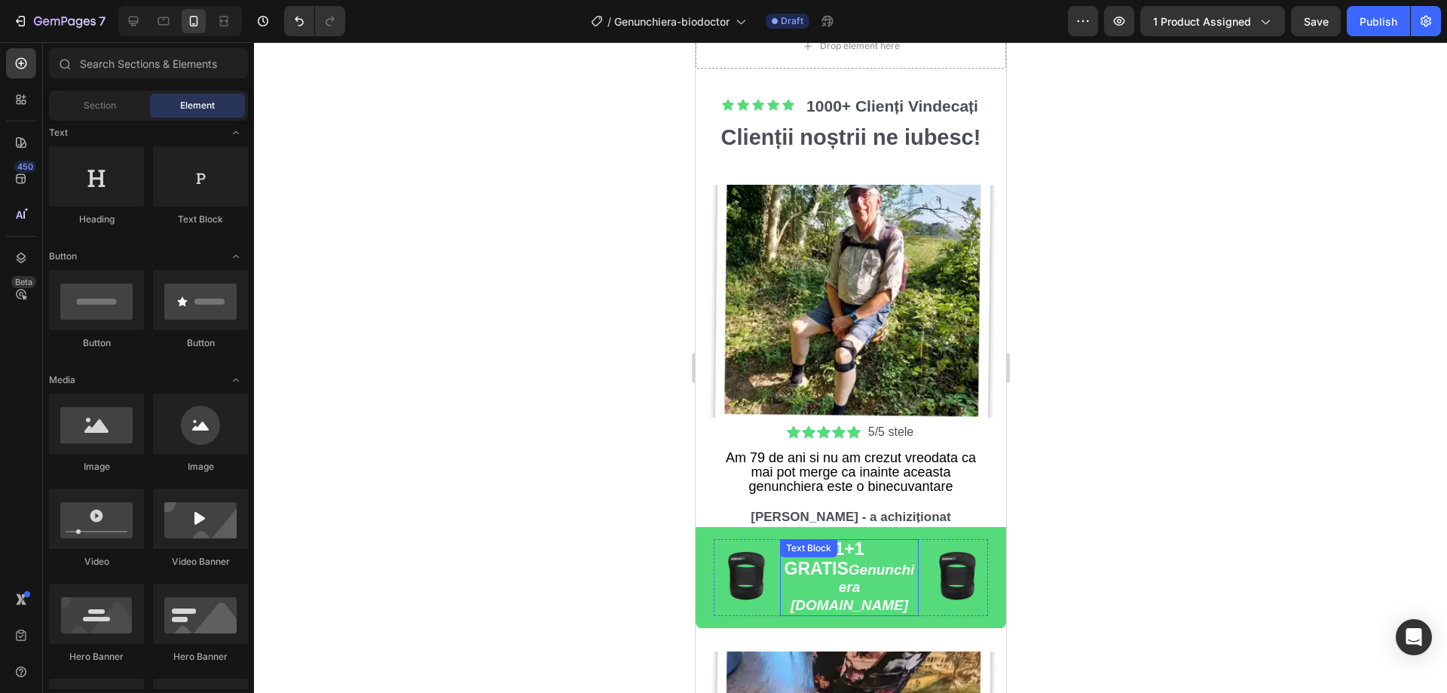
click at [792, 555] on div "1+1 GRATIS Genunchiera BioDoctor.ro Text Block" at bounding box center [848, 577] width 139 height 77
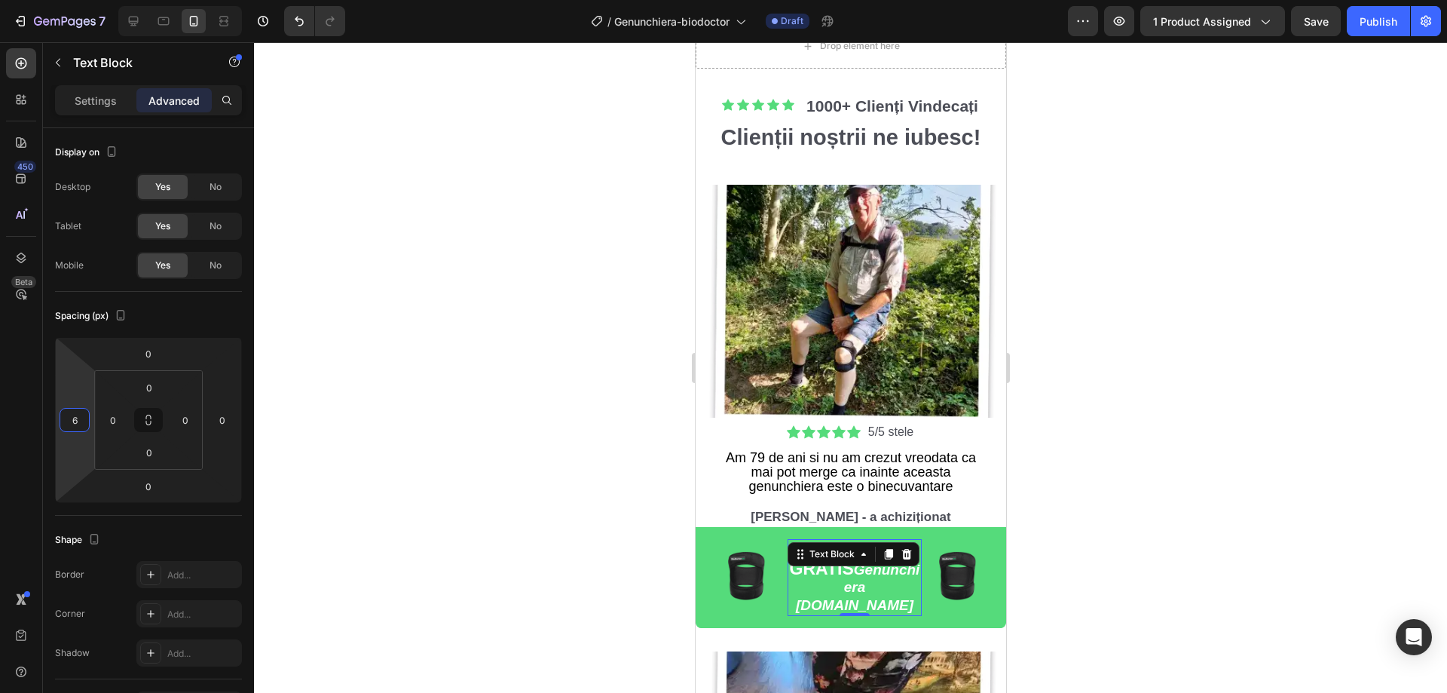
type input "4"
click at [74, 0] on html "7 Version history / Genunchiera-biodoctor Draft Preview 1 product assigned Save…" at bounding box center [723, 0] width 1447 height 0
click at [354, 340] on div at bounding box center [850, 367] width 1193 height 651
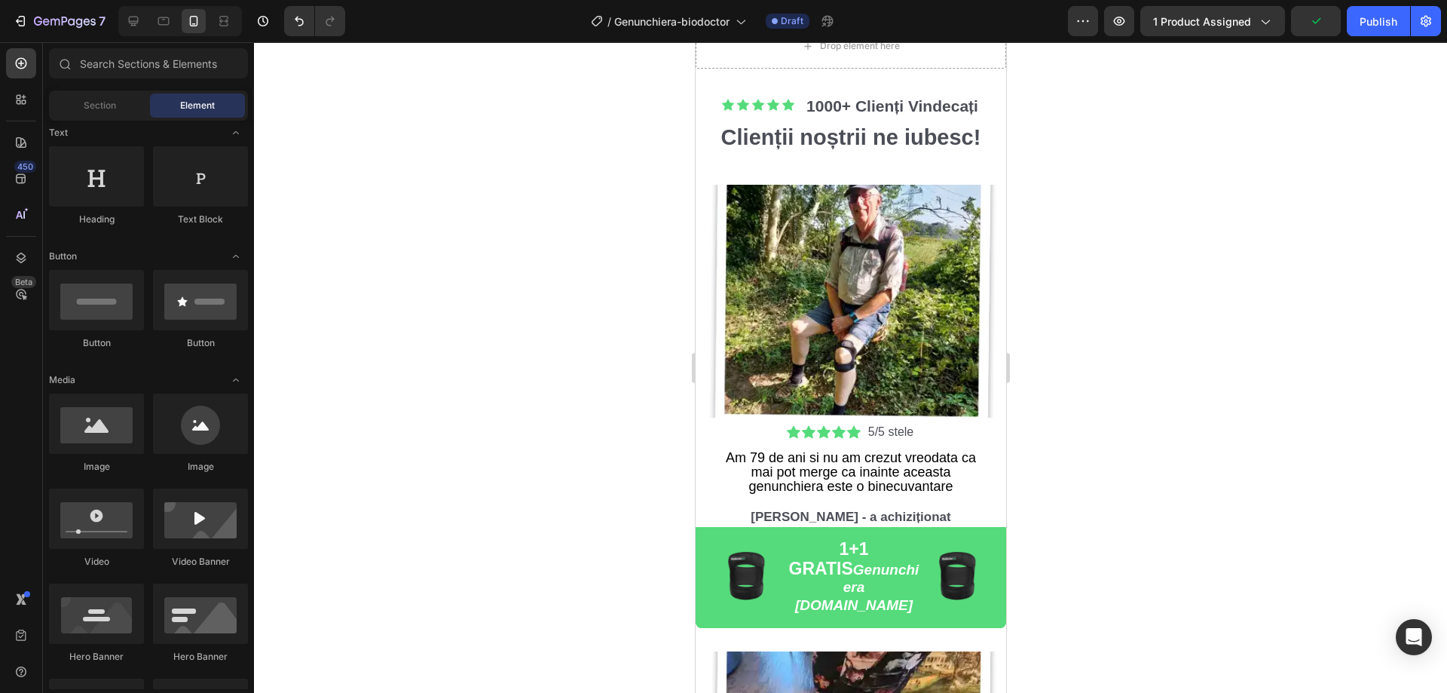
click at [1095, 371] on div at bounding box center [850, 367] width 1193 height 651
click at [542, 558] on div at bounding box center [850, 367] width 1193 height 651
click at [865, 578] on strong "Genunchiera [DOMAIN_NAME]" at bounding box center [857, 587] width 124 height 51
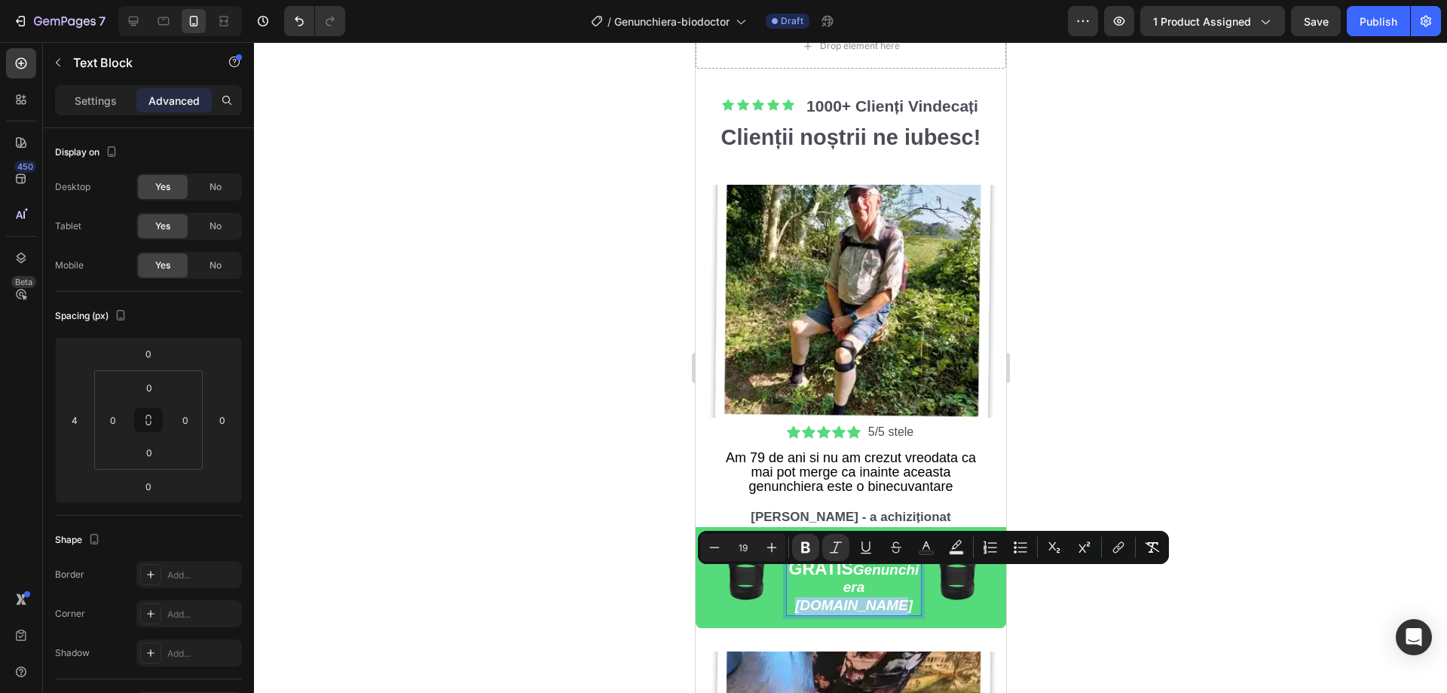
drag, startPoint x: 893, startPoint y: 580, endPoint x: 807, endPoint y: 579, distance: 85.2
click at [807, 579] on p "1+1 GRATIS Genunchiera BioDoctor.ro" at bounding box center [853, 578] width 133 height 74
click at [870, 543] on icon "Editor contextual toolbar" at bounding box center [866, 546] width 8 height 11
click at [1094, 453] on div at bounding box center [850, 367] width 1193 height 651
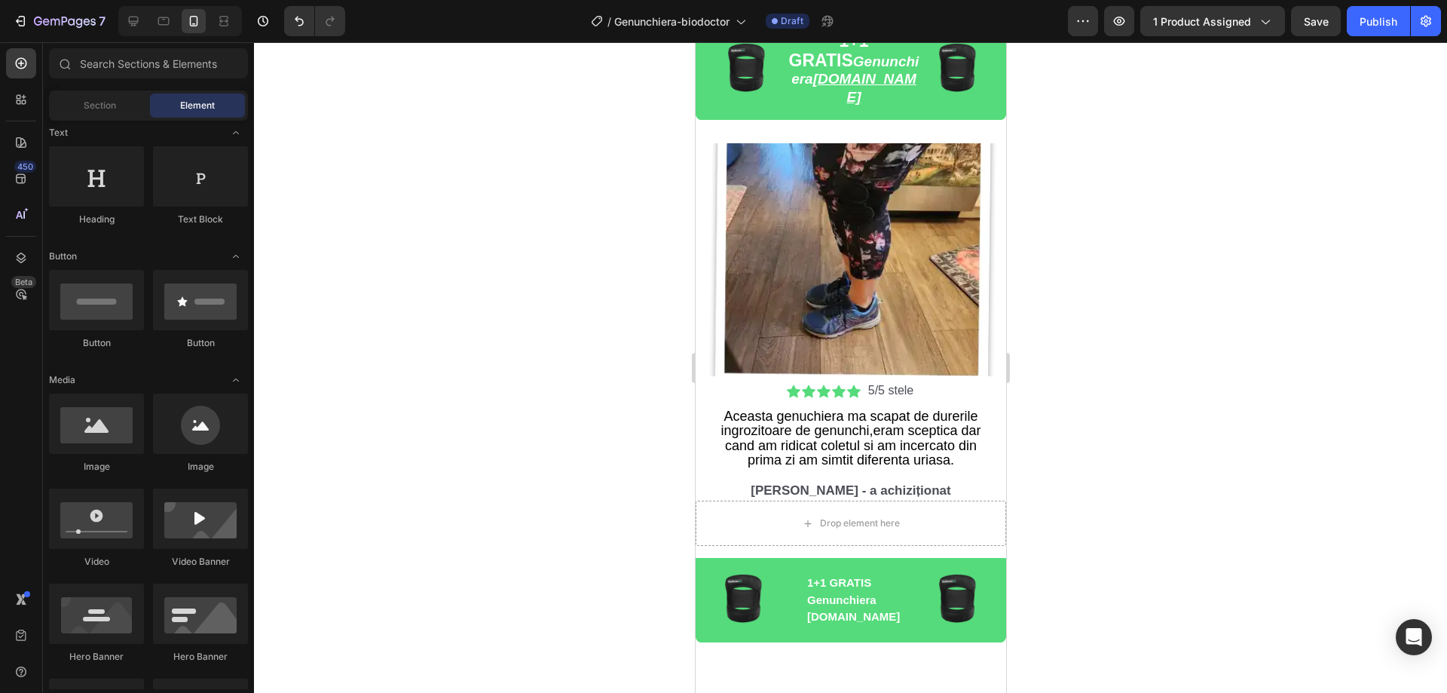
scroll to position [4919, 0]
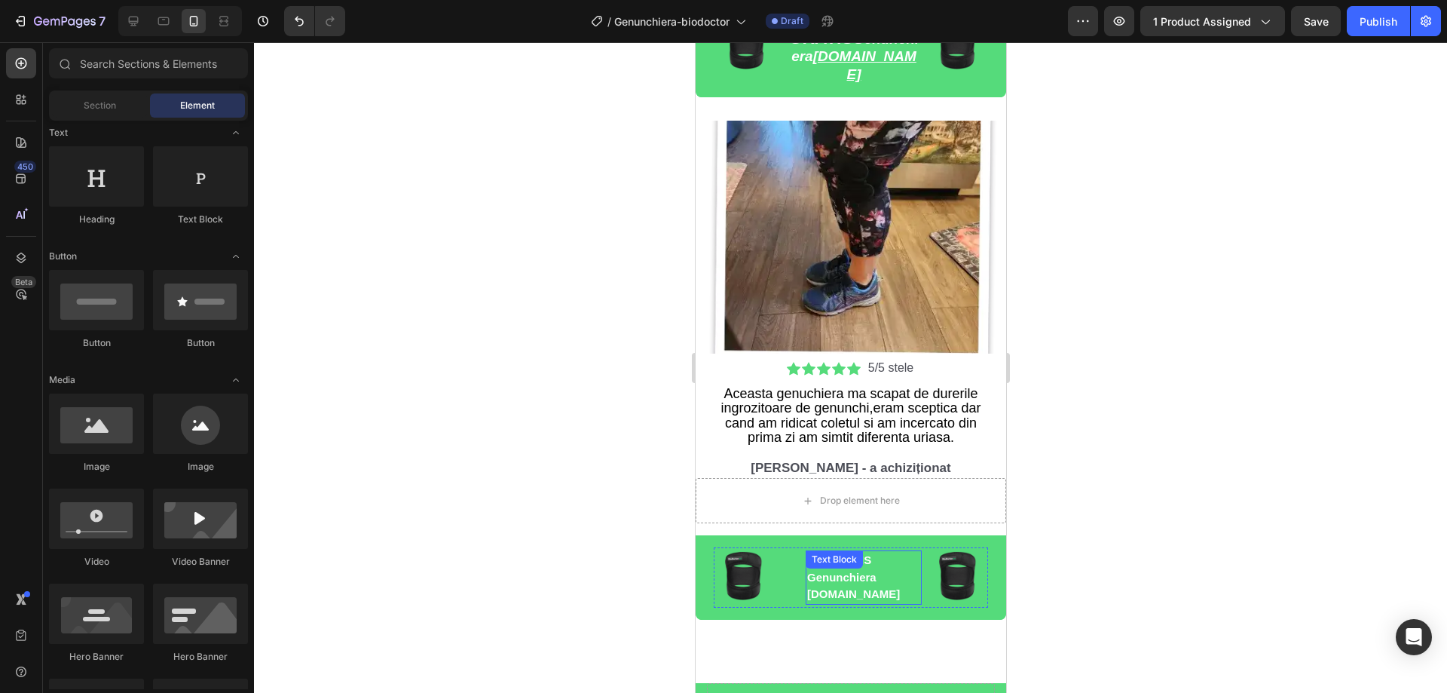
click at [874, 569] on p "Genunchiera [DOMAIN_NAME]" at bounding box center [863, 586] width 113 height 34
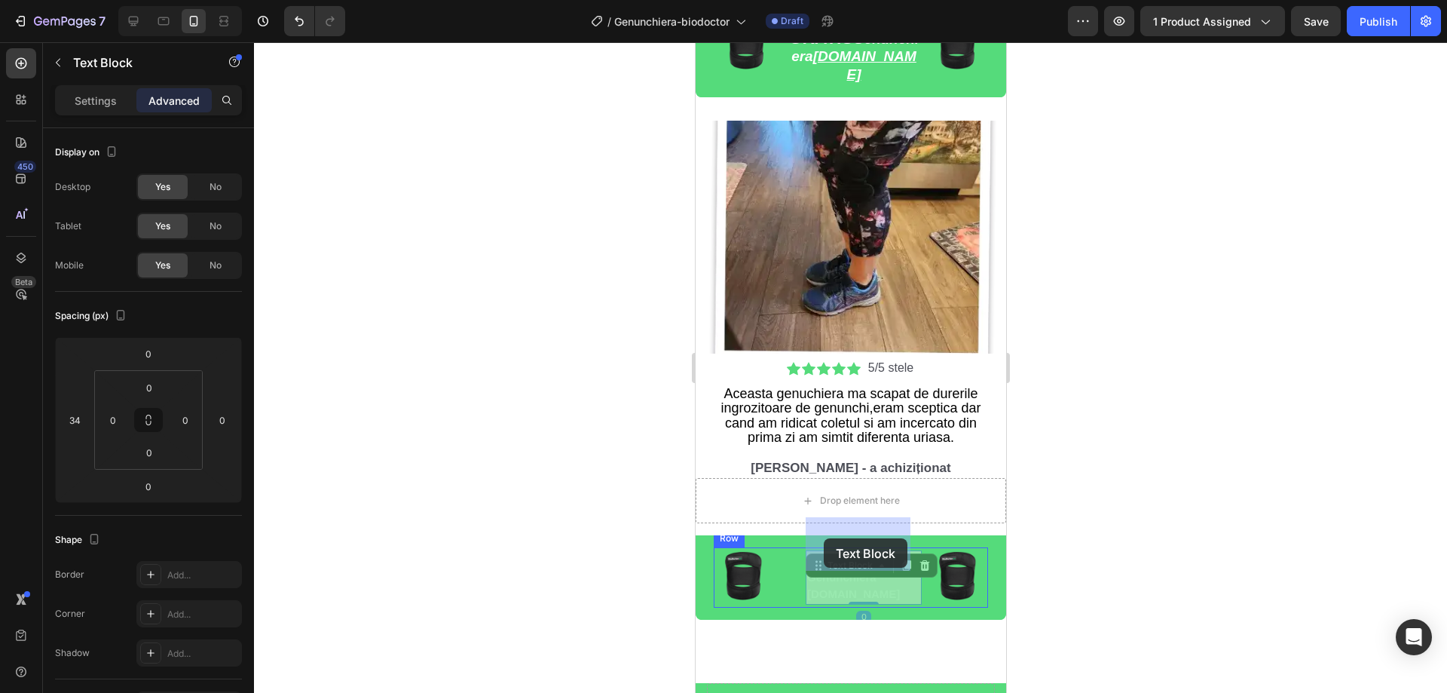
scroll to position [4916, 0]
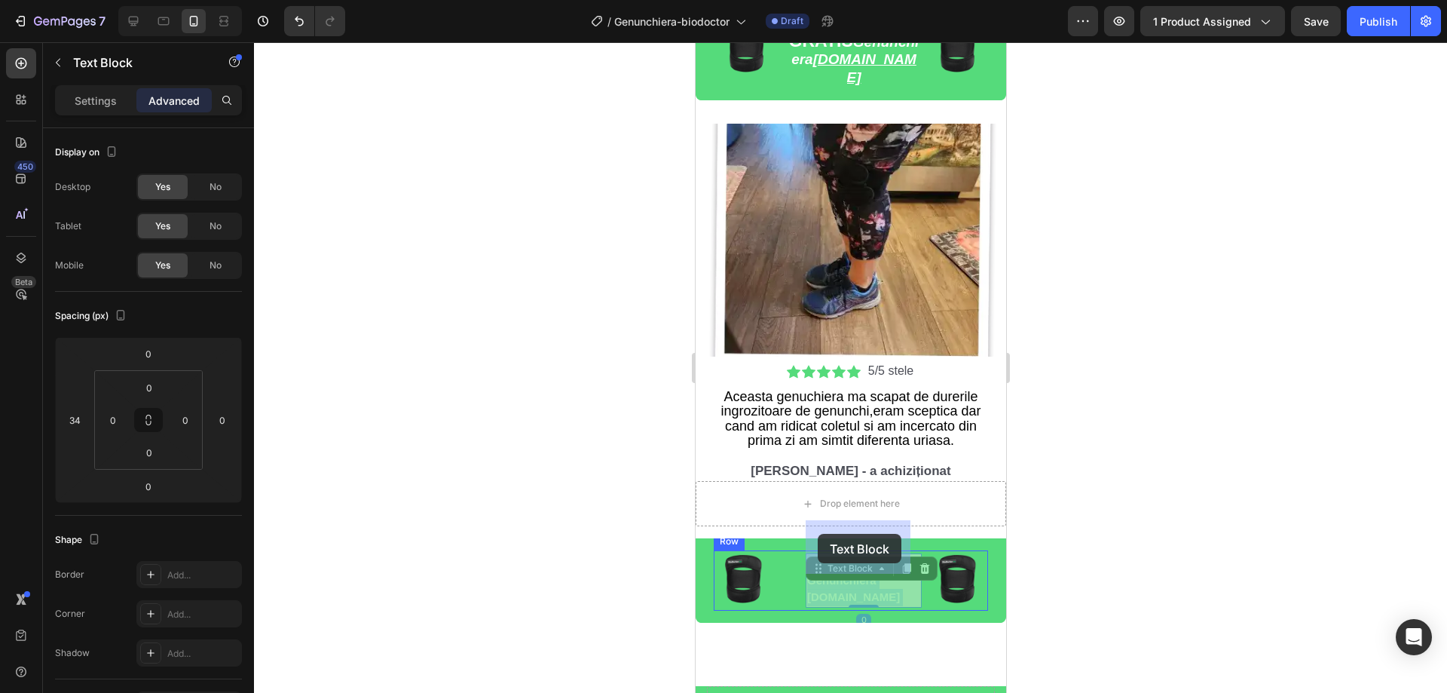
drag, startPoint x: 875, startPoint y: 565, endPoint x: 817, endPoint y: 534, distance: 65.8
click at [1202, 429] on div at bounding box center [850, 367] width 1193 height 651
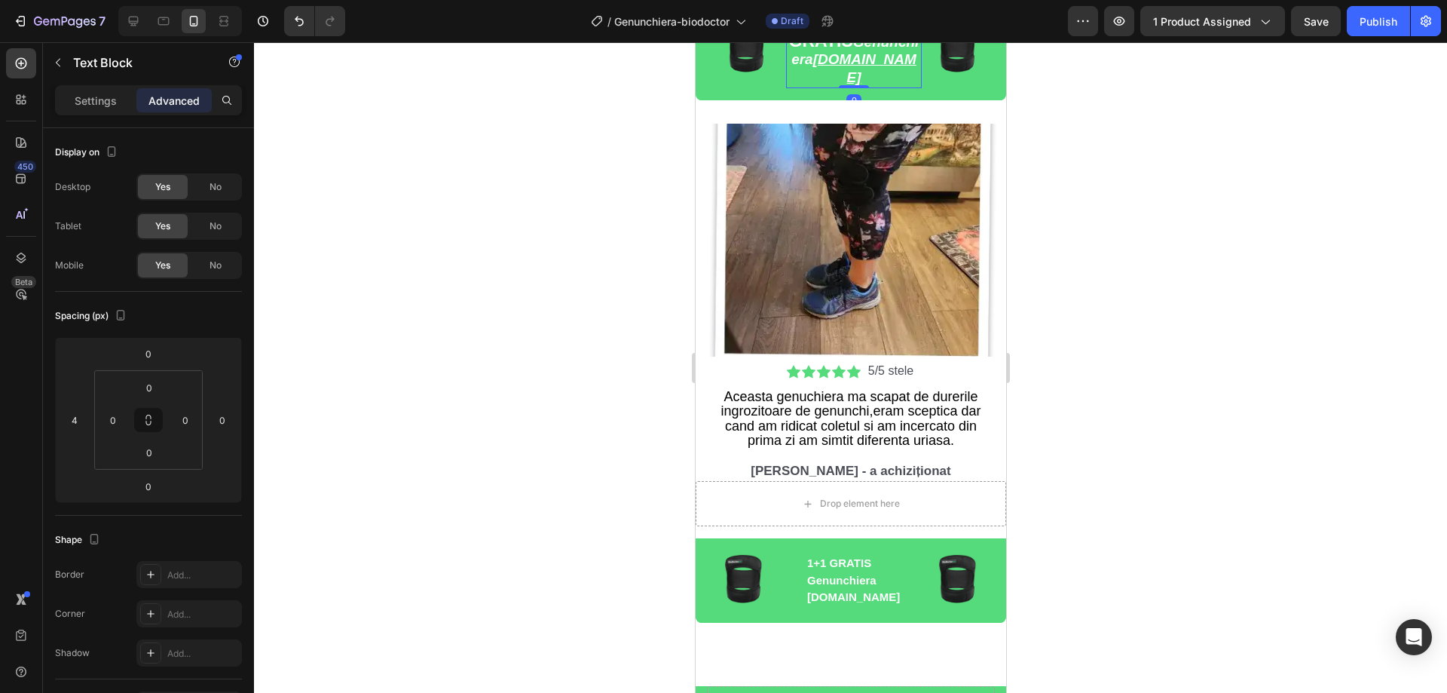
click at [830, 60] on p "1+1 GRATIS Genunchiera BioDoctor.ro" at bounding box center [853, 50] width 133 height 74
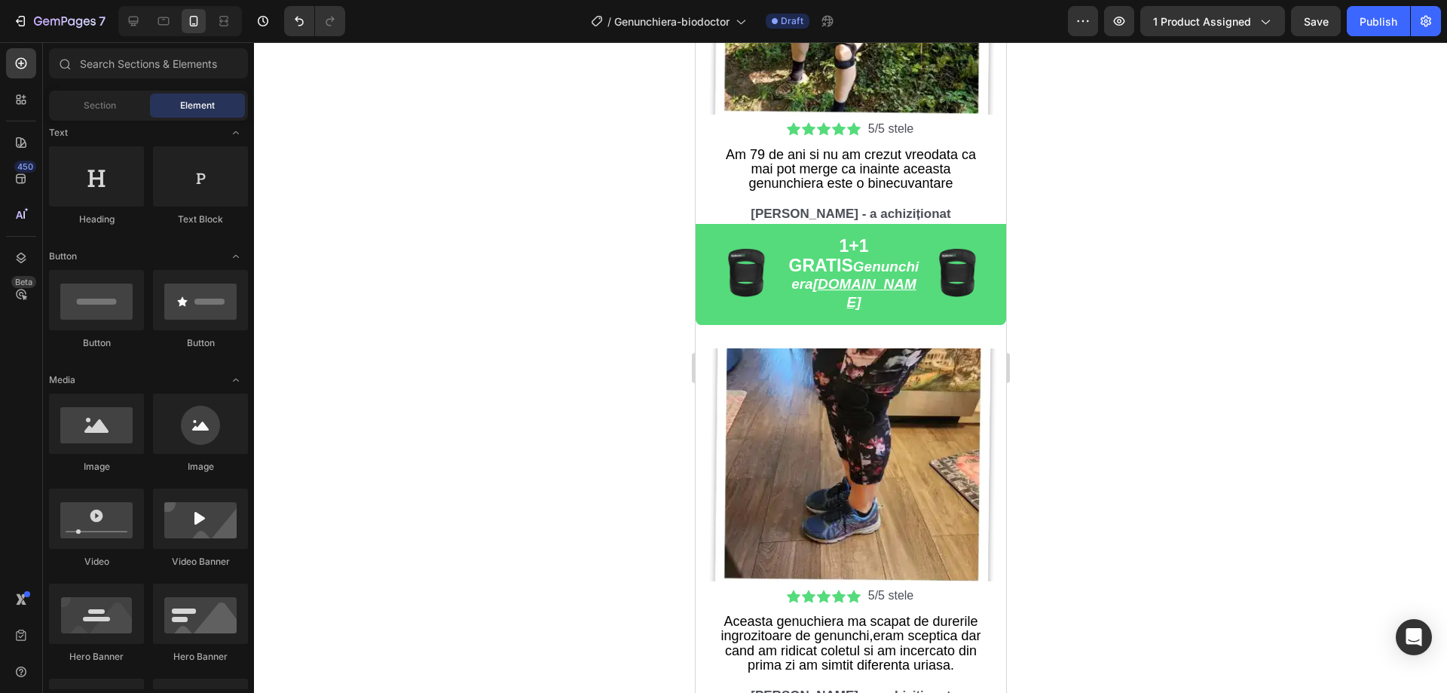
scroll to position [4677, 0]
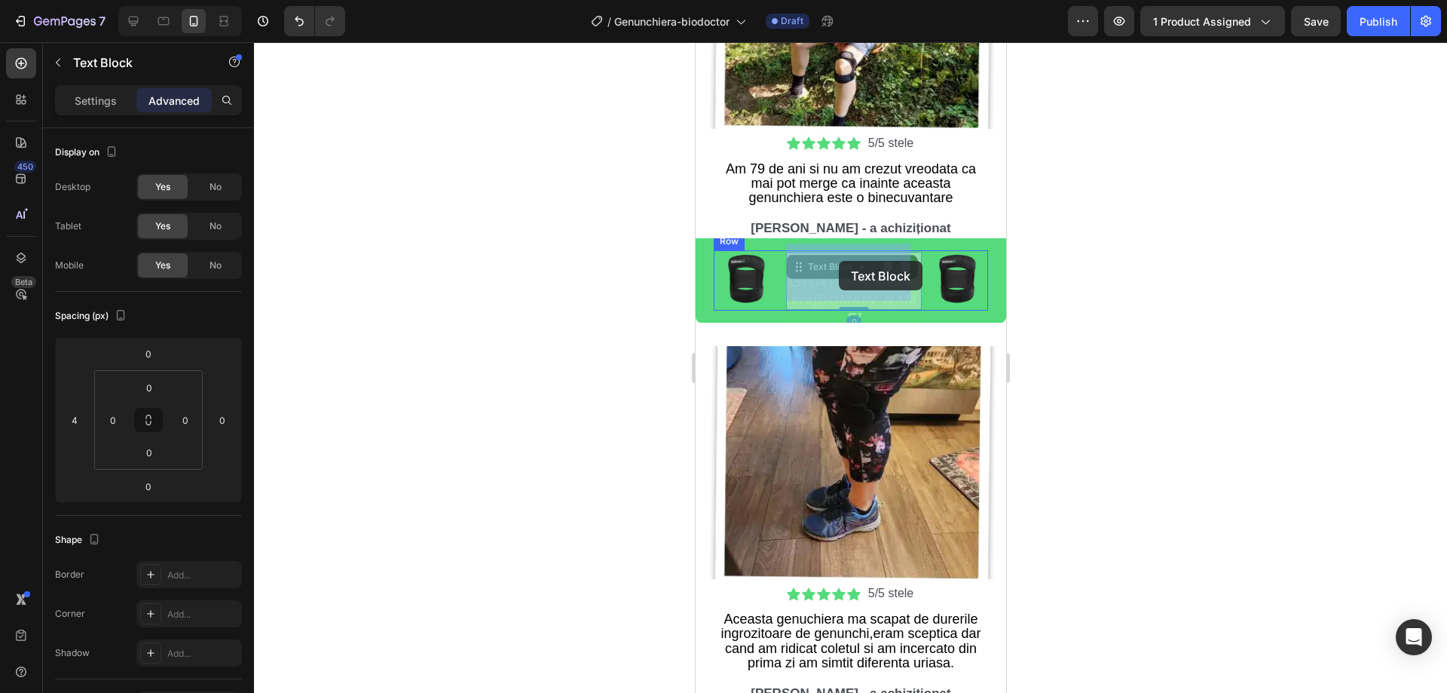
drag, startPoint x: 893, startPoint y: 290, endPoint x: 868, endPoint y: 271, distance: 31.8
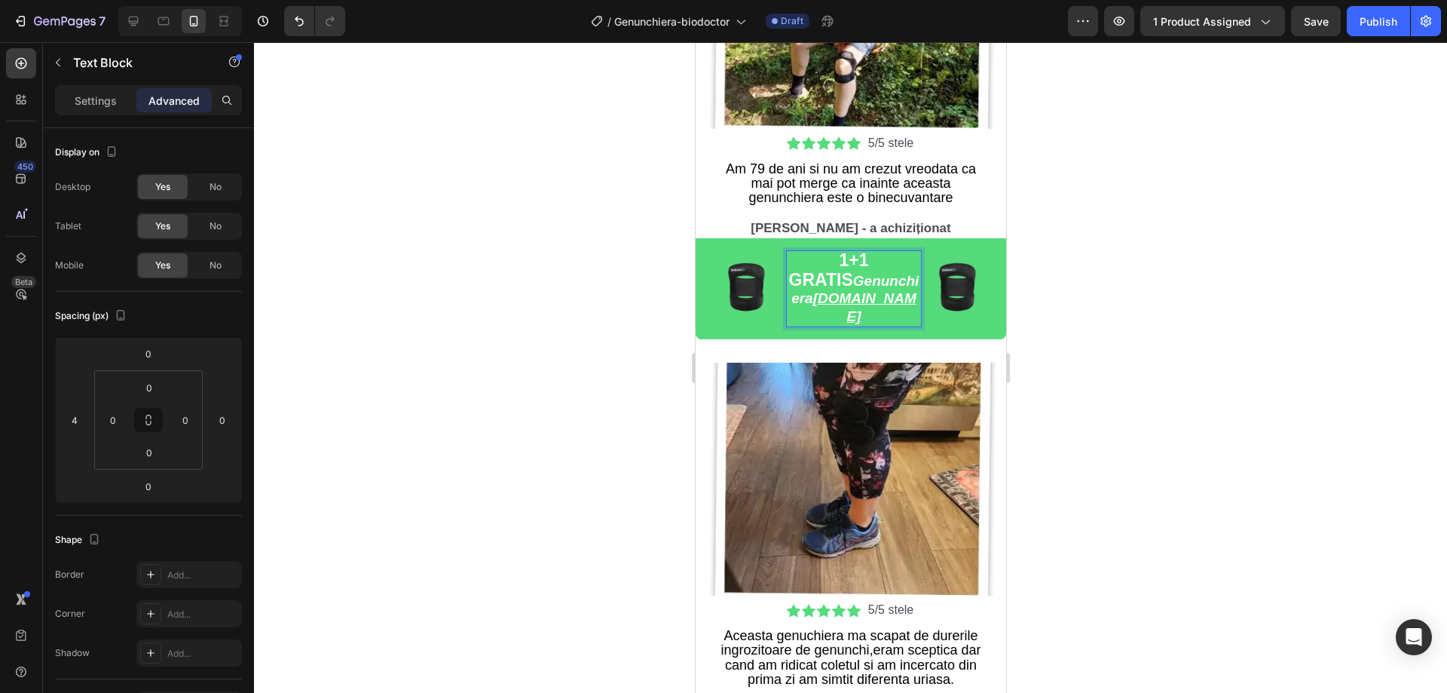
click at [888, 290] on u "BioDoctor.ro" at bounding box center [864, 307] width 103 height 34
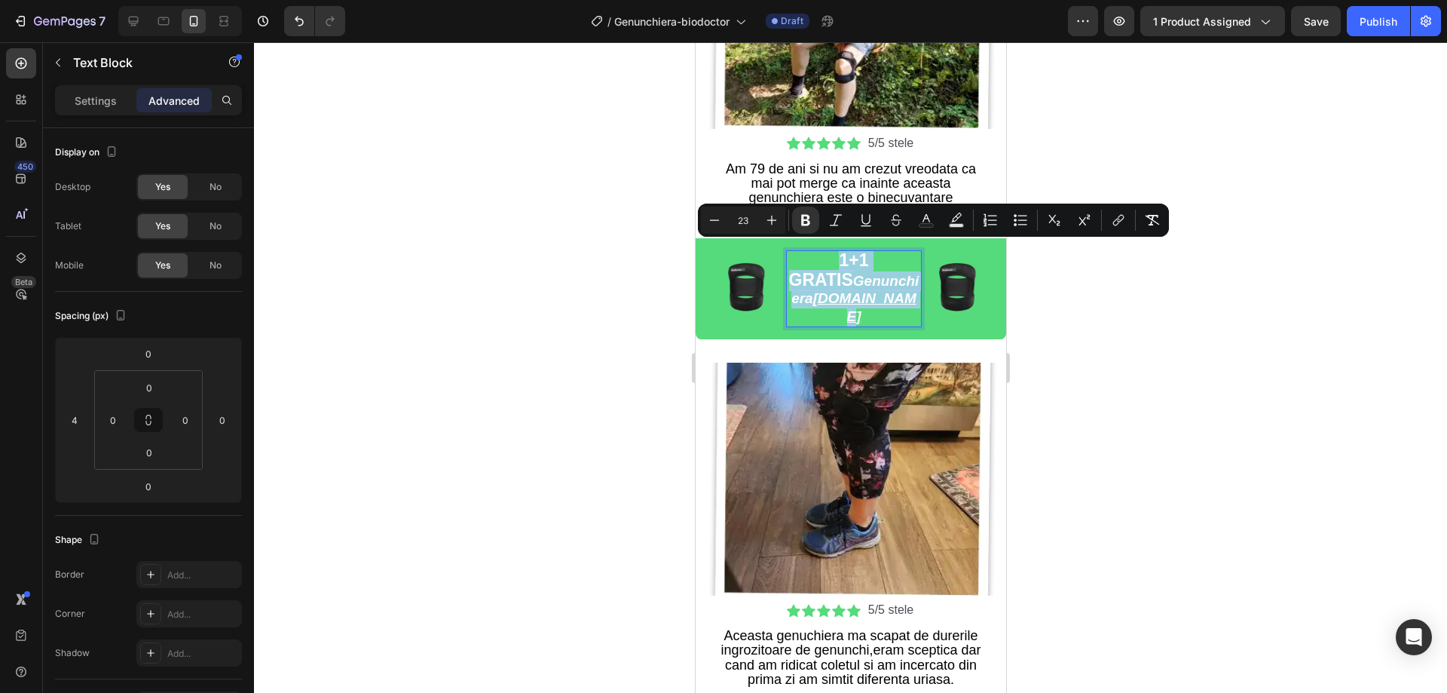
drag, startPoint x: 895, startPoint y: 291, endPoint x: 803, endPoint y: 252, distance: 100.0
click at [803, 252] on p "1+1 GRATIS Genunchiera BioDoctor.ro" at bounding box center [853, 289] width 133 height 74
click at [544, 433] on div at bounding box center [850, 367] width 1193 height 651
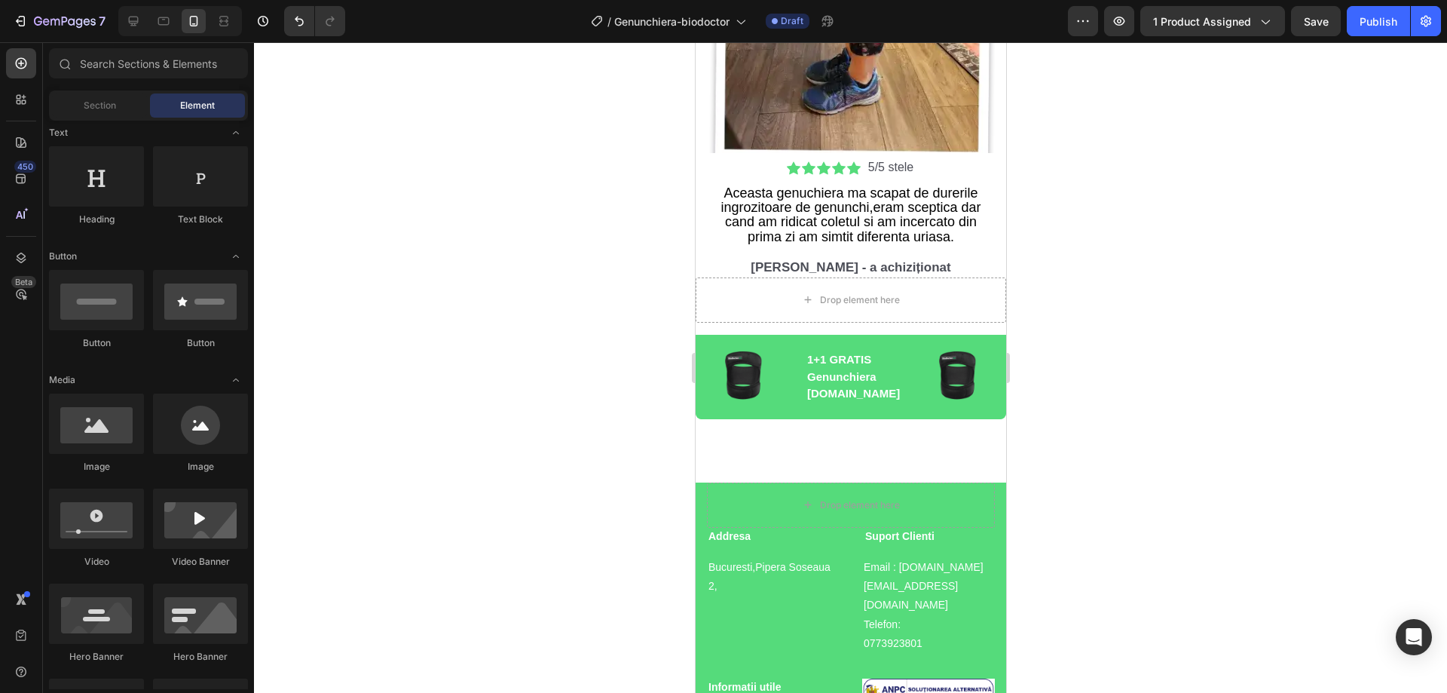
scroll to position [5192, 0]
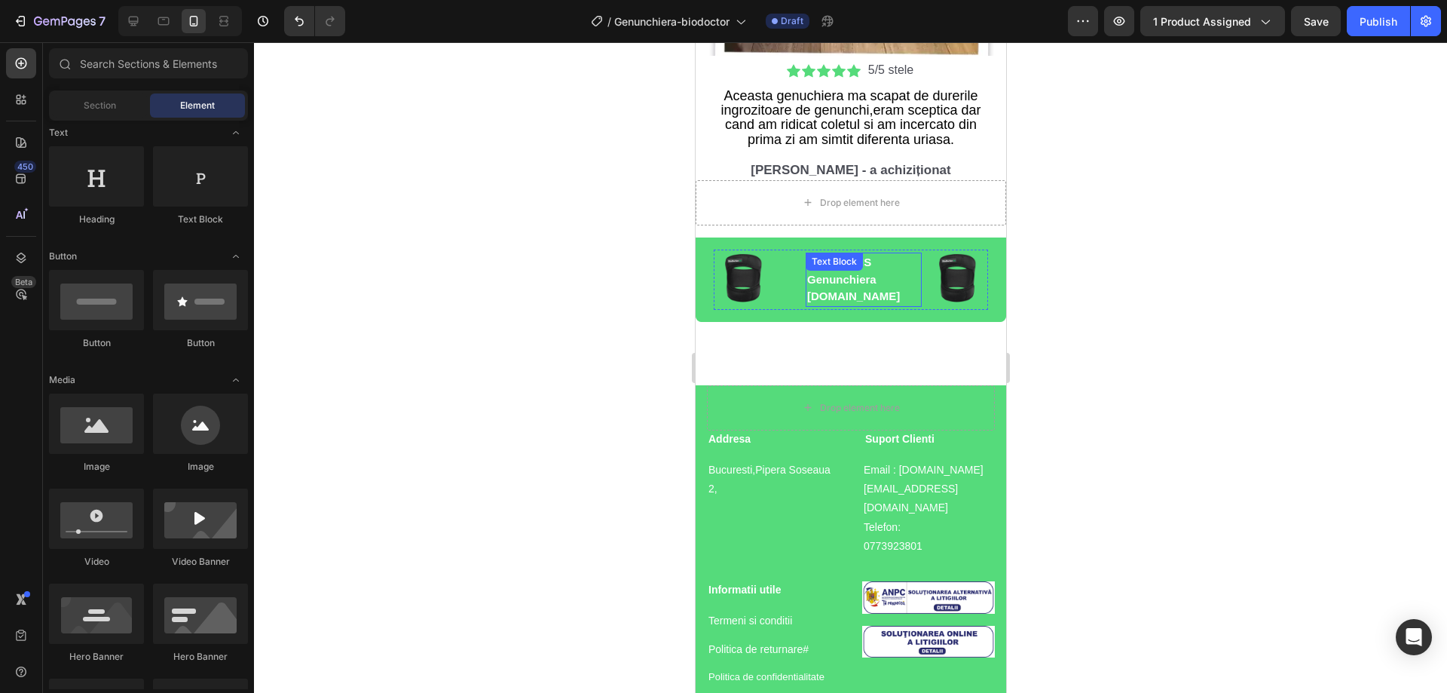
click at [847, 285] on p "Genunchiera [DOMAIN_NAME]" at bounding box center [863, 288] width 113 height 34
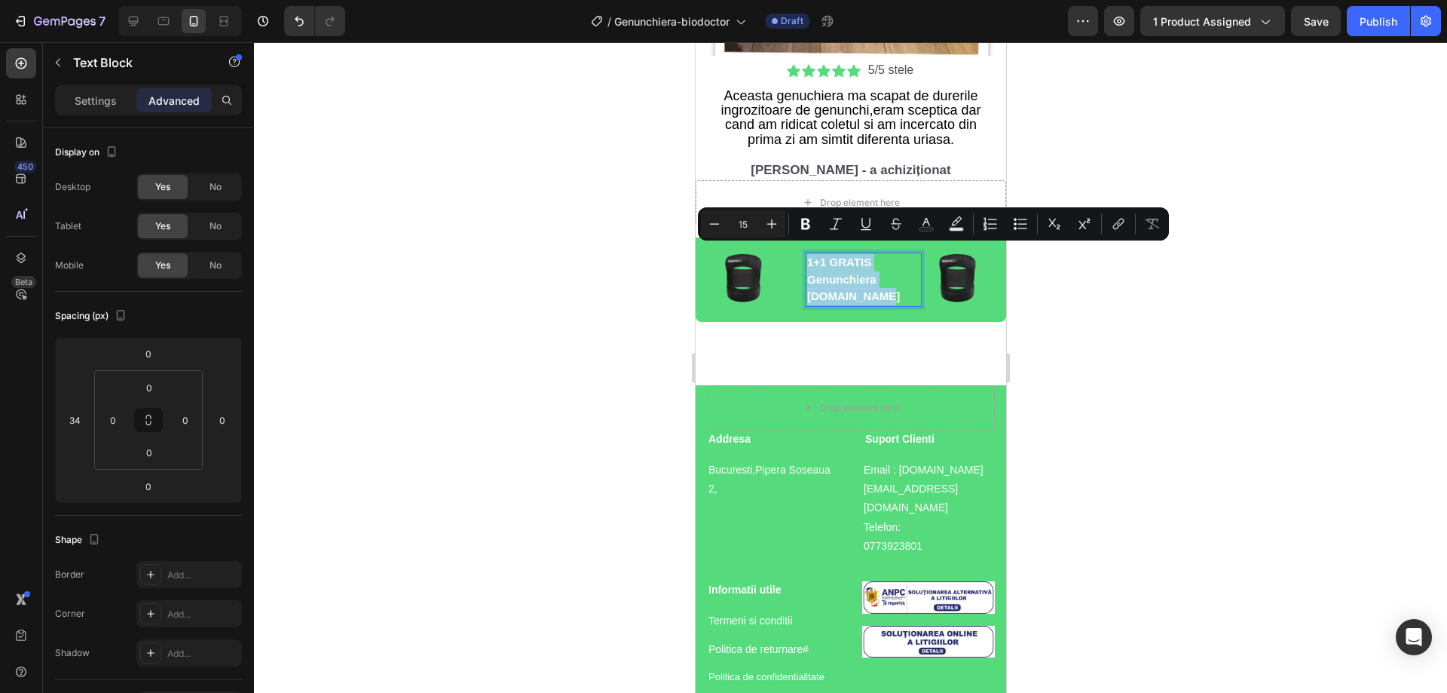
drag, startPoint x: 881, startPoint y: 290, endPoint x: 806, endPoint y: 255, distance: 83.3
click at [806, 255] on div "1+1 GRATIS Genunchiera BioDoctor.ro" at bounding box center [863, 280] width 116 height 54
click at [778, 227] on icon "Editor contextual toolbar" at bounding box center [771, 223] width 15 height 15
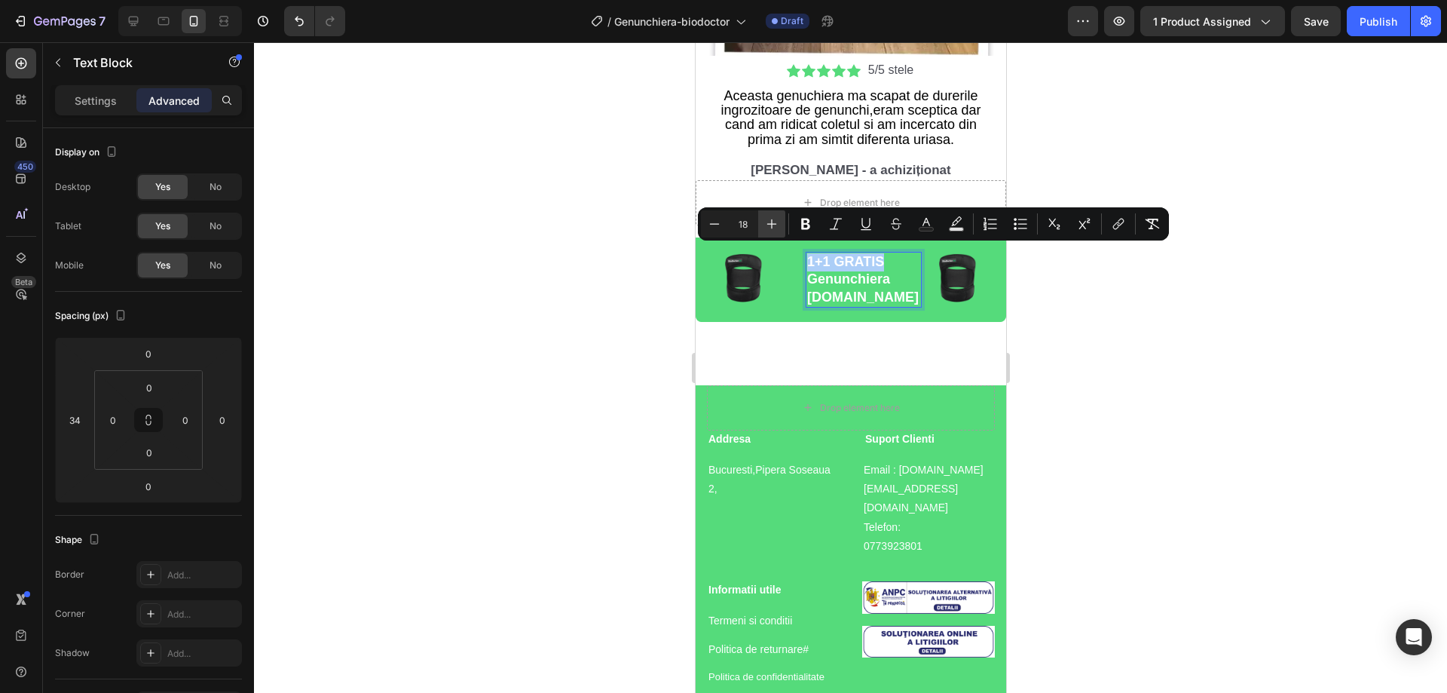
click at [778, 227] on icon "Editor contextual toolbar" at bounding box center [771, 223] width 15 height 15
click at [777, 227] on icon "Editor contextual toolbar" at bounding box center [771, 223] width 15 height 15
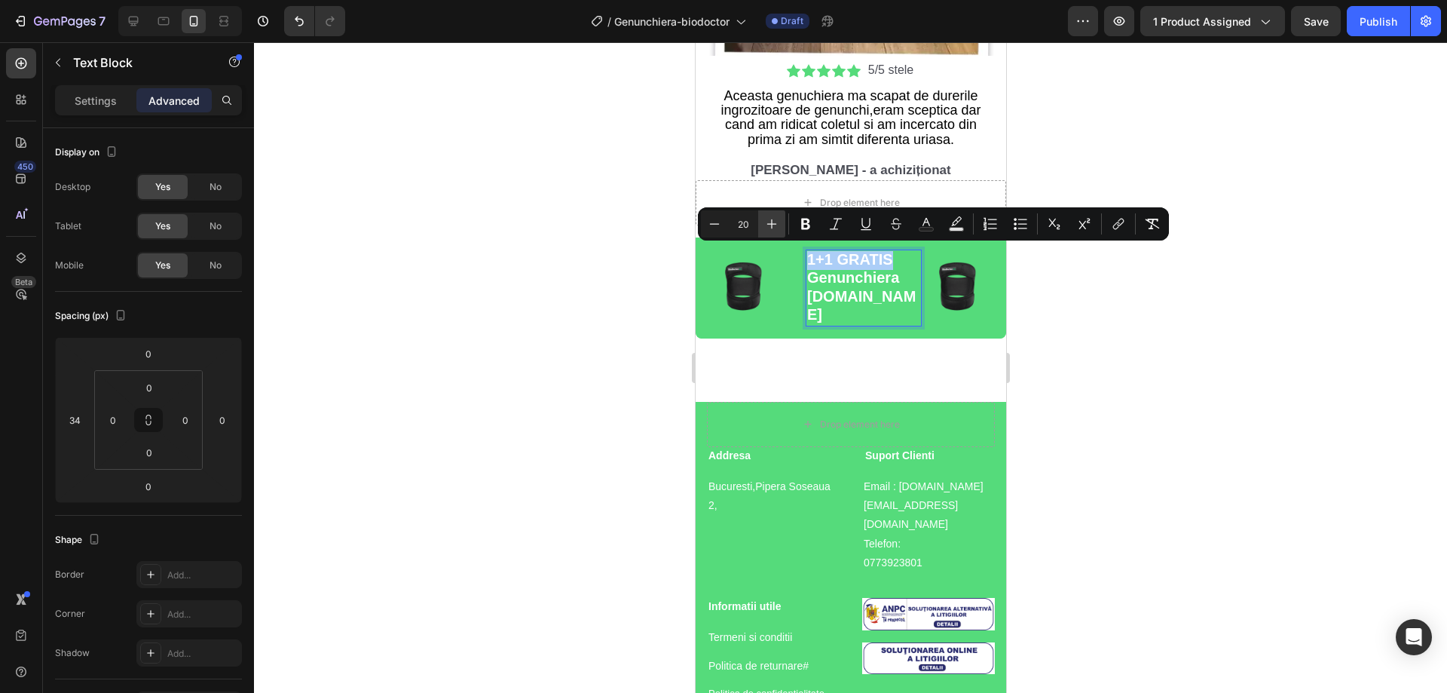
click at [777, 226] on icon "Editor contextual toolbar" at bounding box center [771, 223] width 15 height 15
click at [776, 225] on icon "Editor contextual toolbar" at bounding box center [771, 223] width 15 height 15
type input "23"
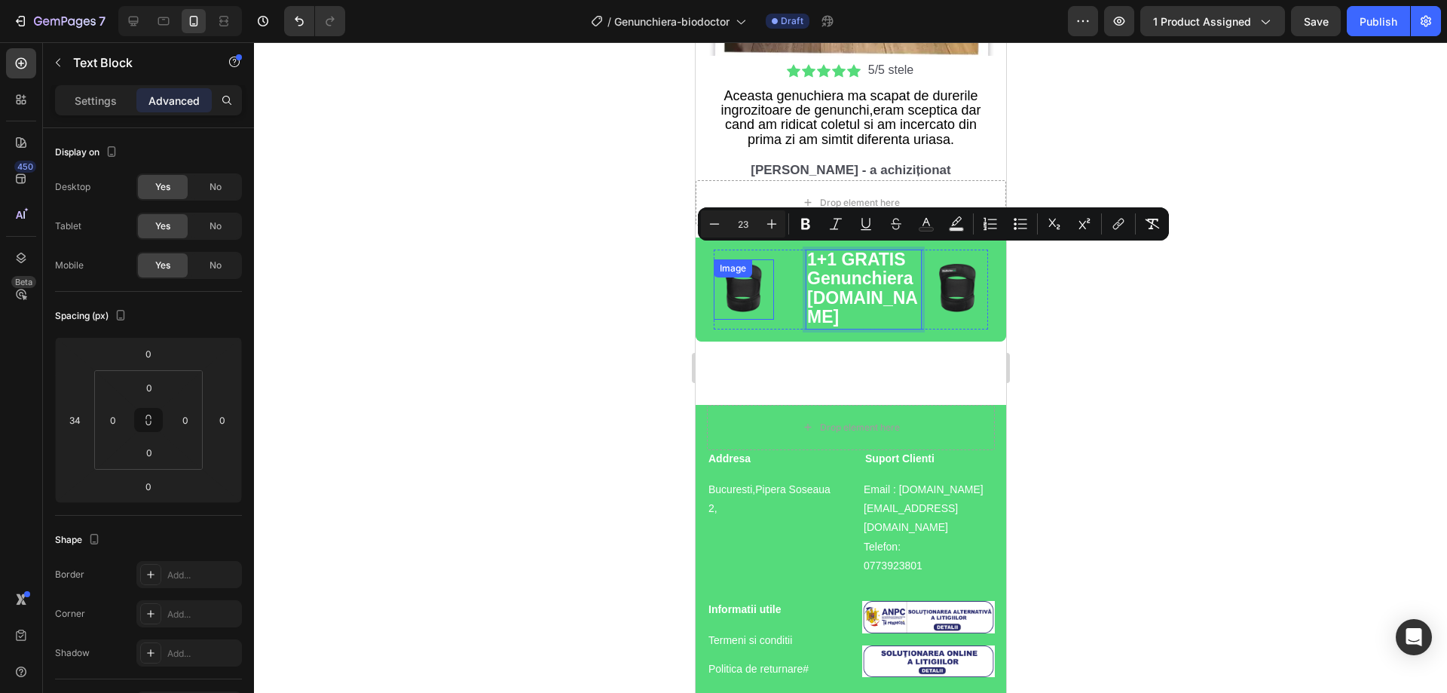
click at [620, 318] on div at bounding box center [850, 367] width 1193 height 651
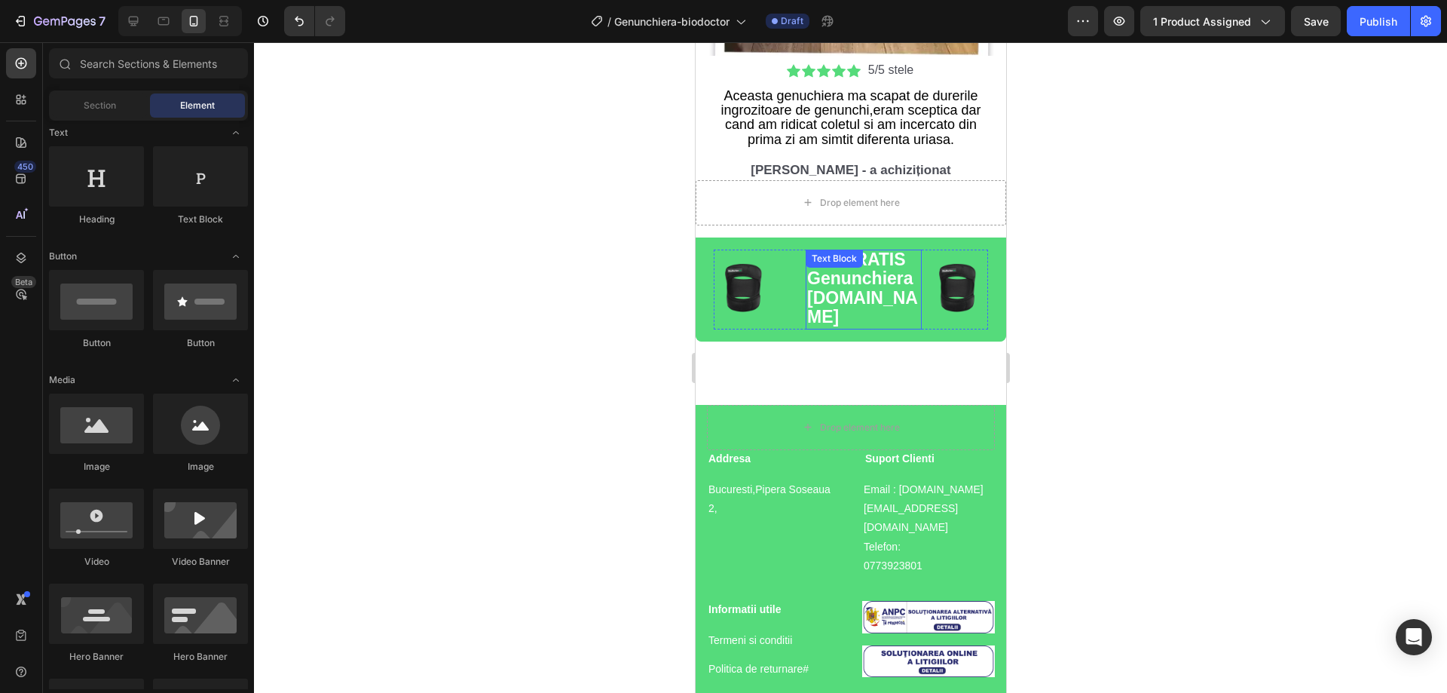
click at [901, 256] on span "1+1 GRATIS" at bounding box center [856, 260] width 99 height 20
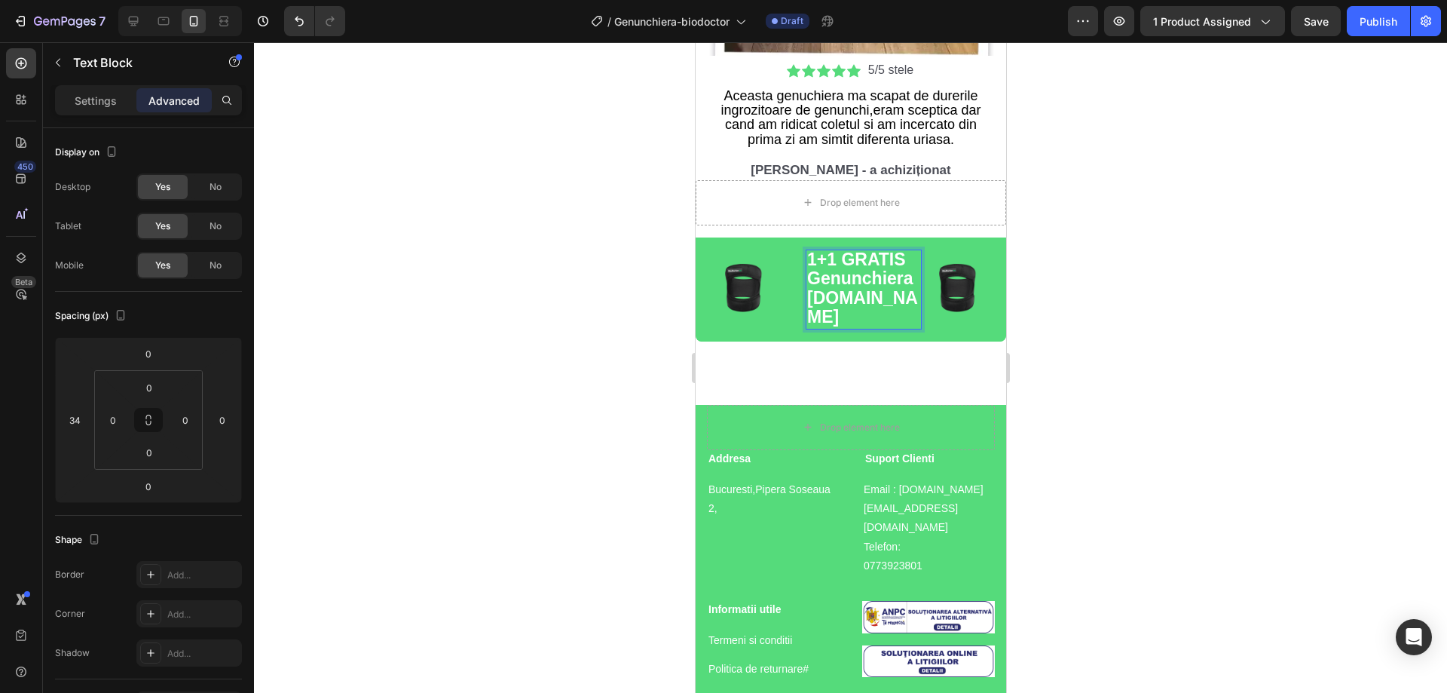
click at [903, 253] on span "1+1 GRATIS" at bounding box center [856, 260] width 99 height 20
click at [808, 294] on span "Genunchiera [DOMAIN_NAME]" at bounding box center [862, 297] width 111 height 58
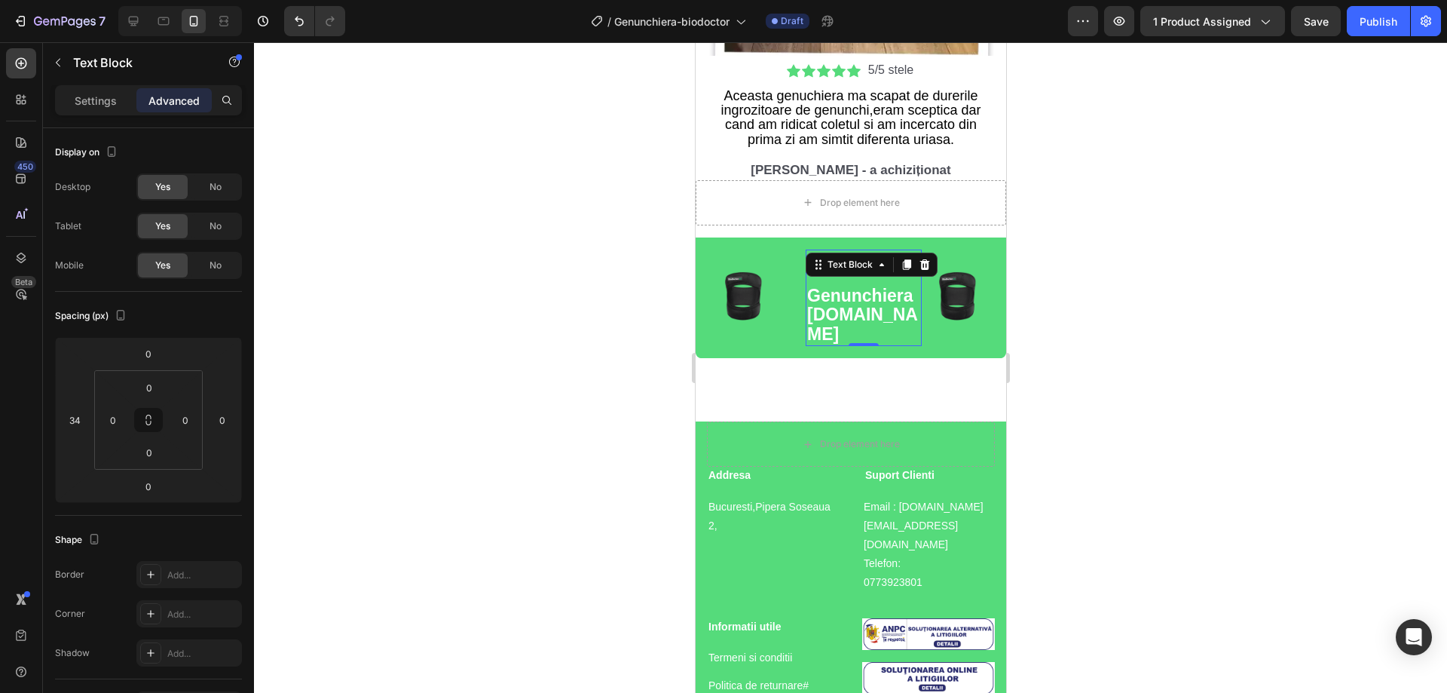
click at [1221, 292] on div at bounding box center [850, 367] width 1193 height 651
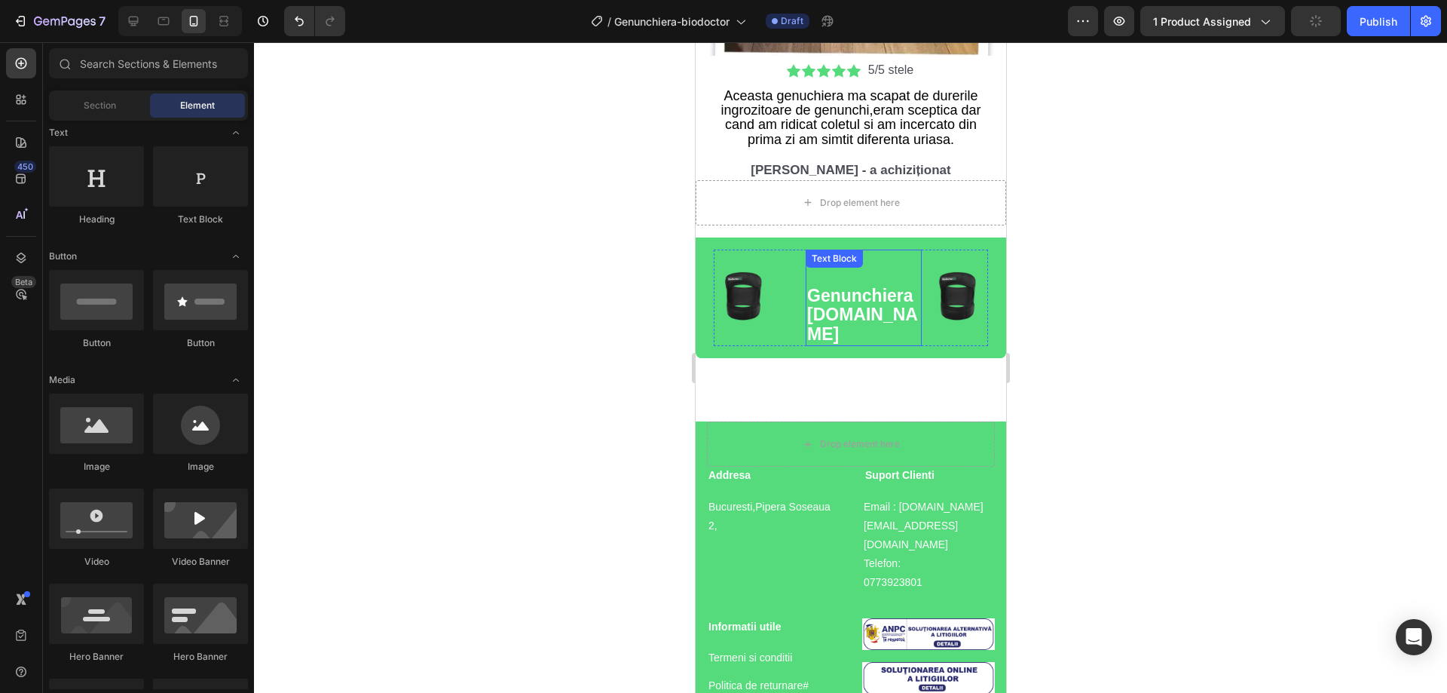
click at [831, 310] on p "Genunchiera [DOMAIN_NAME]" at bounding box center [863, 316] width 113 height 58
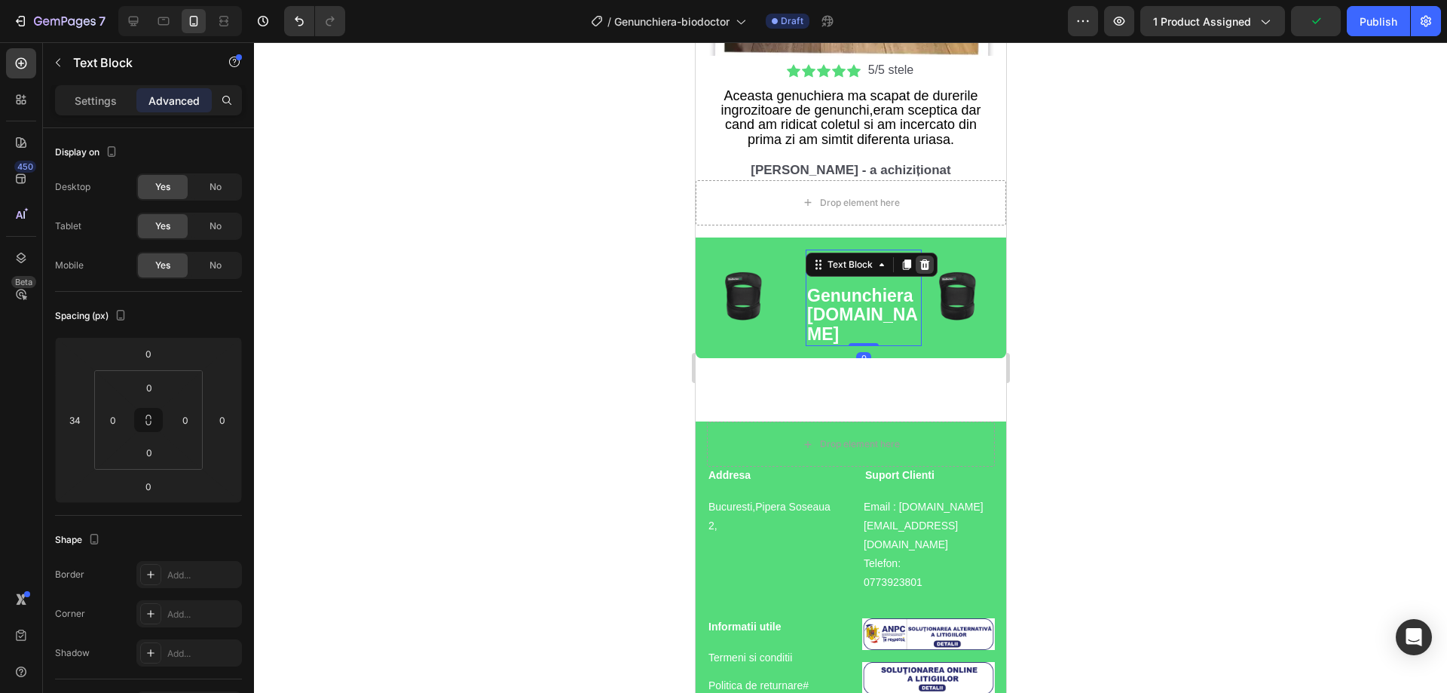
click at [930, 256] on div at bounding box center [924, 265] width 18 height 18
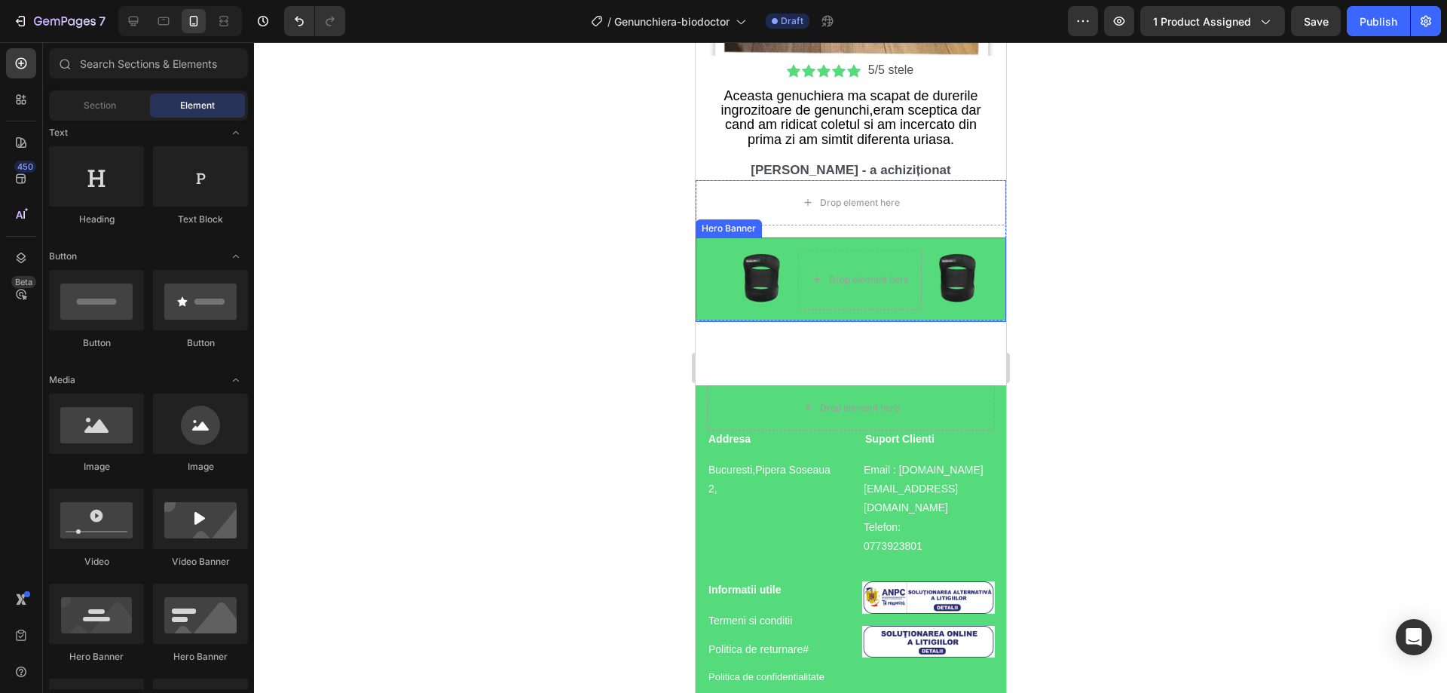
drag, startPoint x: 534, startPoint y: 331, endPoint x: 537, endPoint y: 259, distance: 72.4
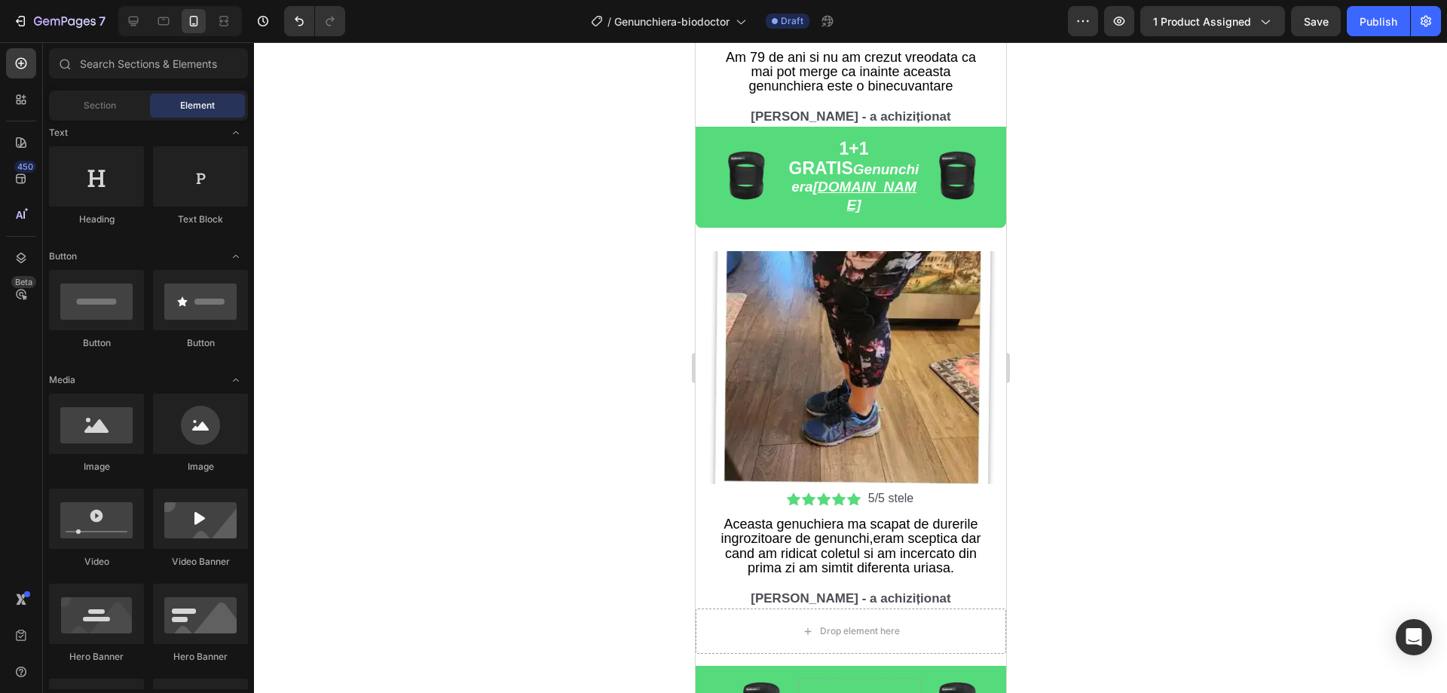
scroll to position [4580, 0]
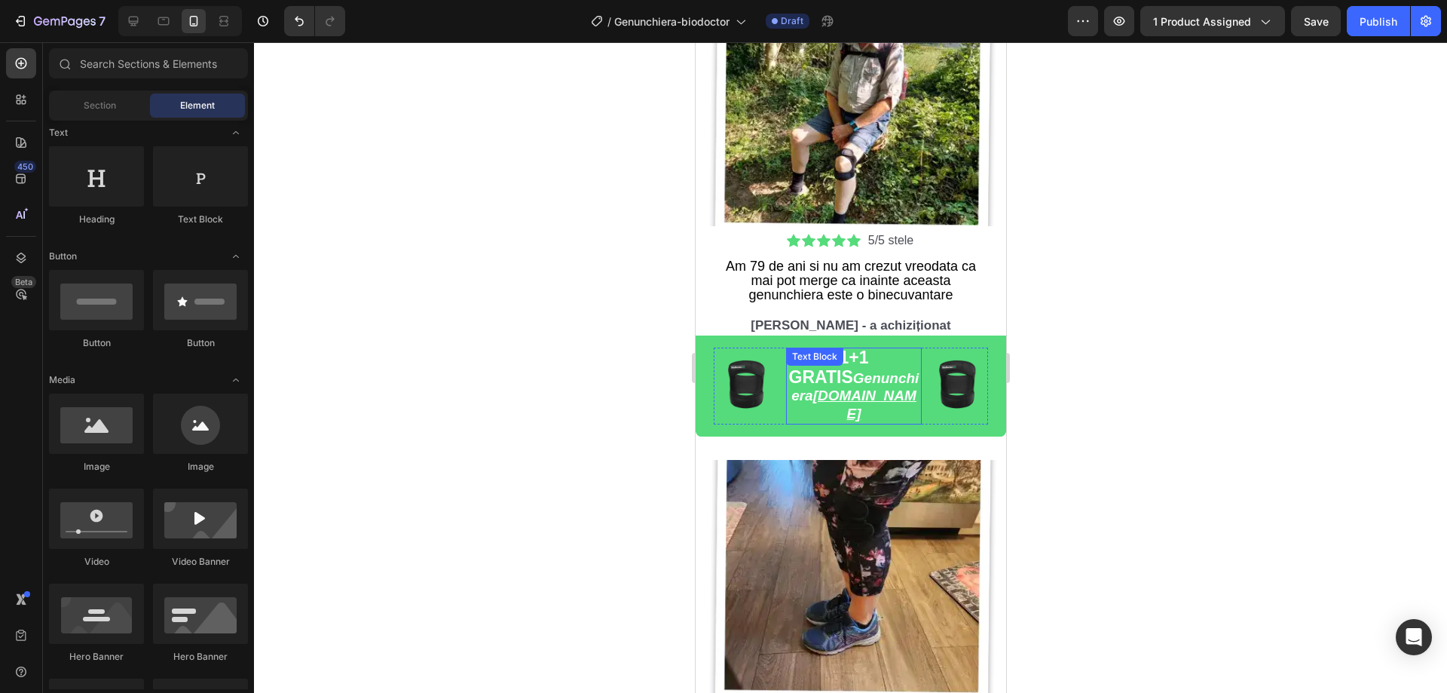
click at [853, 377] on strong "Genunchiera BioDoctor.ro" at bounding box center [854, 395] width 127 height 51
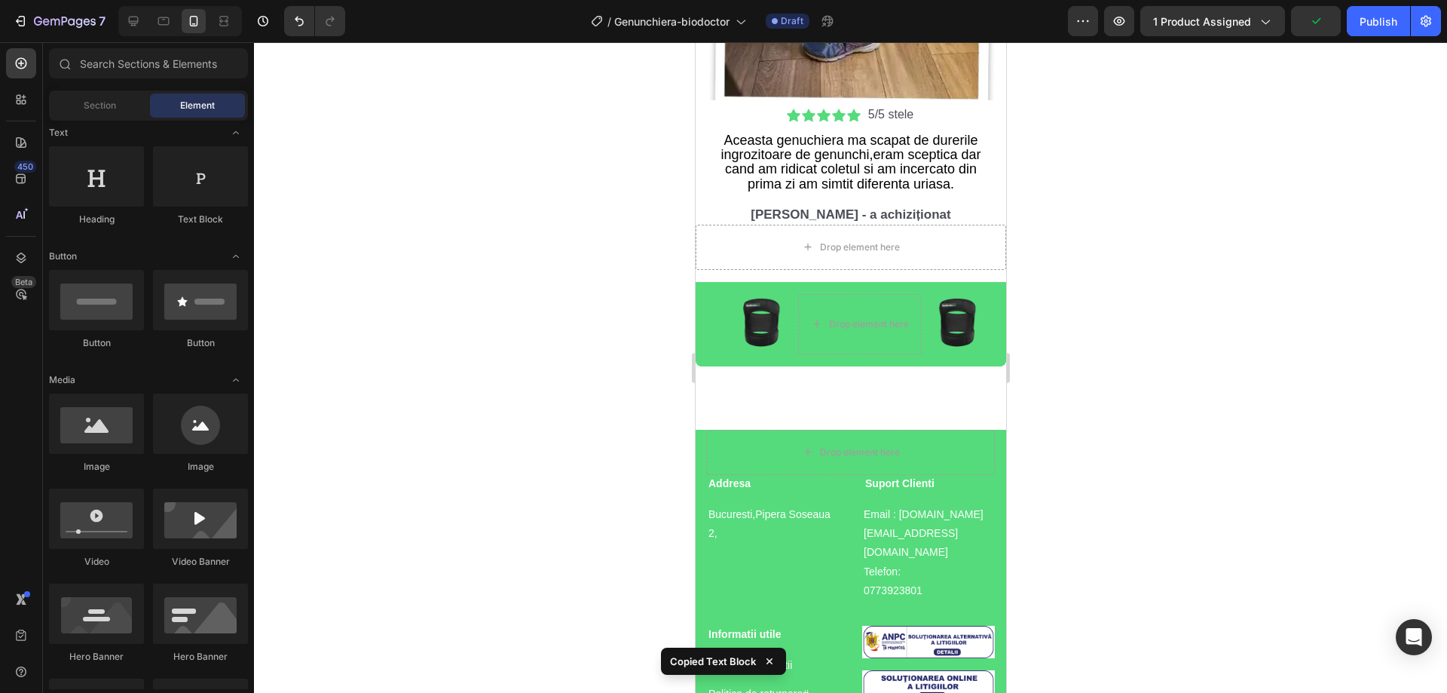
scroll to position [5132, 0]
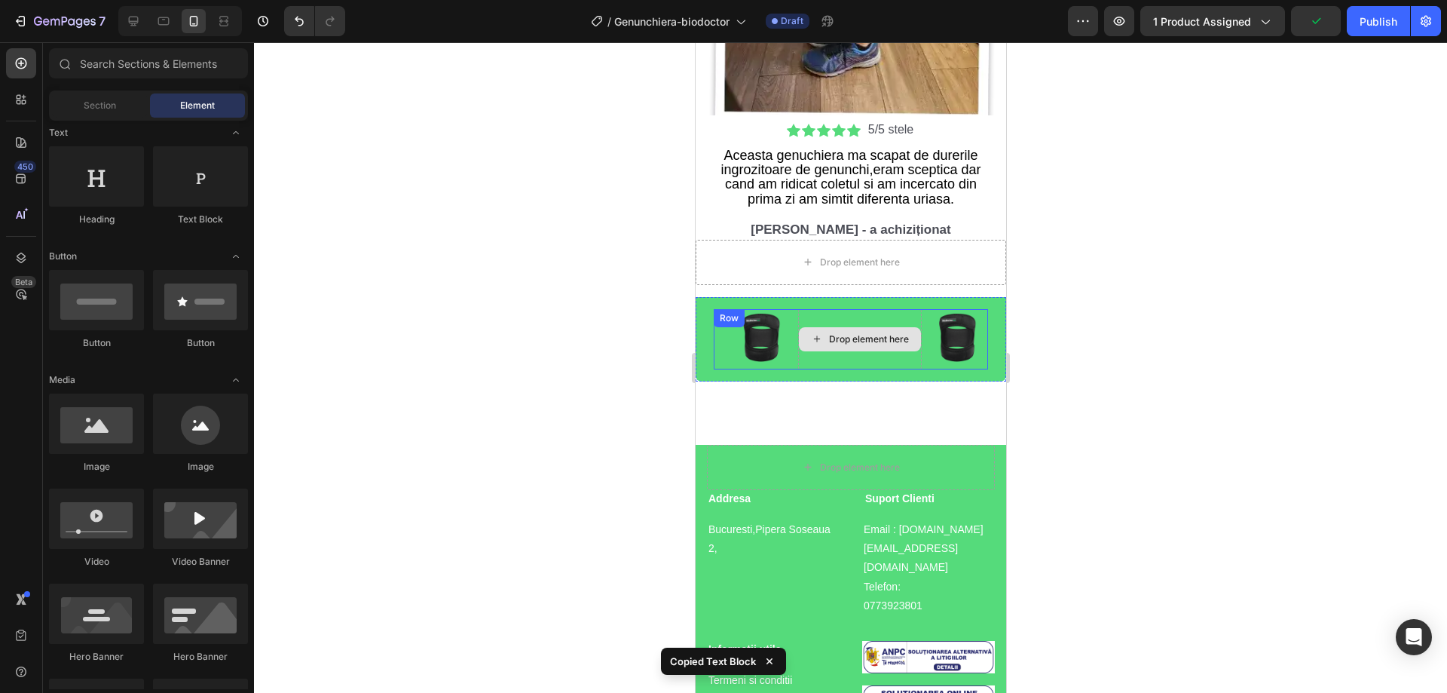
click at [827, 337] on div "Drop element here" at bounding box center [859, 339] width 122 height 24
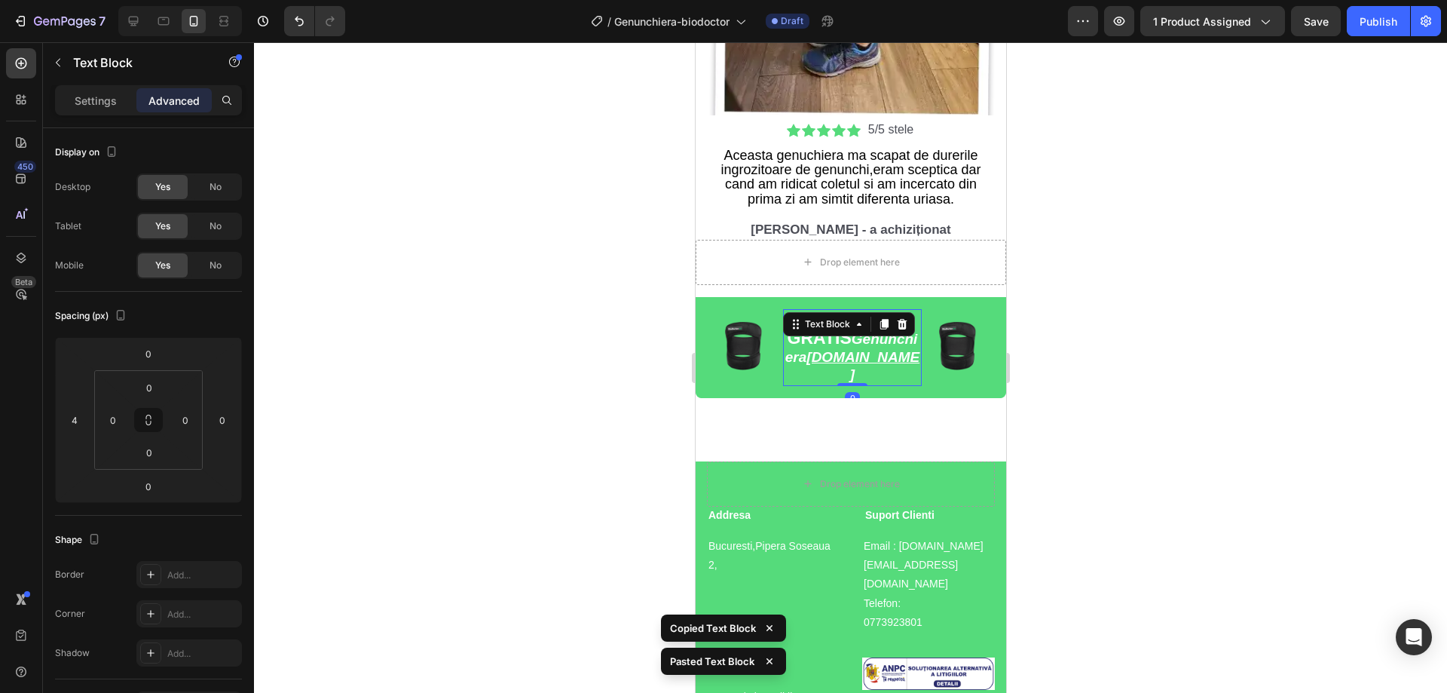
click at [1078, 332] on div at bounding box center [850, 367] width 1193 height 651
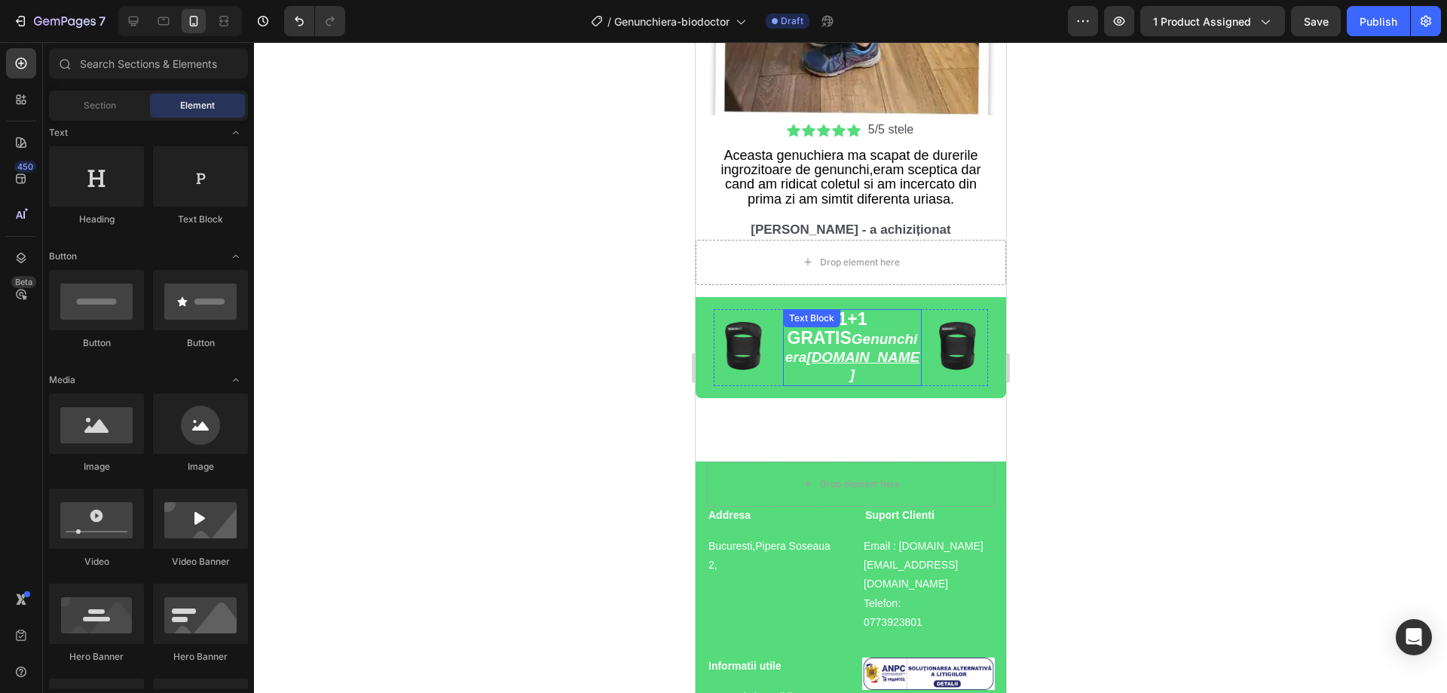
click at [838, 332] on strong "Genunchiera BioDoctor.ro" at bounding box center [852, 356] width 134 height 51
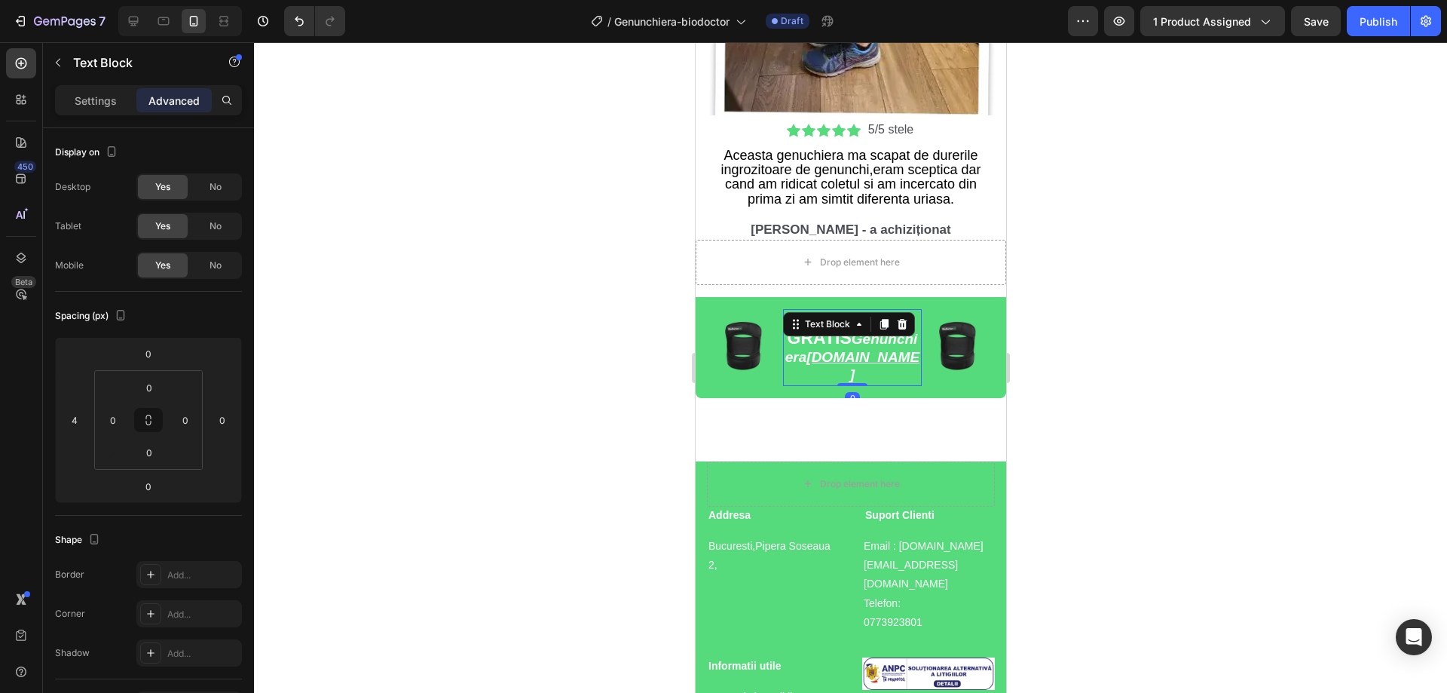
click at [1211, 342] on div at bounding box center [850, 367] width 1193 height 651
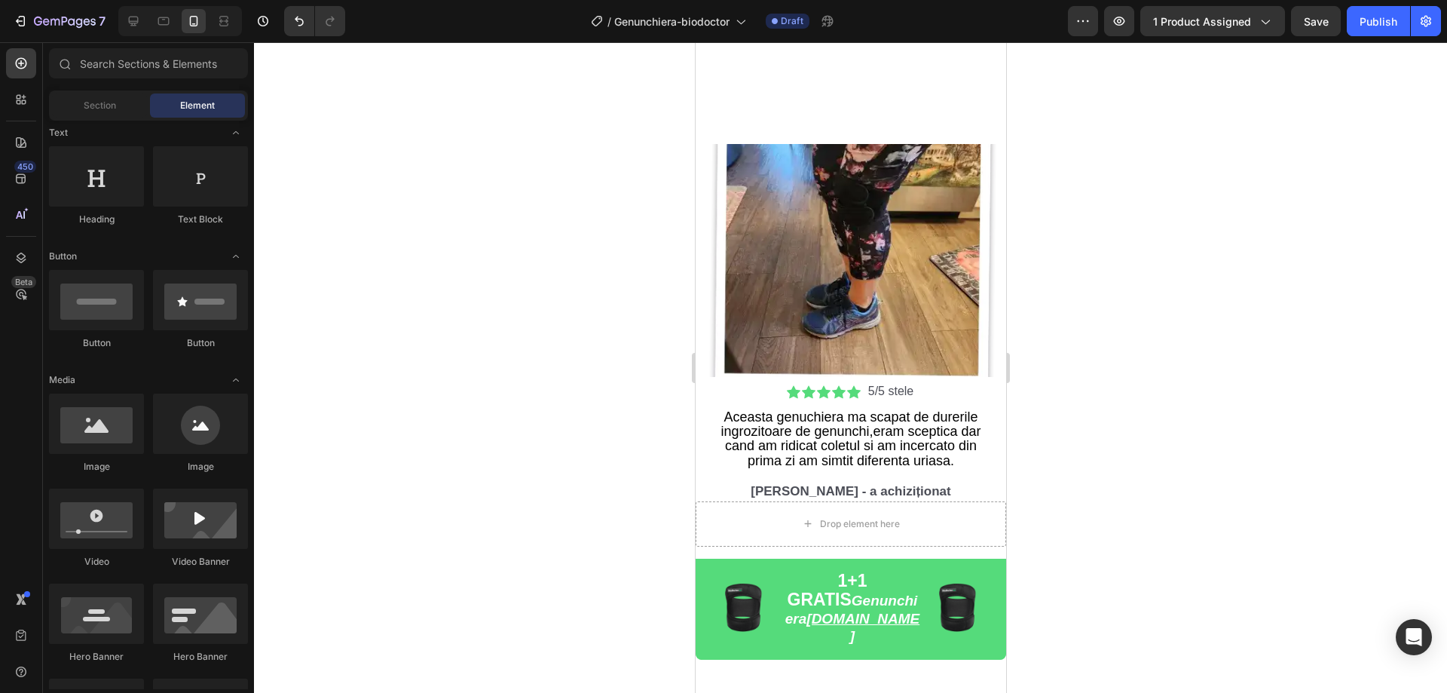
scroll to position [5117, 0]
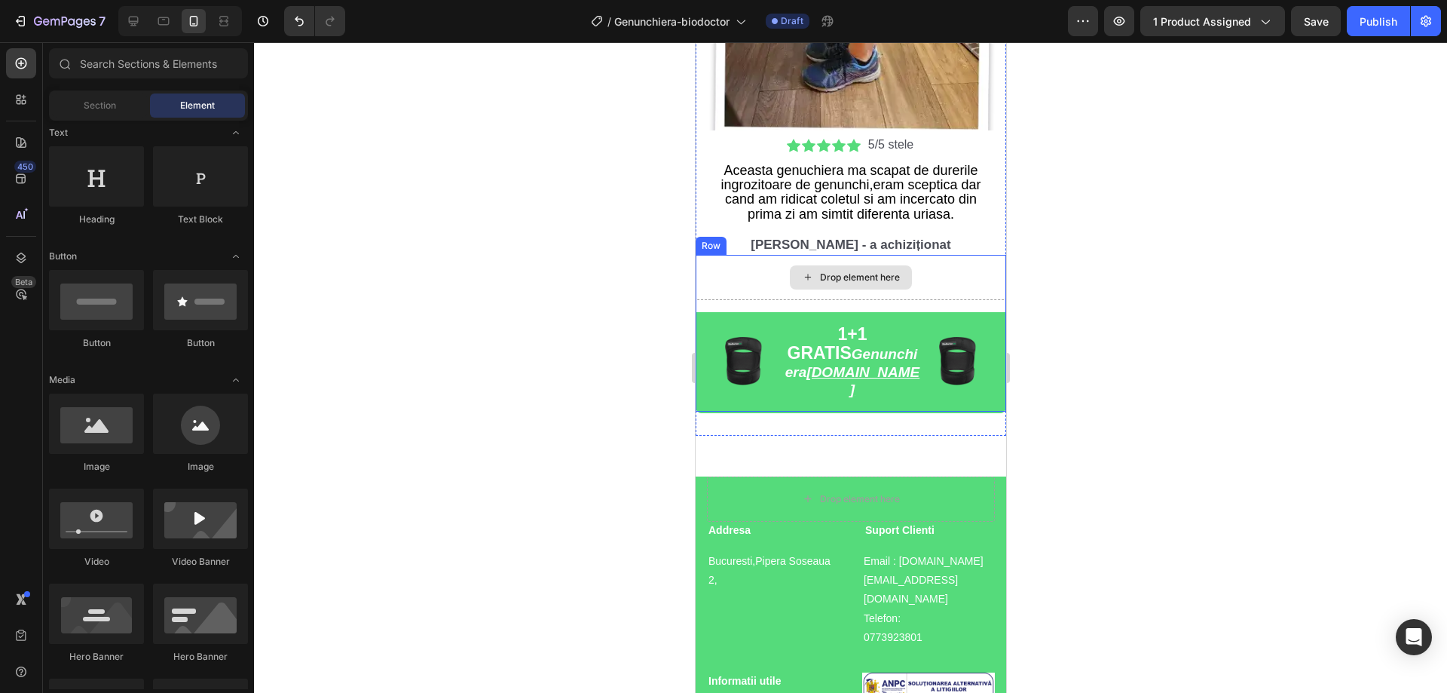
click at [730, 277] on div "Drop element here" at bounding box center [850, 277] width 311 height 45
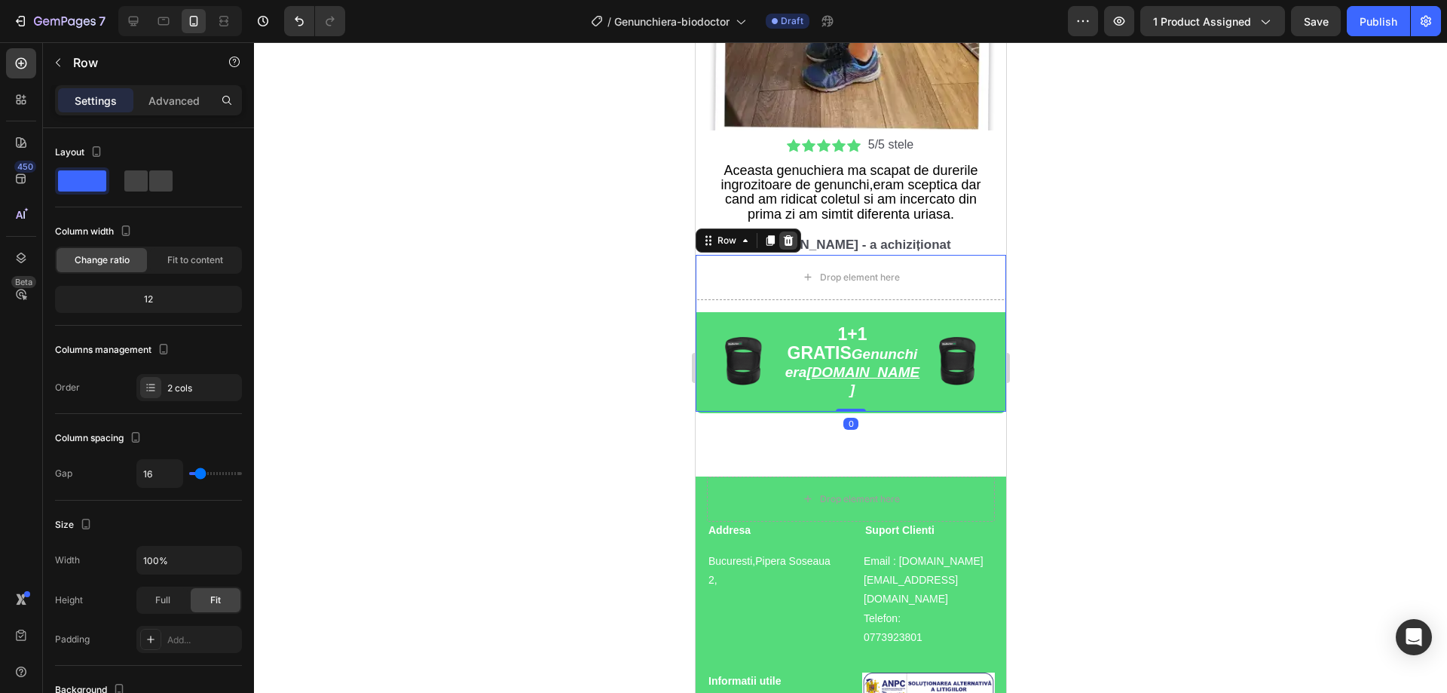
click at [779, 231] on div at bounding box center [788, 240] width 18 height 18
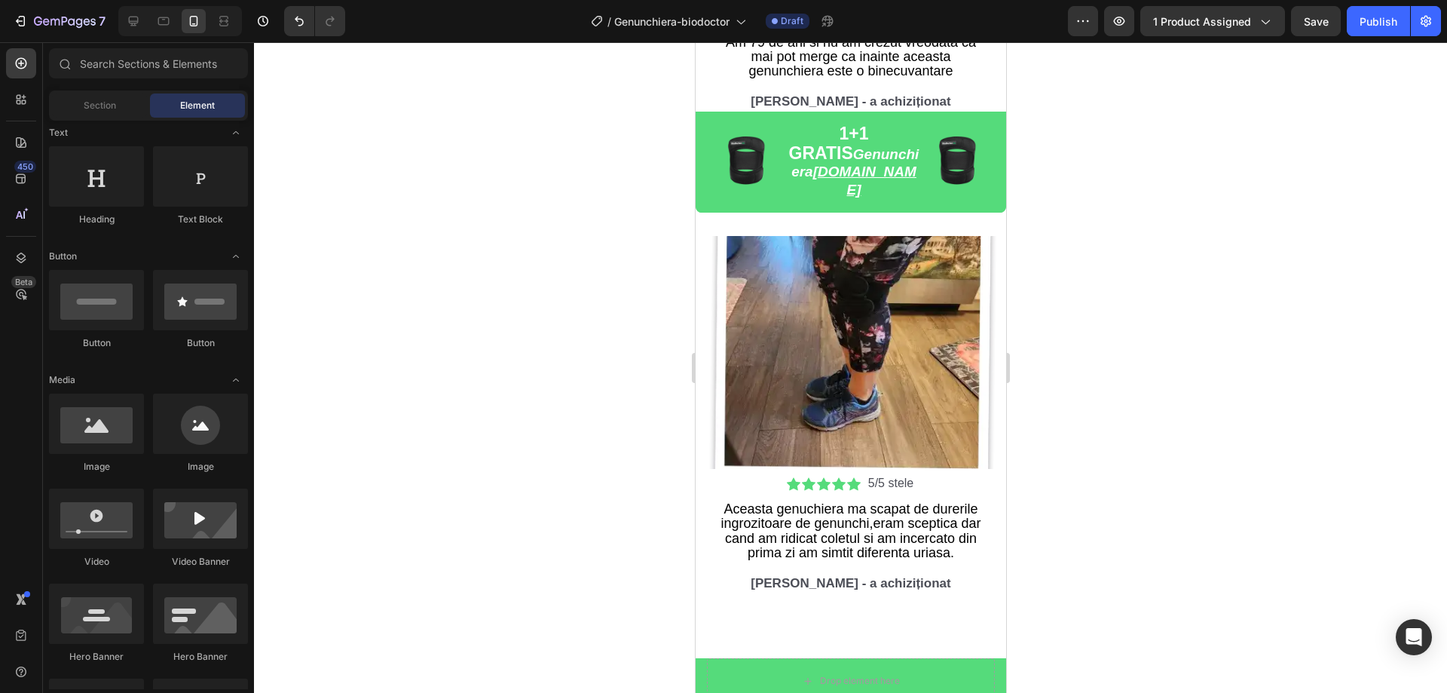
scroll to position [4796, 0]
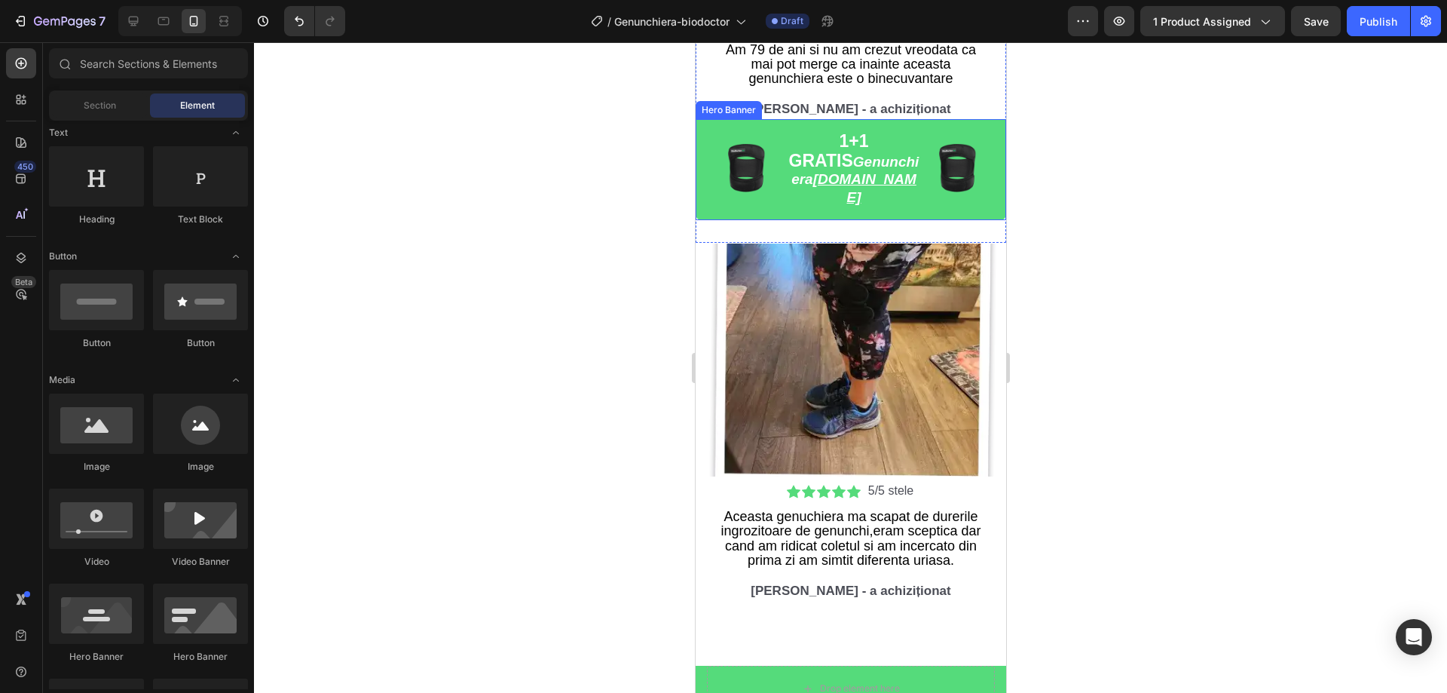
click at [708, 123] on div "Image Image 1+1 GRATIS Genunchiera BioDoctor.ro Text Block Row" at bounding box center [850, 169] width 311 height 101
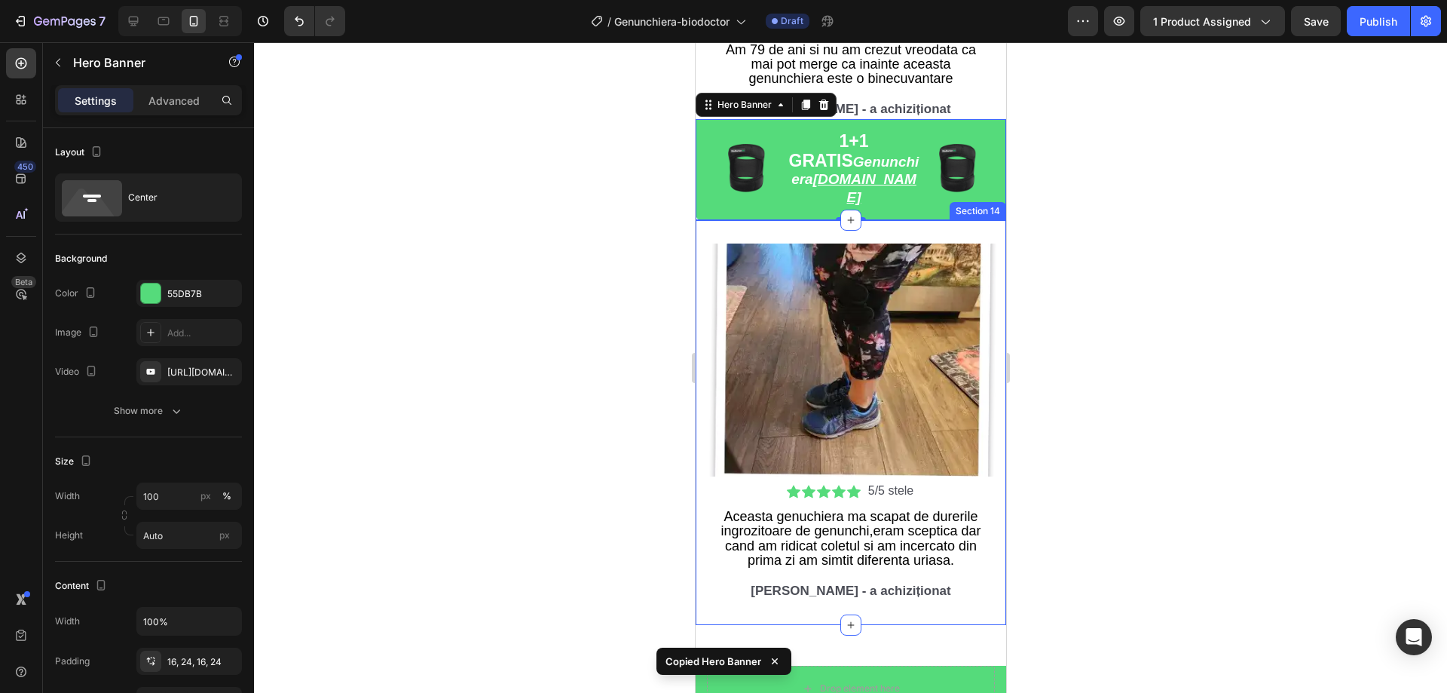
click at [851, 571] on div "Image Icon Icon Icon Icon Icon Icon List 5/5 stele Text Block Row Aceasta genuc…" at bounding box center [850, 422] width 311 height 405
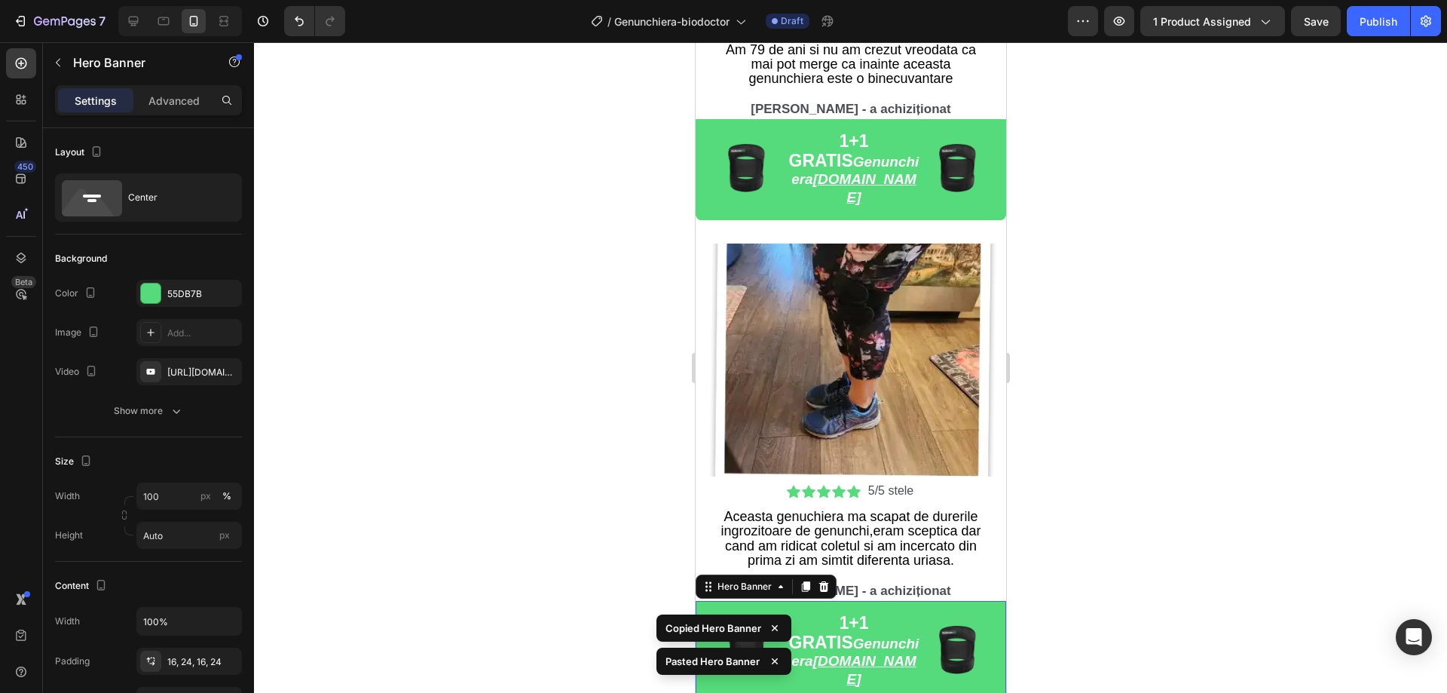
click at [1103, 506] on div at bounding box center [850, 367] width 1193 height 651
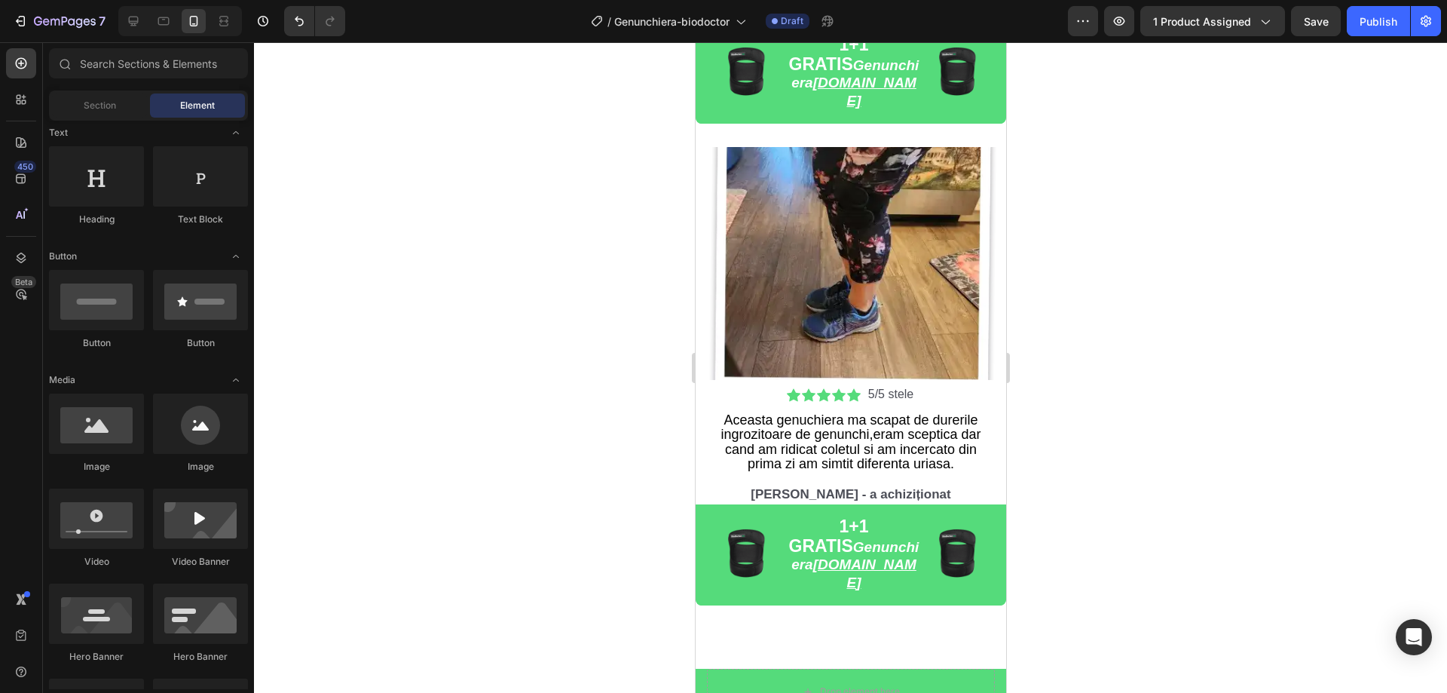
scroll to position [4885, 0]
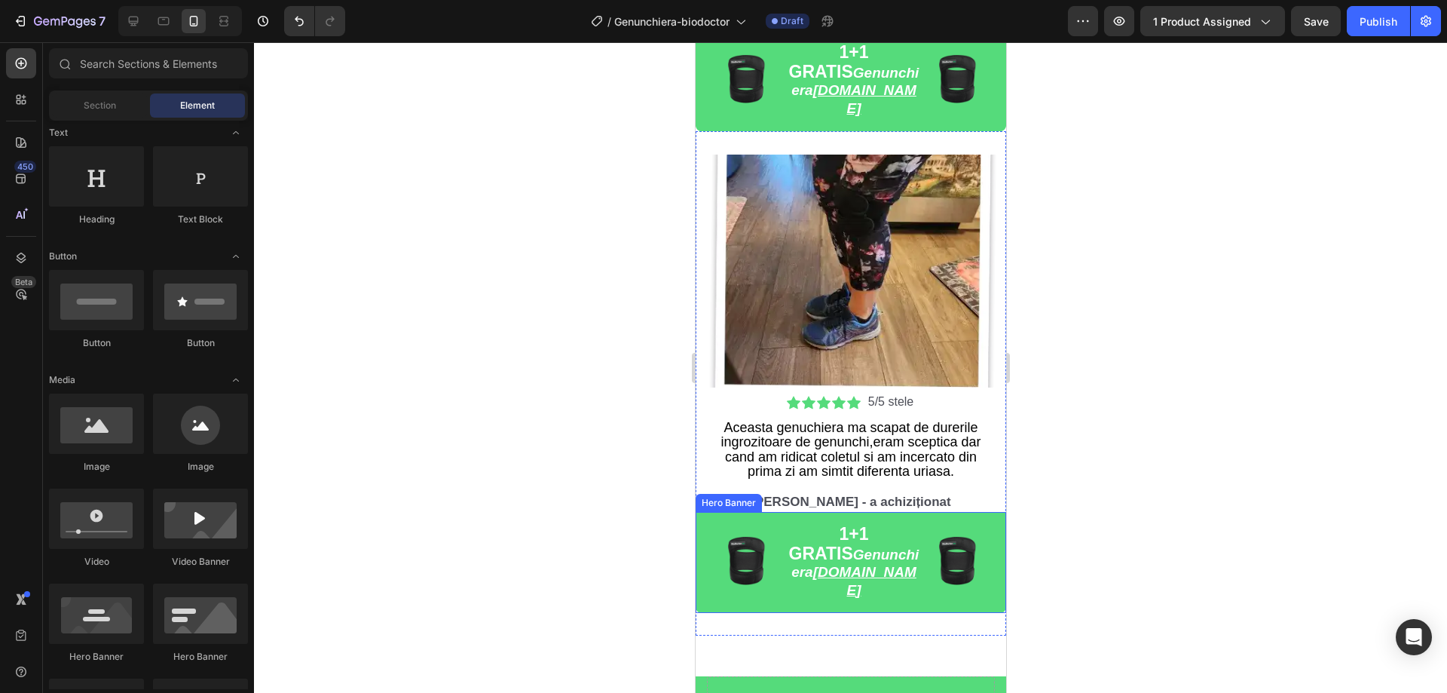
click at [956, 553] on div "Image Image 1+1 GRATIS Genunchiera BioDoctor.ro Text Block Row" at bounding box center [850, 562] width 311 height 101
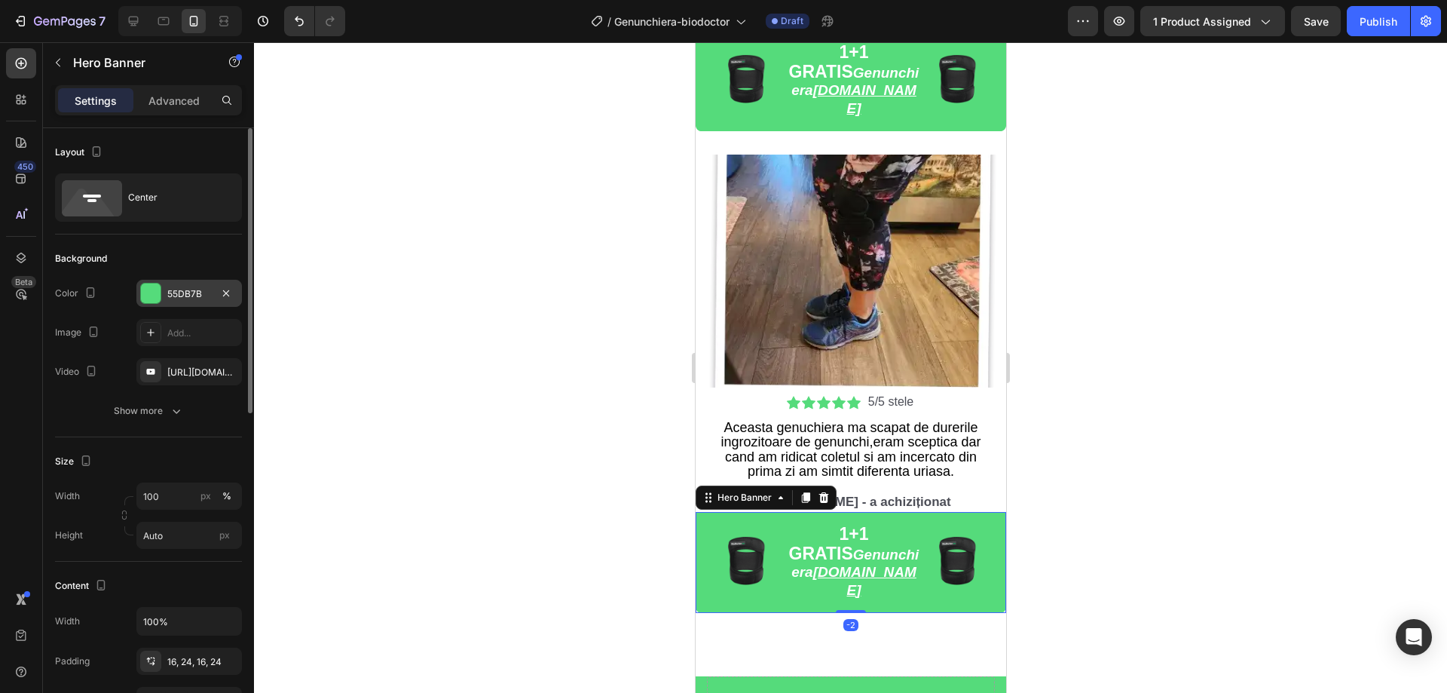
click at [157, 299] on div at bounding box center [151, 293] width 20 height 20
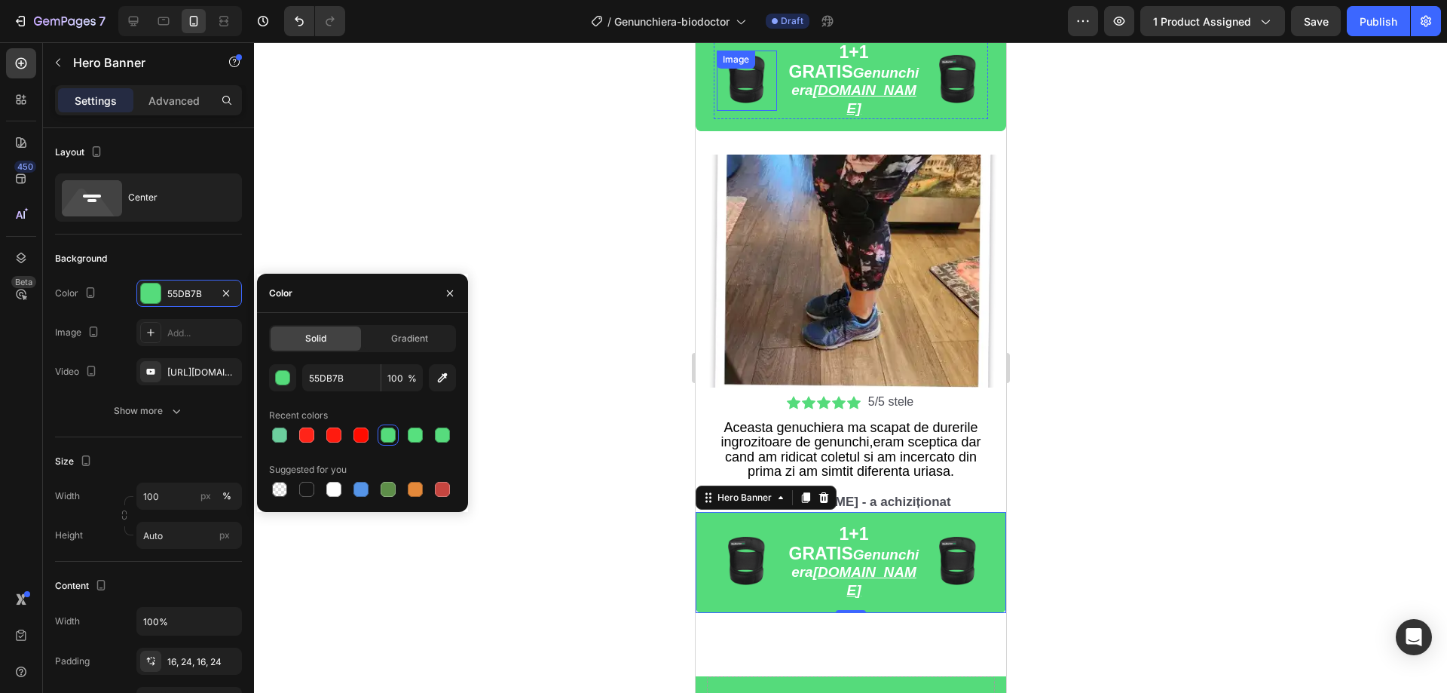
click at [718, 91] on div at bounding box center [746, 81] width 60 height 60
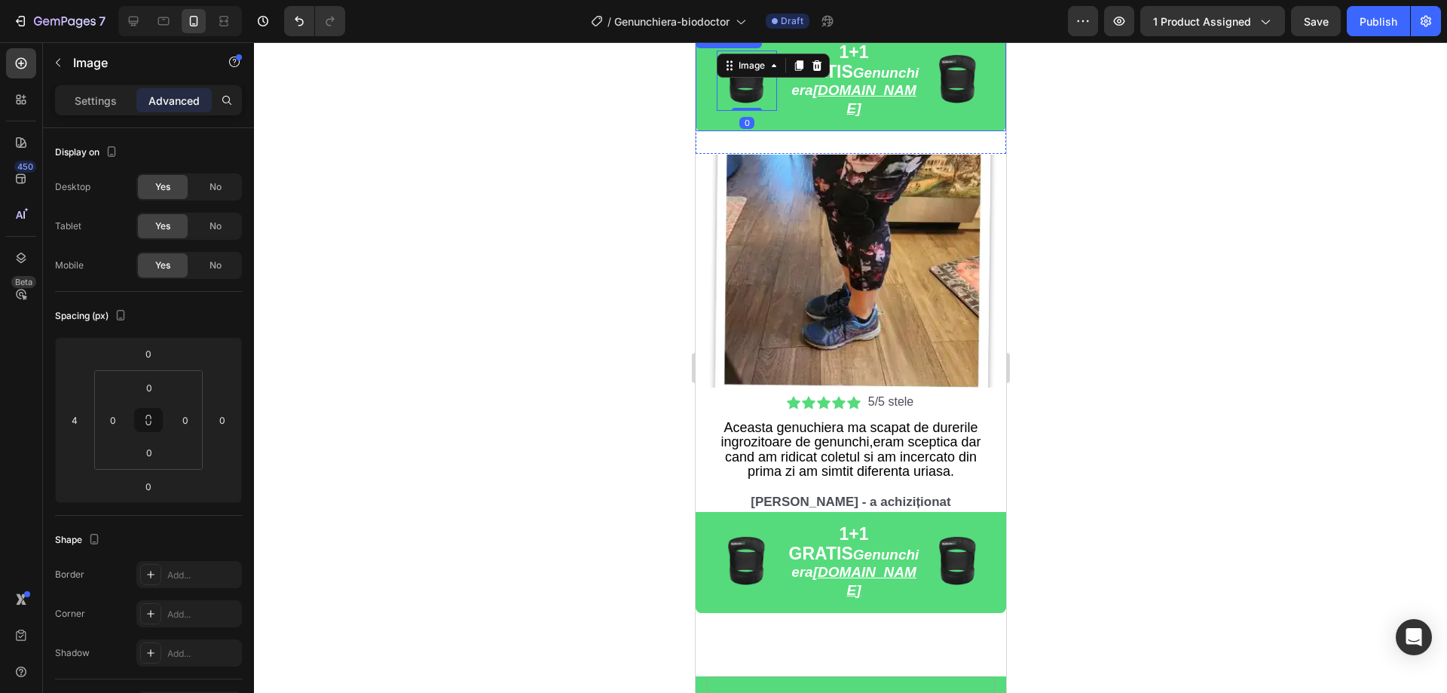
click at [701, 96] on div "Image Image 0 1+1 GRATIS Genunchiera BioDoctor.ro Text Block Row" at bounding box center [850, 80] width 311 height 101
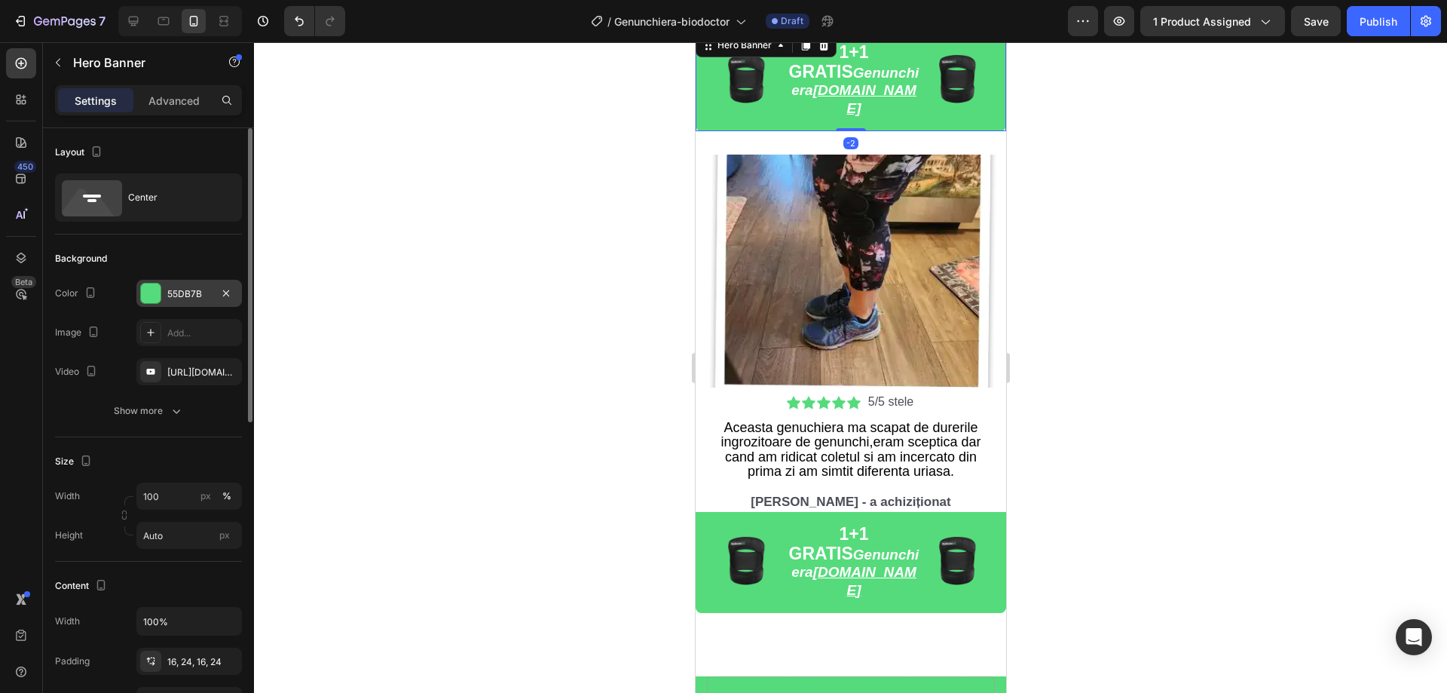
click at [154, 294] on div at bounding box center [151, 293] width 20 height 20
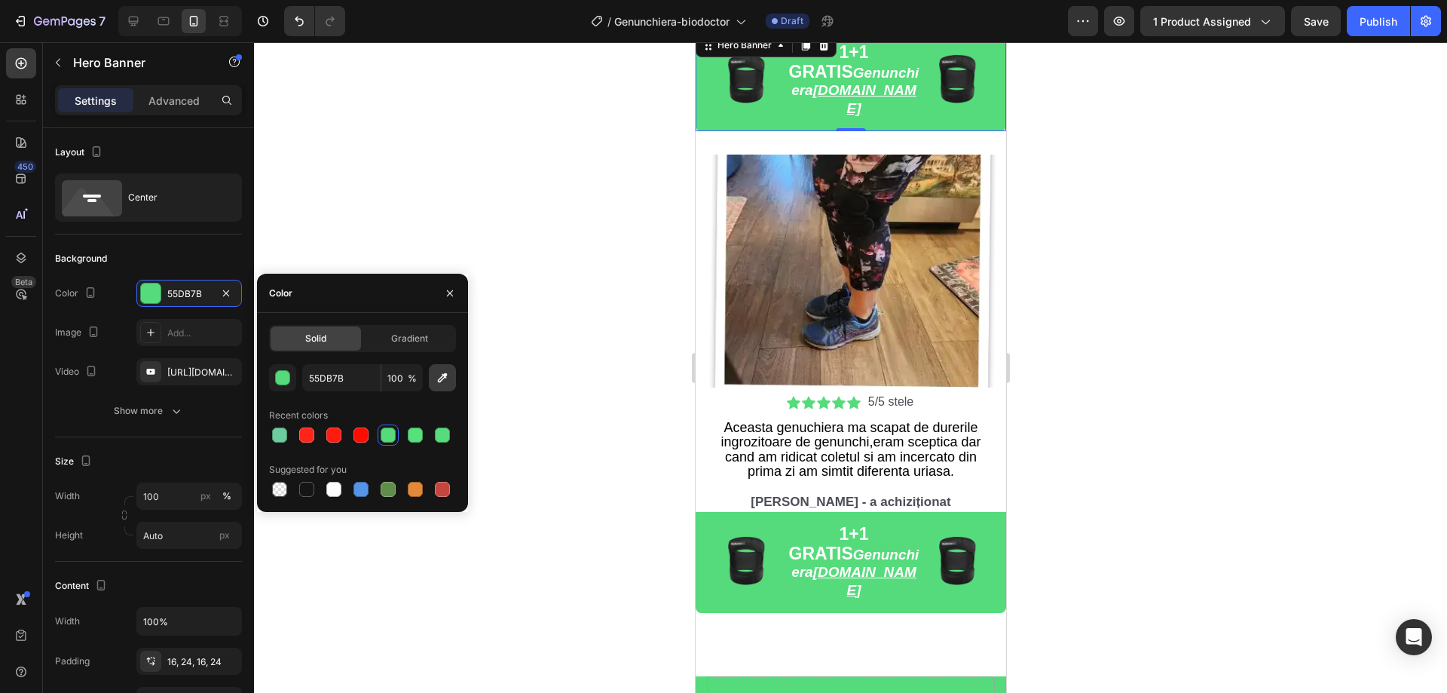
click at [439, 378] on icon "button" at bounding box center [442, 377] width 15 height 15
click at [556, 404] on div at bounding box center [850, 367] width 1193 height 651
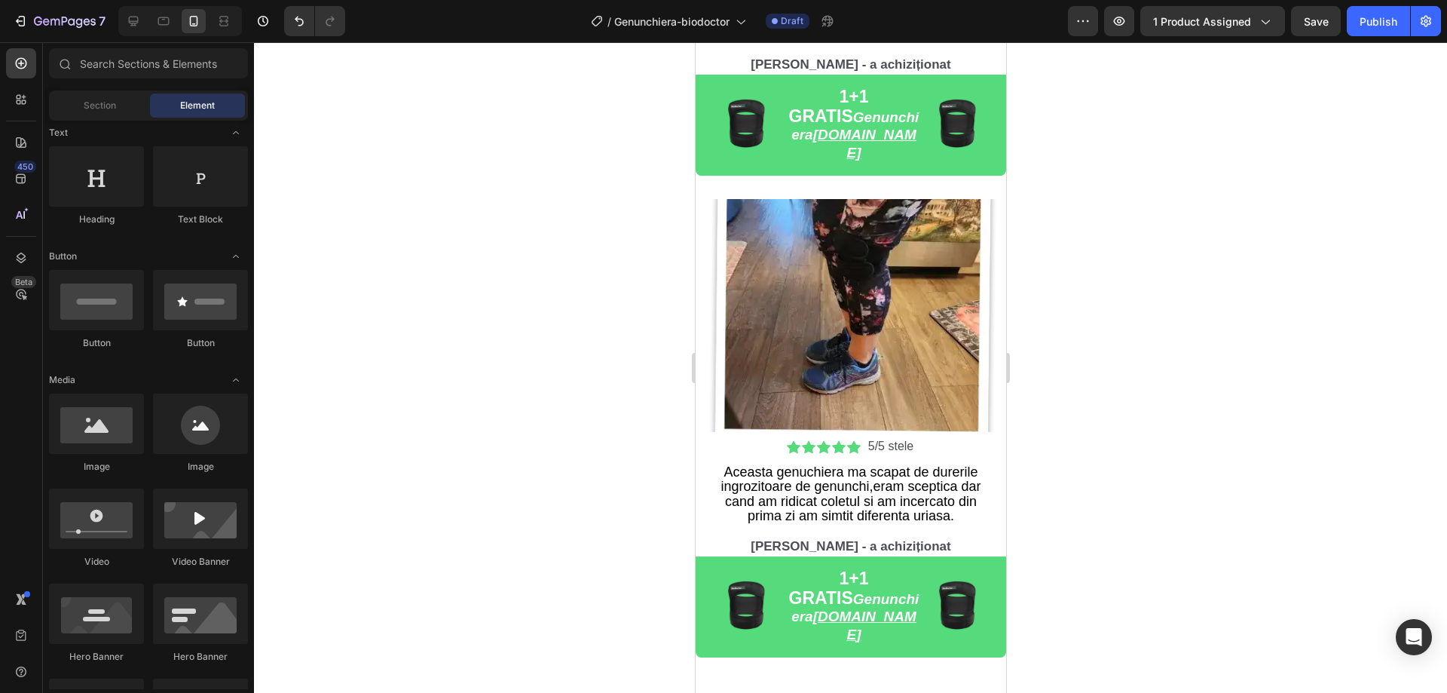
scroll to position [4833, 0]
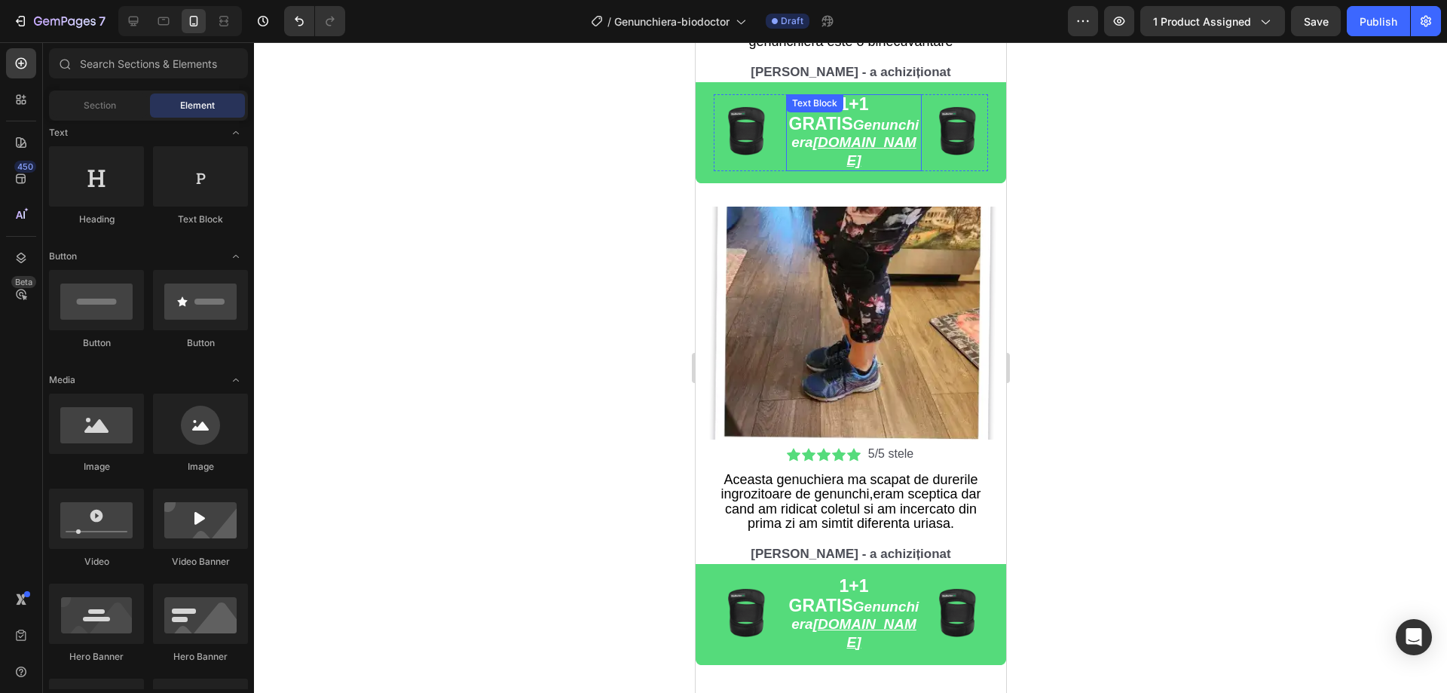
click at [890, 117] on strong "Genunchiera BioDoctor.ro" at bounding box center [854, 142] width 127 height 51
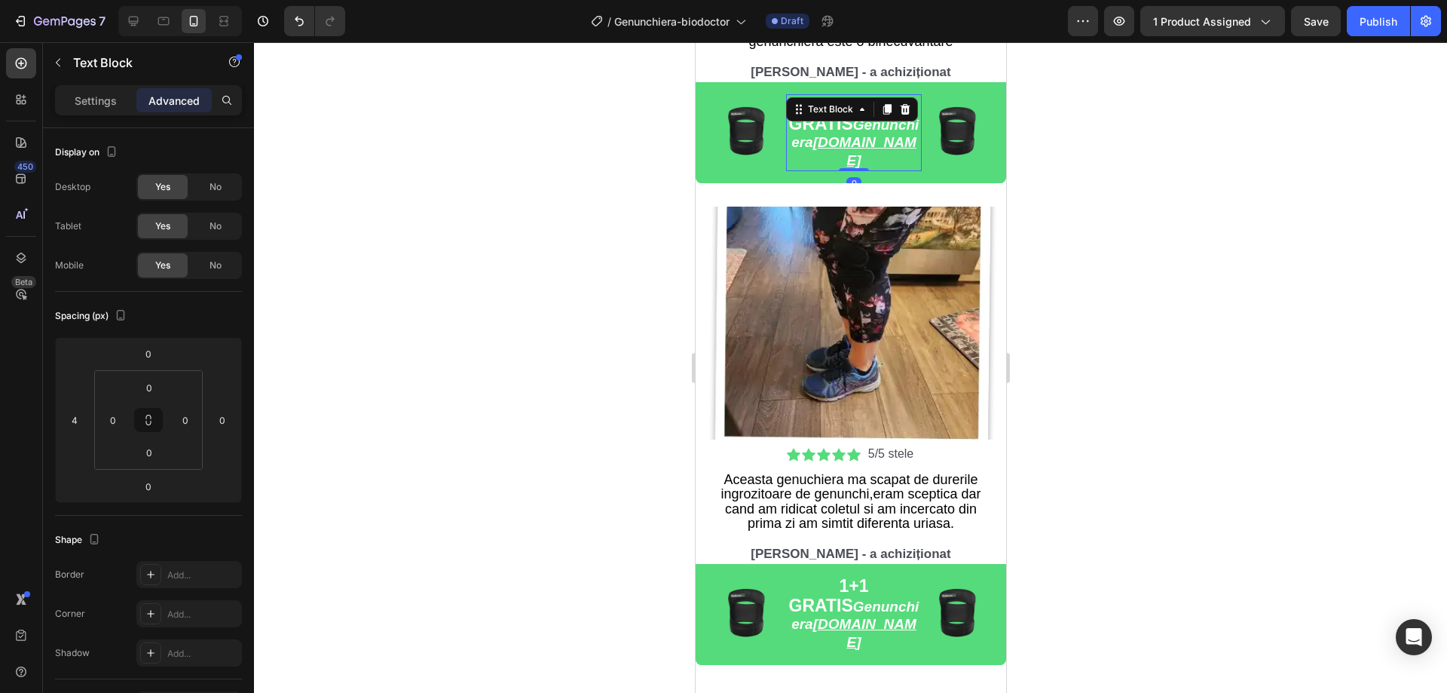
click at [893, 117] on p "1+1 GRATIS Genunchiera BioDoctor.ro" at bounding box center [853, 133] width 133 height 74
click at [887, 599] on strong "Genunchiera BioDoctor.ro" at bounding box center [854, 624] width 127 height 51
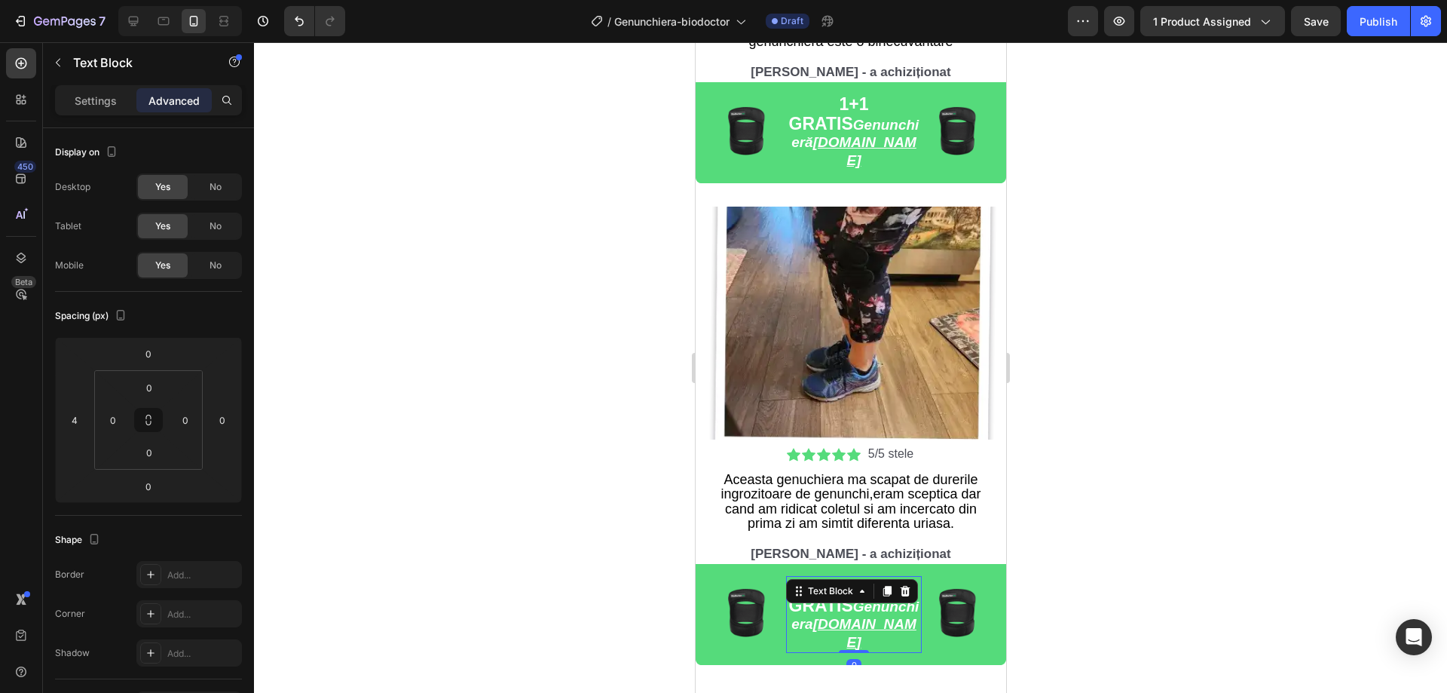
scroll to position [398, 0]
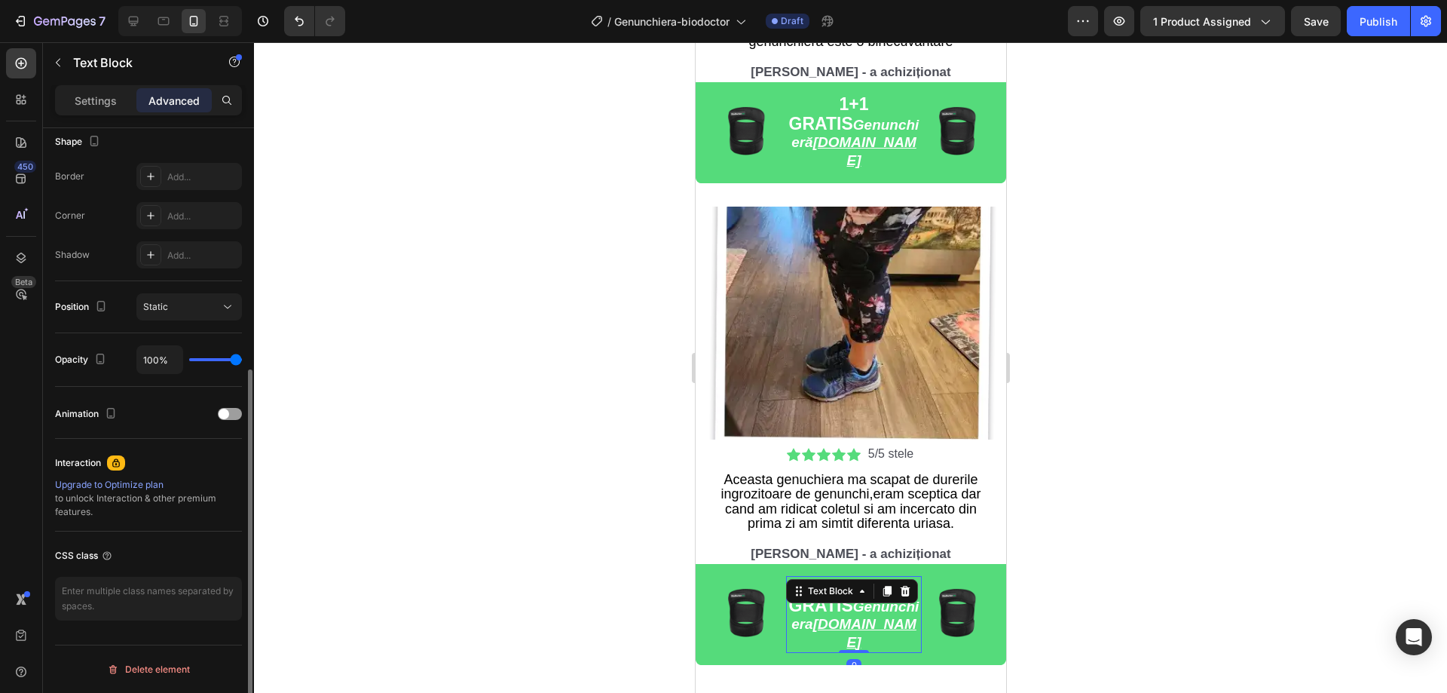
click at [892, 577] on p "1+1 GRATIS Genunchiera BioDoctor.ro" at bounding box center [853, 614] width 133 height 74
click at [1220, 465] on div at bounding box center [850, 367] width 1193 height 651
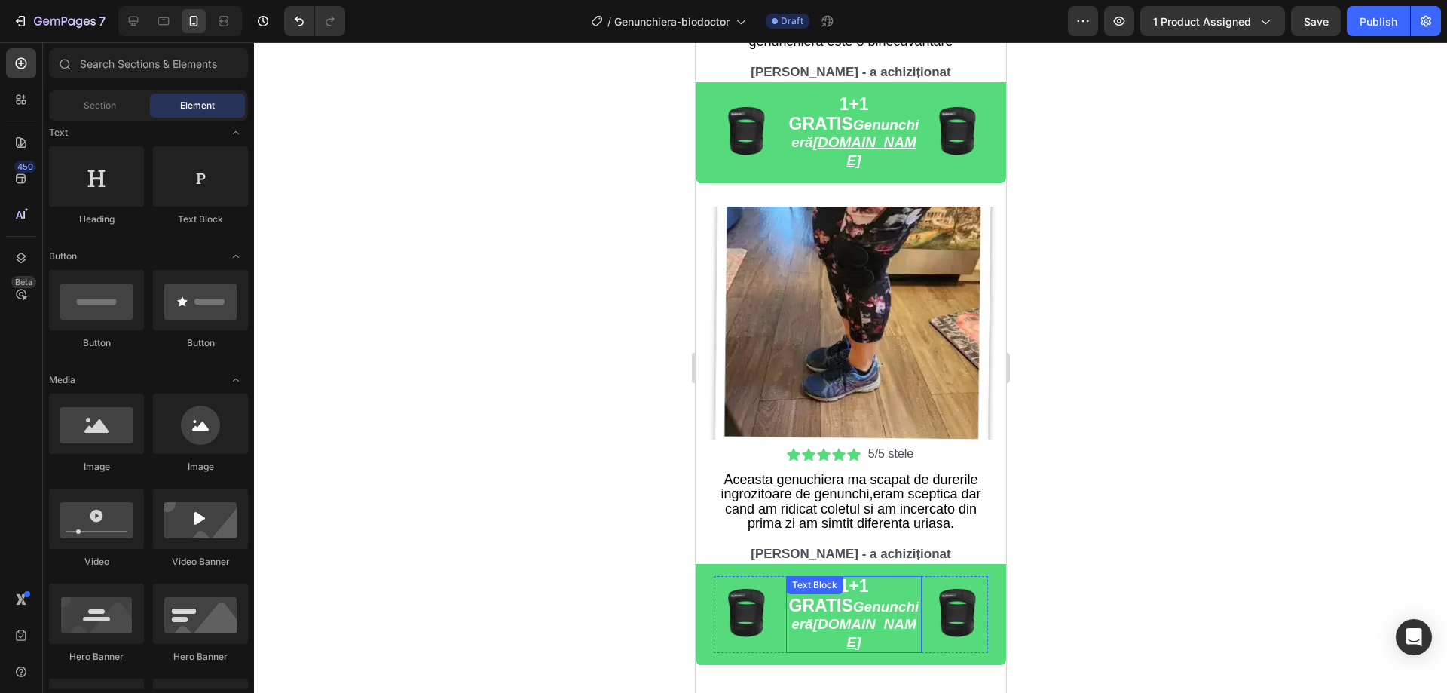
click at [887, 616] on u "BioDoctor.ro" at bounding box center [864, 633] width 103 height 34
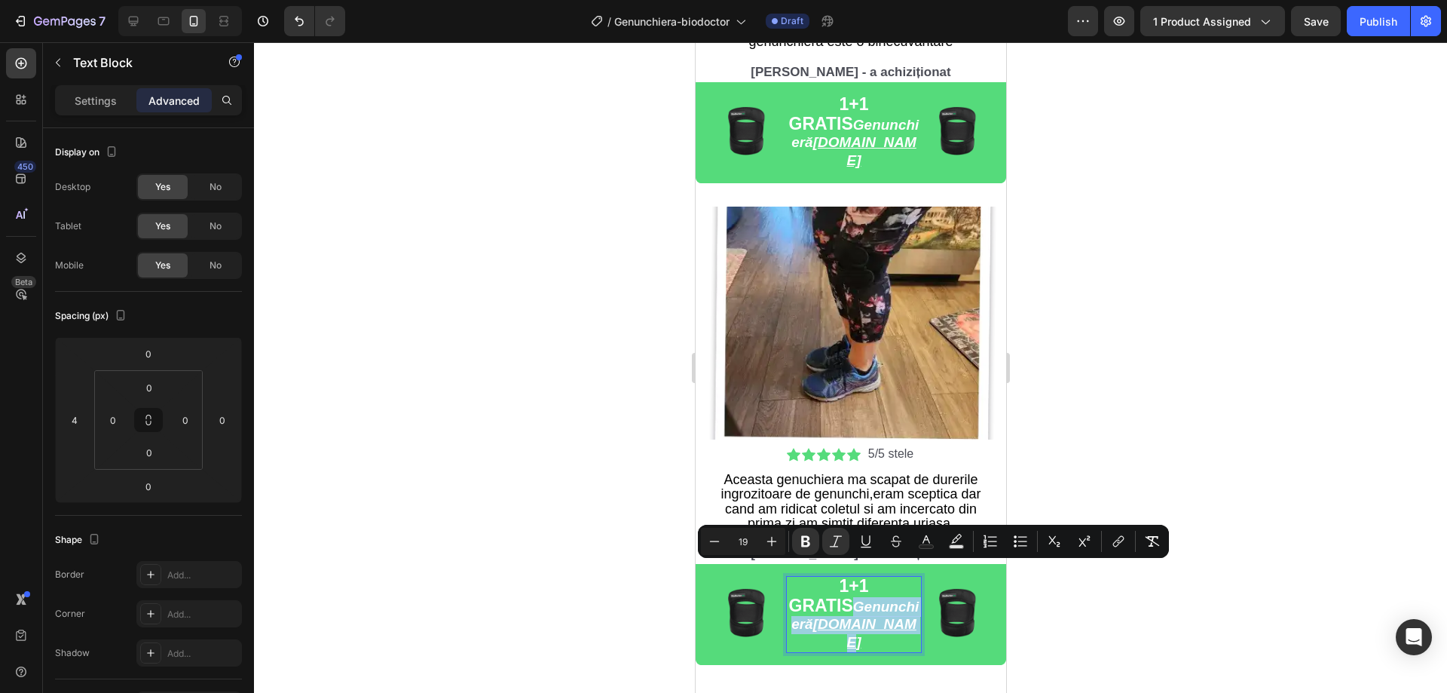
drag, startPoint x: 895, startPoint y: 591, endPoint x: 804, endPoint y: 570, distance: 92.9
click at [804, 577] on p "1+1 GRATIS Genunchieră BioDoctor.ro" at bounding box center [853, 614] width 133 height 74
click at [1118, 400] on div at bounding box center [850, 367] width 1193 height 651
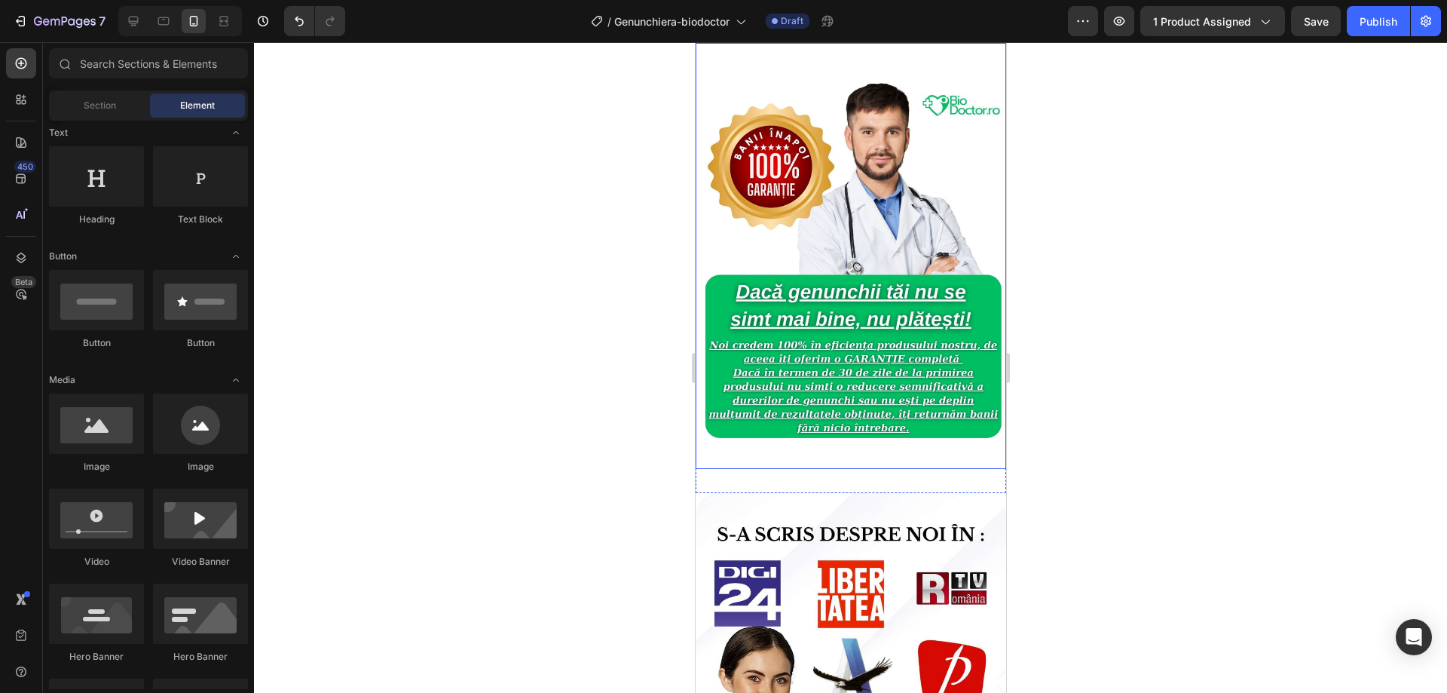
scroll to position [3544, 0]
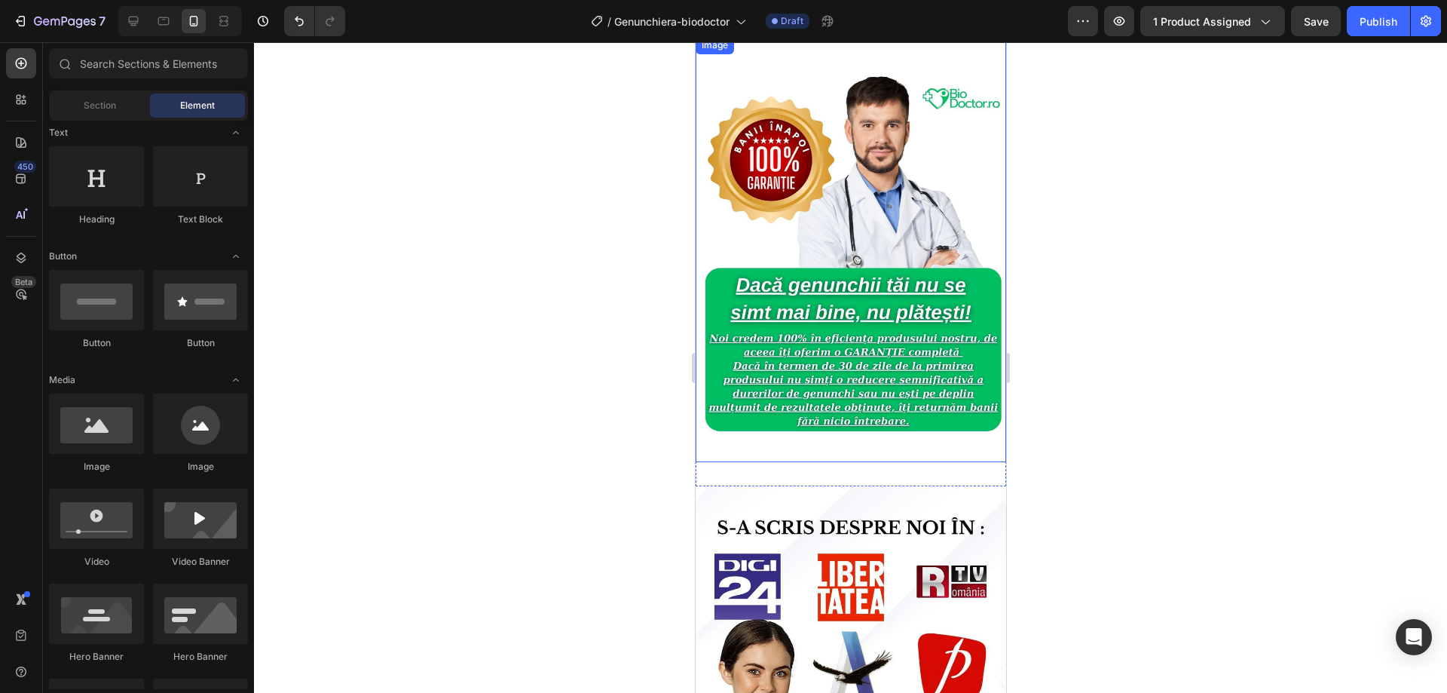
click at [886, 269] on img at bounding box center [850, 268] width 311 height 388
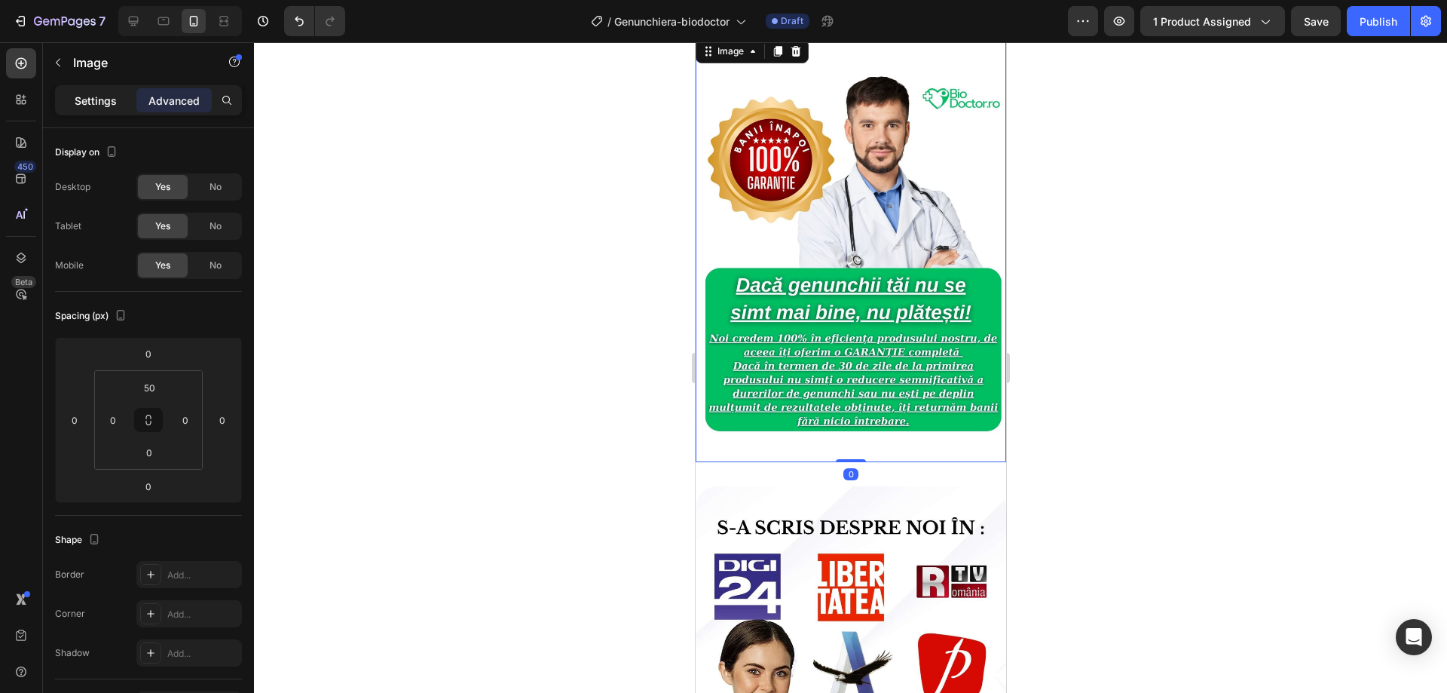
click at [100, 106] on p "Settings" at bounding box center [96, 101] width 42 height 16
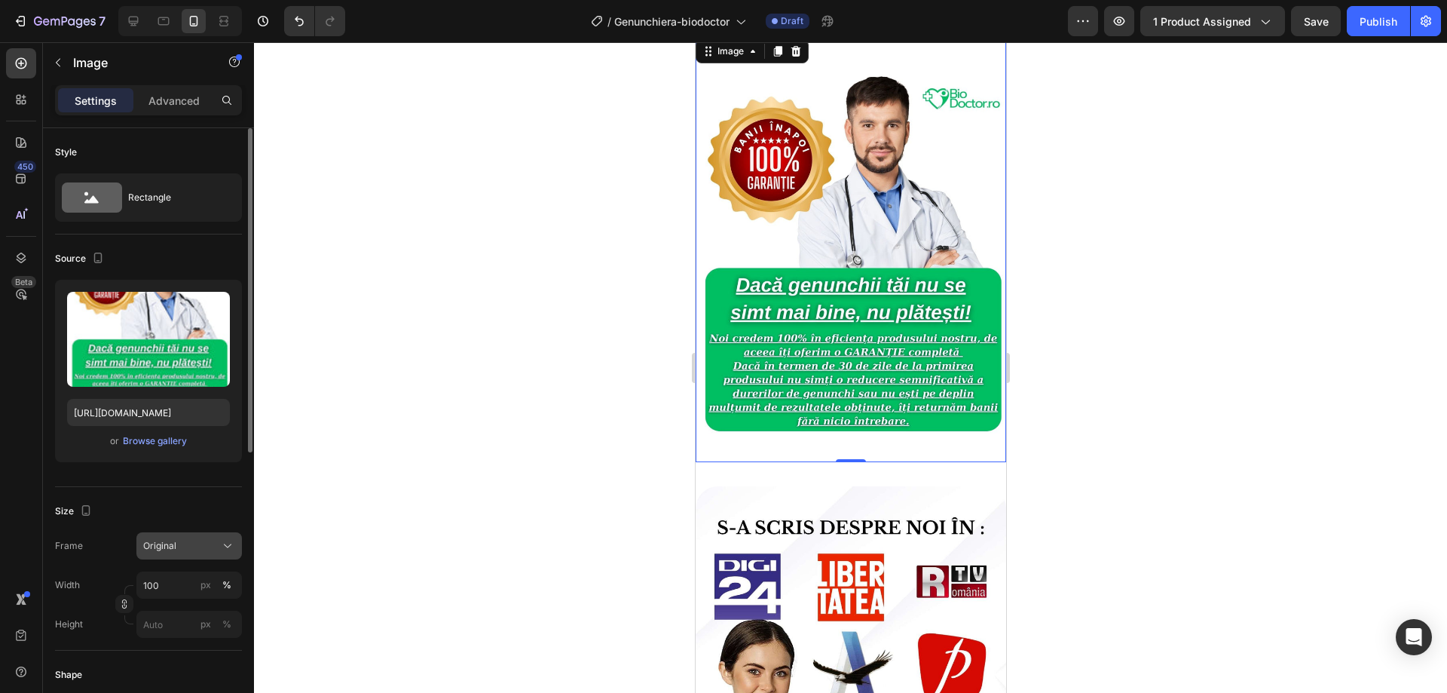
click at [196, 550] on div "Original" at bounding box center [180, 546] width 74 height 14
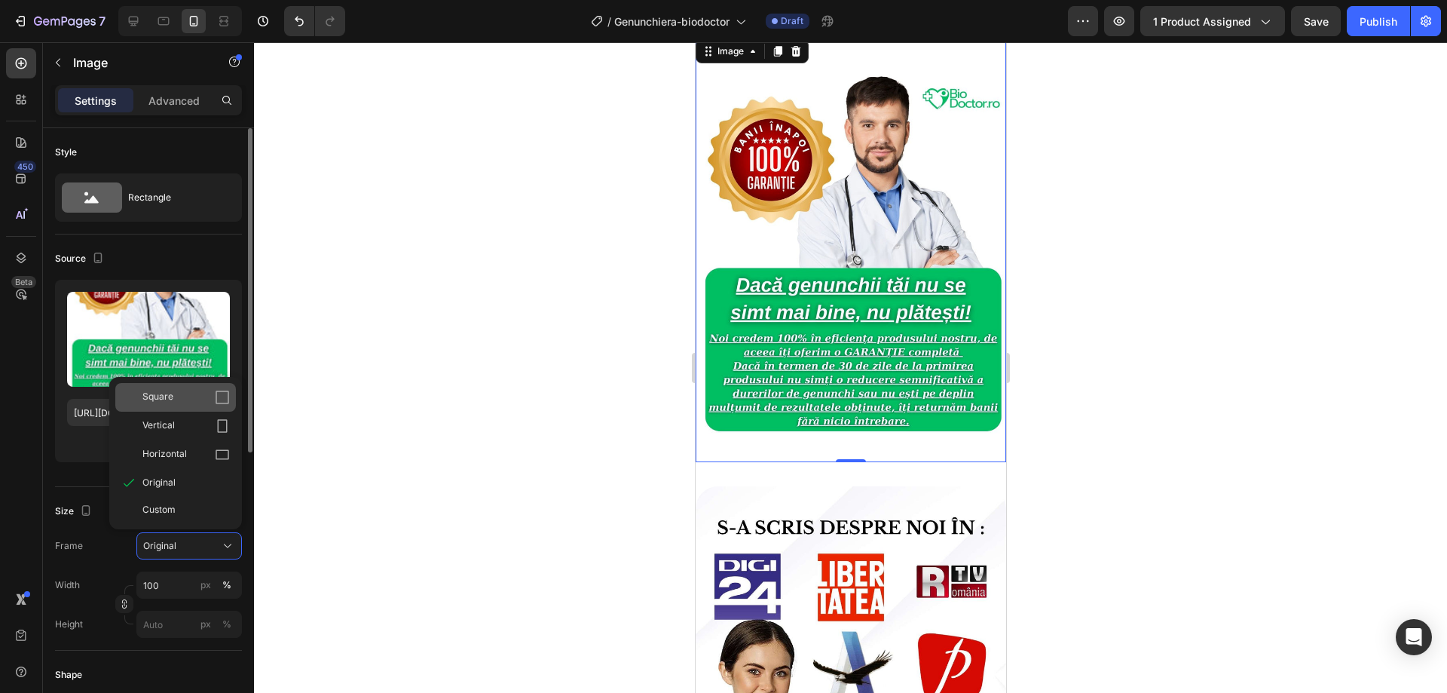
click at [233, 394] on div "Square" at bounding box center [175, 397] width 121 height 29
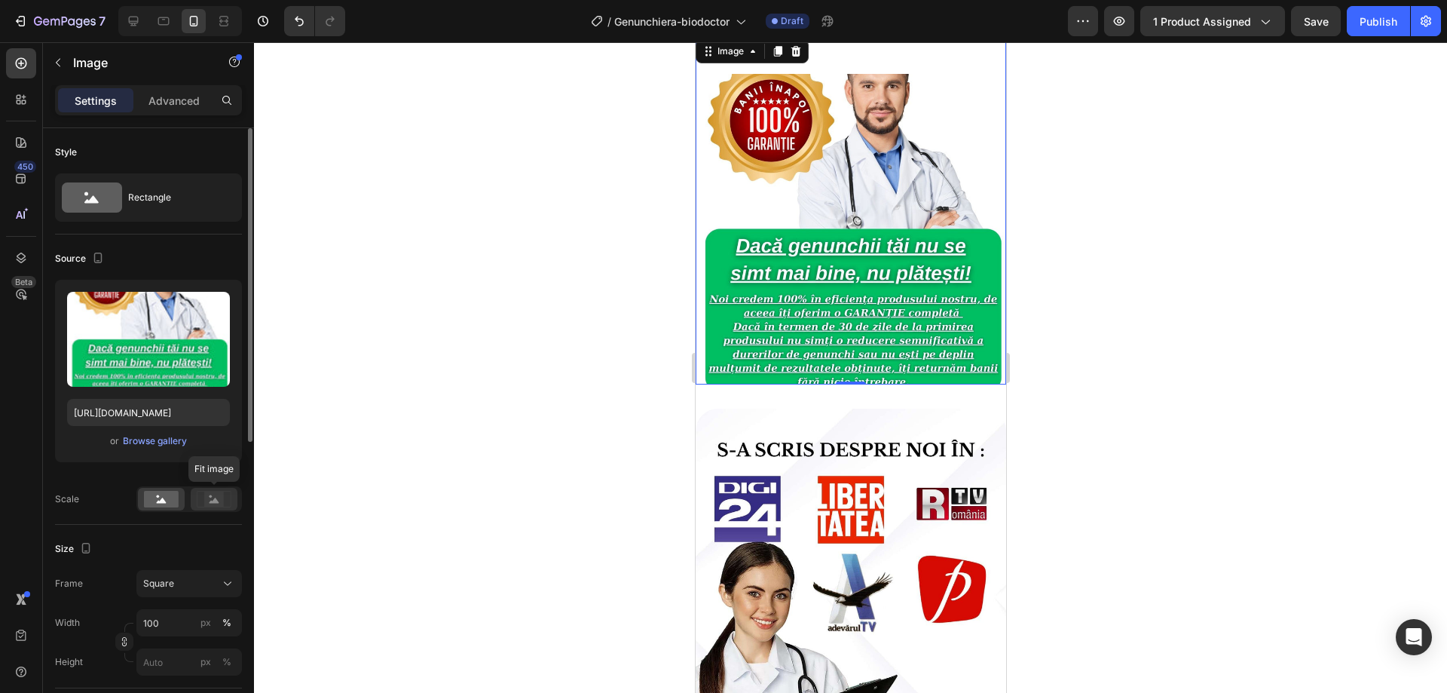
click at [212, 501] on icon at bounding box center [215, 500] width 10 height 5
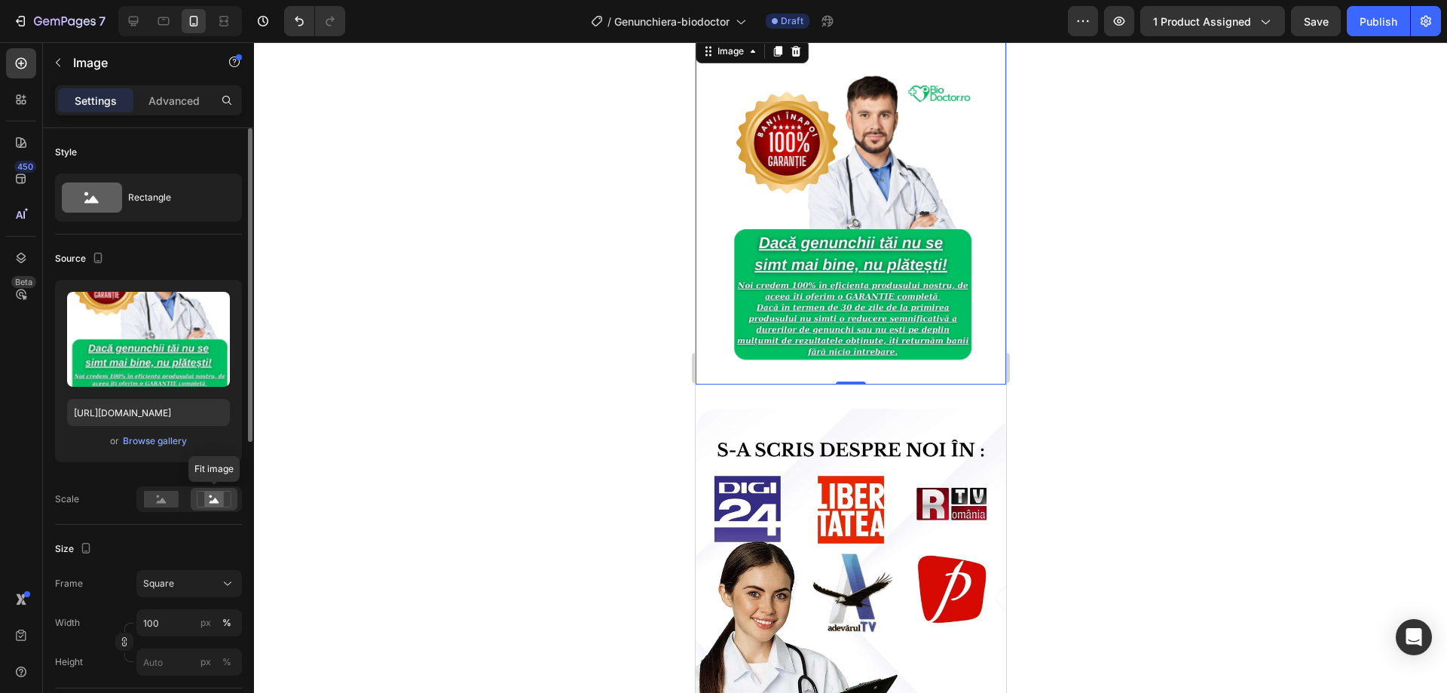
click at [195, 502] on div at bounding box center [214, 499] width 47 height 23
click at [183, 502] on div at bounding box center [161, 499] width 47 height 23
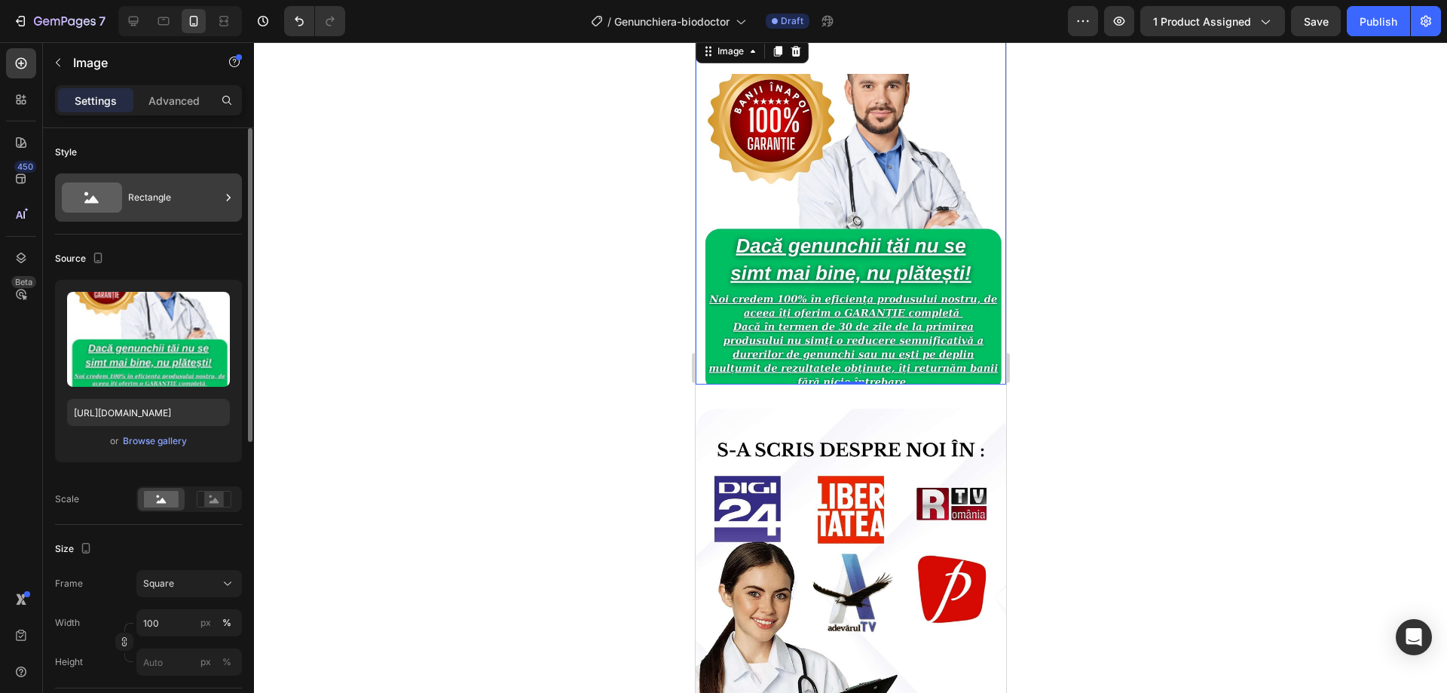
click at [165, 205] on div "Rectangle" at bounding box center [174, 197] width 92 height 35
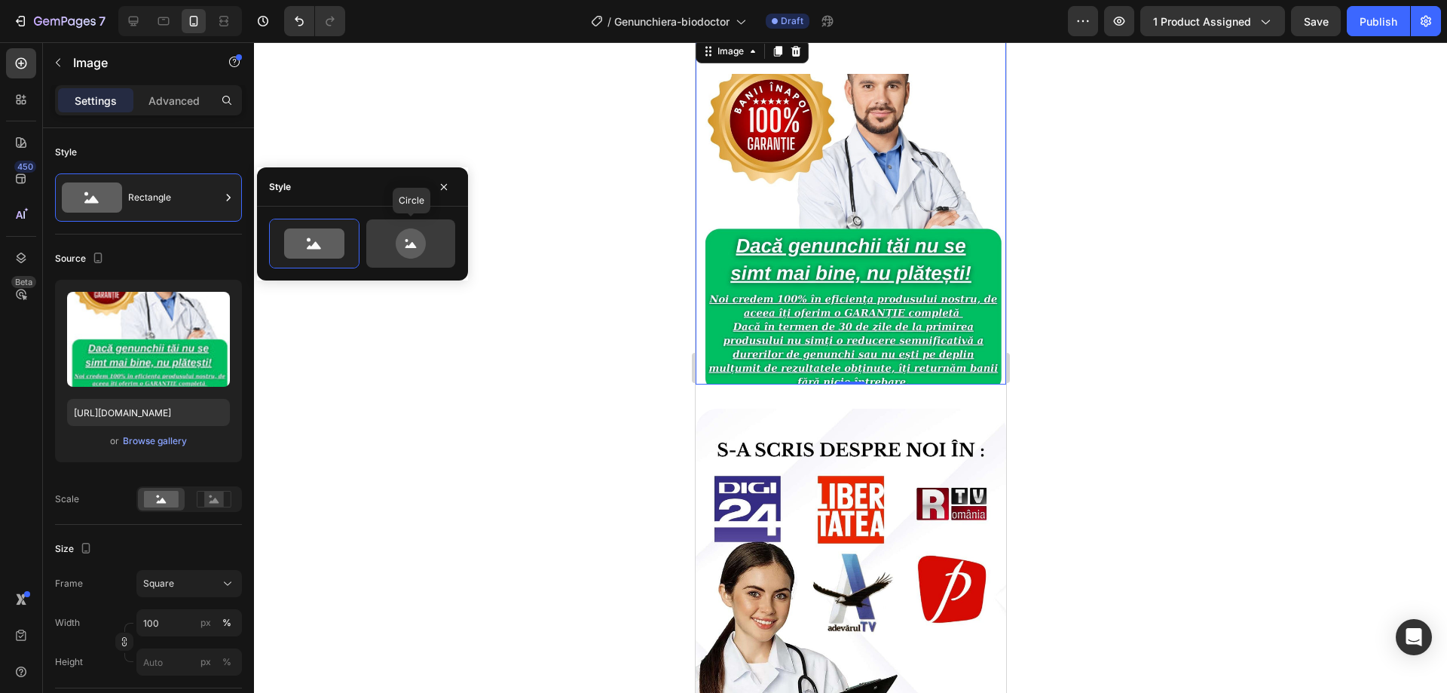
click at [412, 253] on icon at bounding box center [411, 243] width 30 height 30
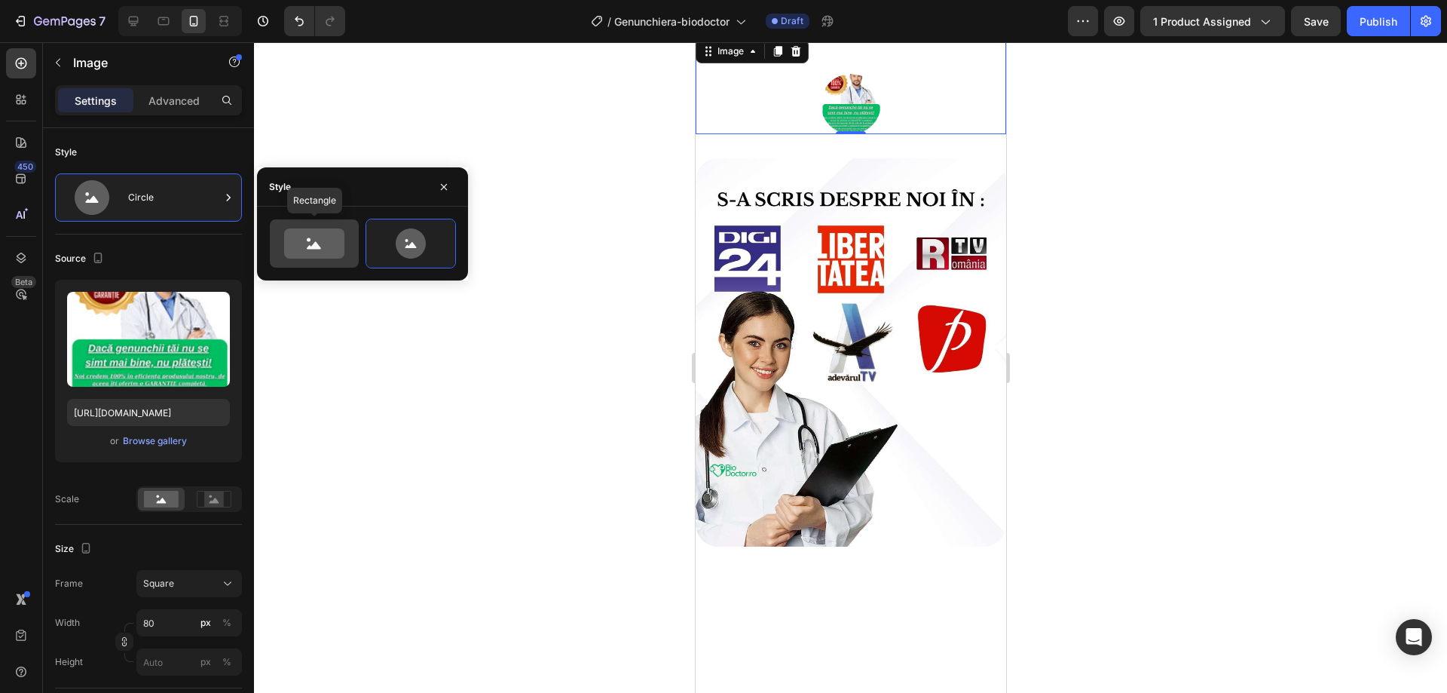
click at [328, 257] on icon at bounding box center [314, 243] width 60 height 30
type input "100"
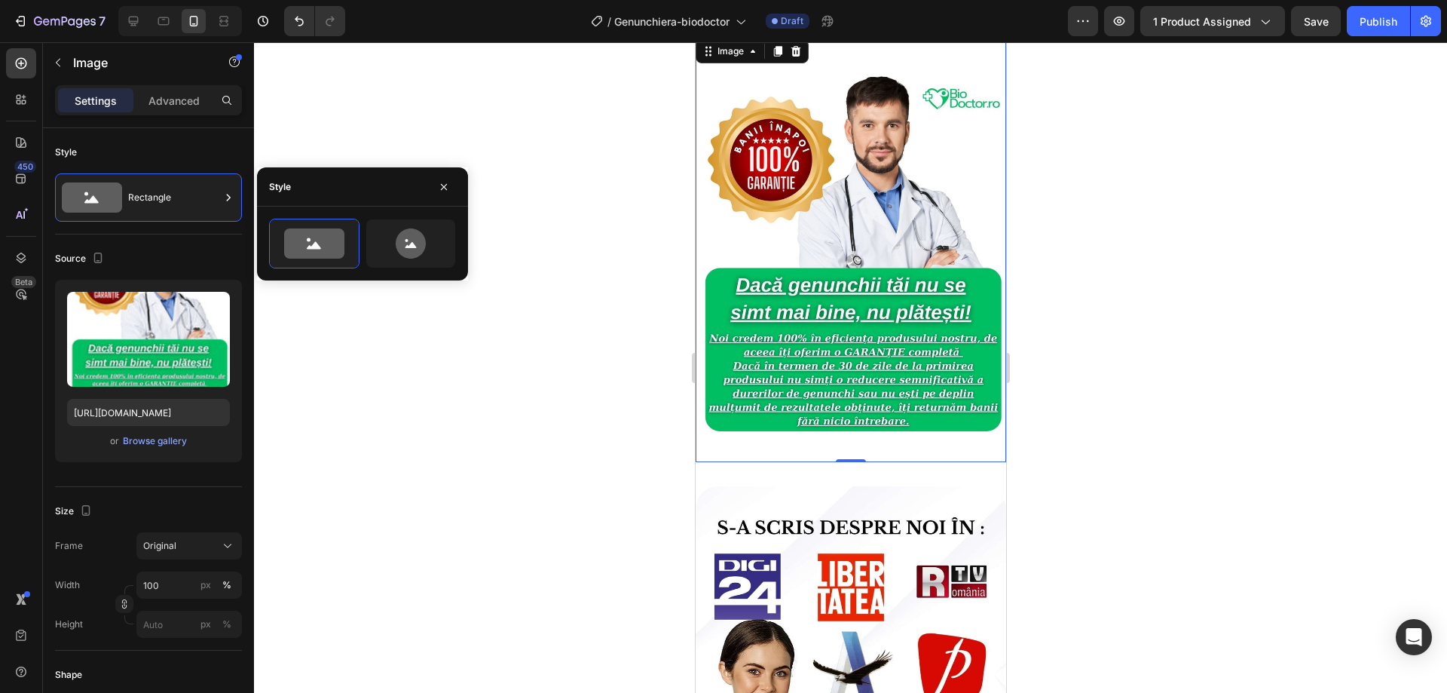
click at [358, 438] on div at bounding box center [850, 367] width 1193 height 651
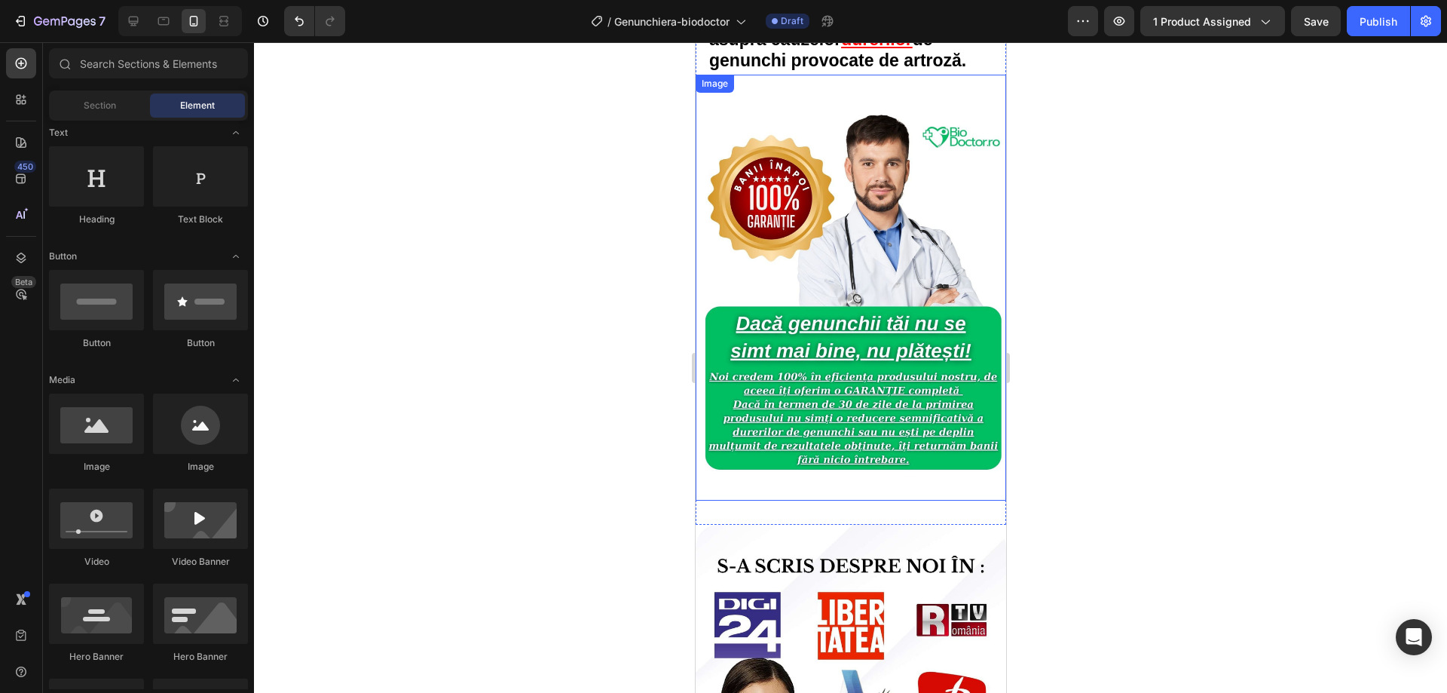
scroll to position [3469, 0]
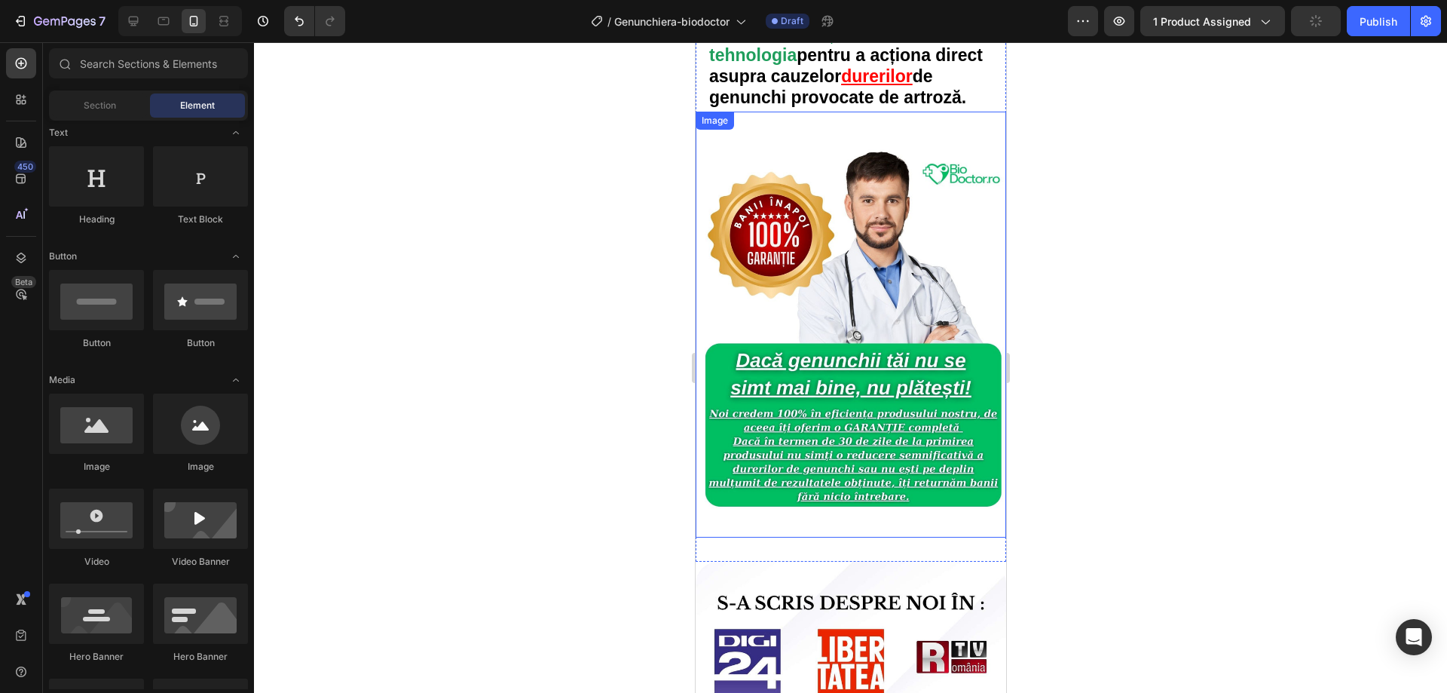
click at [886, 259] on img at bounding box center [850, 343] width 311 height 388
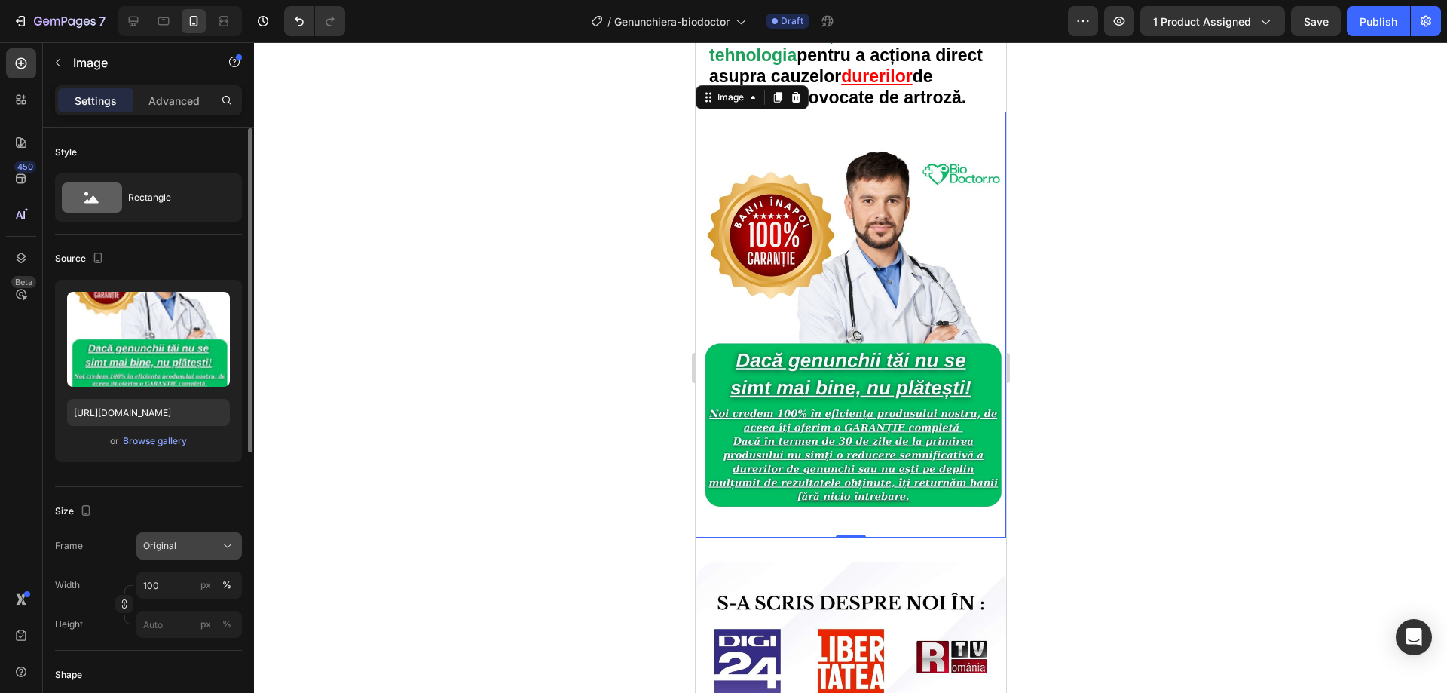
click at [202, 545] on div "Original" at bounding box center [180, 546] width 74 height 14
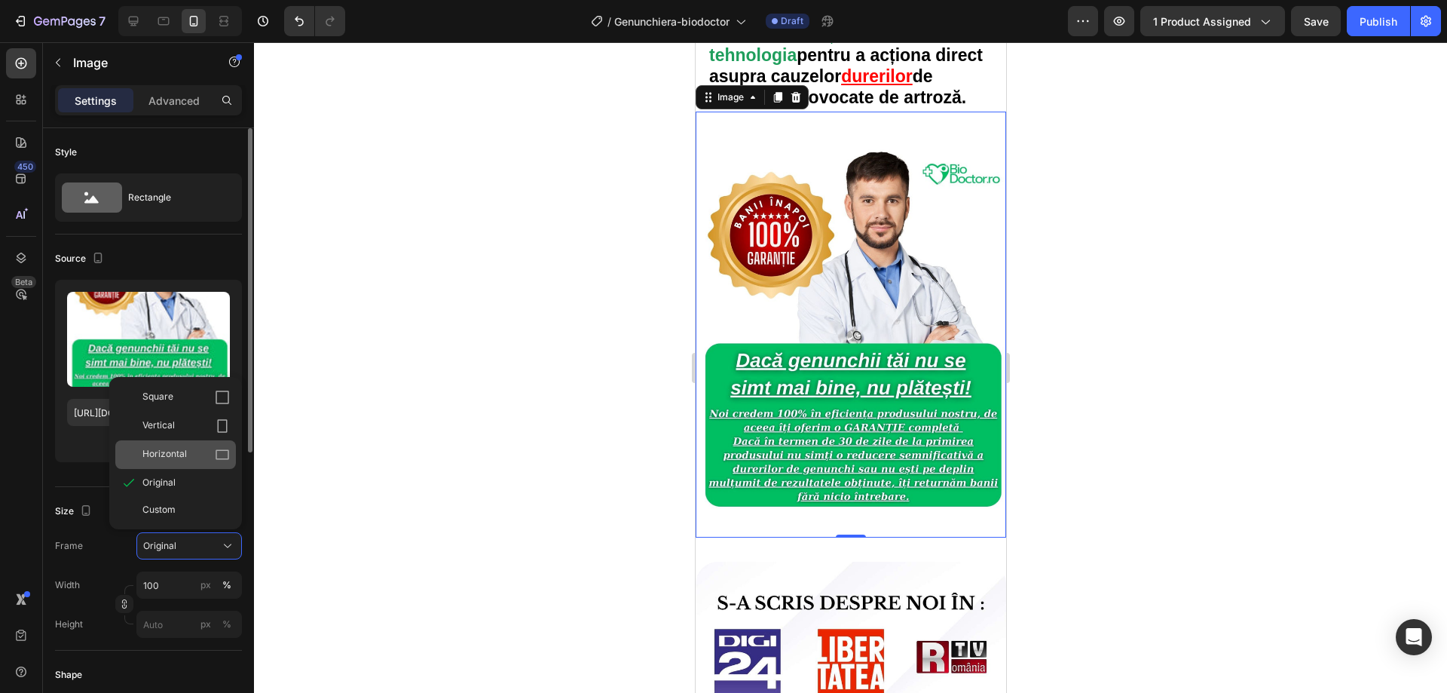
click at [192, 458] on div "Horizontal" at bounding box center [185, 454] width 87 height 15
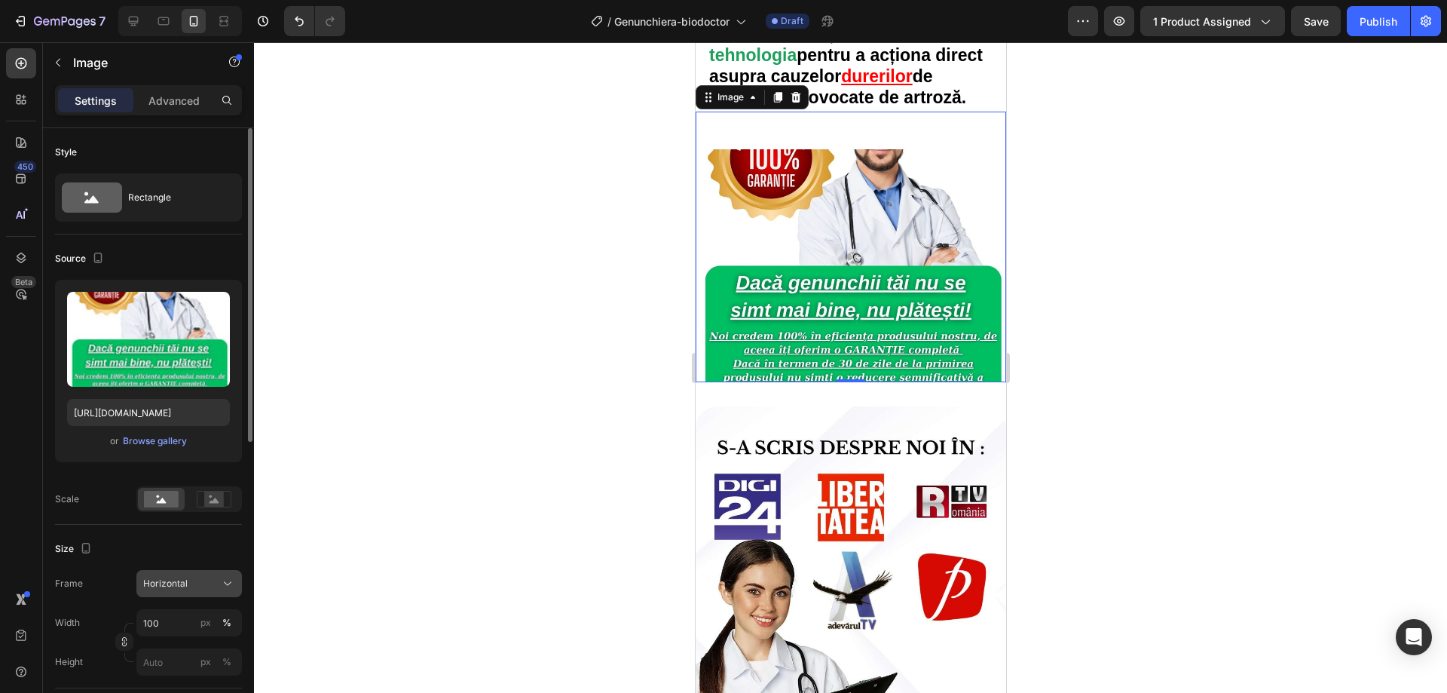
click at [190, 596] on button "Horizontal" at bounding box center [189, 583] width 106 height 27
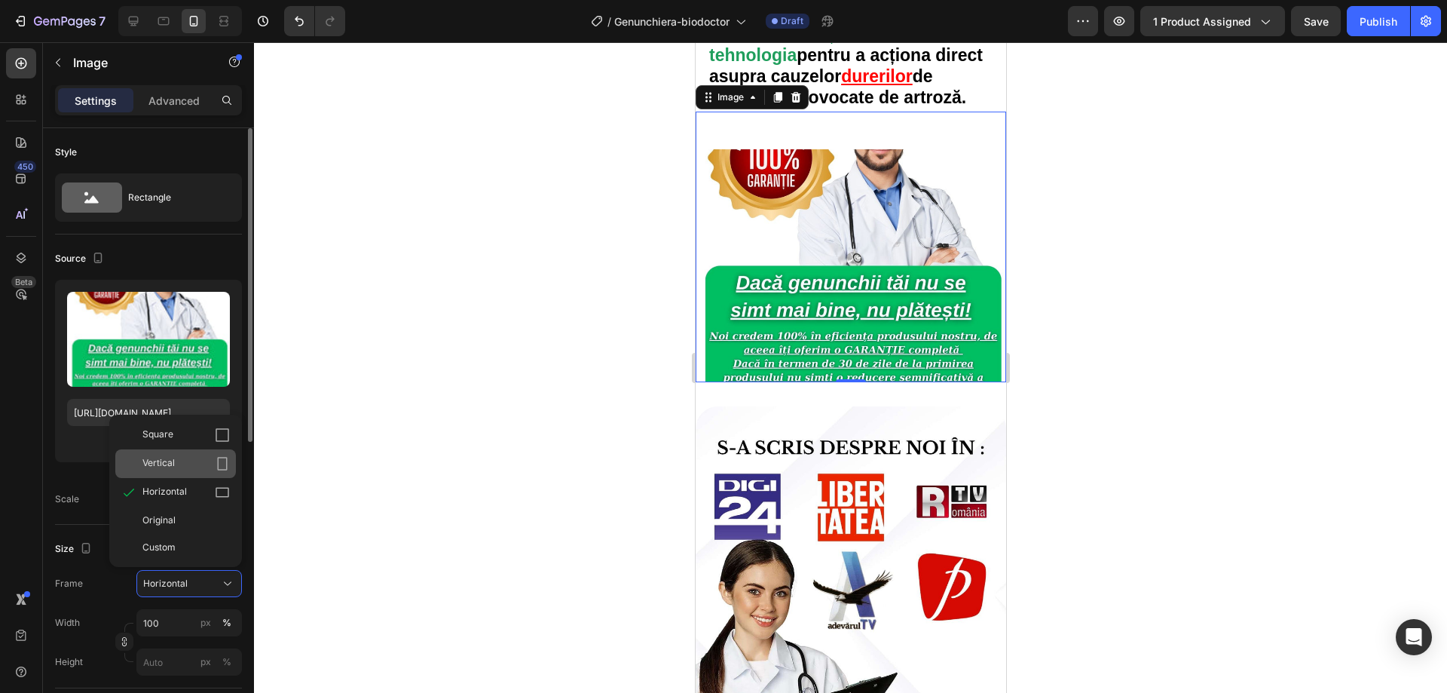
click at [217, 465] on icon at bounding box center [222, 463] width 15 height 15
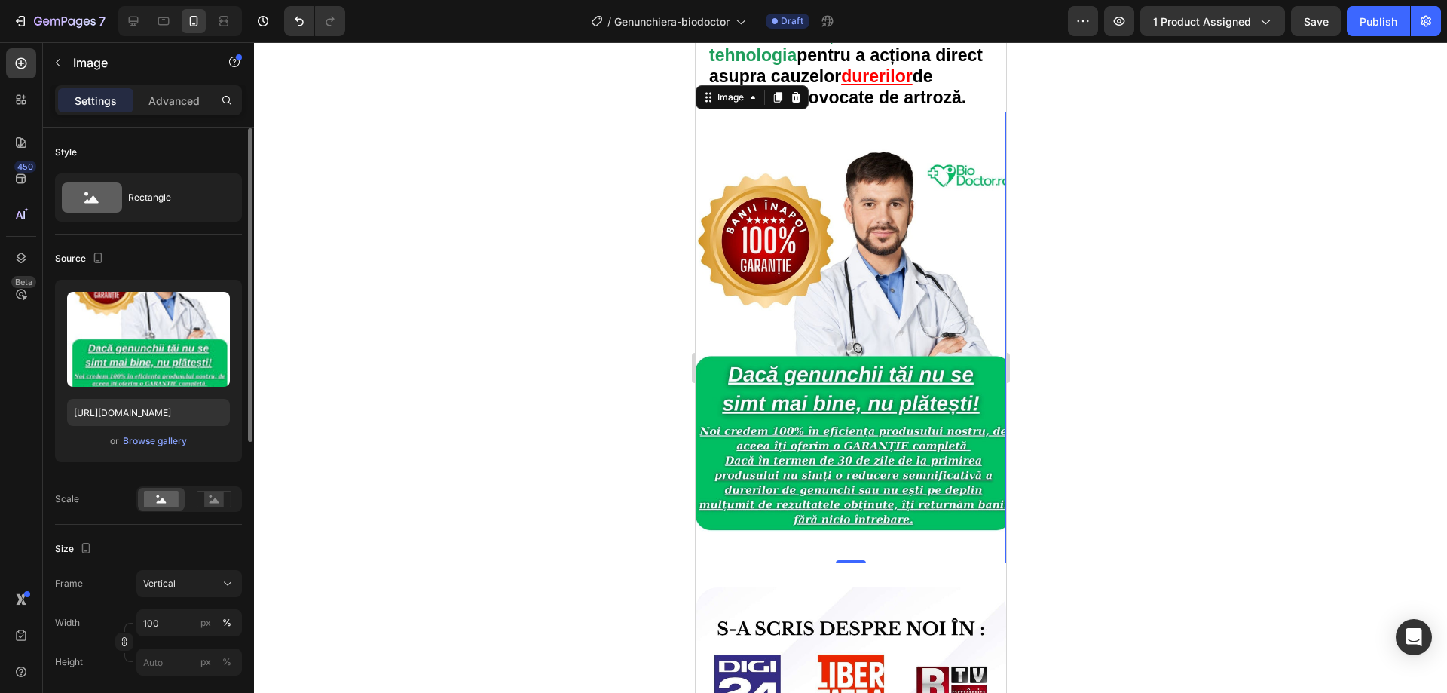
click at [514, 418] on div at bounding box center [850, 367] width 1193 height 651
click at [853, 352] on img at bounding box center [850, 356] width 311 height 414
click at [222, 505] on rect at bounding box center [214, 499] width 20 height 15
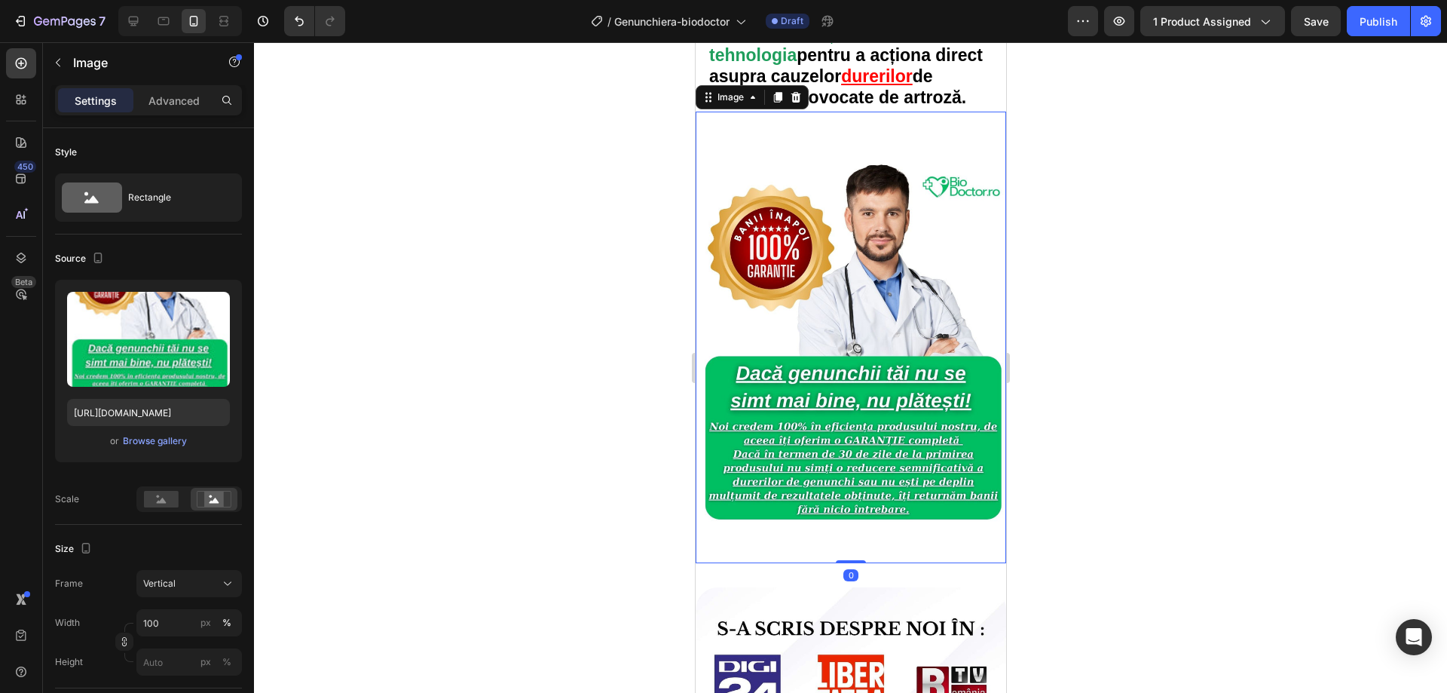
click at [429, 397] on div at bounding box center [850, 367] width 1193 height 651
